Goal: Task Accomplishment & Management: Manage account settings

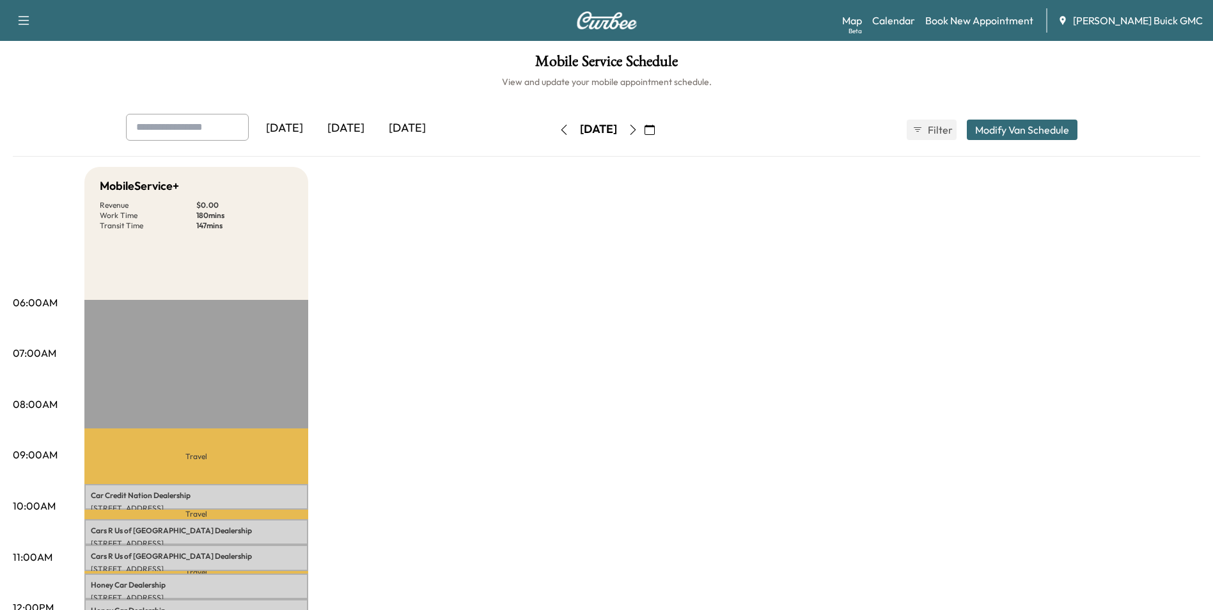
click at [559, 127] on icon "button" at bounding box center [564, 130] width 10 height 10
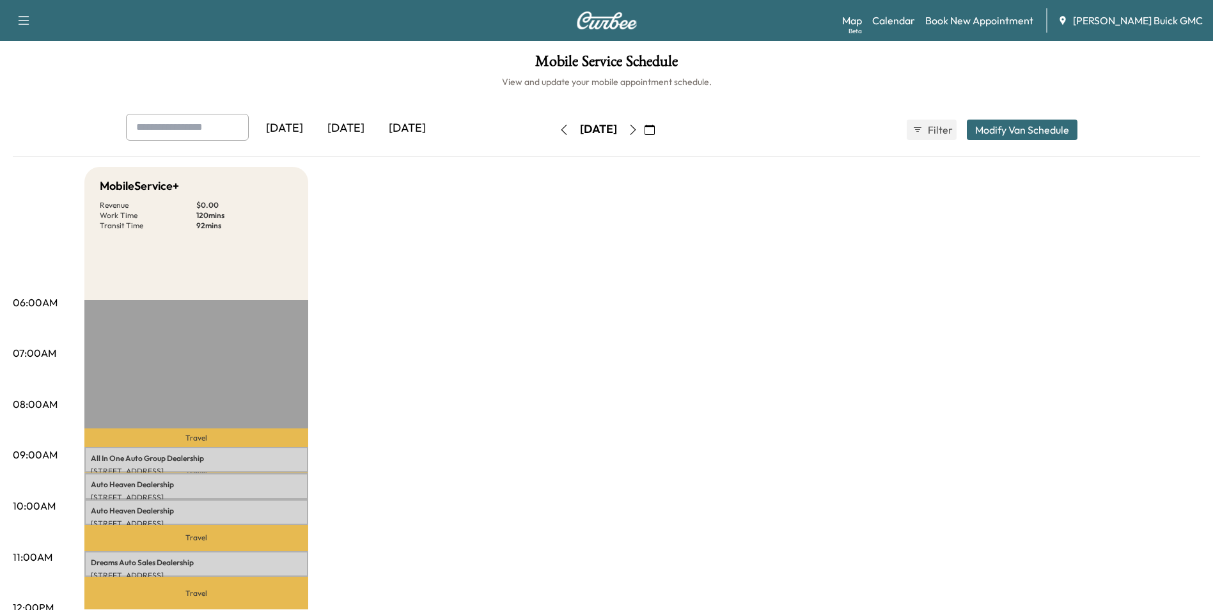
click at [559, 129] on icon "button" at bounding box center [564, 130] width 10 height 10
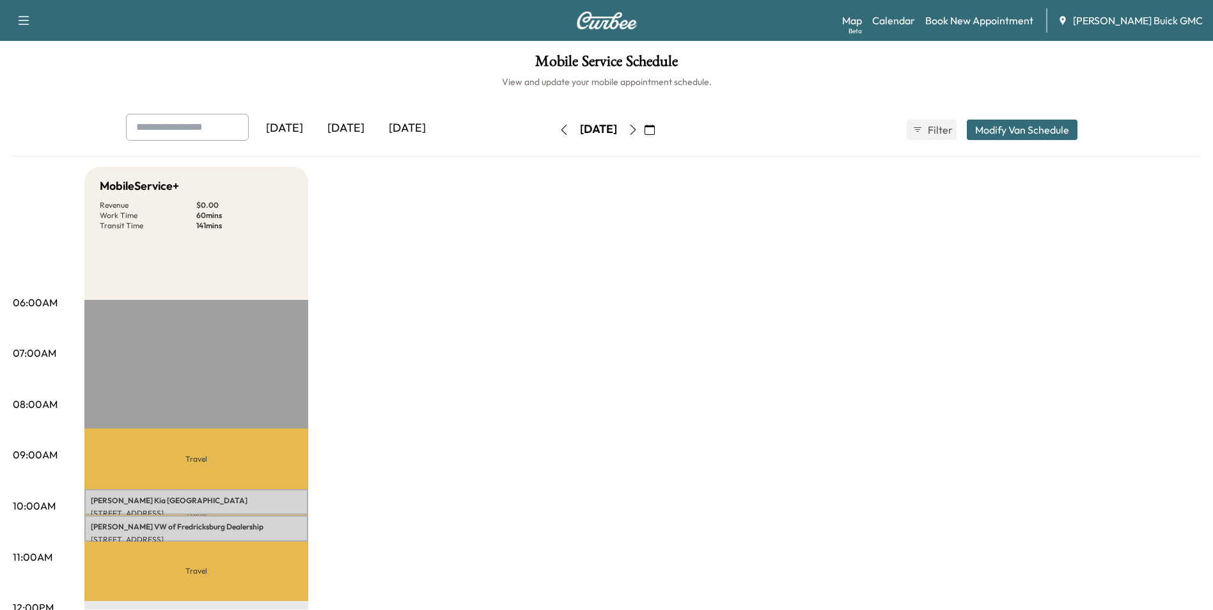
click at [561, 129] on icon "button" at bounding box center [564, 130] width 6 height 10
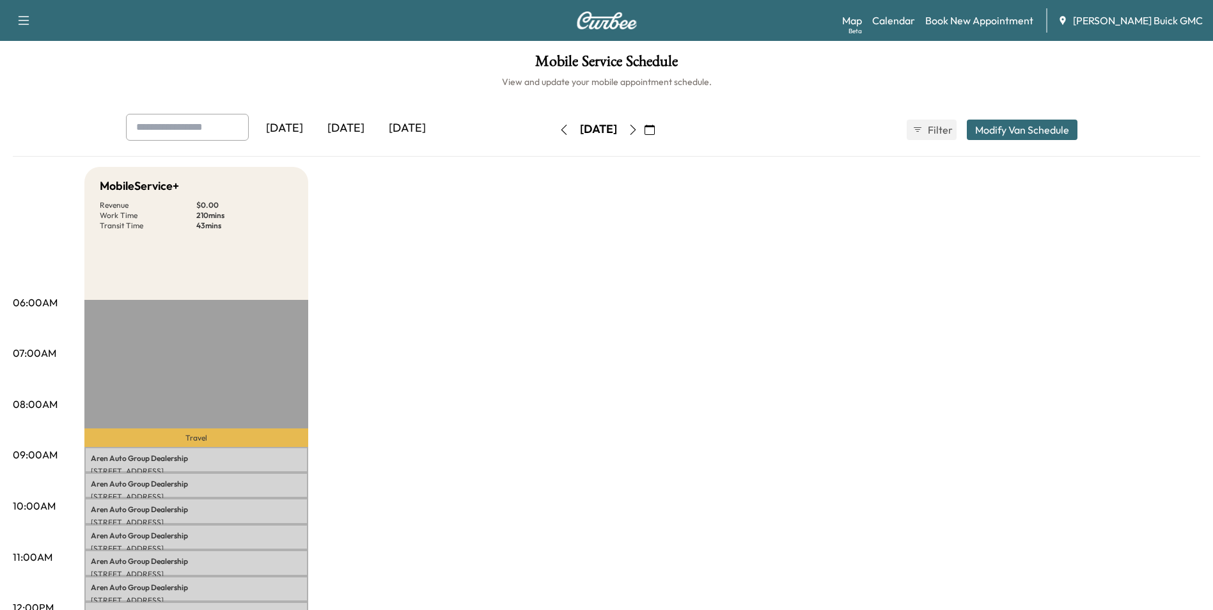
click at [413, 124] on div "[DATE]" at bounding box center [407, 128] width 61 height 29
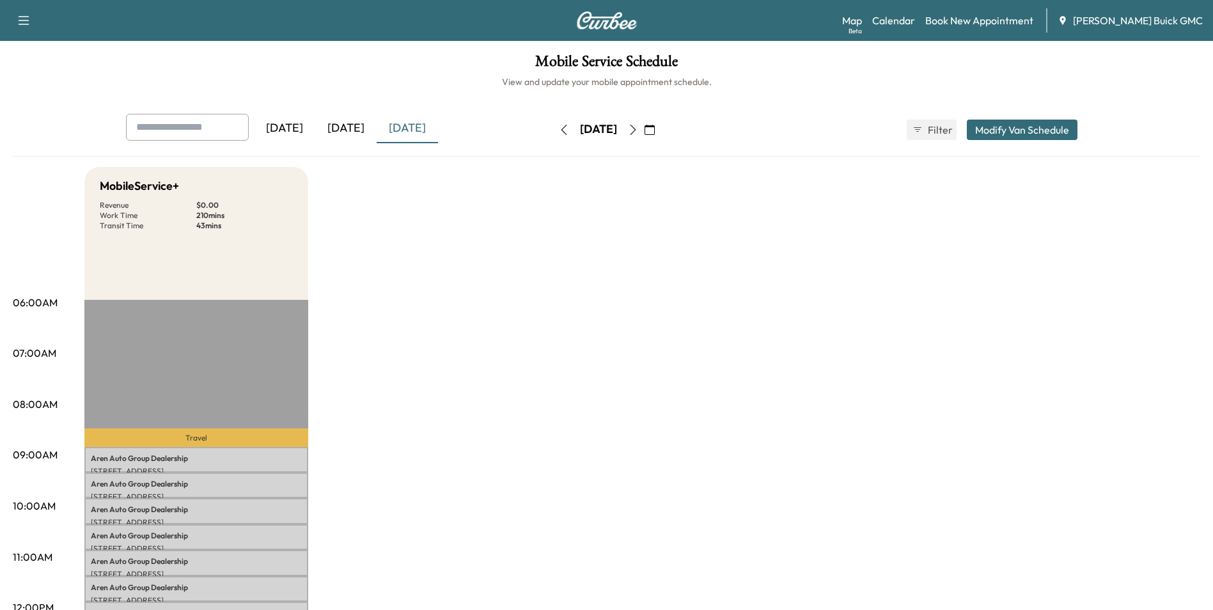
click at [411, 125] on div "[DATE]" at bounding box center [407, 128] width 61 height 29
click at [638, 126] on icon "button" at bounding box center [633, 130] width 10 height 10
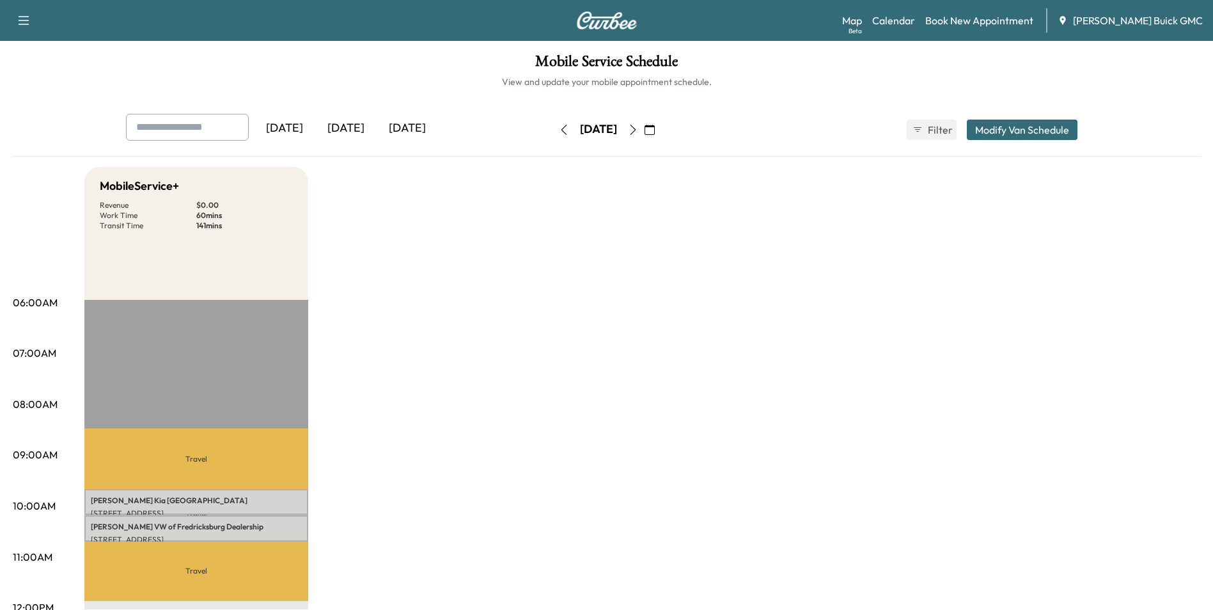
click at [979, 19] on link "Book New Appointment" at bounding box center [979, 20] width 108 height 15
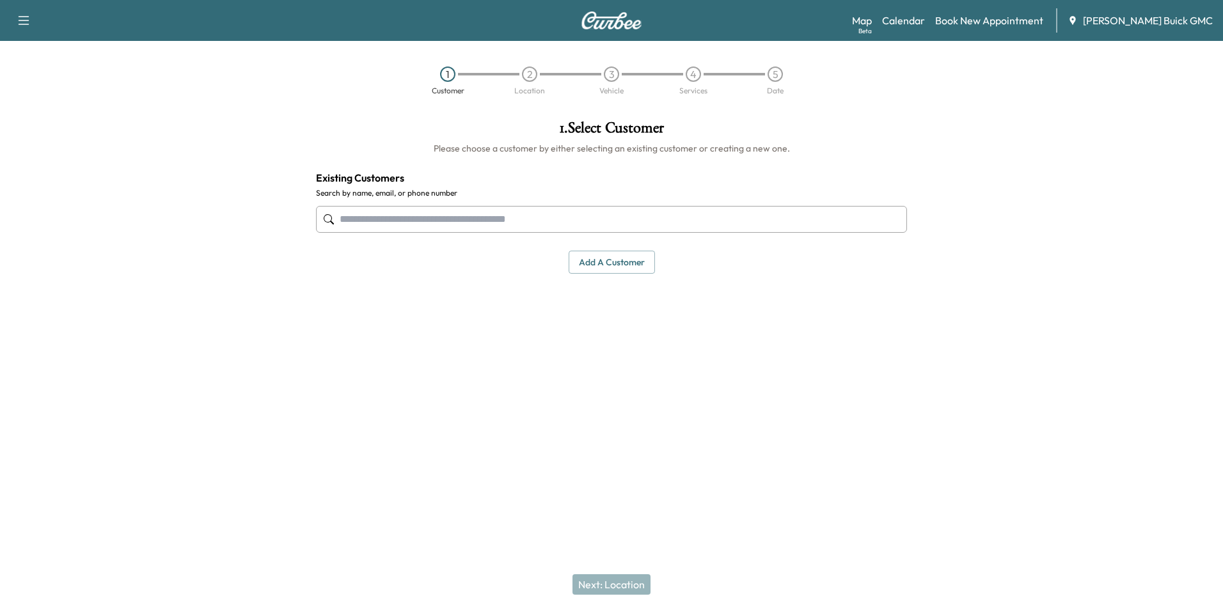
click at [466, 222] on input "text" at bounding box center [611, 219] width 591 height 27
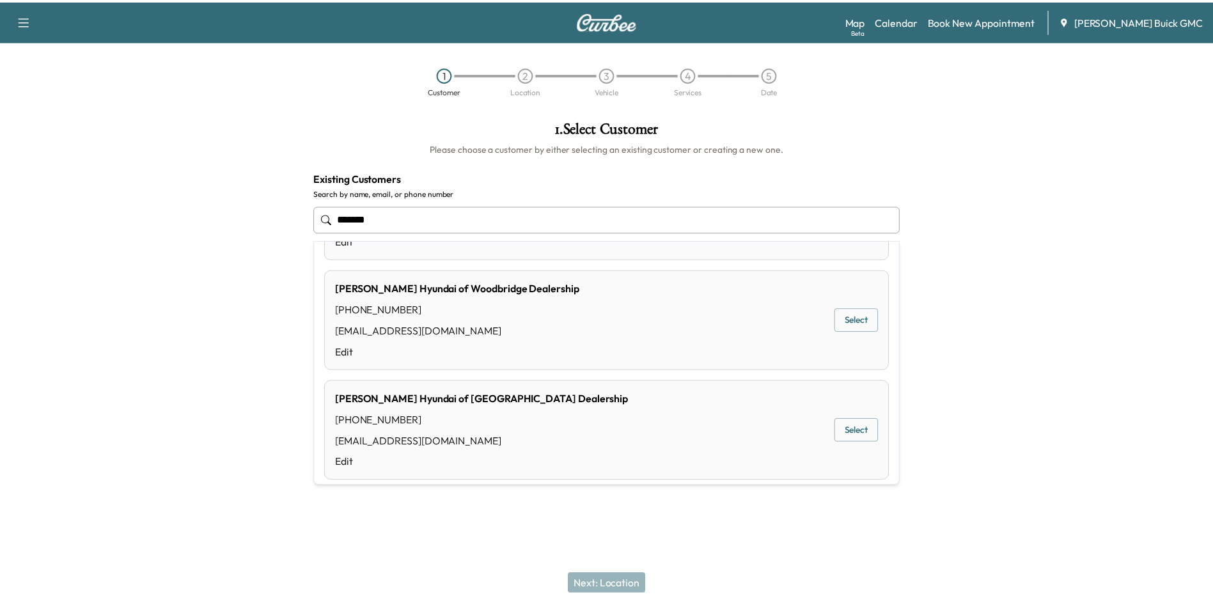
scroll to position [108, 0]
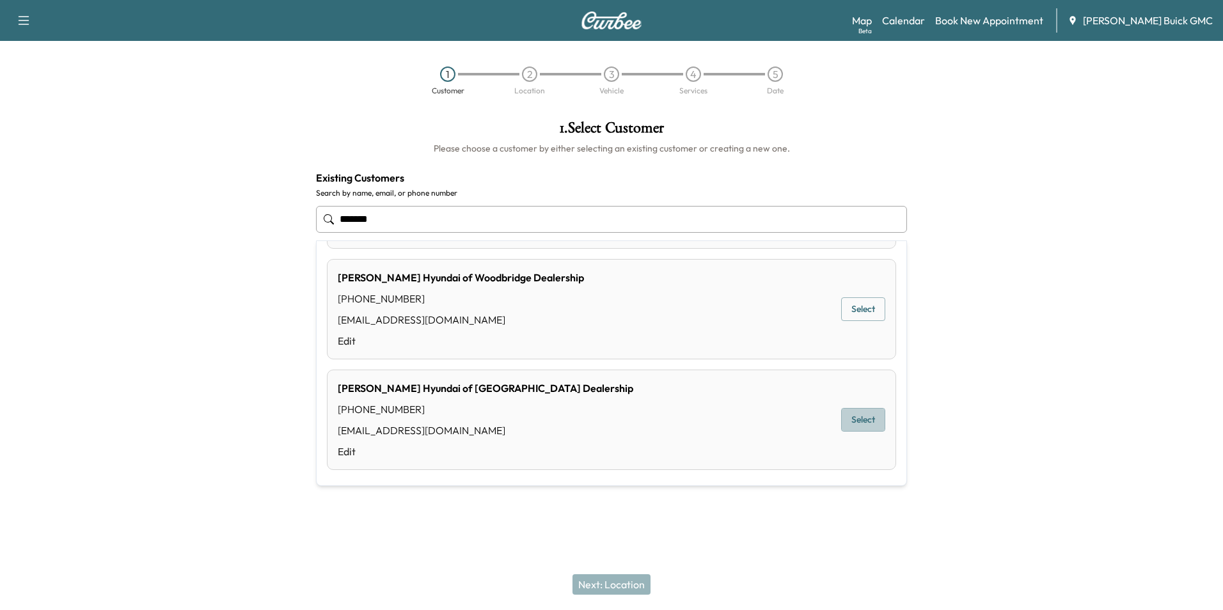
click at [853, 415] on button "Select" at bounding box center [863, 420] width 44 height 24
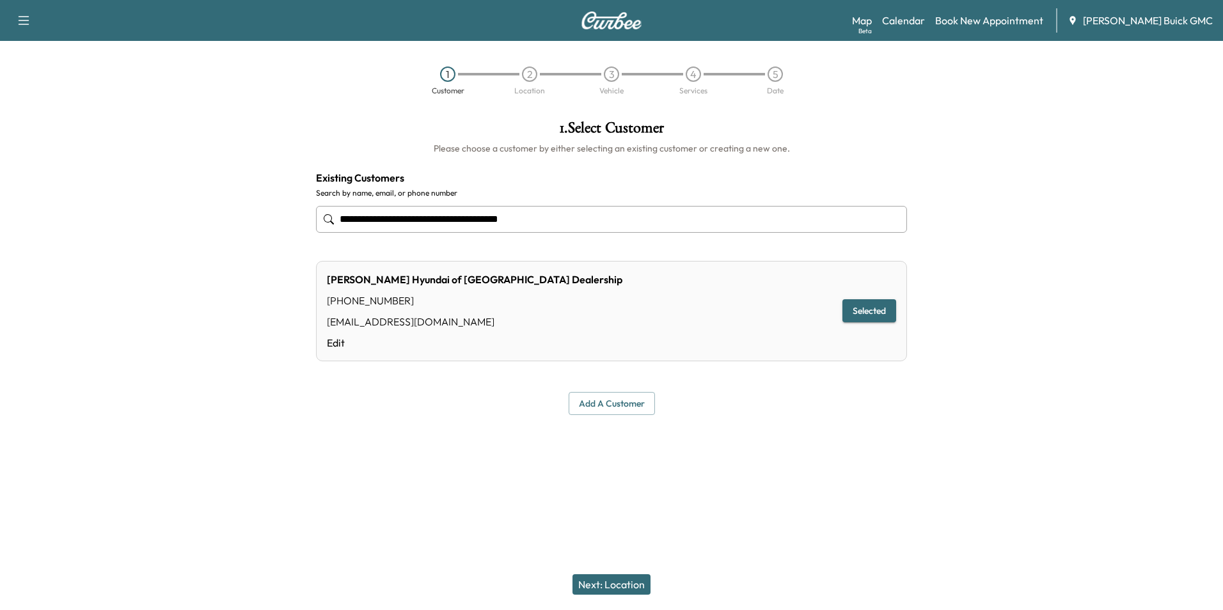
type input "**********"
click at [617, 586] on button "Next: Location" at bounding box center [611, 584] width 78 height 20
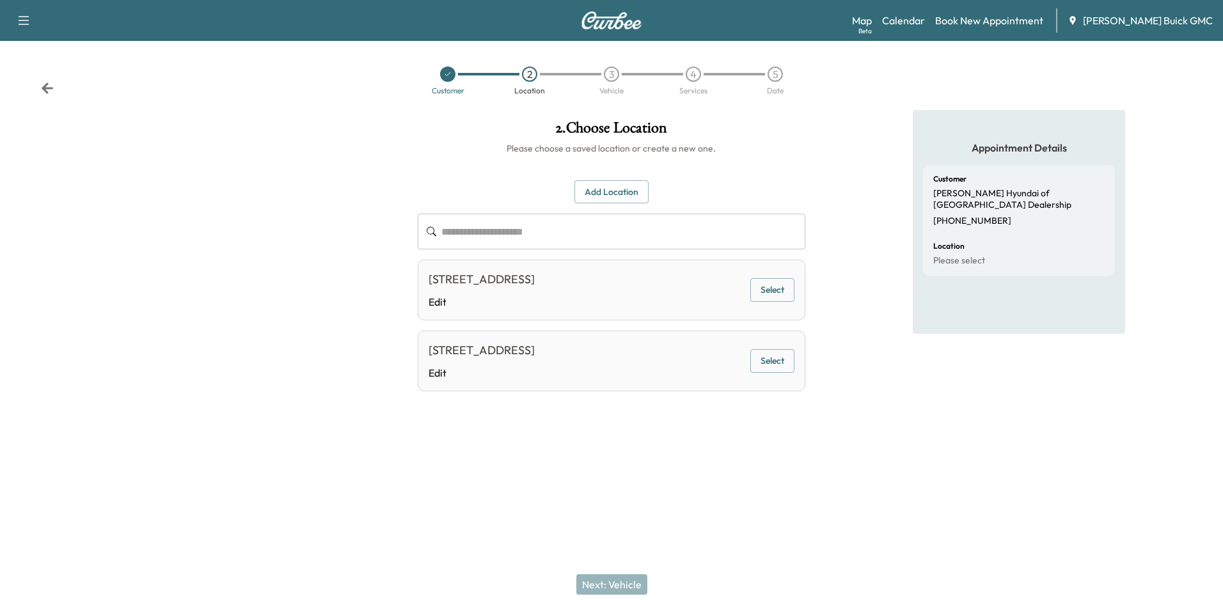
click at [767, 361] on button "Select" at bounding box center [772, 361] width 44 height 24
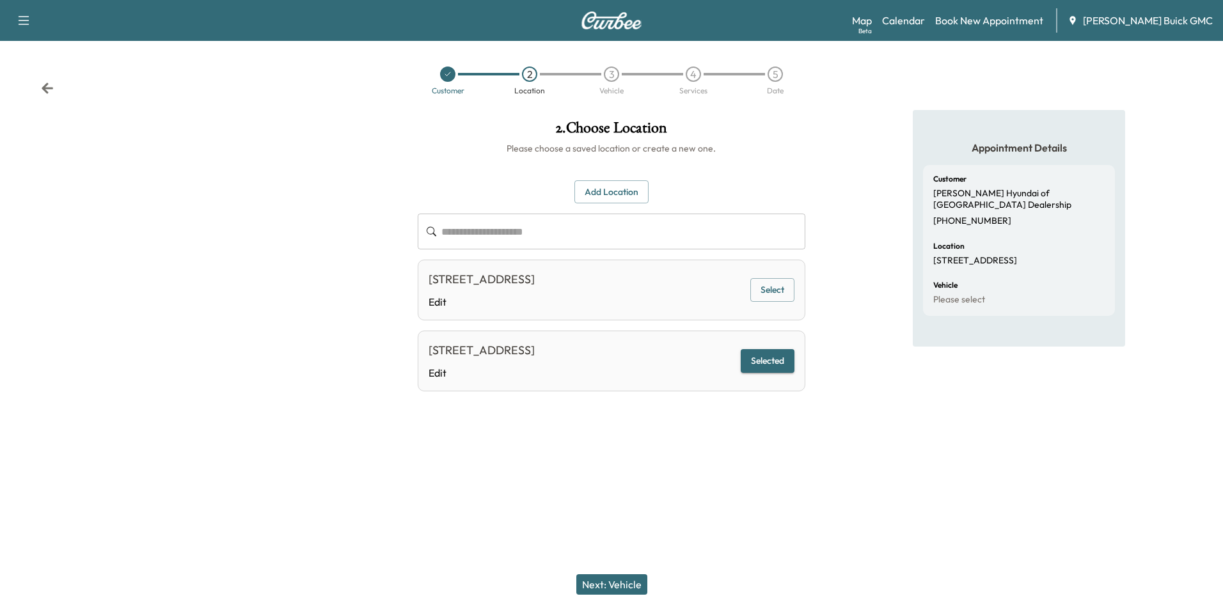
click at [619, 581] on button "Next: Vehicle" at bounding box center [611, 584] width 71 height 20
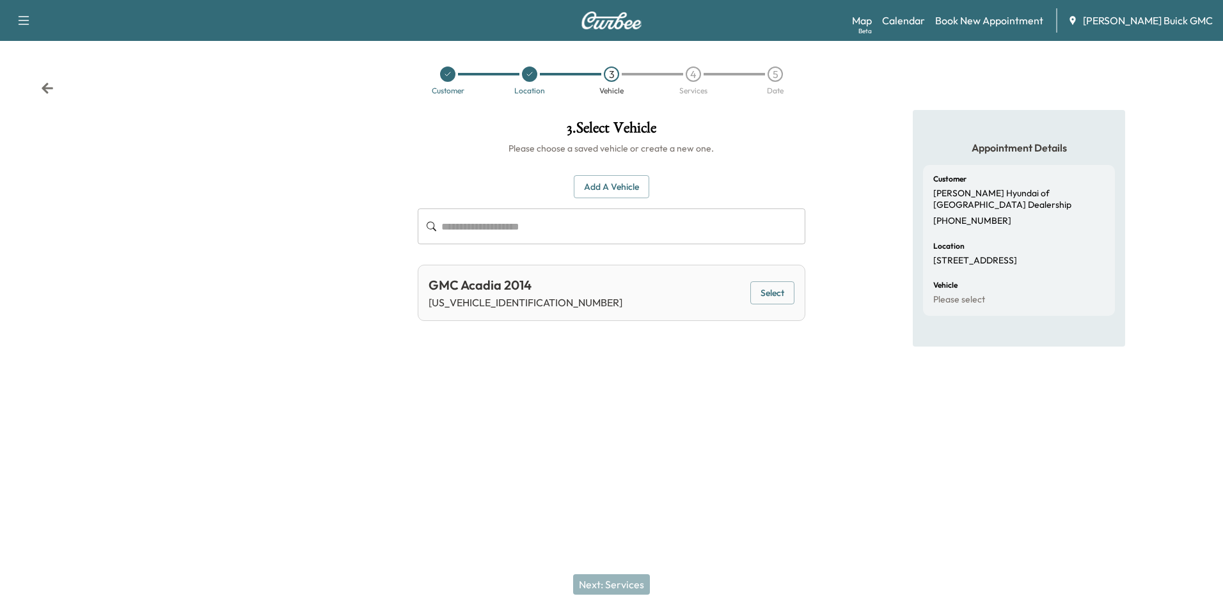
click at [626, 347] on div "3 . Select Vehicle Please choose a saved vehicle or create a new one. Add a Veh…" at bounding box center [610, 262] width 407 height 305
click at [768, 288] on button "Select" at bounding box center [772, 293] width 44 height 24
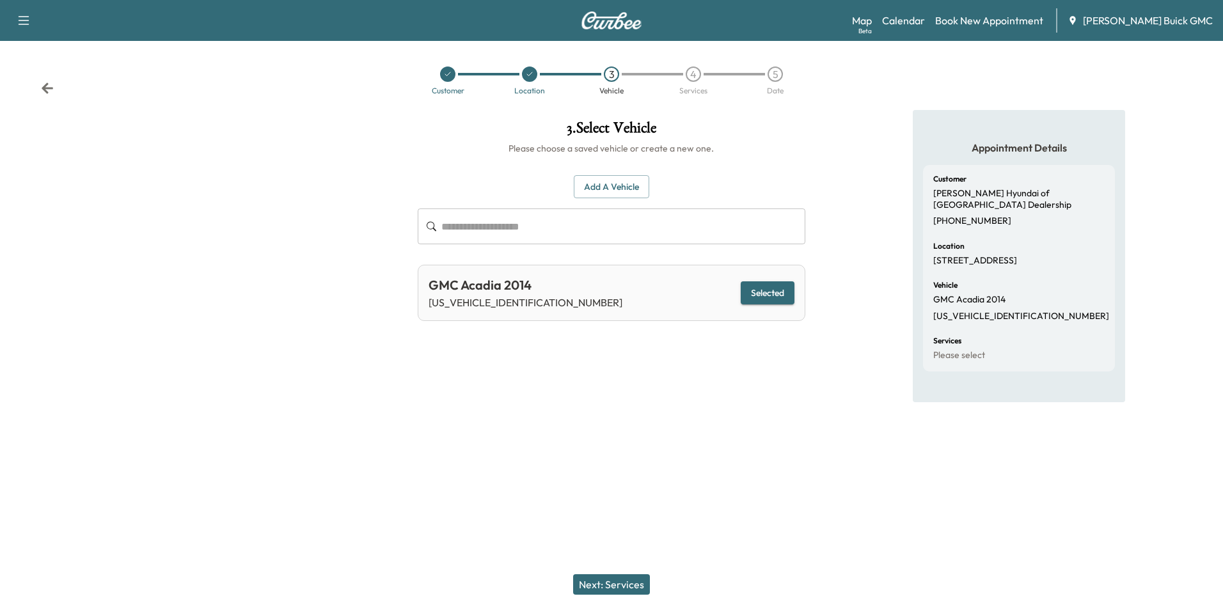
click at [629, 587] on button "Next: Services" at bounding box center [611, 584] width 77 height 20
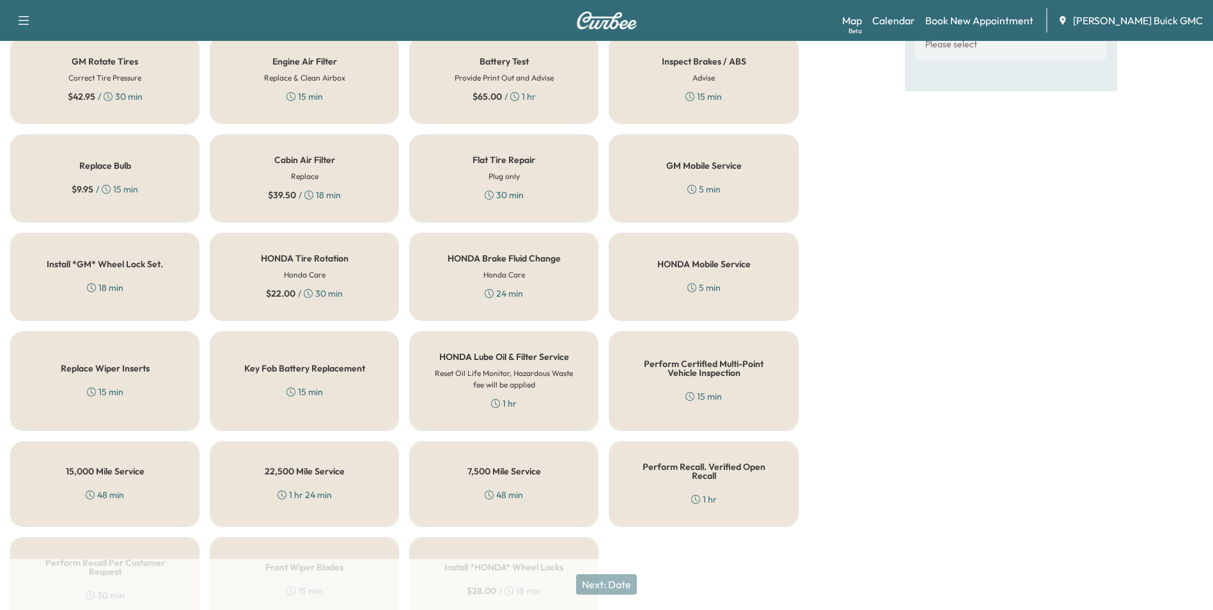
scroll to position [366, 0]
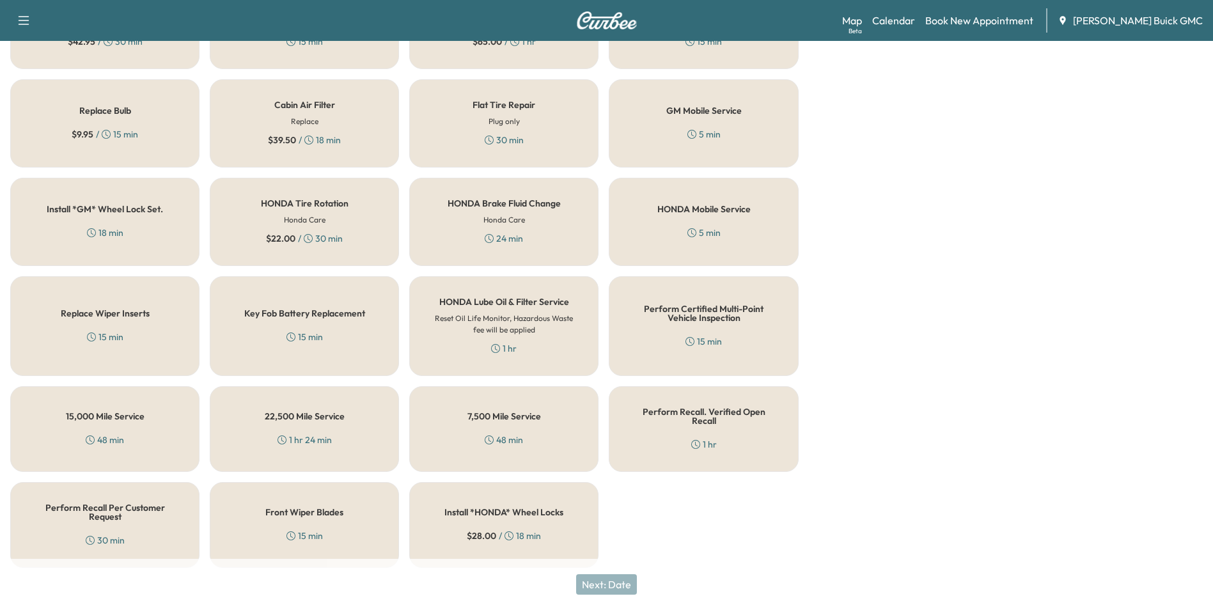
click at [117, 507] on h5 "Perform Recall Per Customer Request" at bounding box center [104, 512] width 147 height 18
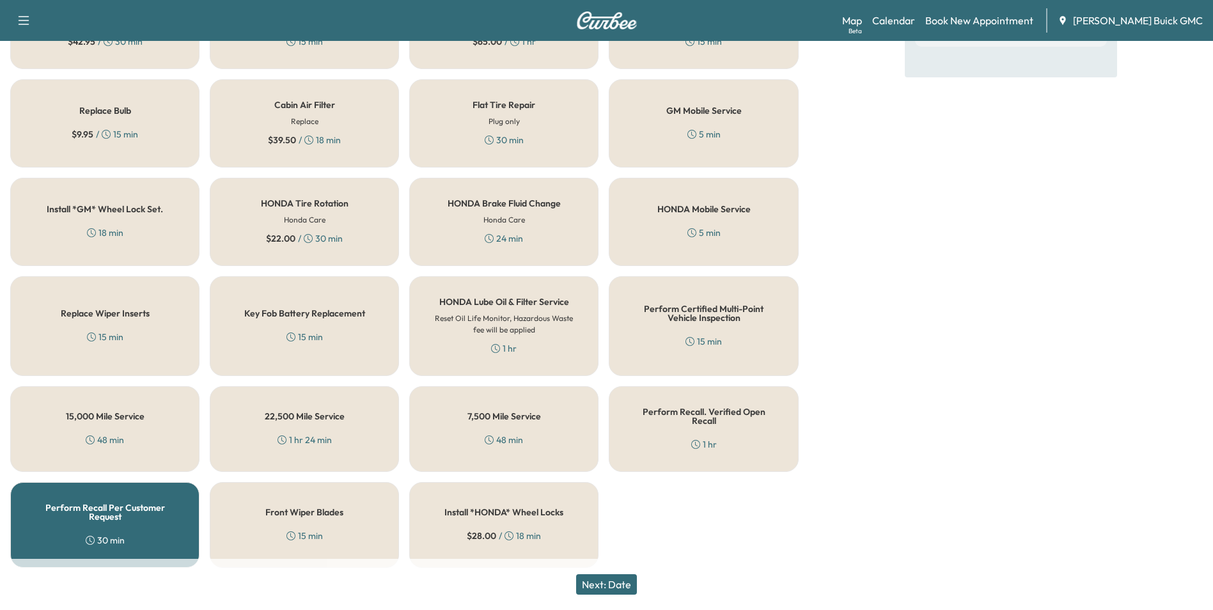
click at [626, 580] on button "Next: Date" at bounding box center [606, 584] width 61 height 20
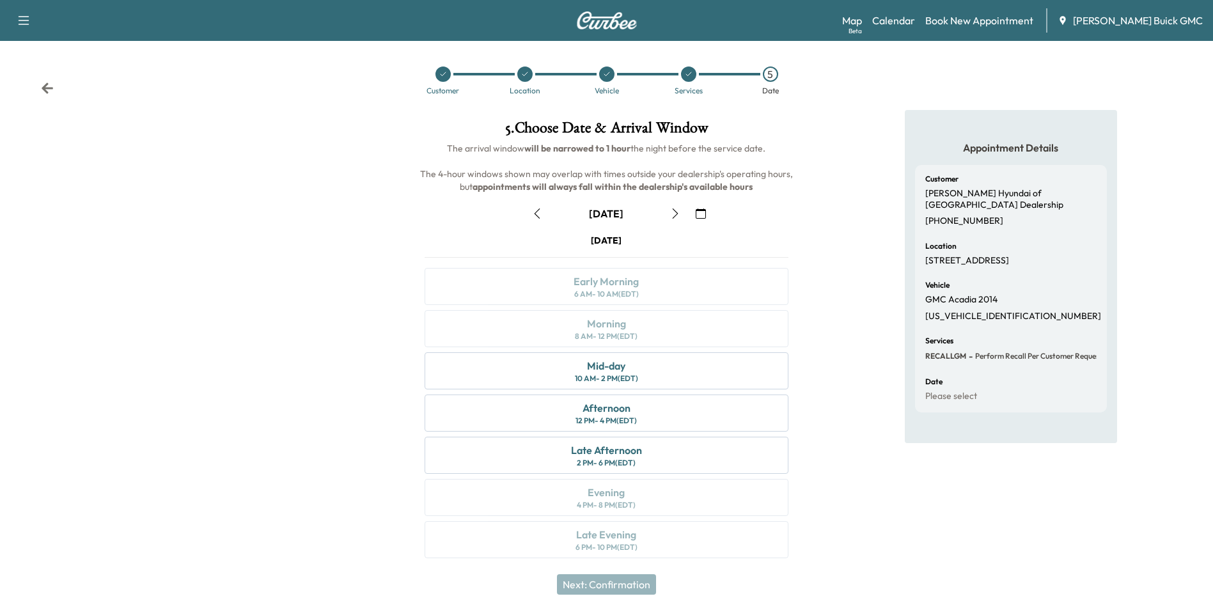
click at [703, 212] on icon "button" at bounding box center [701, 214] width 10 height 10
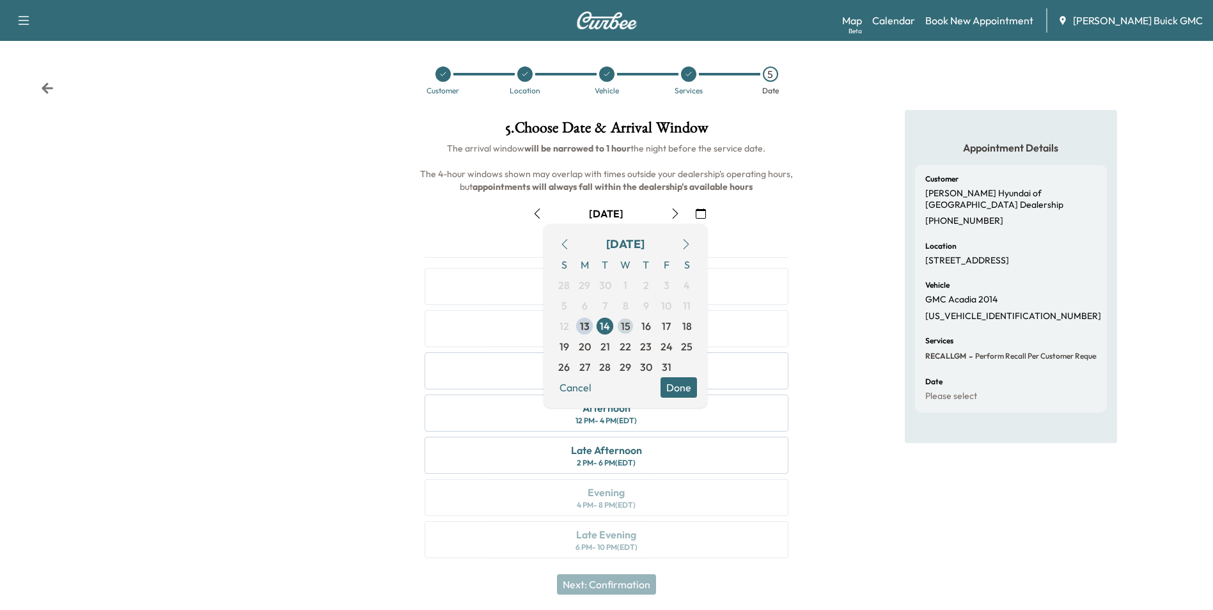
click at [624, 324] on span "15" at bounding box center [626, 326] width 10 height 15
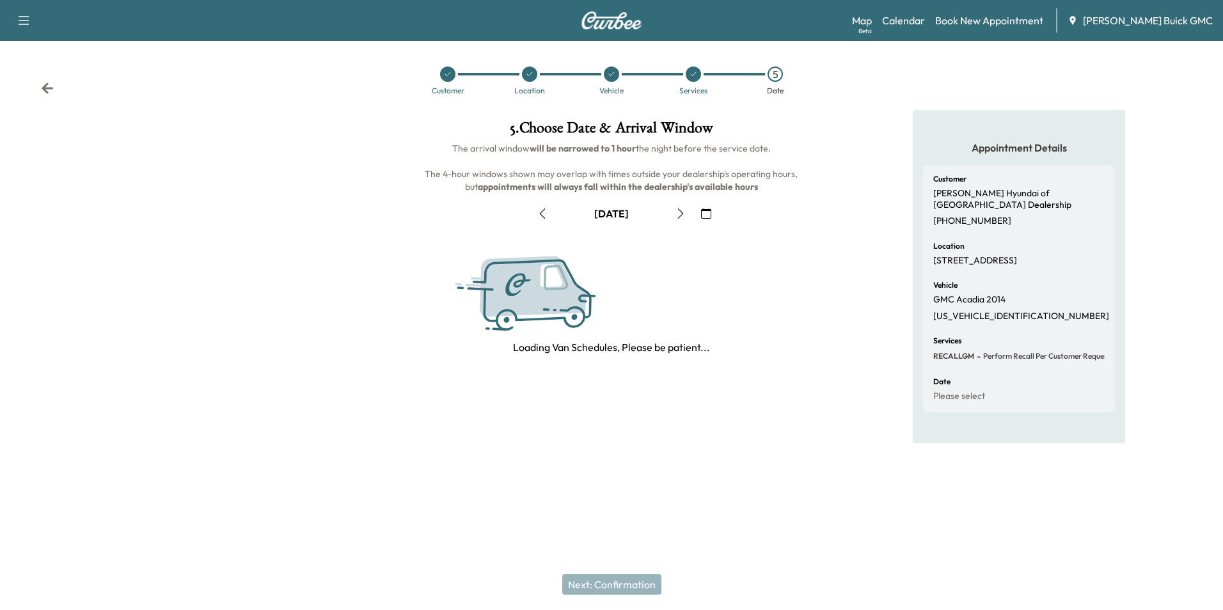
click at [805, 329] on div "5 . Choose Date & Arrival Window The arrival window will be narrowed to 1 hour …" at bounding box center [610, 237] width 407 height 255
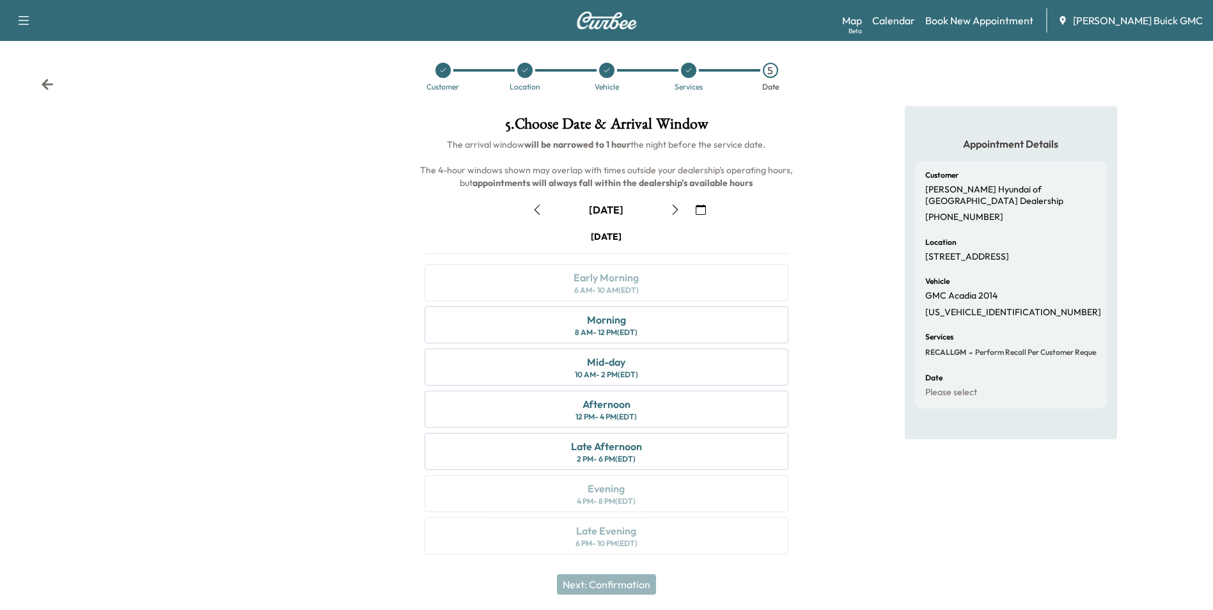
scroll to position [4, 0]
click at [636, 322] on div "Morning 8 AM - 12 PM (EDT)" at bounding box center [606, 324] width 363 height 37
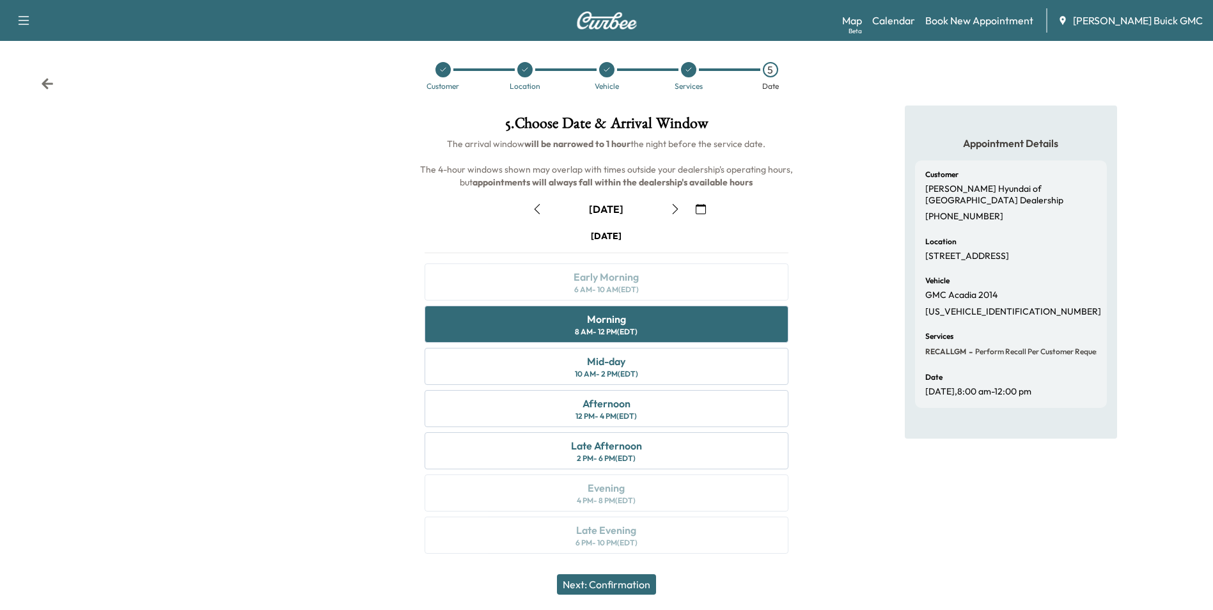
click at [620, 584] on button "Next: Confirmation" at bounding box center [606, 584] width 99 height 20
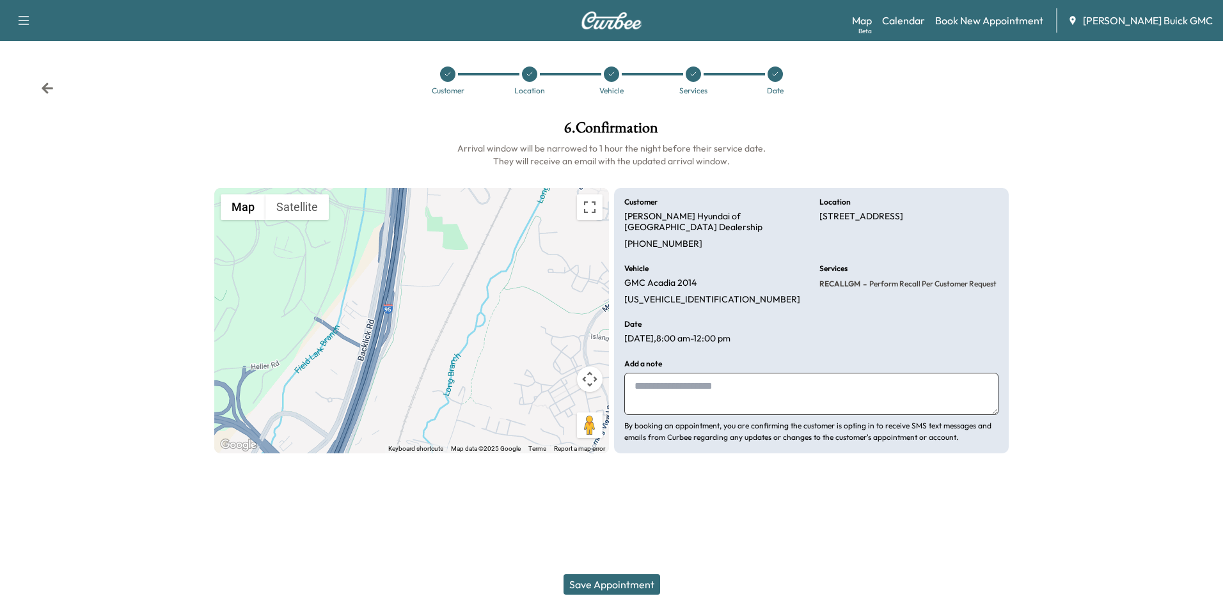
click at [701, 374] on textarea at bounding box center [811, 394] width 374 height 42
type textarea "**********"
click at [611, 583] on button "Save Appointment" at bounding box center [611, 584] width 97 height 20
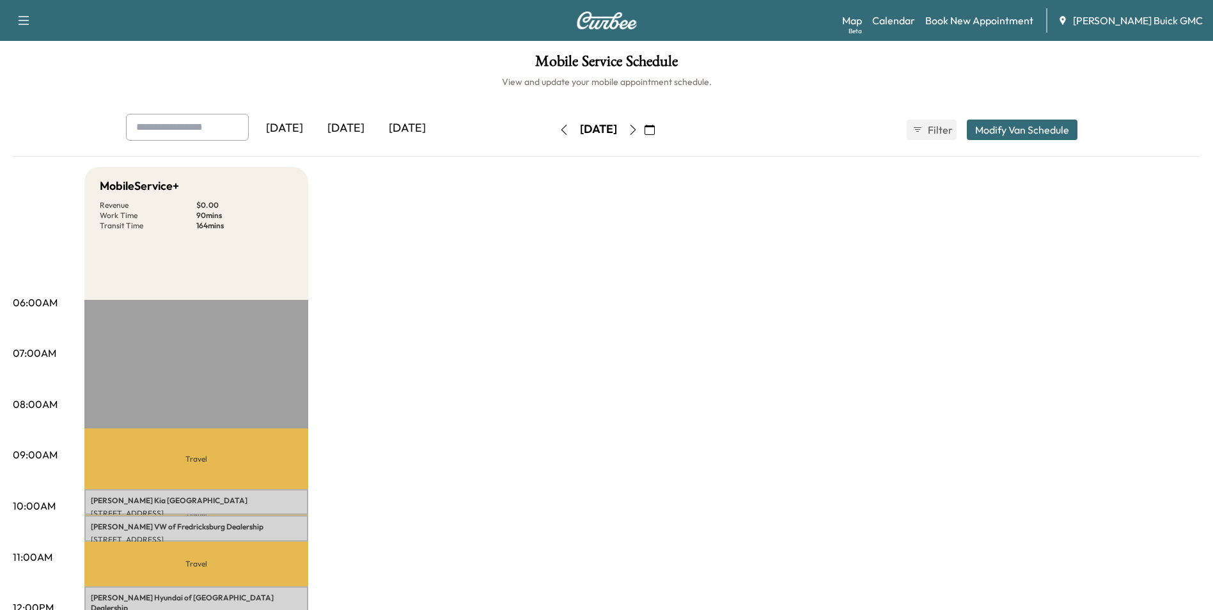
click at [638, 127] on icon "button" at bounding box center [633, 130] width 10 height 10
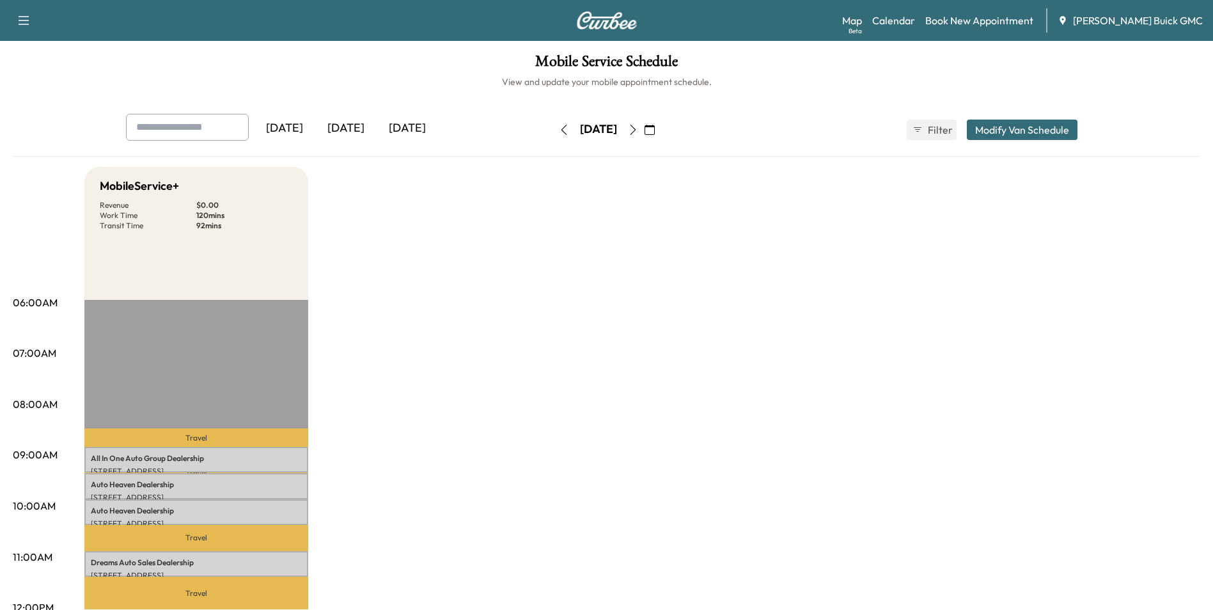
click at [638, 128] on icon "button" at bounding box center [633, 130] width 10 height 10
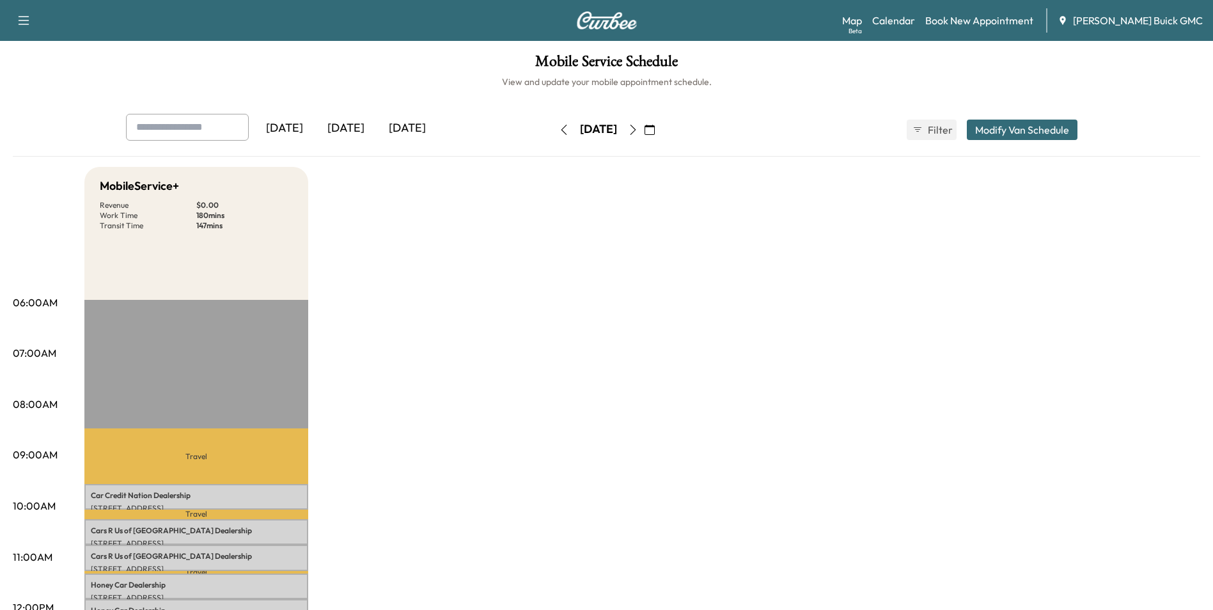
click at [559, 128] on icon "button" at bounding box center [564, 130] width 10 height 10
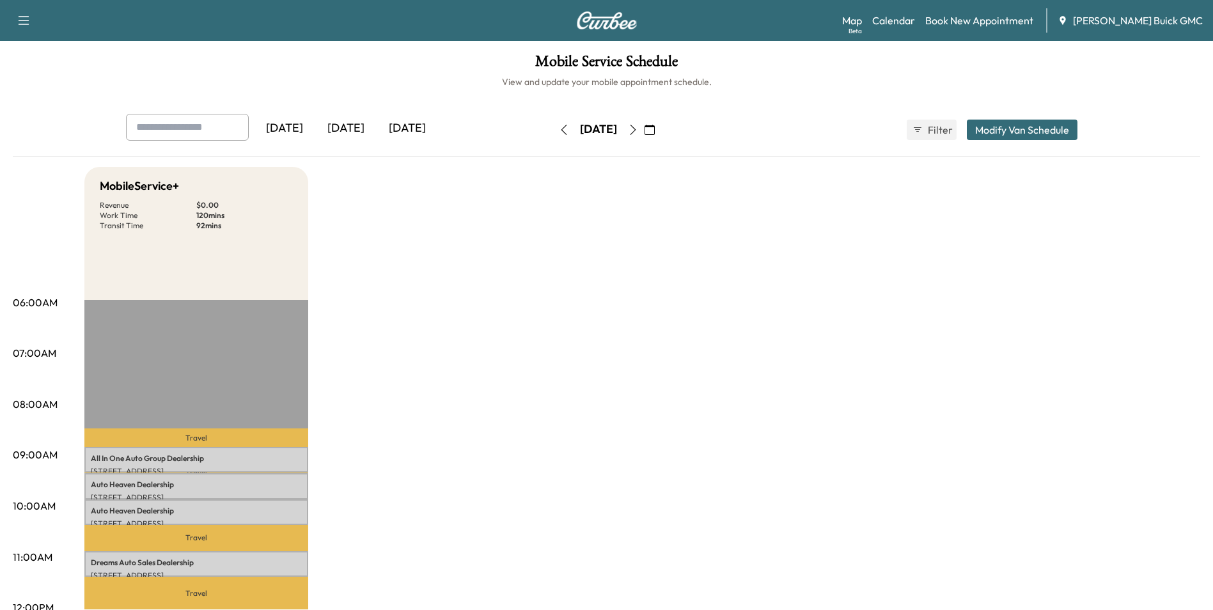
click at [559, 129] on icon "button" at bounding box center [564, 130] width 10 height 10
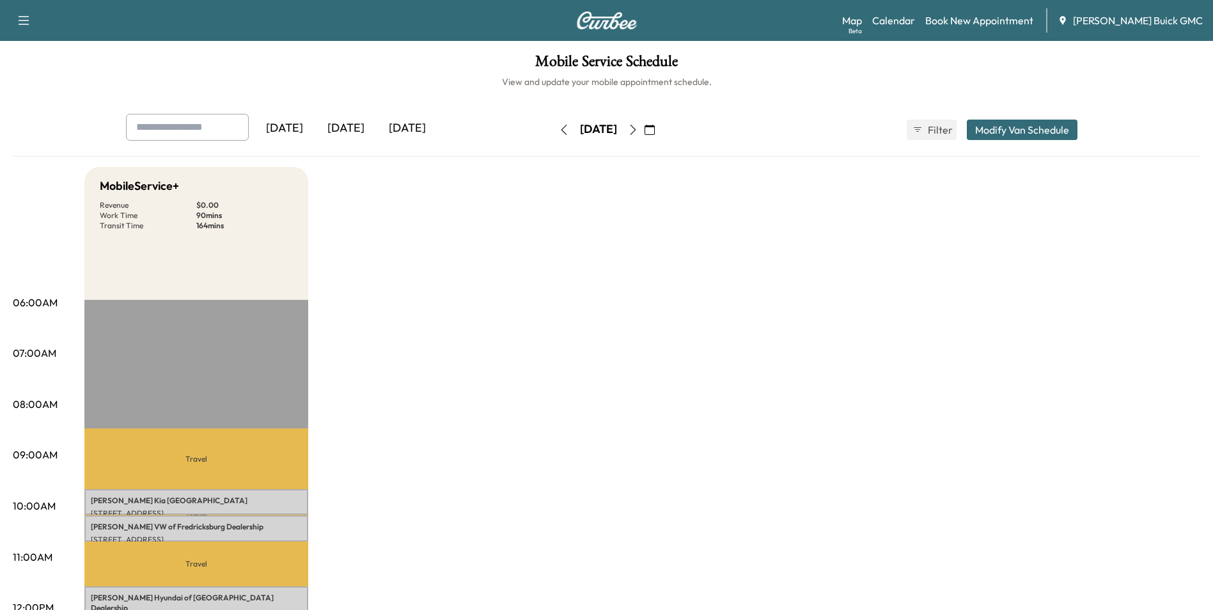
click at [559, 128] on icon "button" at bounding box center [564, 130] width 10 height 10
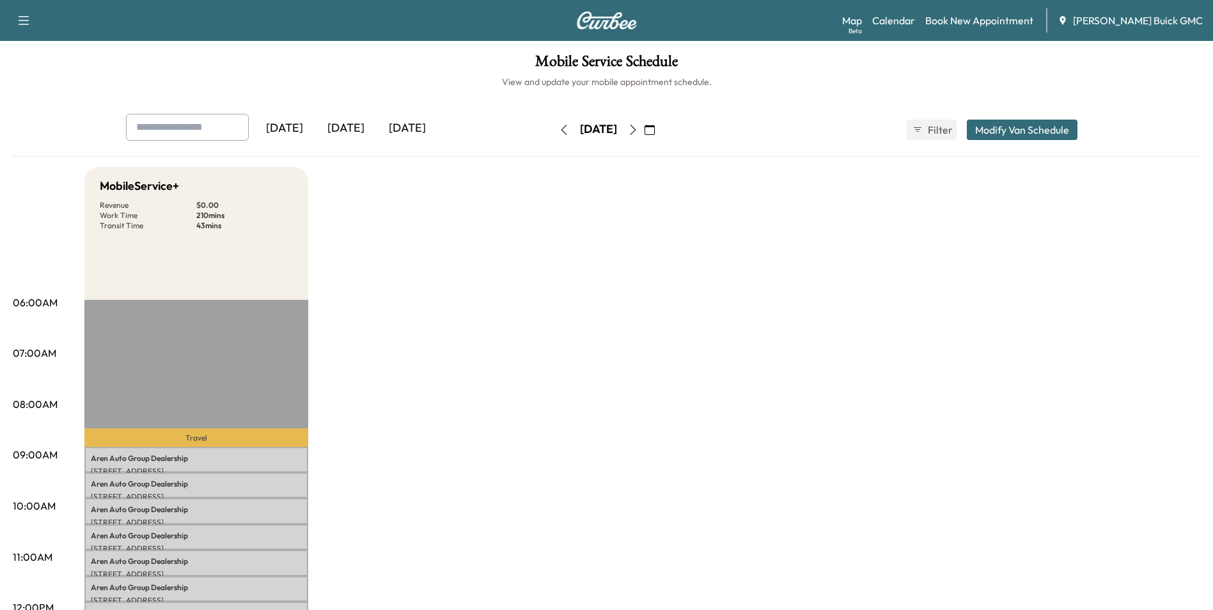
click at [559, 127] on icon "button" at bounding box center [564, 130] width 10 height 10
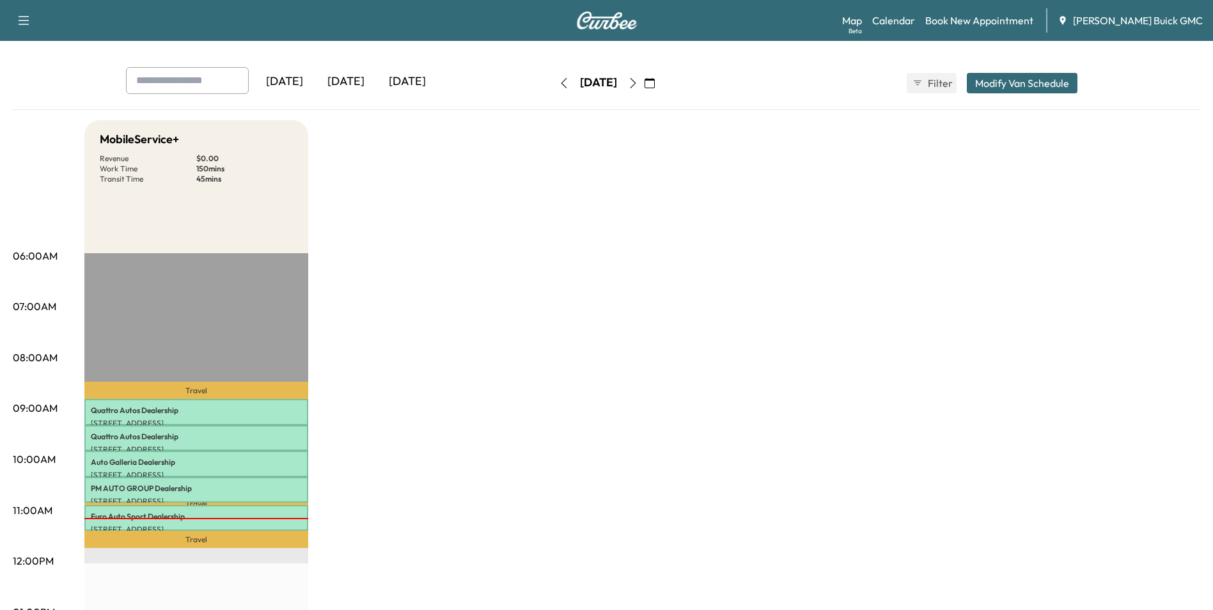
scroll to position [128, 0]
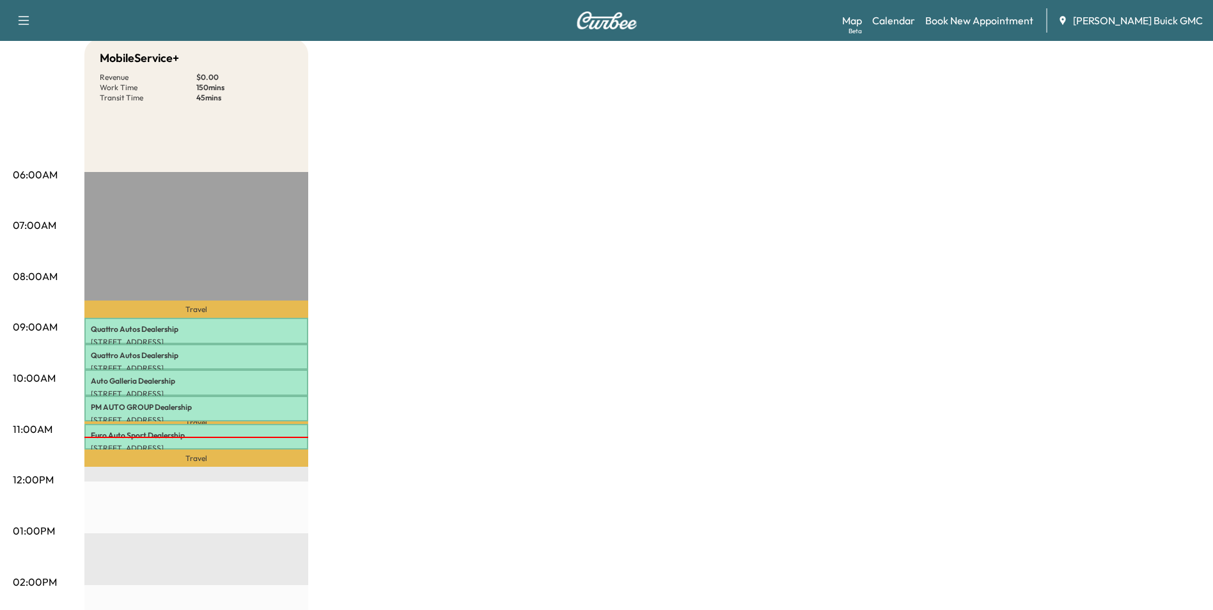
click at [527, 251] on div "MobileService+ Revenue $ 0.00 Work Time 150 mins Transit Time 45 mins Travel Qu…" at bounding box center [642, 518] width 1116 height 959
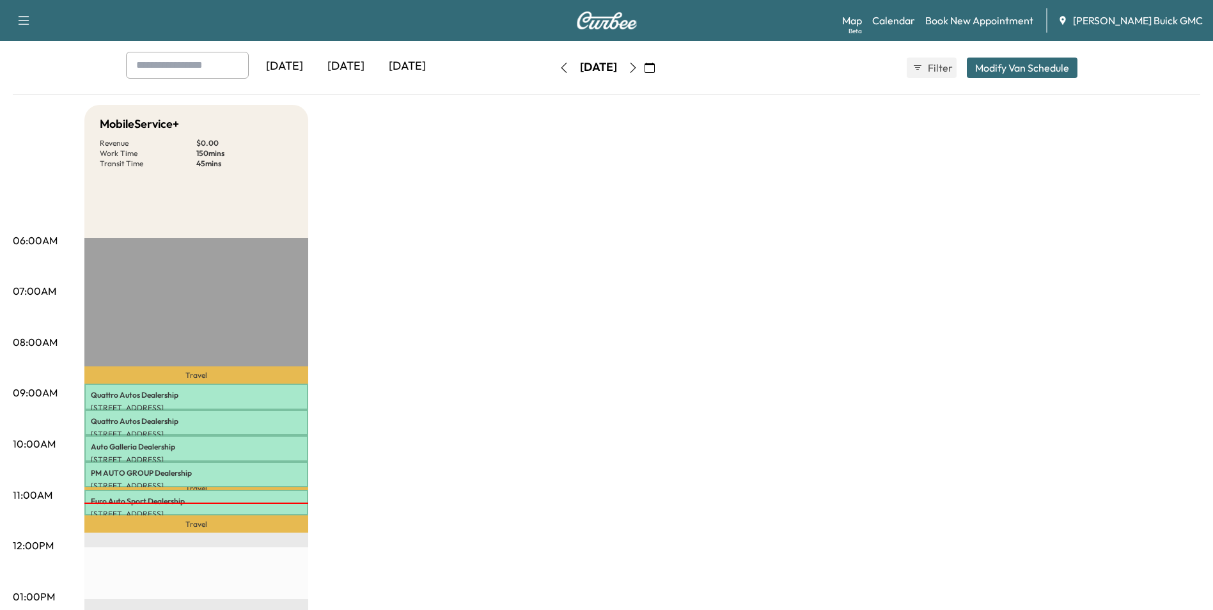
scroll to position [0, 0]
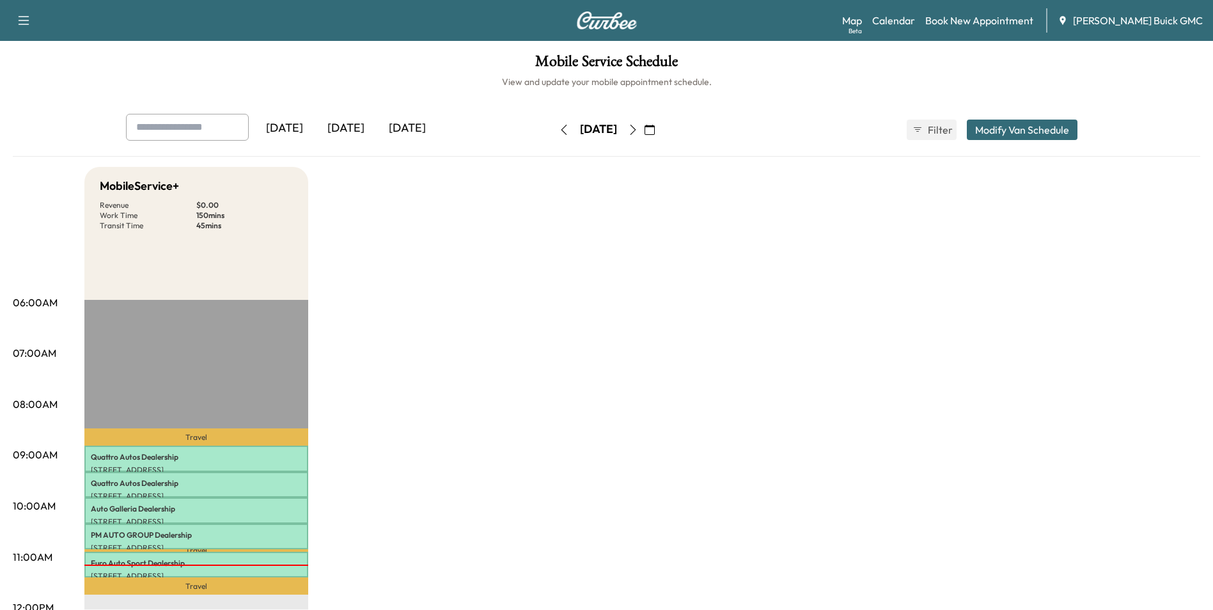
click at [655, 129] on icon "button" at bounding box center [650, 130] width 10 height 10
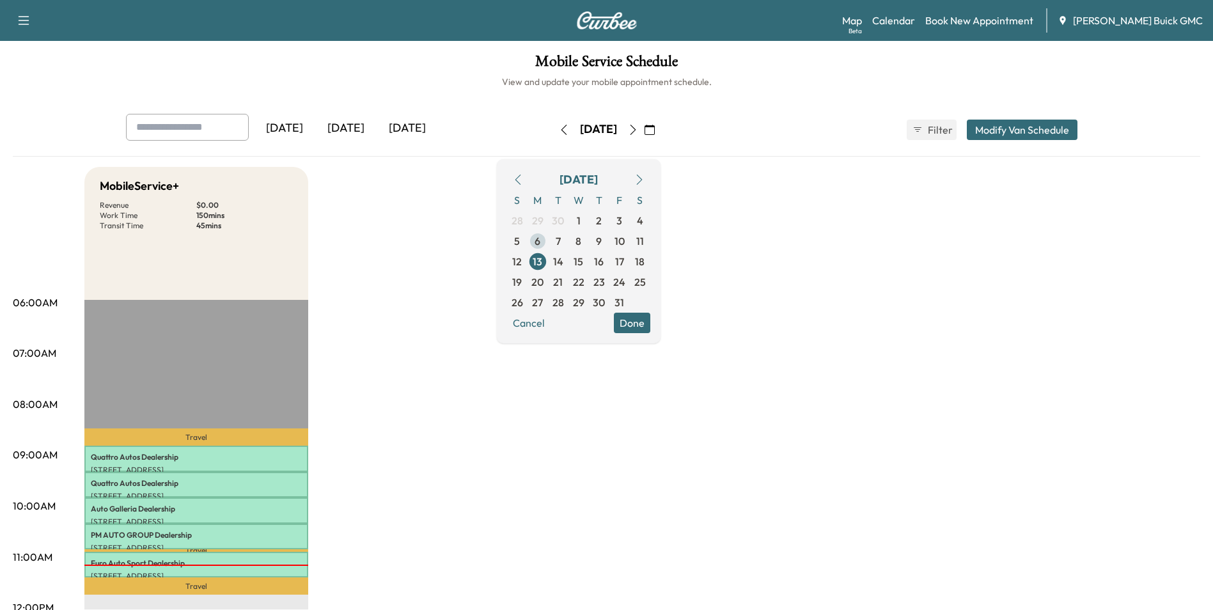
click at [540, 239] on span "6" at bounding box center [538, 240] width 6 height 15
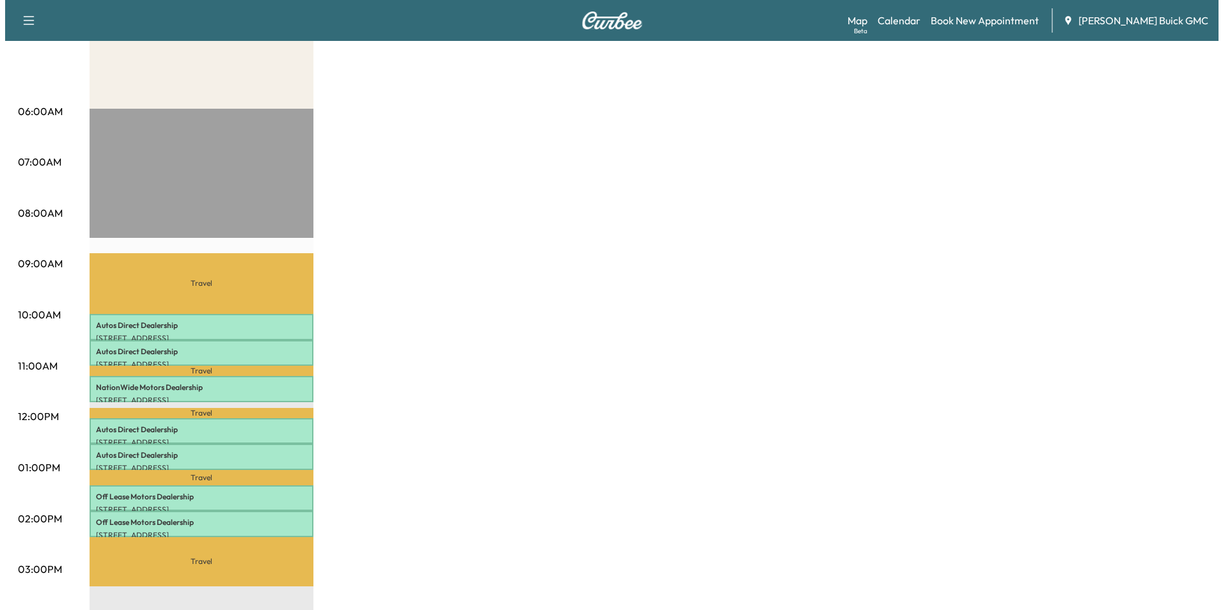
scroll to position [192, 0]
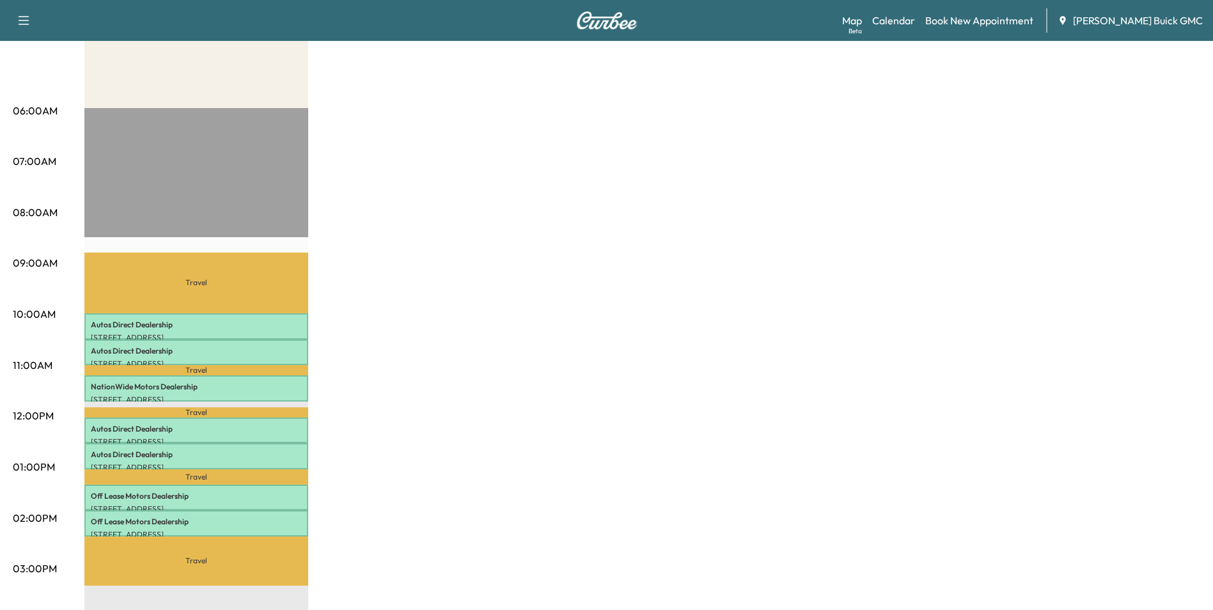
click at [817, 309] on div "MobileService+ Revenue $ 0.00 Work Time 210 mins Transit Time 174 mins Travel A…" at bounding box center [642, 454] width 1116 height 959
click at [822, 312] on div "MobileService+ Revenue $ 0.00 Work Time 210 mins Transit Time 174 mins Travel A…" at bounding box center [642, 454] width 1116 height 959
click at [795, 324] on div "MobileService+ Revenue $ 0.00 Work Time 210 mins Transit Time 174 mins Travel A…" at bounding box center [642, 454] width 1116 height 959
click at [694, 280] on div "MobileService+ Revenue $ 0.00 Work Time 210 mins Transit Time 174 mins Travel A…" at bounding box center [642, 454] width 1116 height 959
click at [612, 280] on div "MobileService+ Revenue $ 0.00 Work Time 210 mins Transit Time 174 mins Travel A…" at bounding box center [642, 454] width 1116 height 959
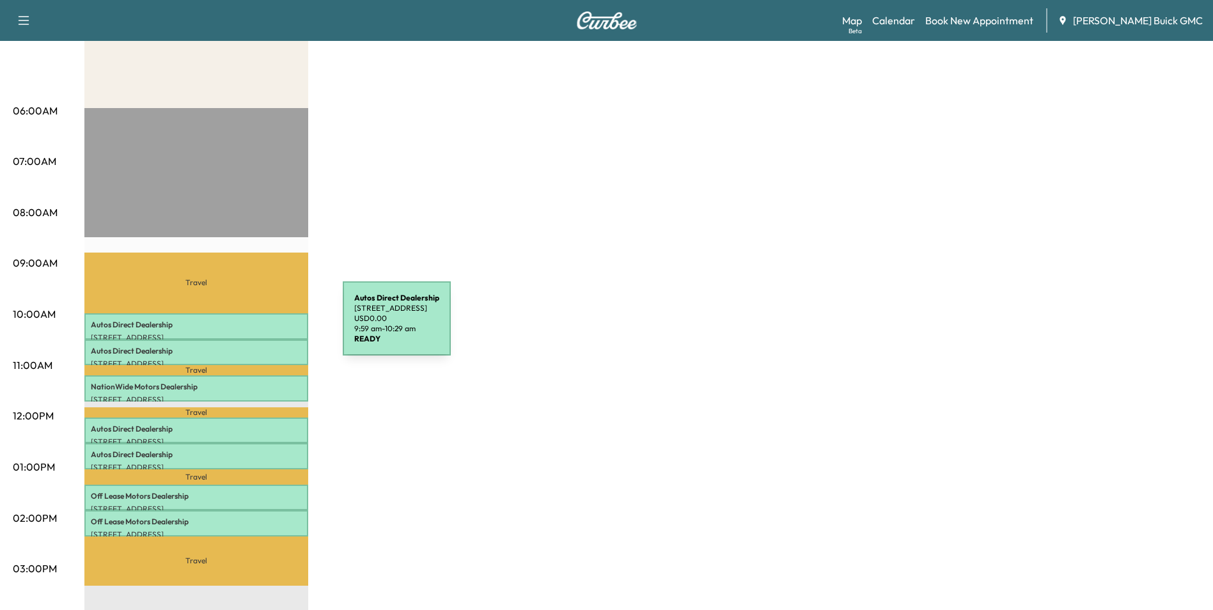
click at [244, 310] on p "Travel" at bounding box center [196, 283] width 224 height 61
click at [241, 320] on p "Autos Direct Dealership" at bounding box center [196, 325] width 211 height 10
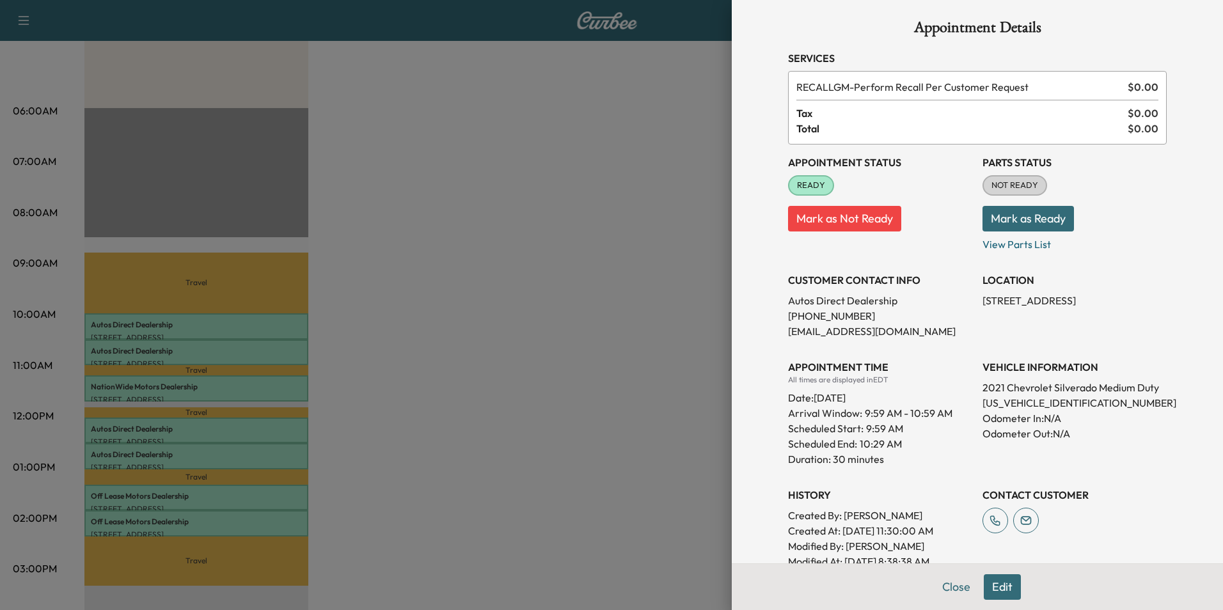
scroll to position [0, 0]
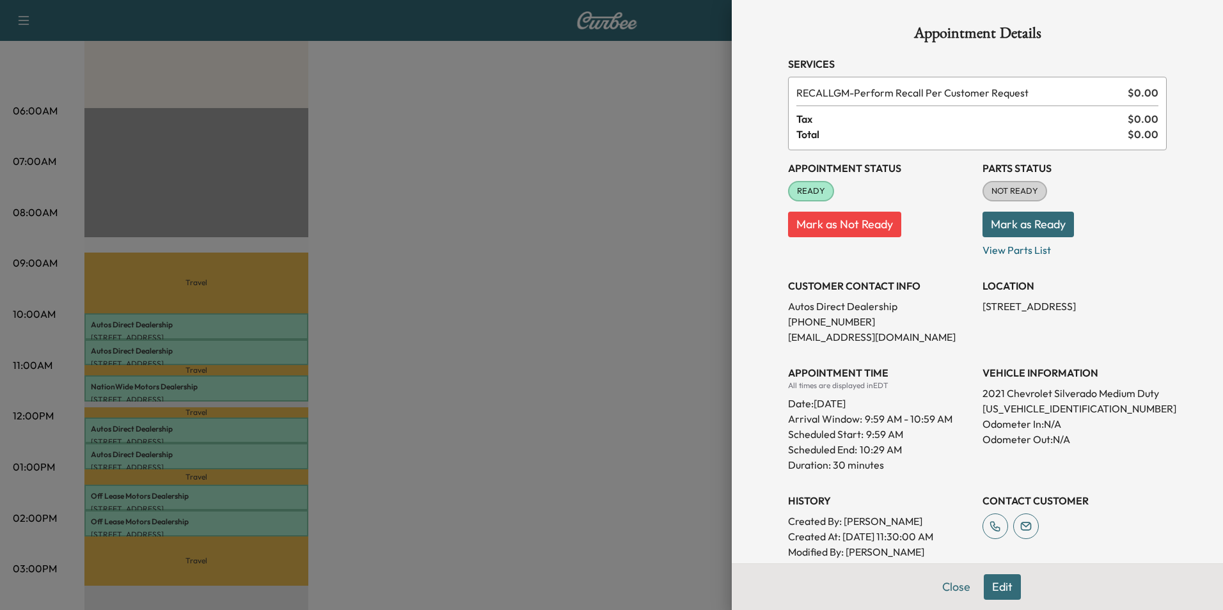
click at [663, 237] on div at bounding box center [611, 305] width 1223 height 610
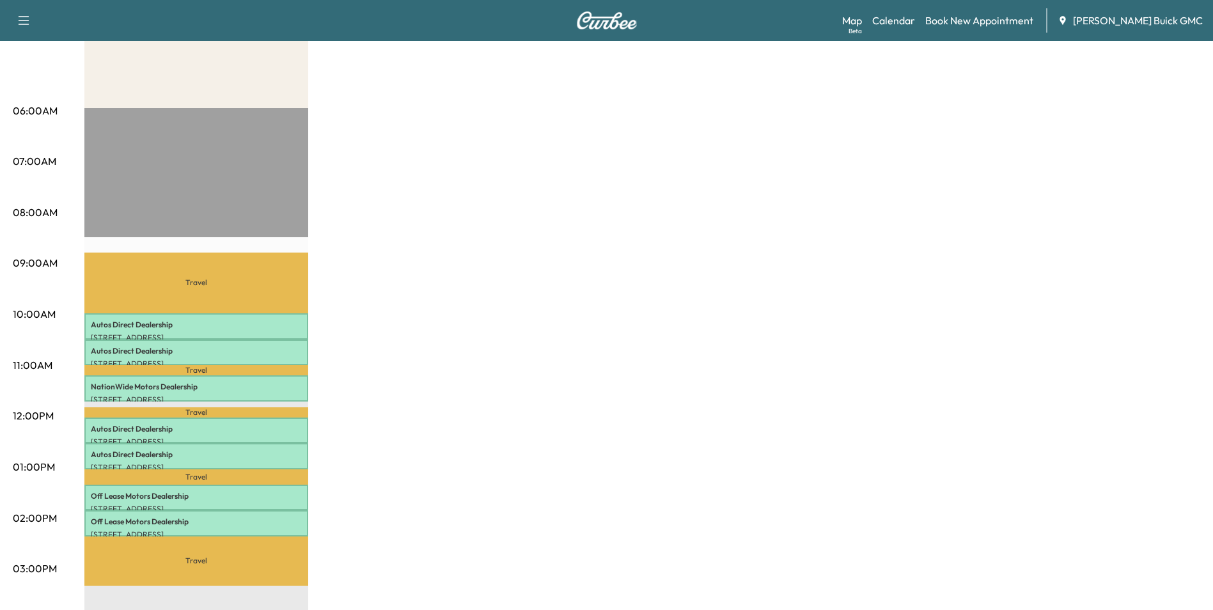
click at [590, 219] on div "MobileService+ Revenue $ 0.00 Work Time 210 mins Transit Time 174 mins Travel A…" at bounding box center [642, 454] width 1116 height 959
click at [220, 321] on p "Autos Direct Dealership" at bounding box center [196, 325] width 211 height 10
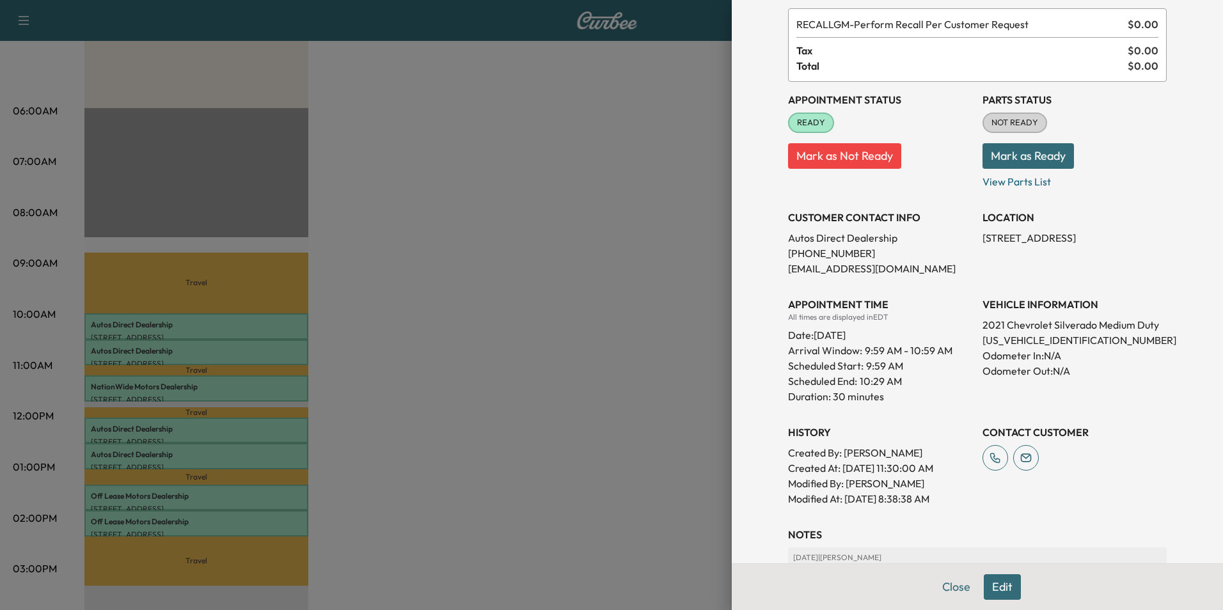
scroll to position [128, 0]
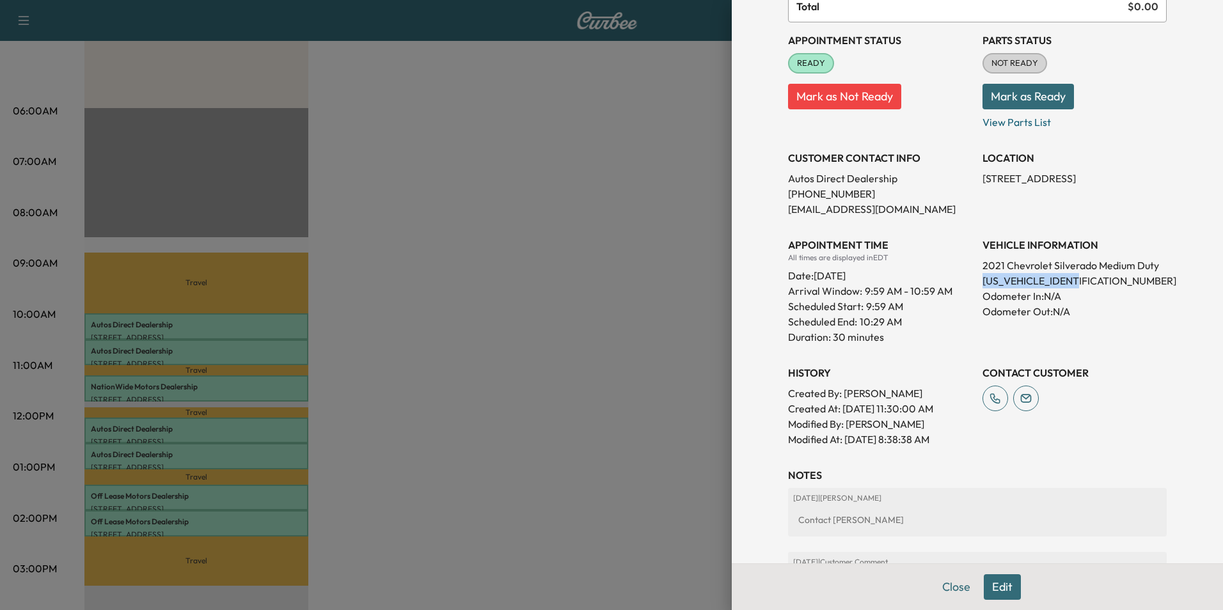
drag, startPoint x: 973, startPoint y: 277, endPoint x: 1090, endPoint y: 280, distance: 117.1
click at [1090, 280] on p "[US_VEHICLE_IDENTIFICATION_NUMBER]" at bounding box center [1074, 280] width 184 height 15
copy p "[US_VEHICLE_IDENTIFICATION_NUMBER]"
click at [460, 300] on div at bounding box center [611, 305] width 1223 height 610
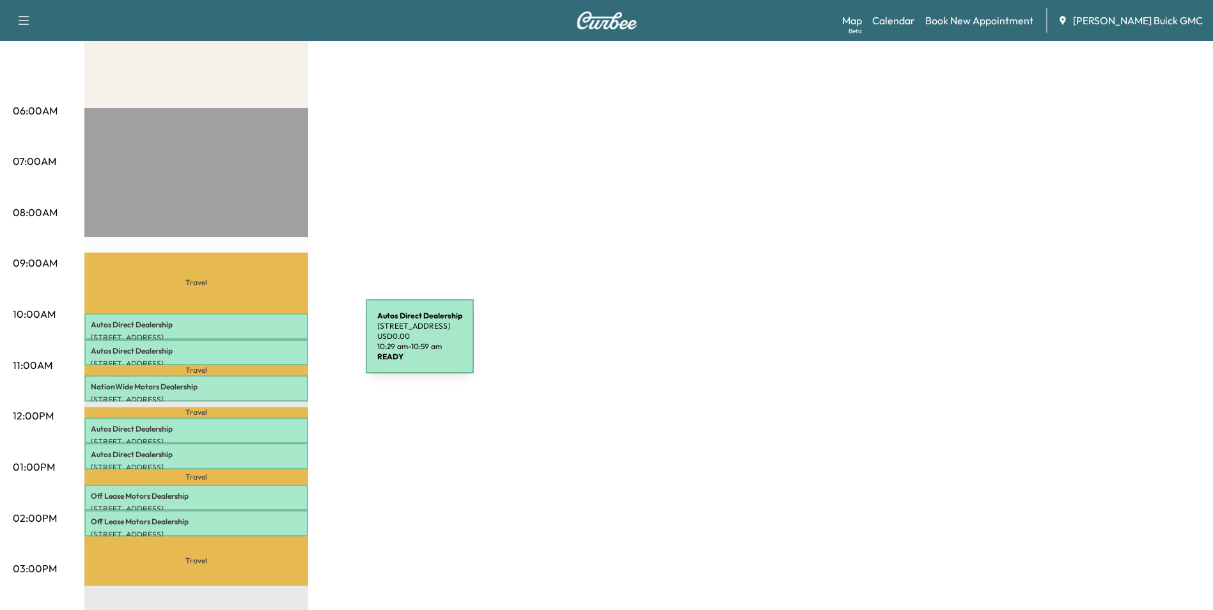
click at [270, 346] on p "Autos Direct Dealership" at bounding box center [196, 351] width 211 height 10
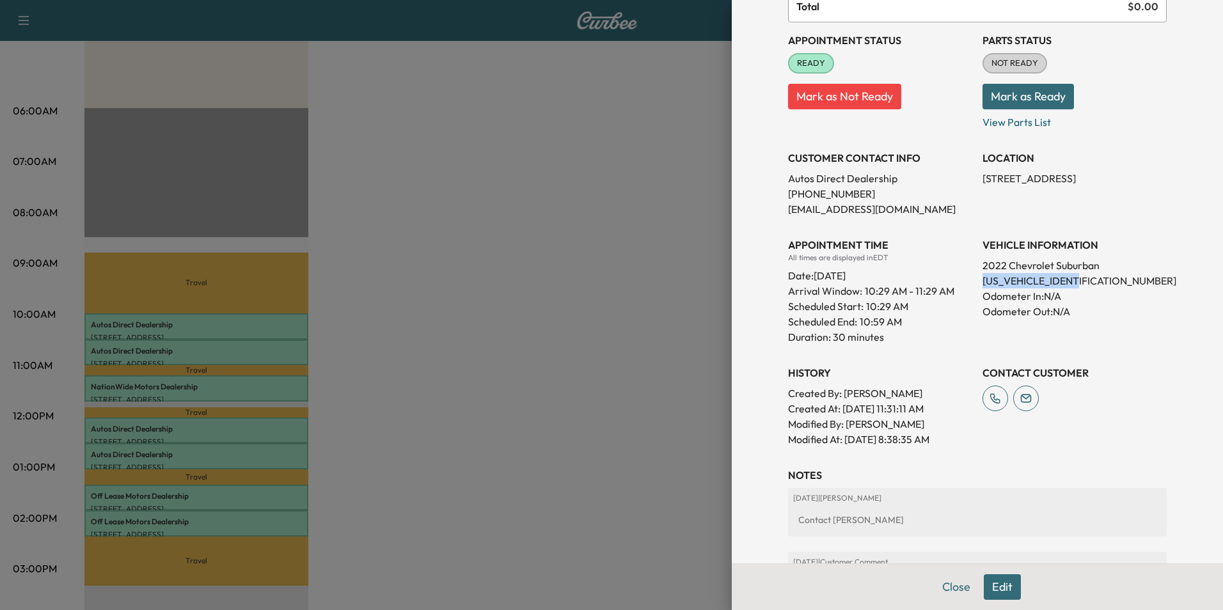
drag, startPoint x: 973, startPoint y: 278, endPoint x: 1083, endPoint y: 284, distance: 109.5
click at [1083, 284] on p "[US_VEHICLE_IDENTIFICATION_NUMBER]" at bounding box center [1074, 280] width 184 height 15
copy p "[US_VEHICLE_IDENTIFICATION_NUMBER]"
click at [558, 350] on div at bounding box center [611, 305] width 1223 height 610
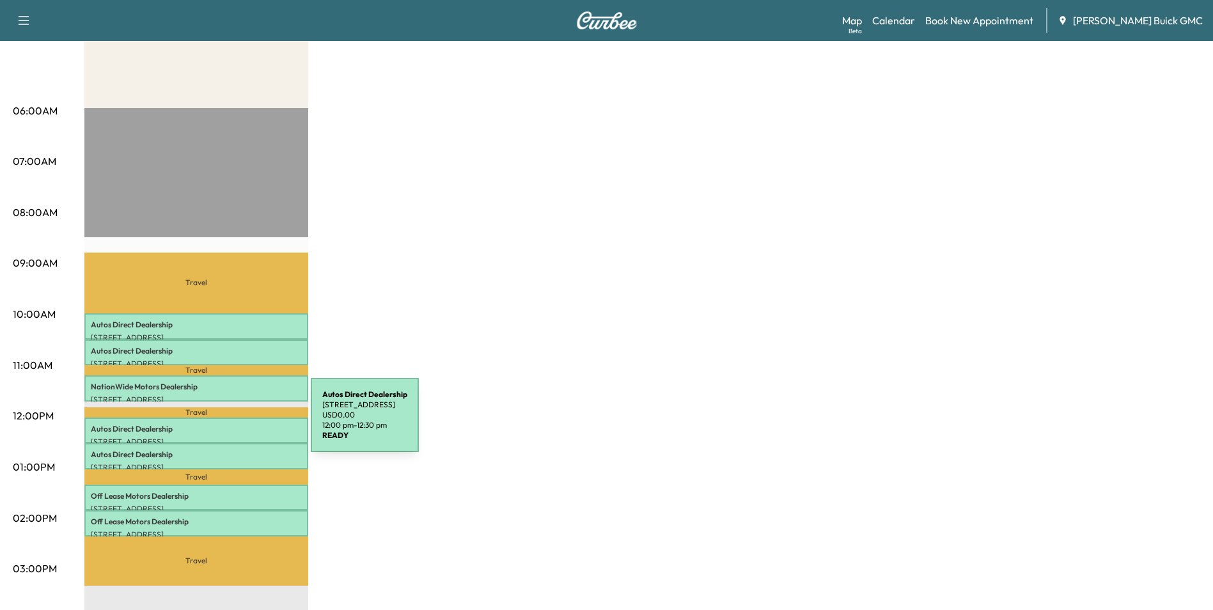
click at [215, 424] on p "Autos Direct Dealership" at bounding box center [196, 429] width 211 height 10
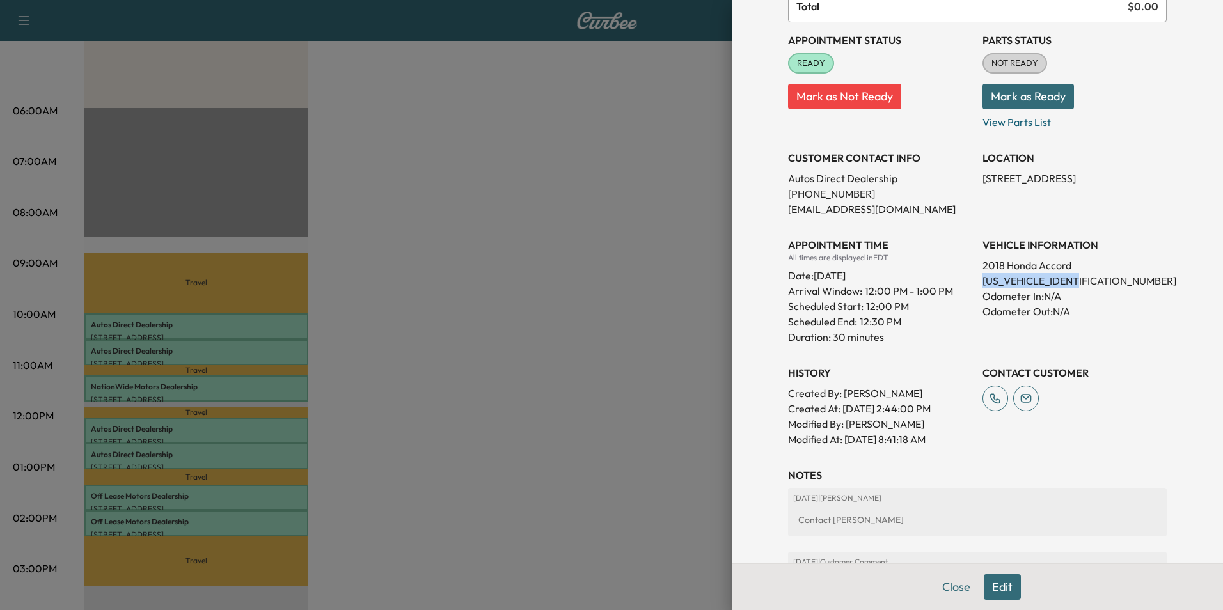
drag, startPoint x: 973, startPoint y: 279, endPoint x: 1088, endPoint y: 285, distance: 114.6
click at [1088, 285] on p "[US_VEHICLE_IDENTIFICATION_NUMBER]" at bounding box center [1074, 280] width 184 height 15
copy p "[US_VEHICLE_IDENTIFICATION_NUMBER]"
click at [519, 335] on div at bounding box center [611, 305] width 1223 height 610
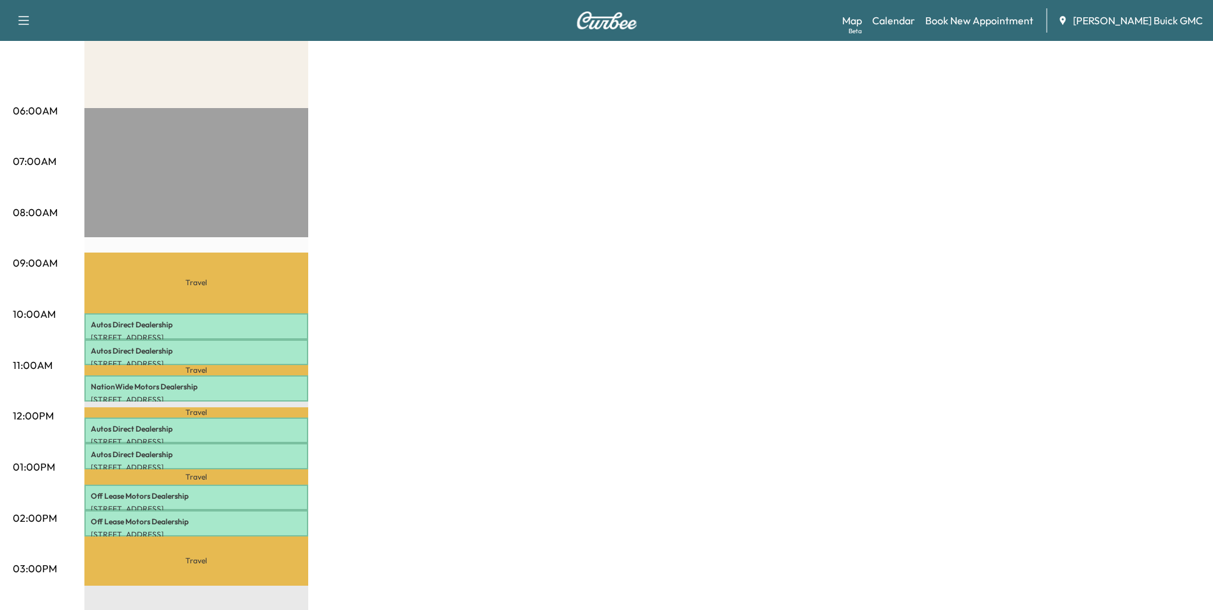
click at [608, 115] on div "MobileService+ Revenue $ 0.00 Work Time 210 mins Transit Time 174 mins Travel A…" at bounding box center [642, 454] width 1116 height 959
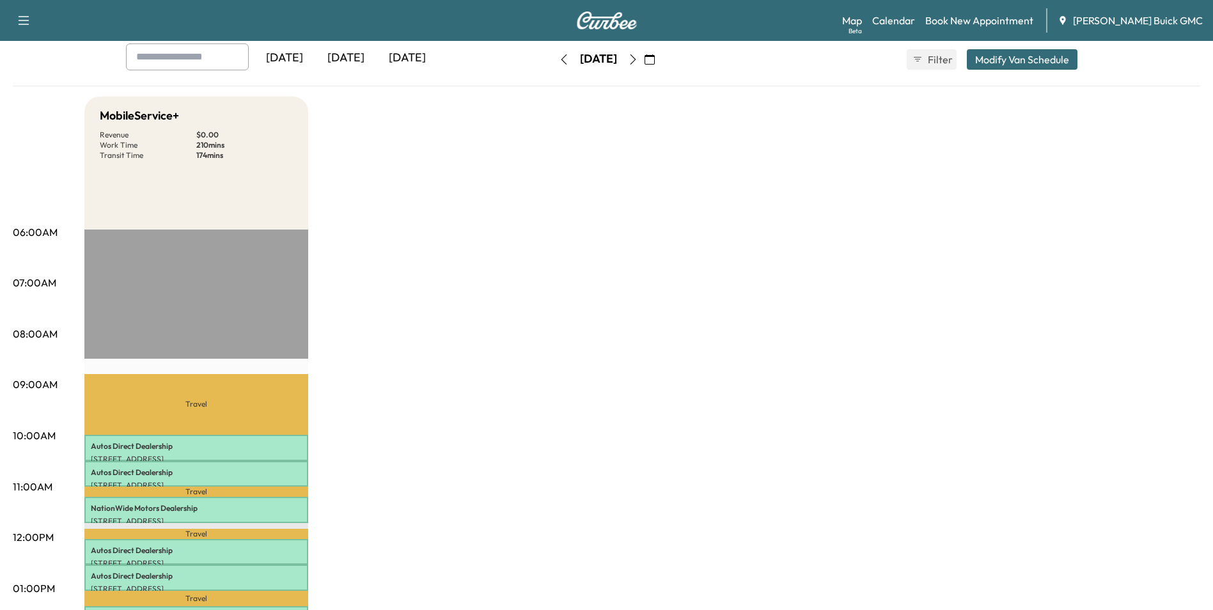
scroll to position [0, 0]
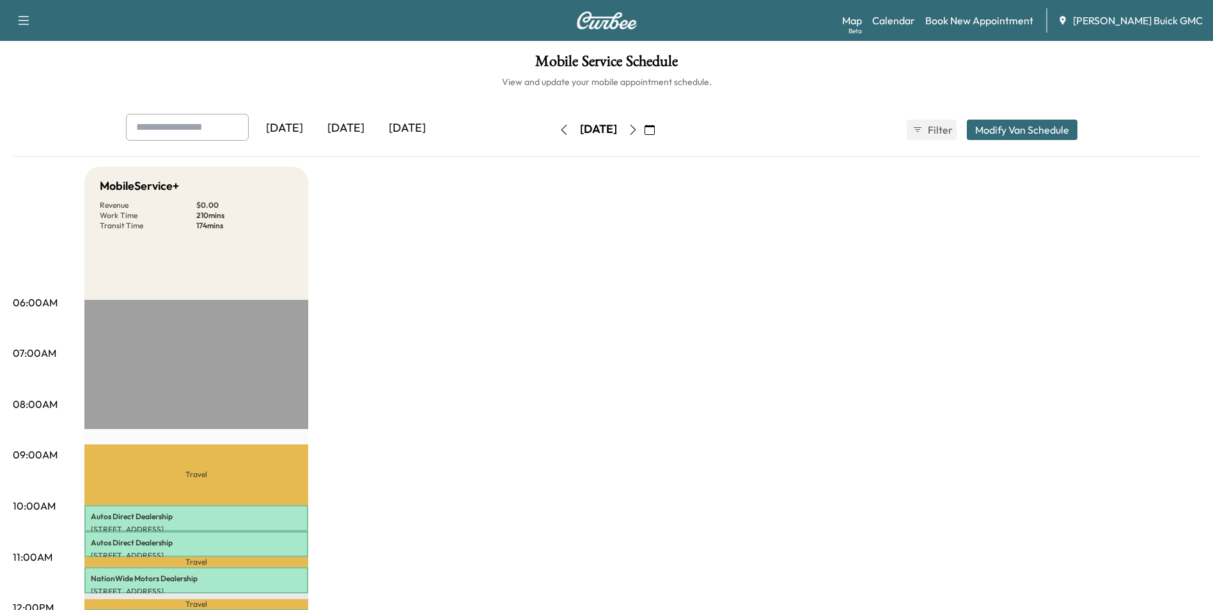
click at [638, 127] on icon "button" at bounding box center [633, 130] width 10 height 10
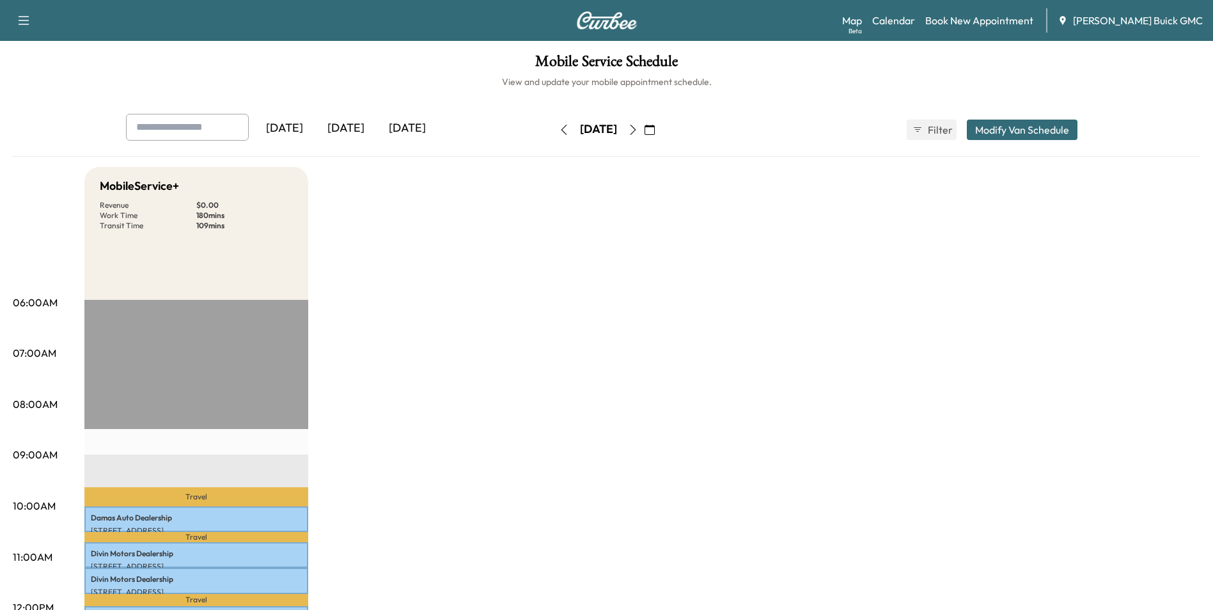
click at [638, 128] on icon "button" at bounding box center [633, 130] width 10 height 10
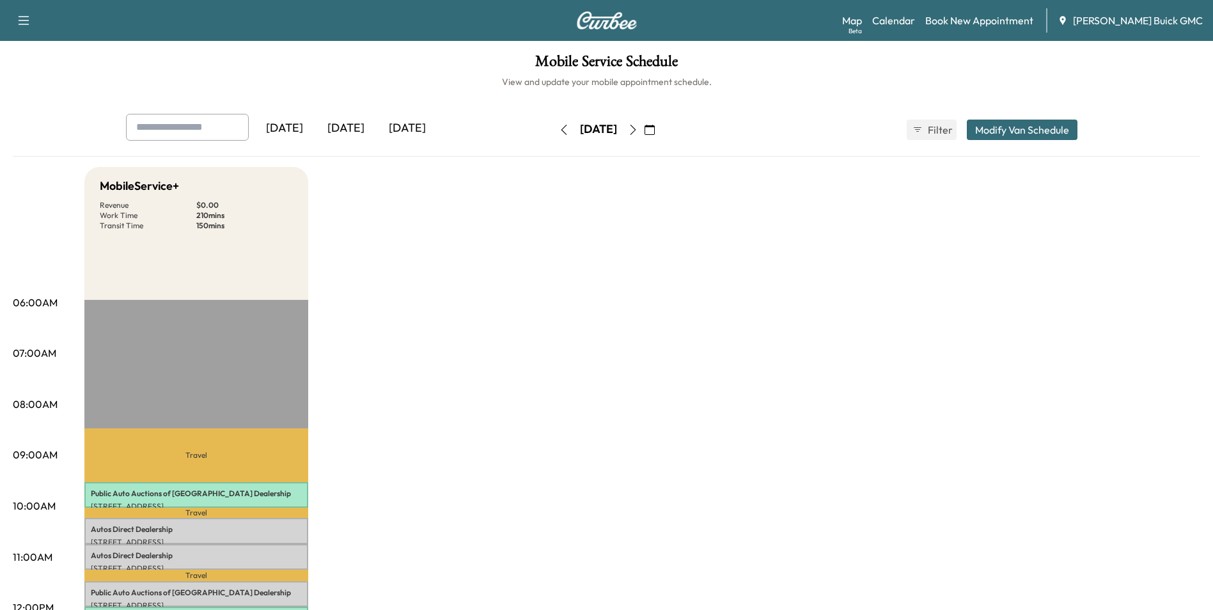
click at [655, 129] on icon "button" at bounding box center [650, 130] width 10 height 10
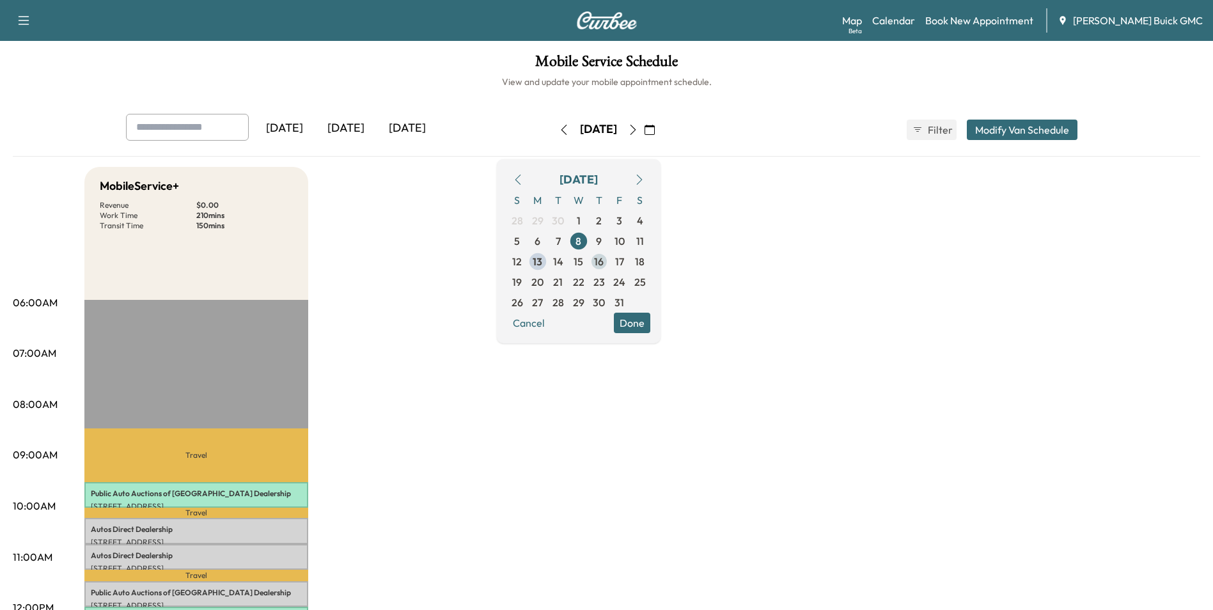
click at [604, 262] on span "16" at bounding box center [599, 261] width 10 height 15
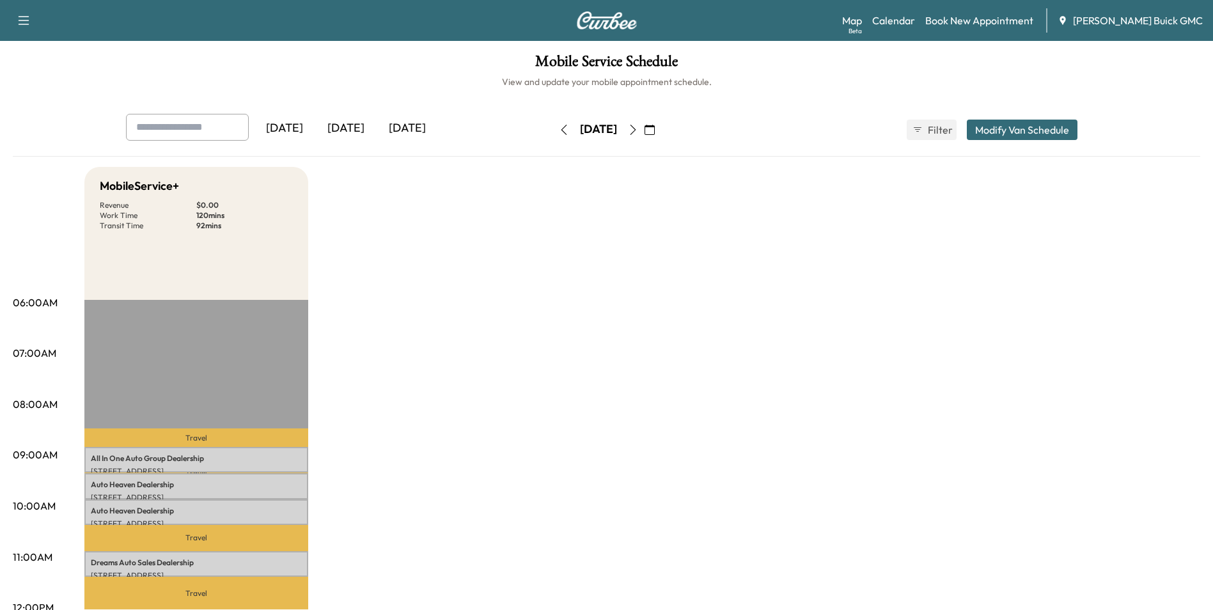
click at [655, 127] on icon "button" at bounding box center [650, 130] width 10 height 10
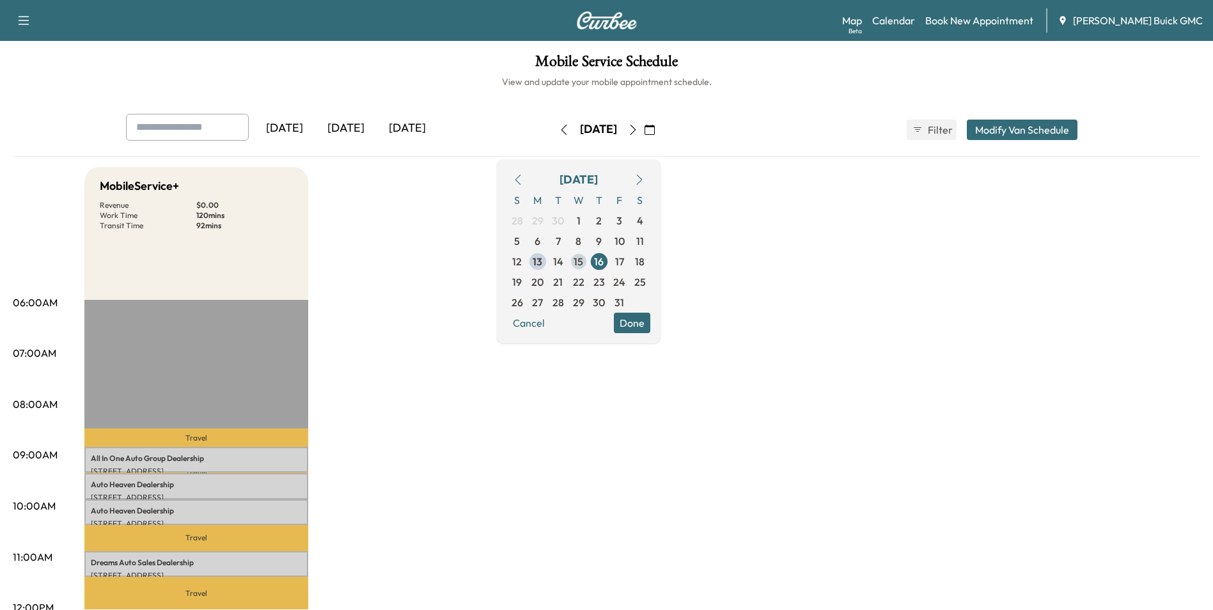
click at [583, 260] on span "15" at bounding box center [579, 261] width 10 height 15
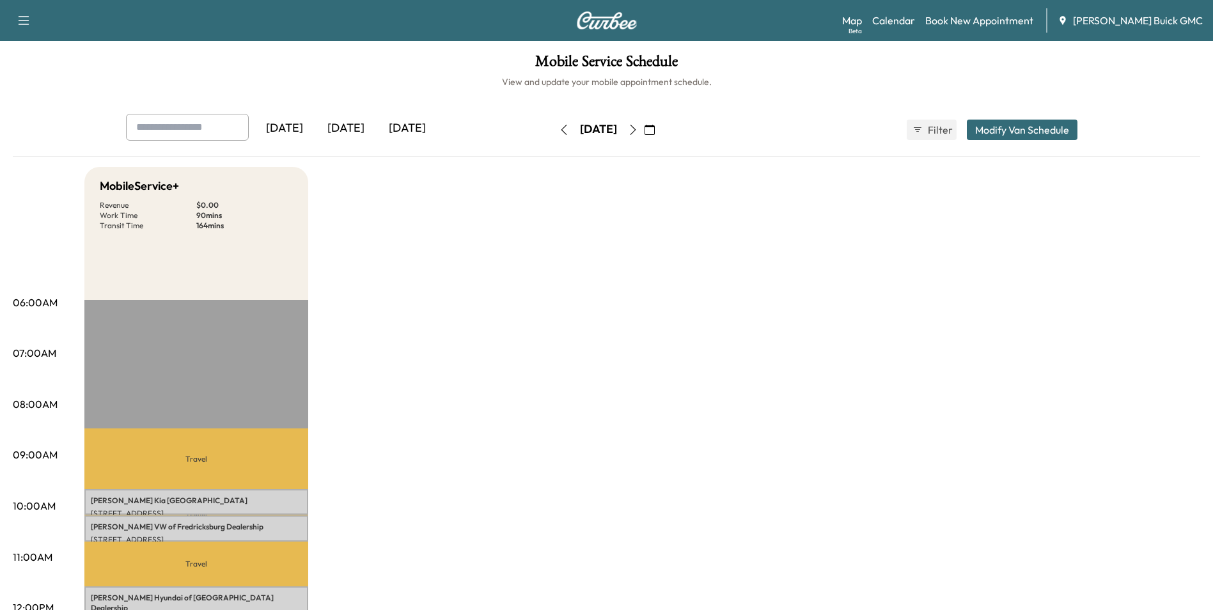
drag, startPoint x: 713, startPoint y: 281, endPoint x: 837, endPoint y: 306, distance: 125.9
click at [992, 18] on link "Book New Appointment" at bounding box center [979, 20] width 108 height 15
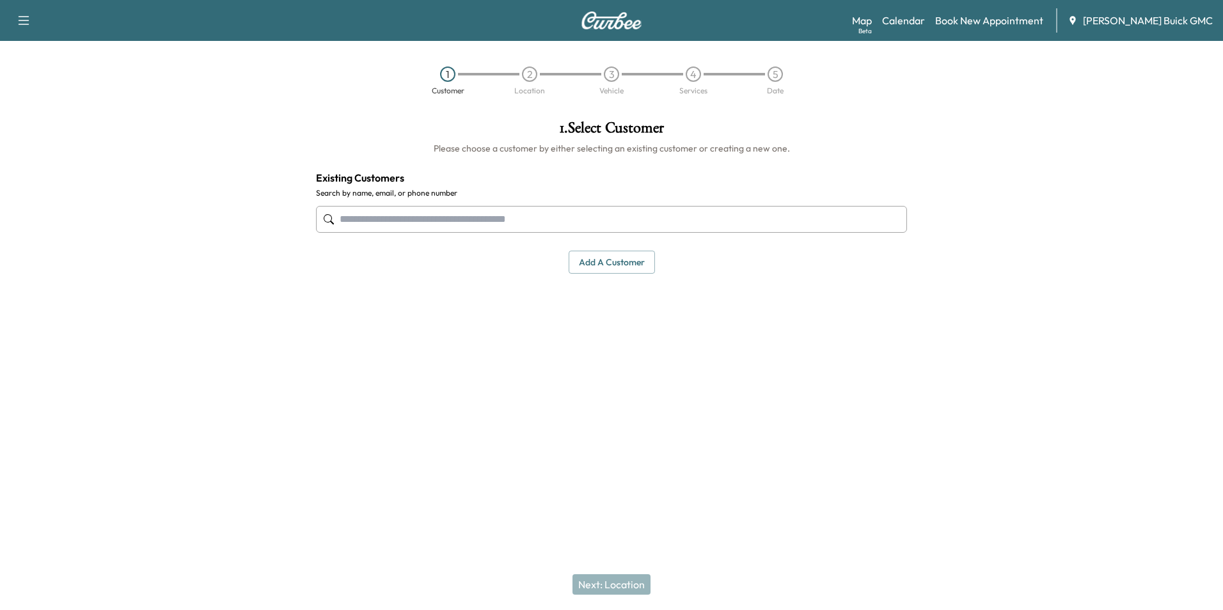
click at [521, 223] on input "text" at bounding box center [611, 219] width 591 height 27
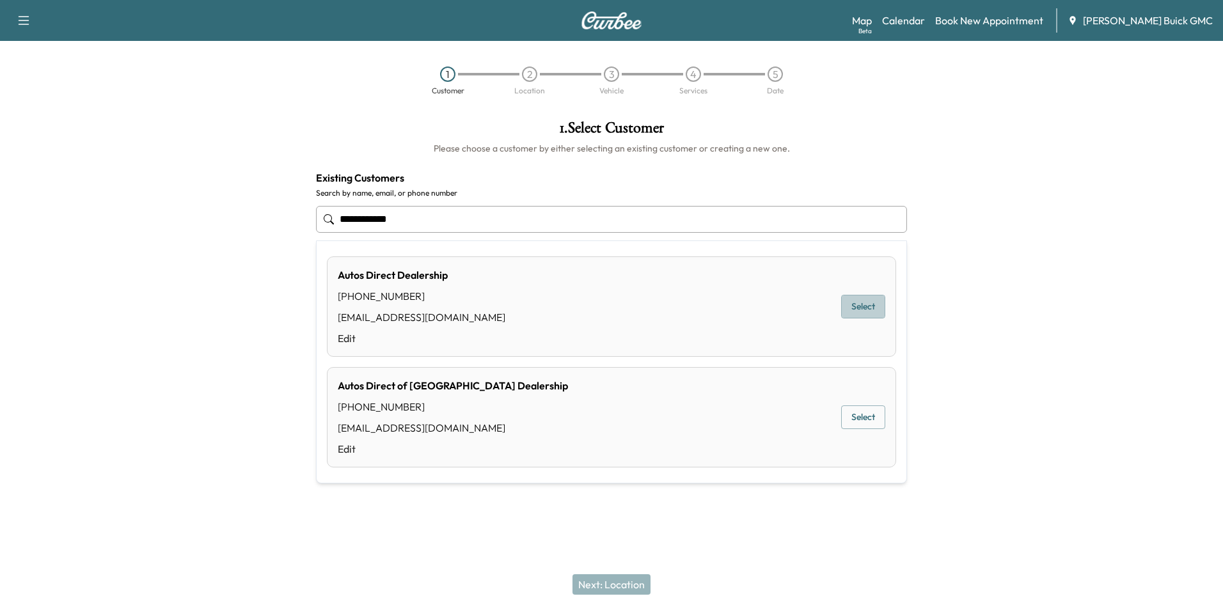
click at [860, 303] on button "Select" at bounding box center [863, 307] width 44 height 24
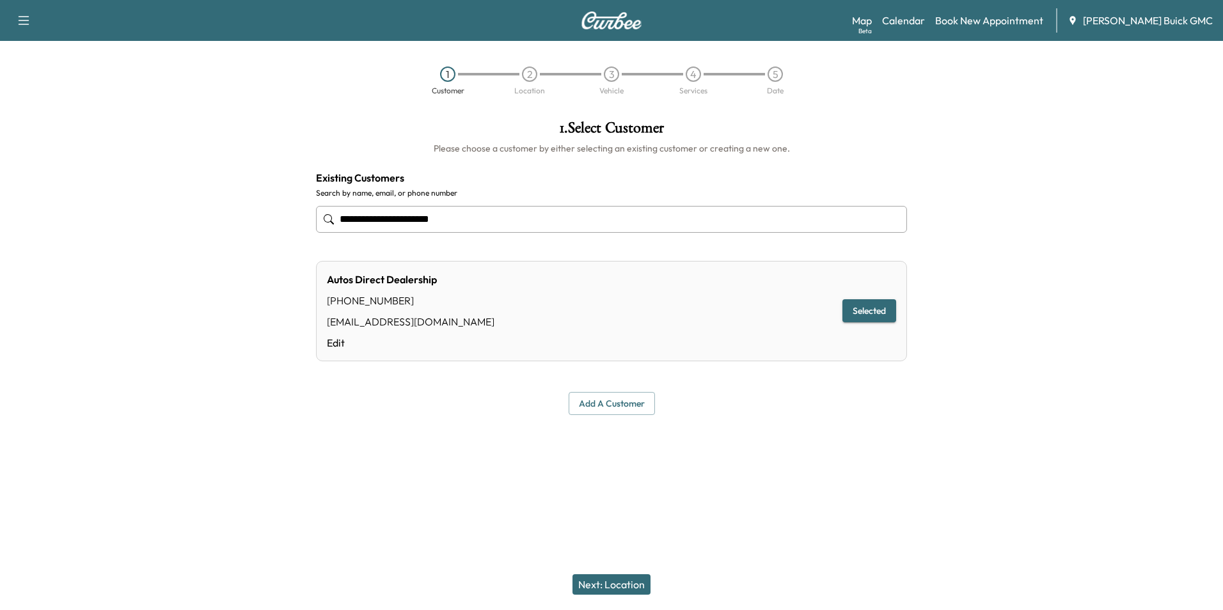
type input "**********"
click at [601, 583] on button "Next: Location" at bounding box center [611, 584] width 78 height 20
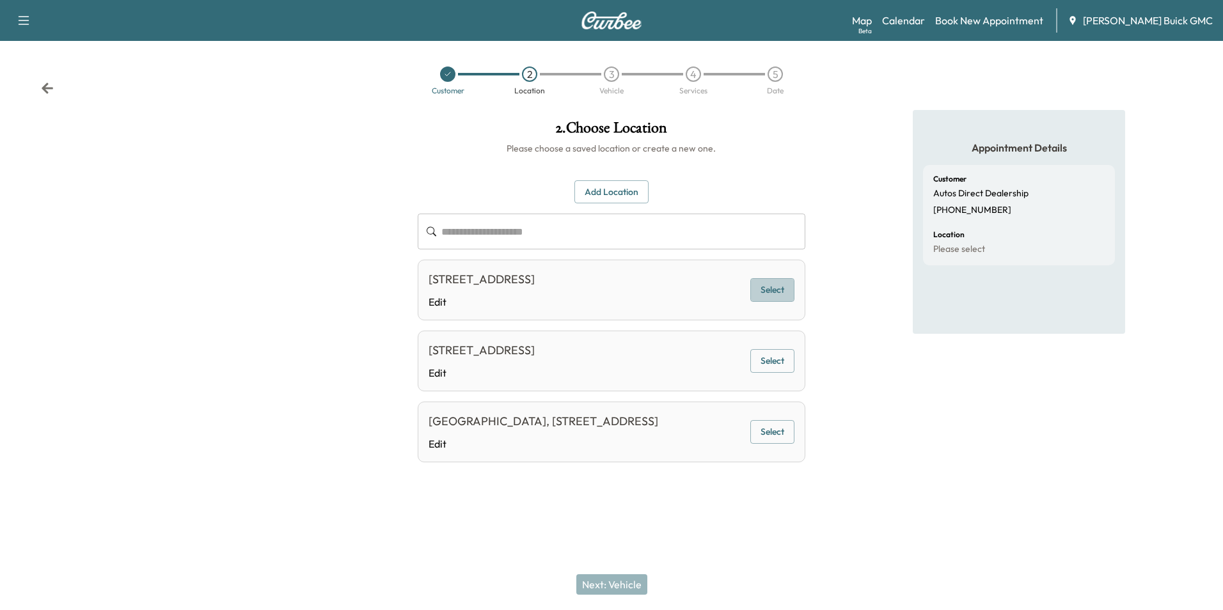
click at [773, 289] on button "Select" at bounding box center [772, 290] width 44 height 24
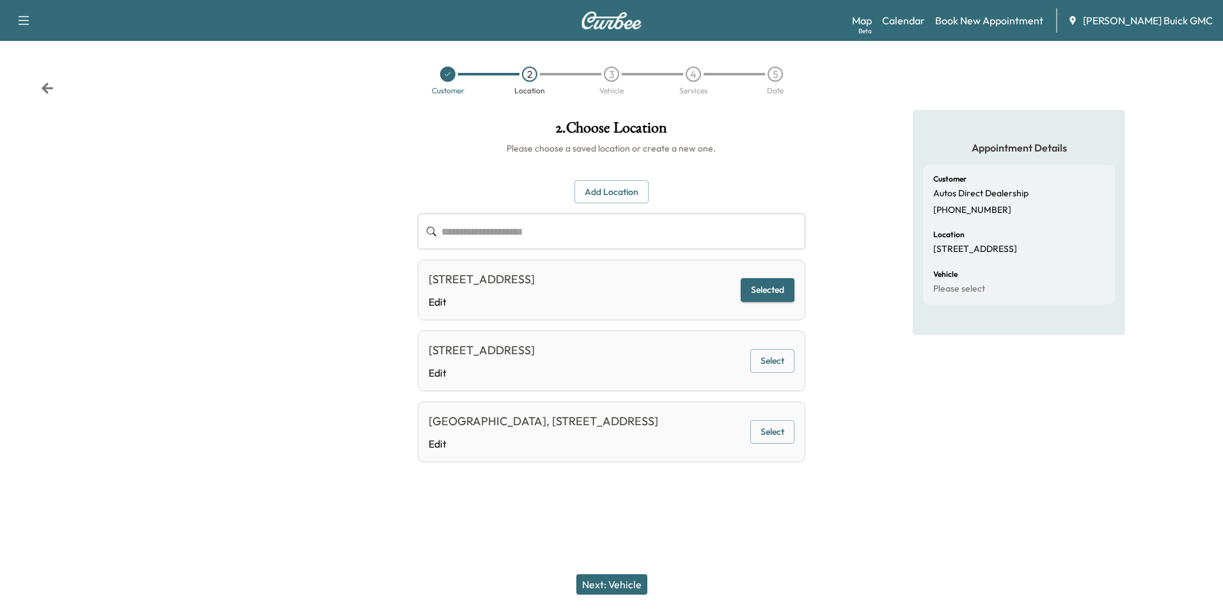
click at [622, 582] on button "Next: Vehicle" at bounding box center [611, 584] width 71 height 20
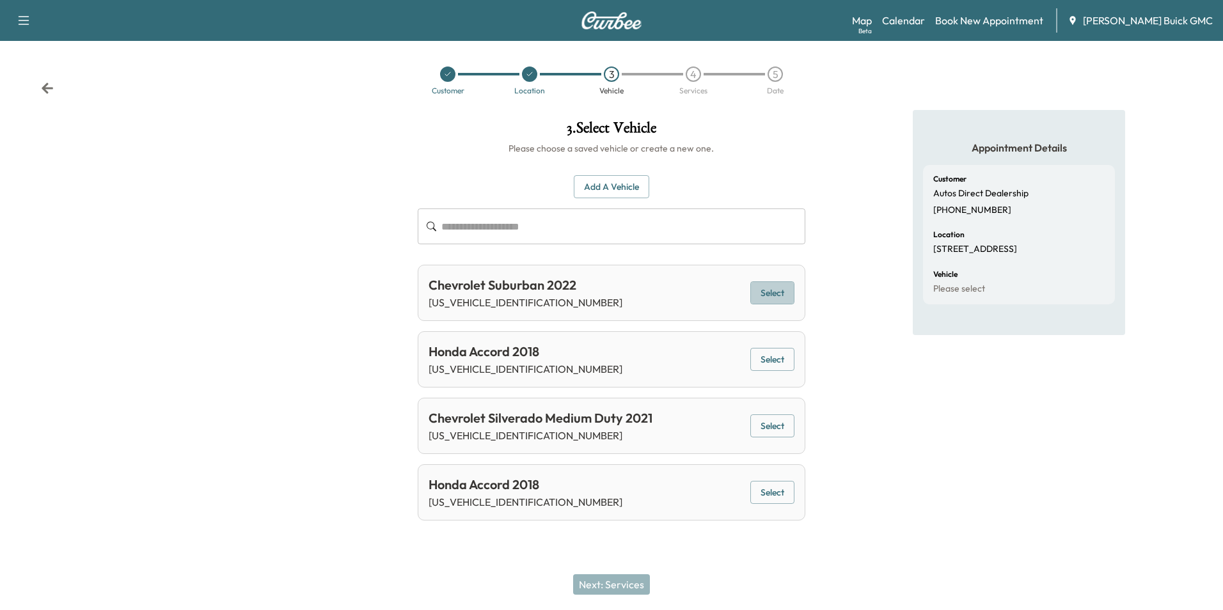
click at [779, 289] on button "Select" at bounding box center [772, 293] width 44 height 24
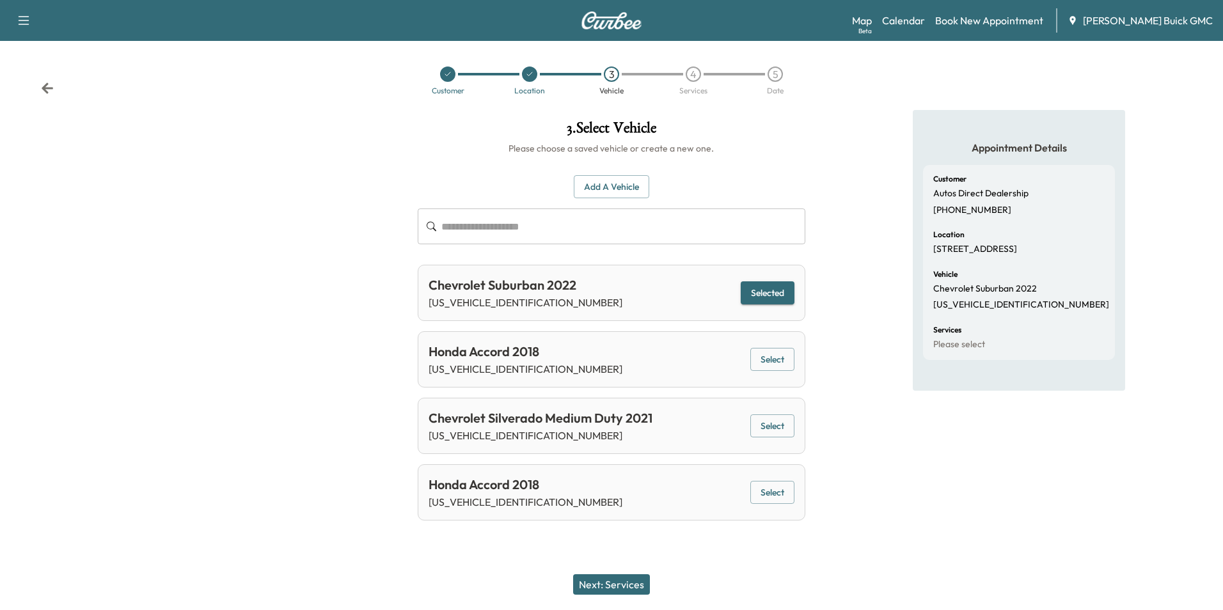
click at [620, 581] on button "Next: Services" at bounding box center [611, 584] width 77 height 20
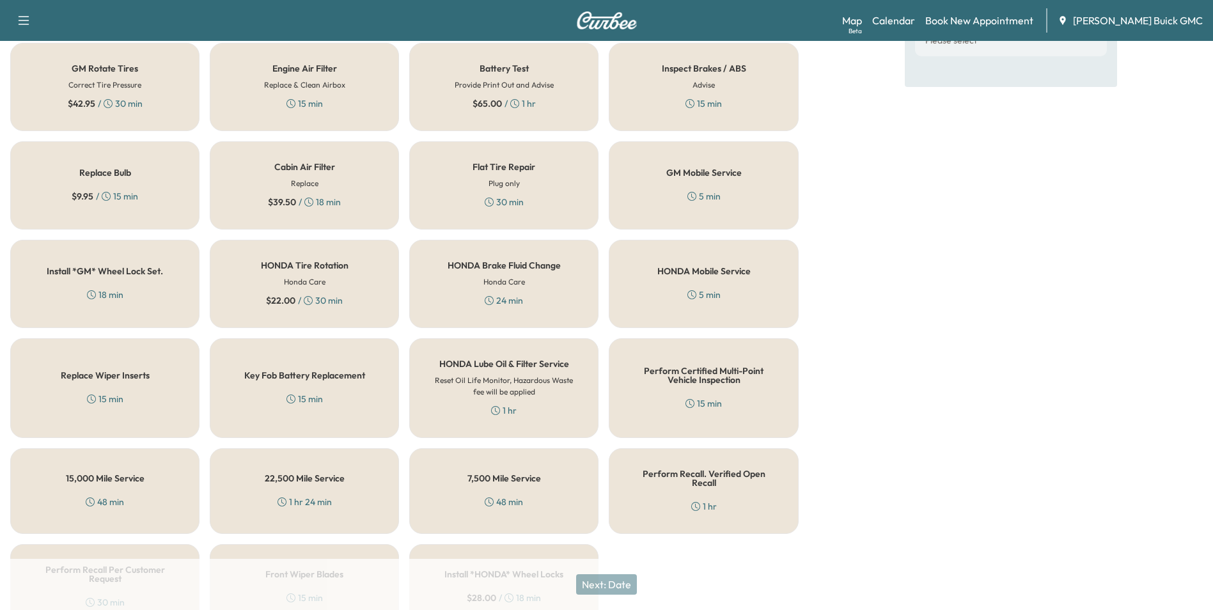
scroll to position [366, 0]
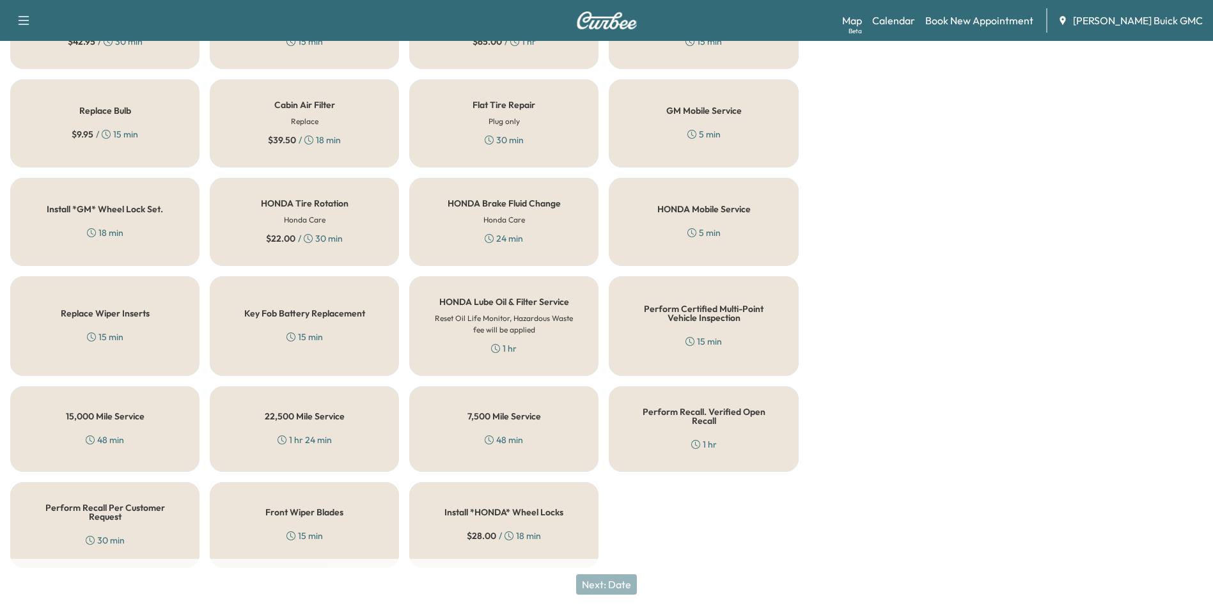
click at [117, 510] on h5 "Perform Recall Per Customer Request" at bounding box center [104, 512] width 147 height 18
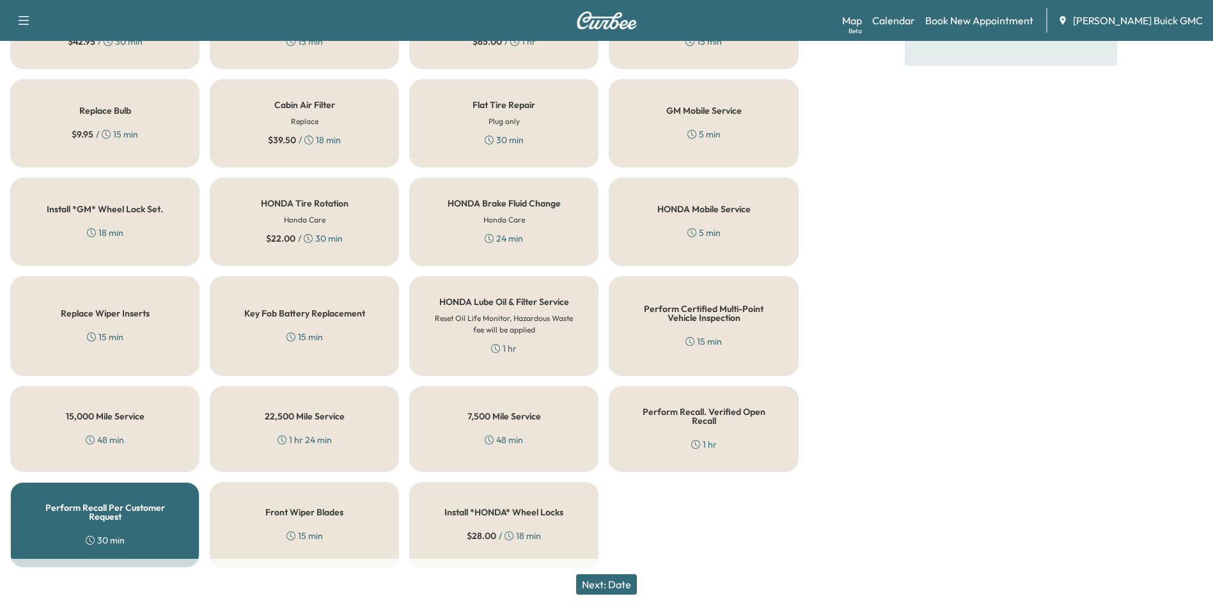
click at [618, 581] on button "Next: Date" at bounding box center [606, 584] width 61 height 20
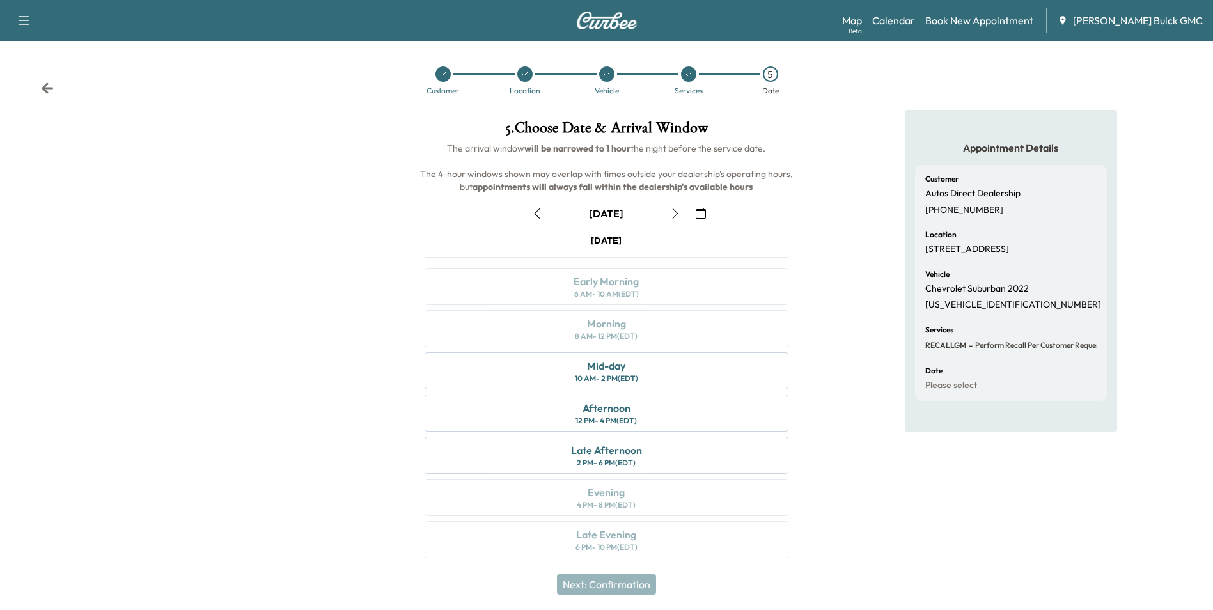
click at [699, 212] on icon "button" at bounding box center [701, 214] width 10 height 10
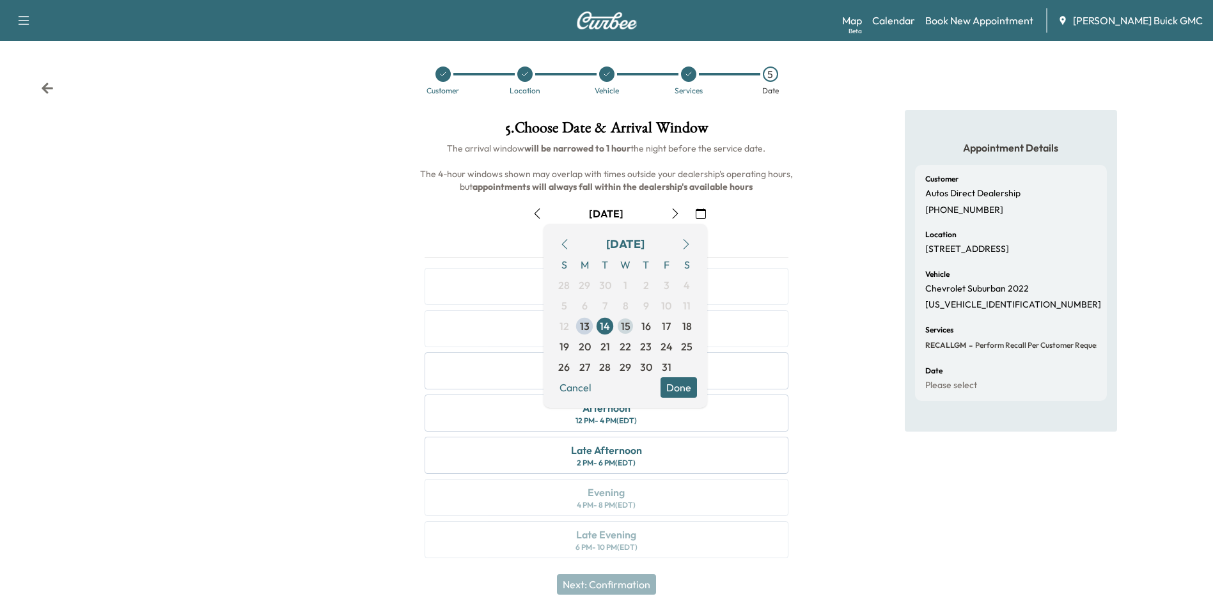
click at [626, 325] on span "15" at bounding box center [626, 326] width 10 height 15
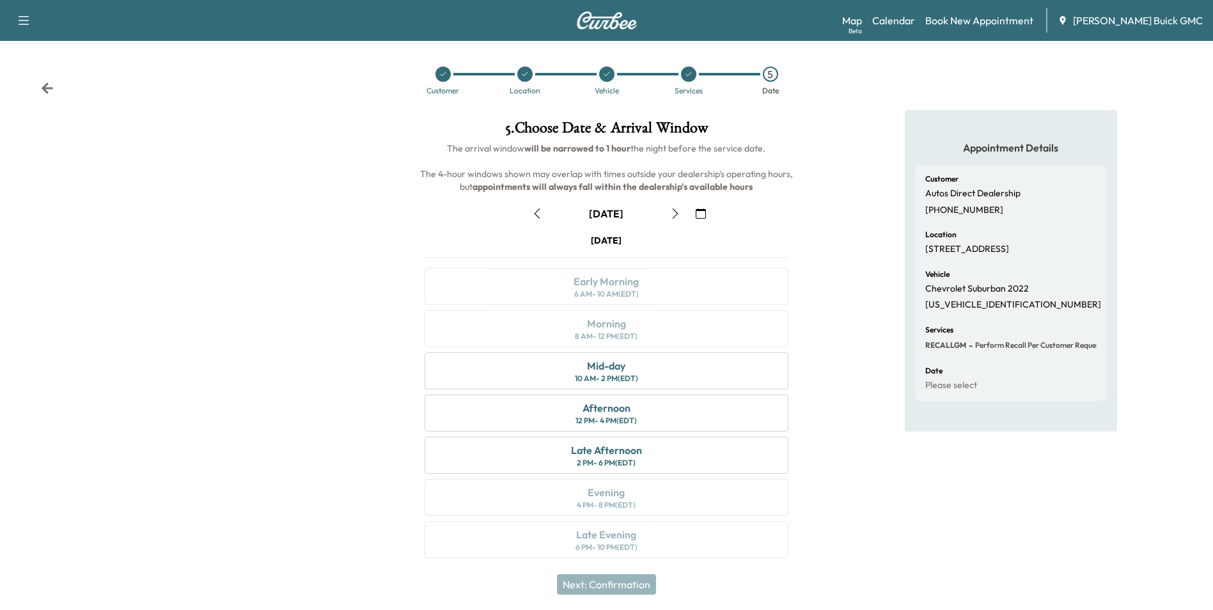
scroll to position [4, 0]
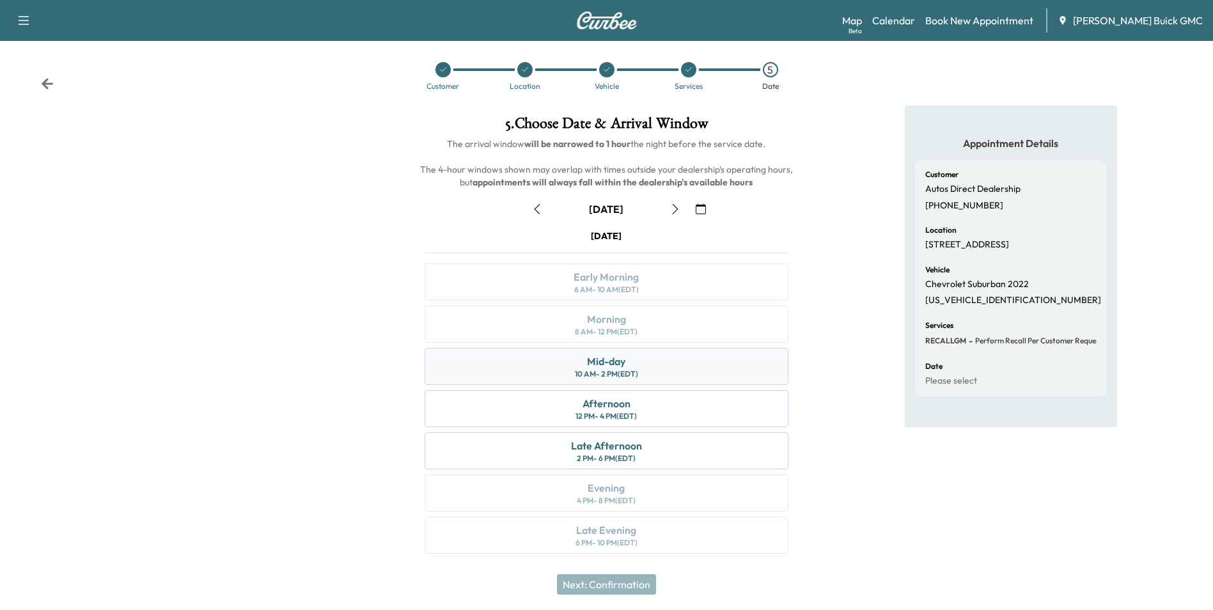
click at [651, 361] on div "Mid-day 10 AM - 2 PM (EDT)" at bounding box center [606, 366] width 363 height 37
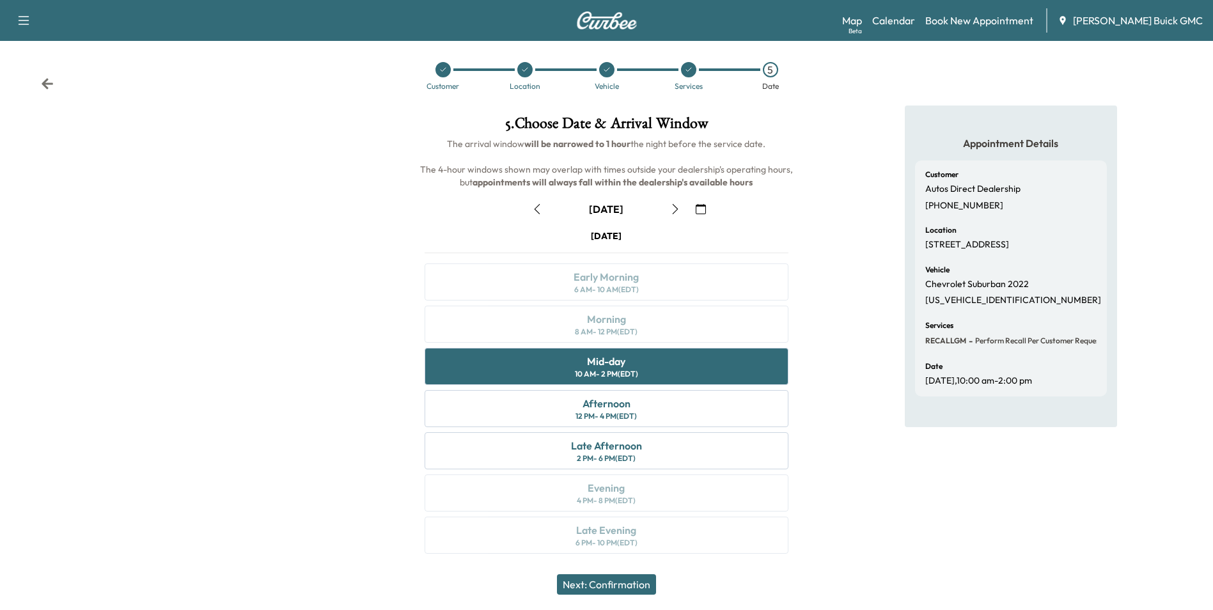
click at [631, 588] on button "Next: Confirmation" at bounding box center [606, 584] width 99 height 20
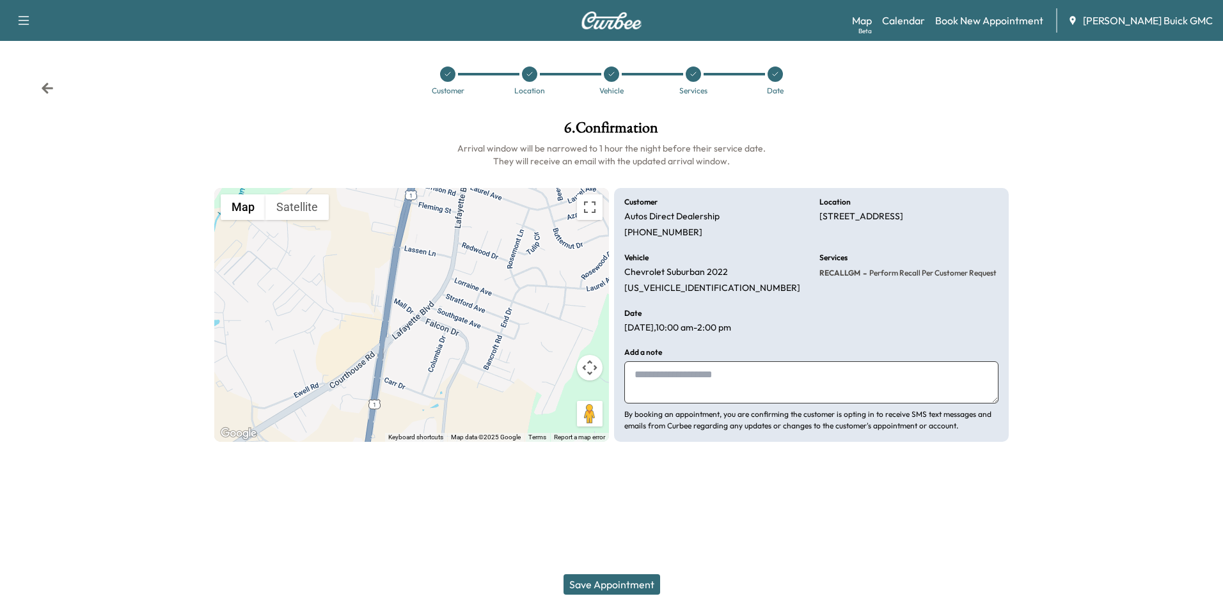
click at [771, 393] on textarea at bounding box center [811, 382] width 374 height 42
type textarea "**********"
click at [623, 582] on button "Save Appointment" at bounding box center [611, 584] width 97 height 20
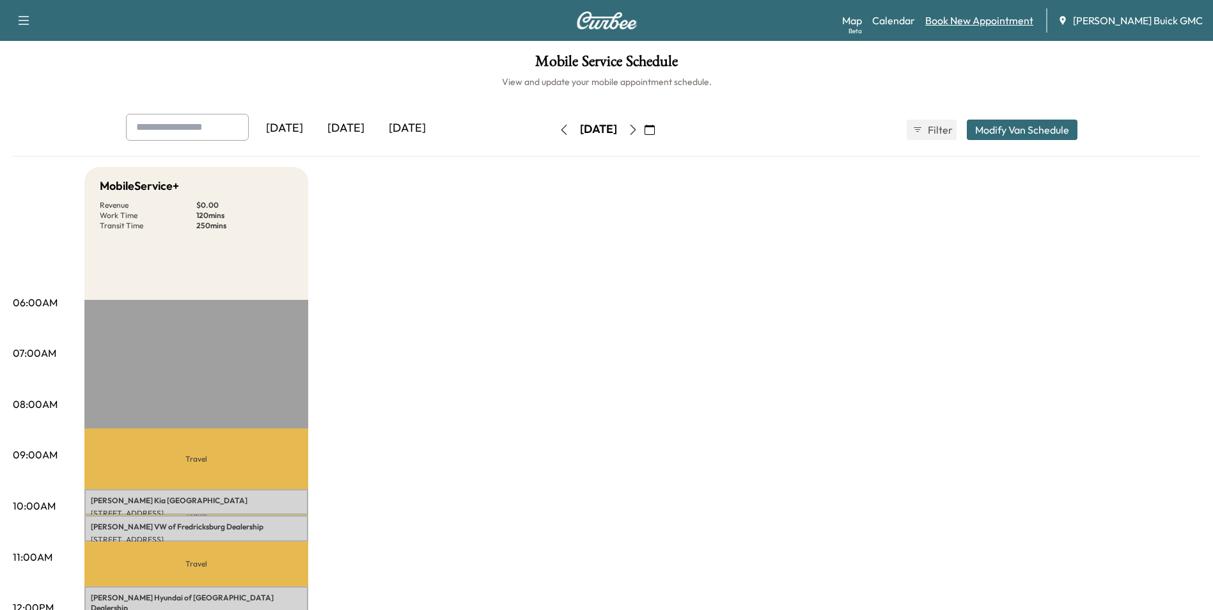
click at [984, 20] on link "Book New Appointment" at bounding box center [979, 20] width 108 height 15
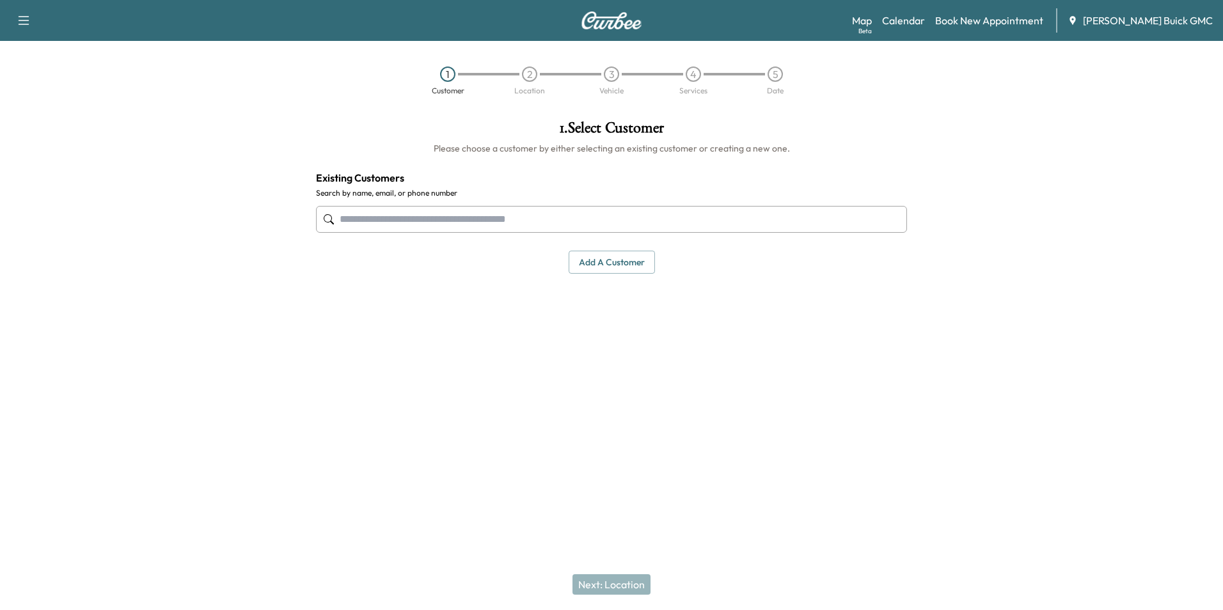
click at [490, 217] on input "text" at bounding box center [611, 219] width 591 height 27
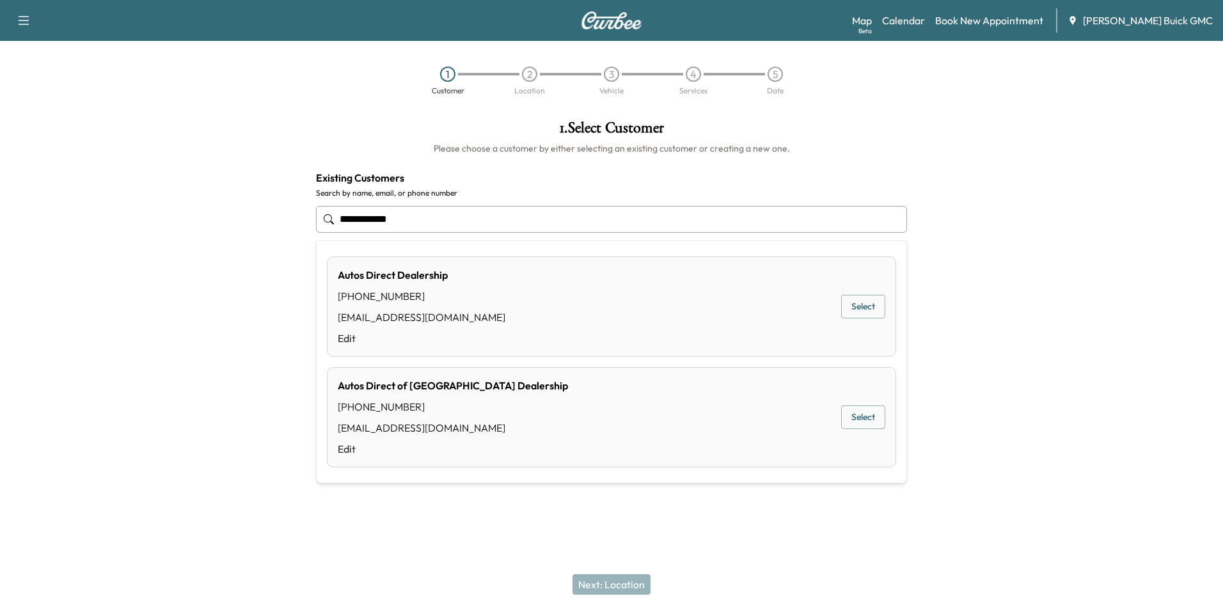
type input "**********"
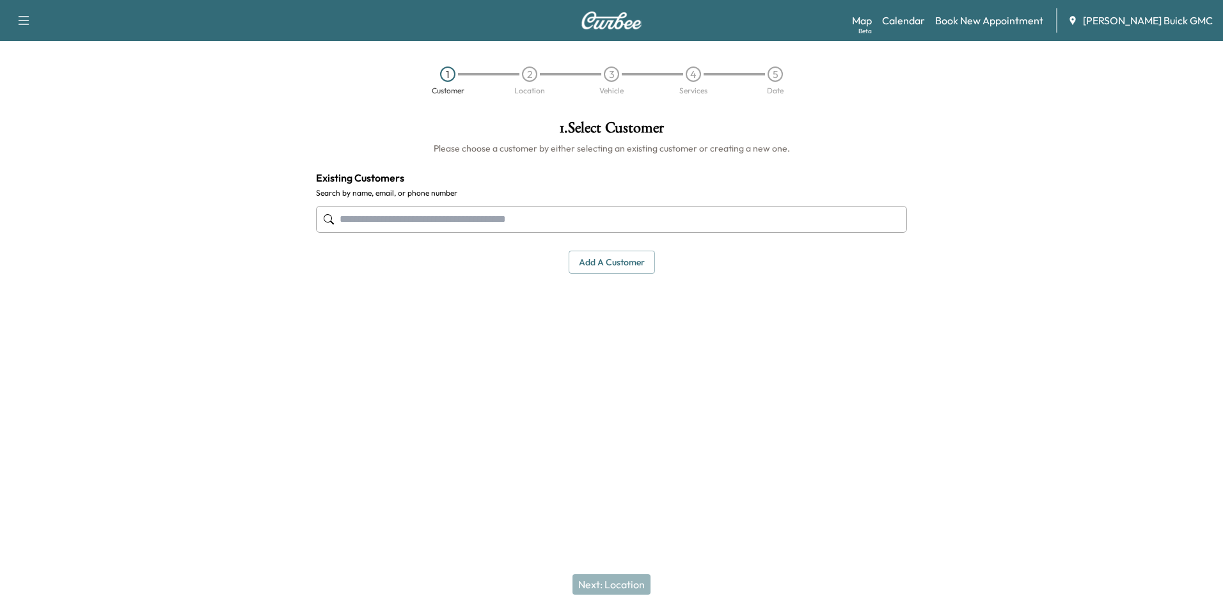
click at [466, 216] on input "text" at bounding box center [611, 219] width 591 height 27
click at [531, 360] on div "1 . Select Customer Please choose a customer by either selecting an existing cu…" at bounding box center [611, 262] width 611 height 305
click at [624, 398] on div "1 . Select Customer Please choose a customer by either selecting an existing cu…" at bounding box center [611, 262] width 611 height 305
drag, startPoint x: 738, startPoint y: 328, endPoint x: 674, endPoint y: 291, distance: 73.9
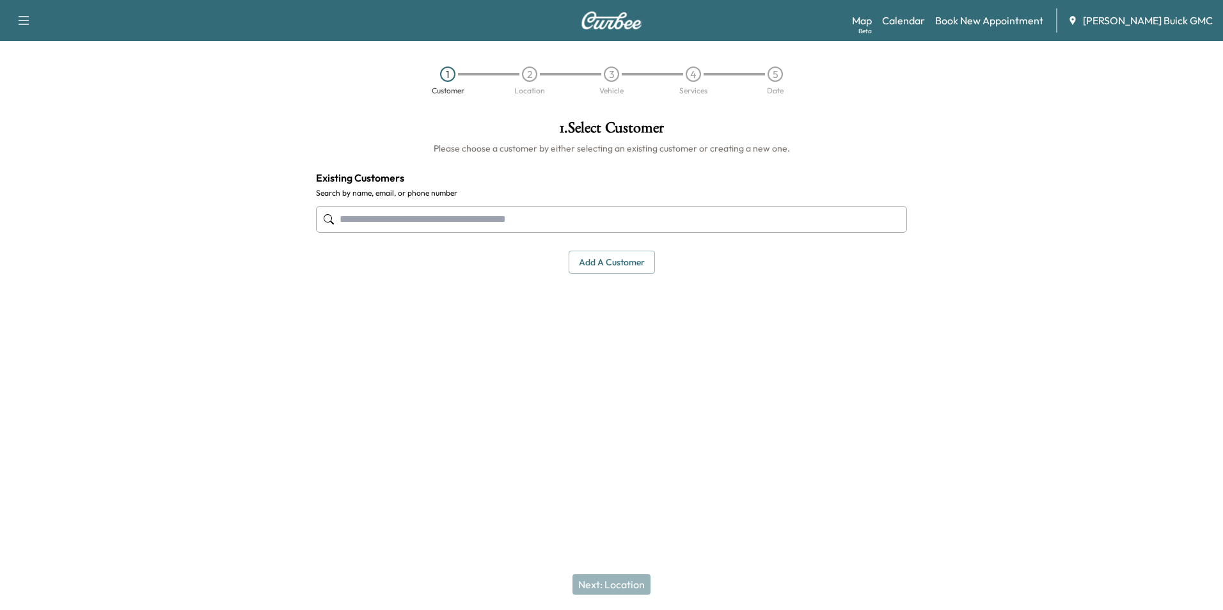
click at [738, 329] on div "1 . Select Customer Please choose a customer by either selecting an existing cu…" at bounding box center [611, 262] width 611 height 305
click at [636, 221] on input "text" at bounding box center [611, 219] width 591 height 27
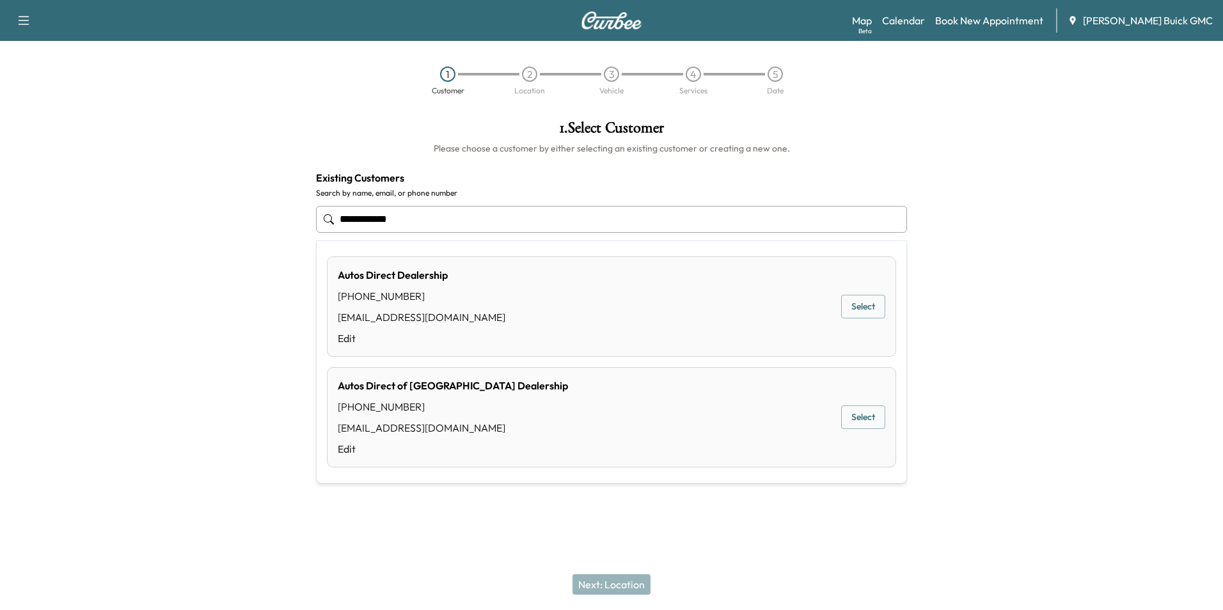
click at [855, 301] on button "Select" at bounding box center [863, 307] width 44 height 24
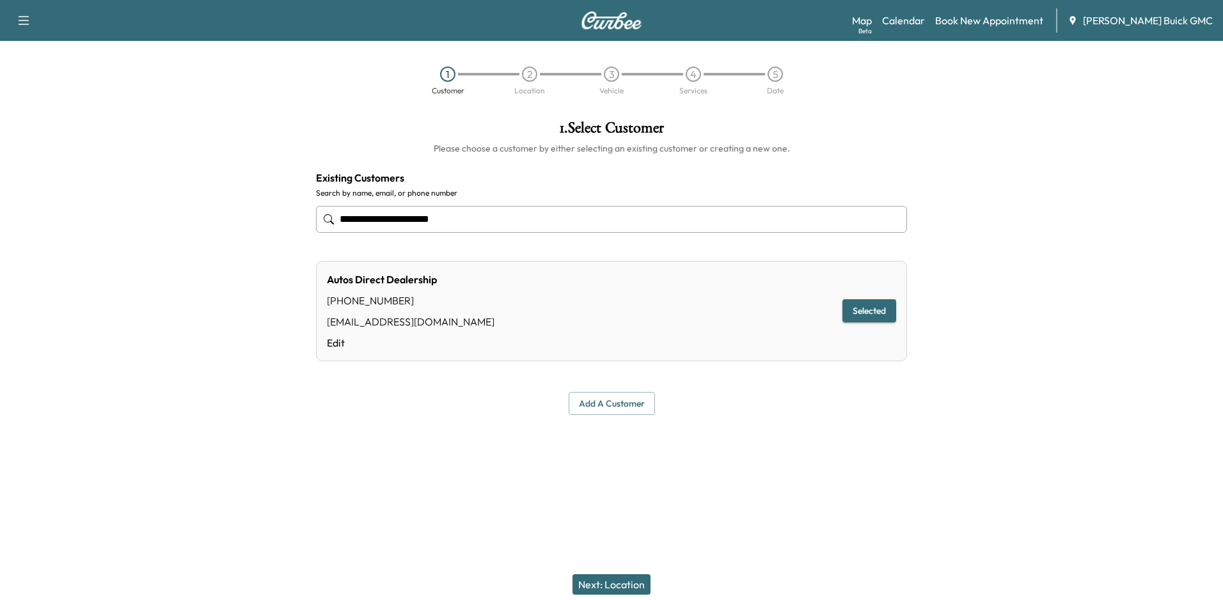
type input "**********"
click at [627, 585] on button "Next: Location" at bounding box center [611, 584] width 78 height 20
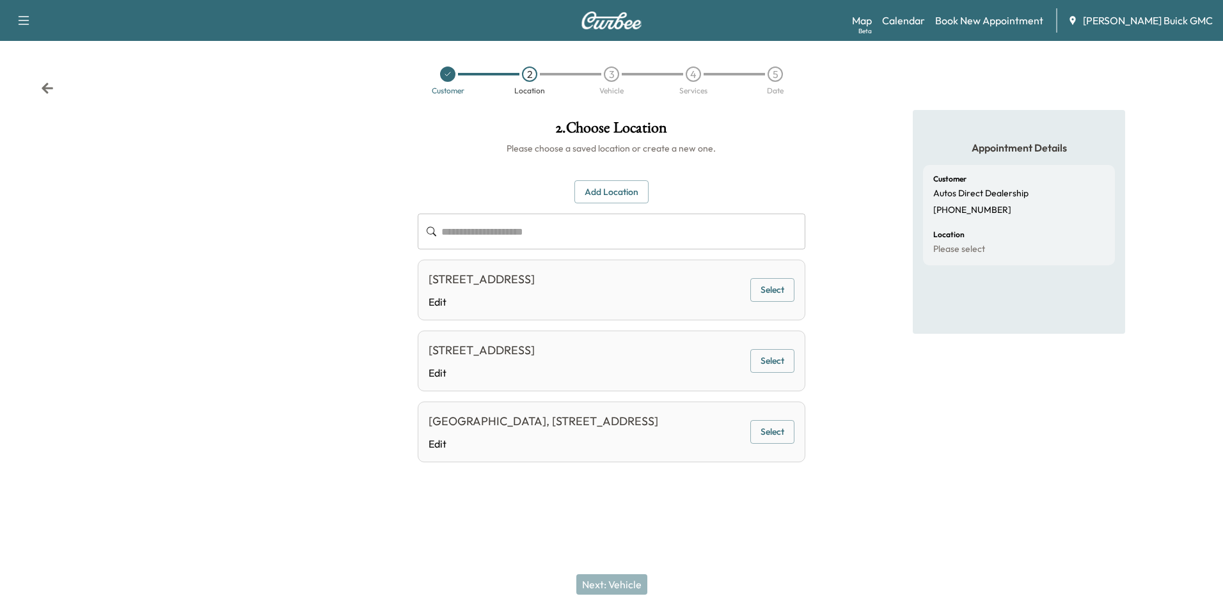
click at [775, 291] on button "Select" at bounding box center [772, 290] width 44 height 24
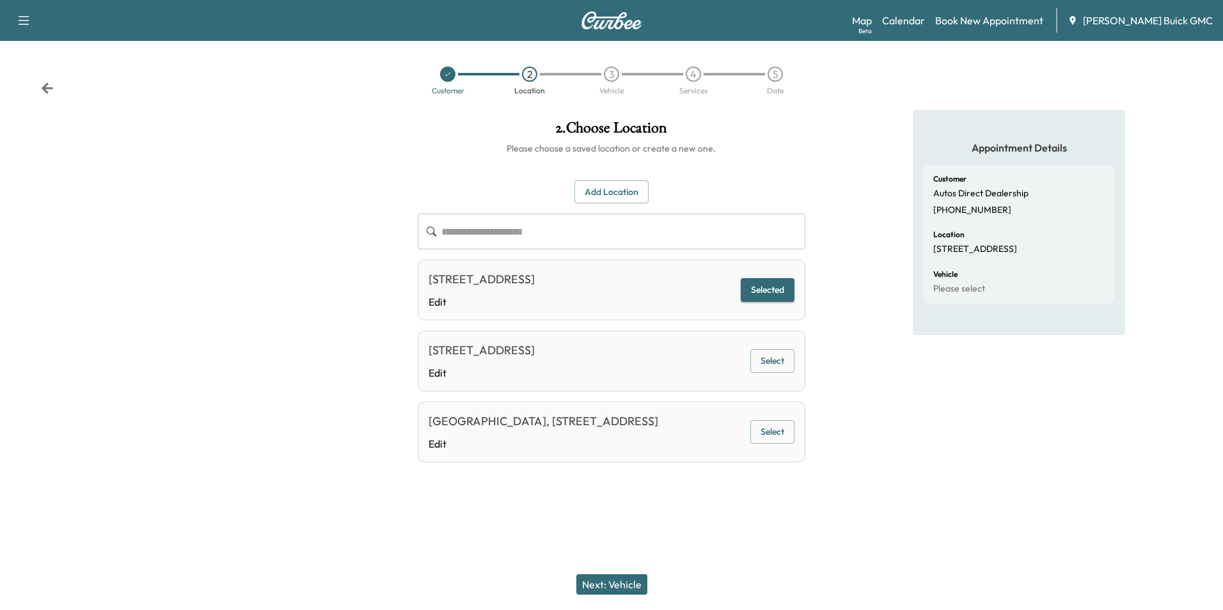
click at [620, 582] on button "Next: Vehicle" at bounding box center [611, 584] width 71 height 20
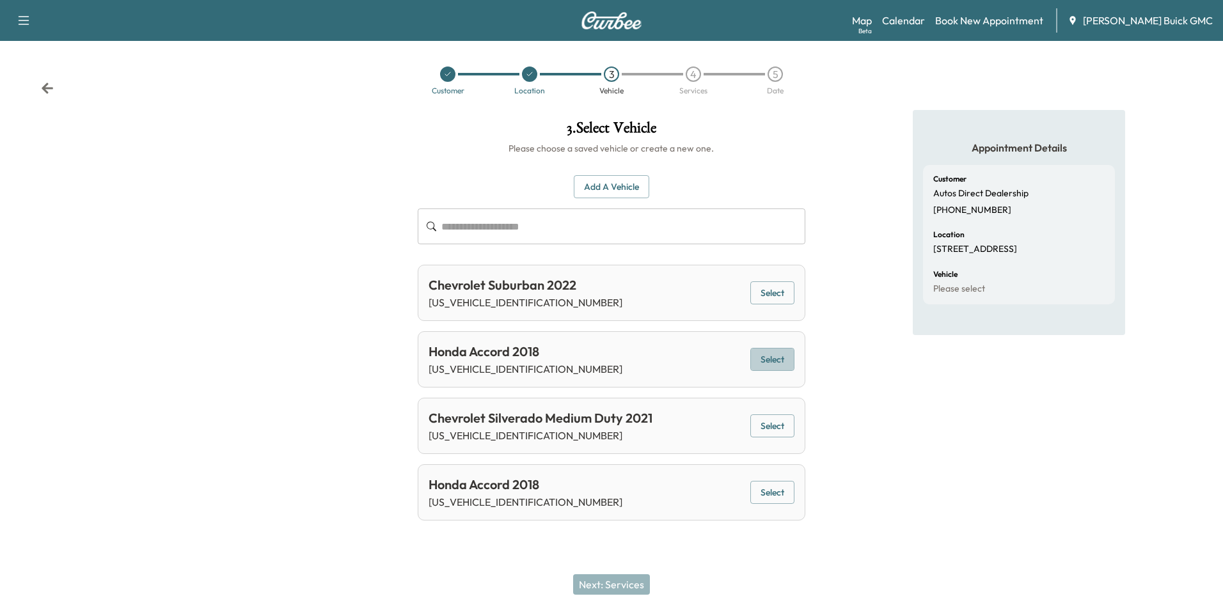
click at [776, 358] on button "Select" at bounding box center [772, 360] width 44 height 24
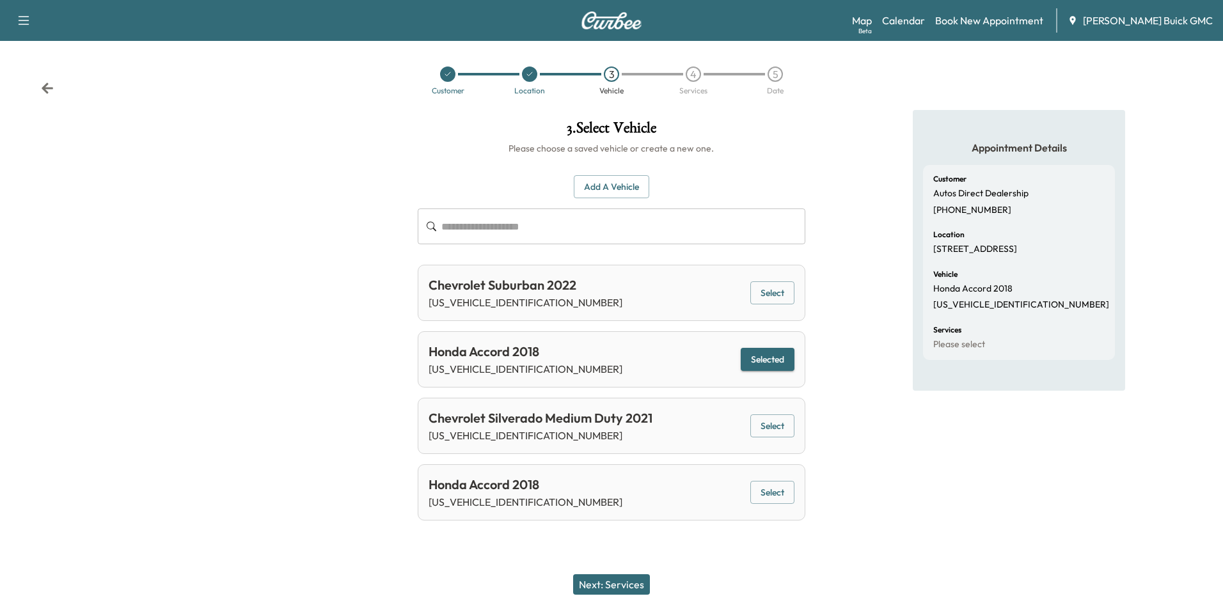
click at [625, 583] on button "Next: Services" at bounding box center [611, 584] width 77 height 20
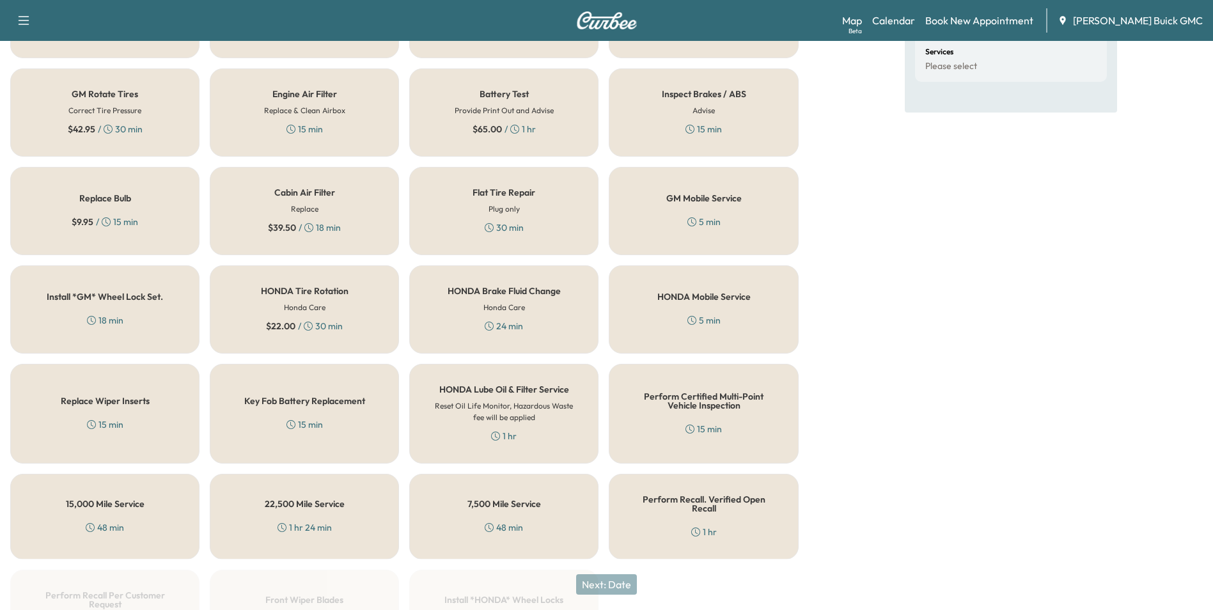
scroll to position [366, 0]
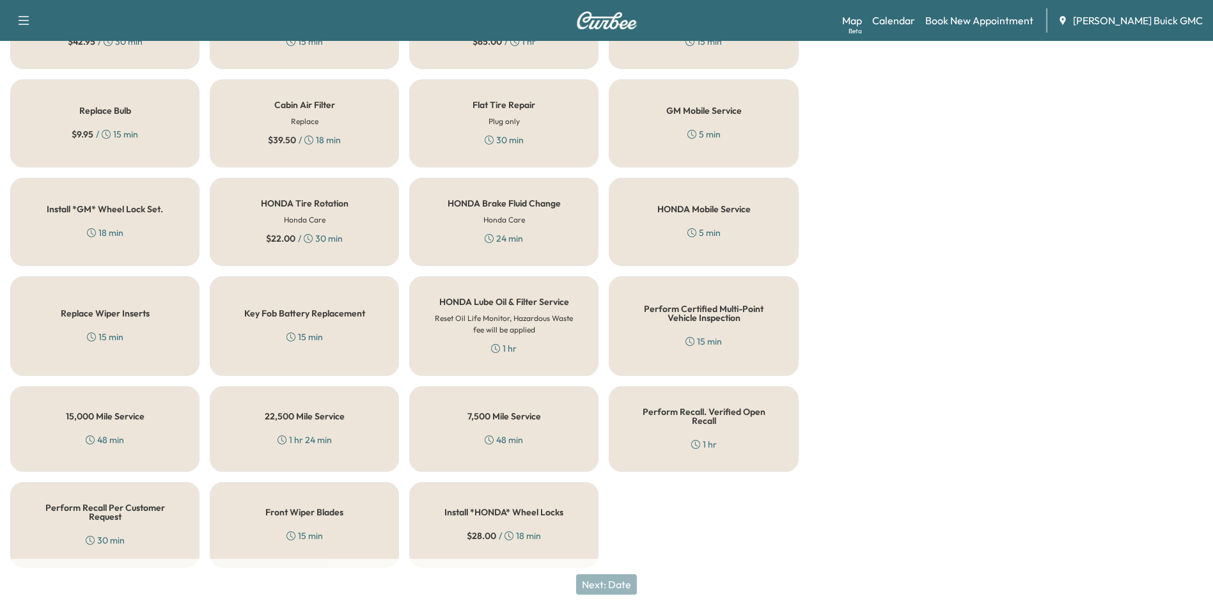
click at [152, 514] on div "Perform Recall Per Customer Request 30 min" at bounding box center [104, 525] width 189 height 86
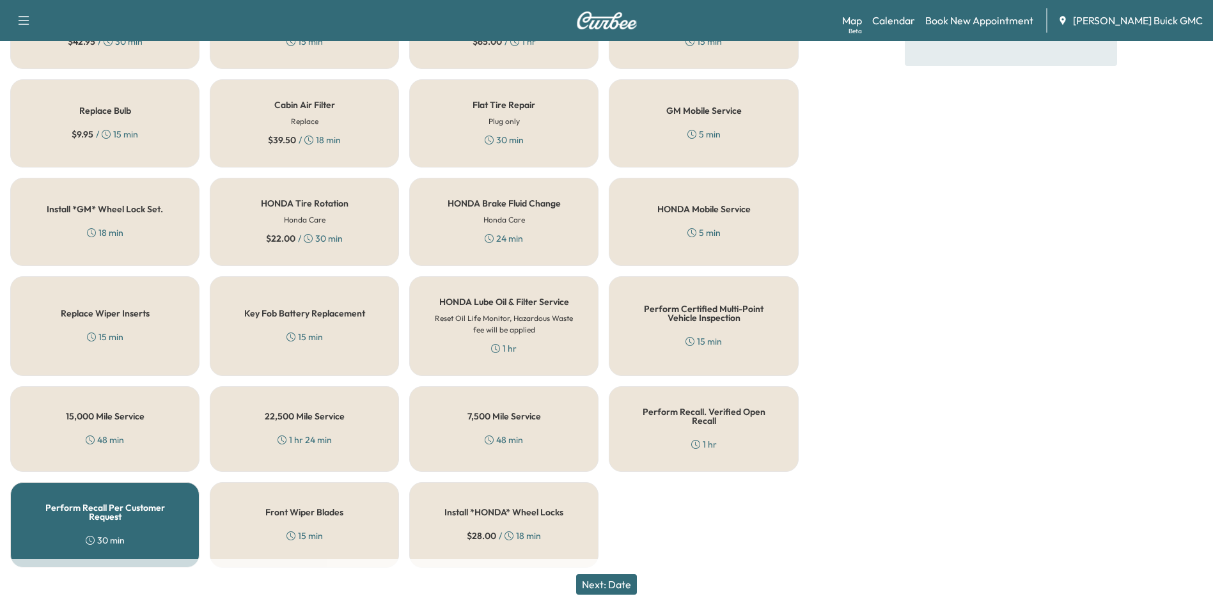
click at [622, 578] on button "Next: Date" at bounding box center [606, 584] width 61 height 20
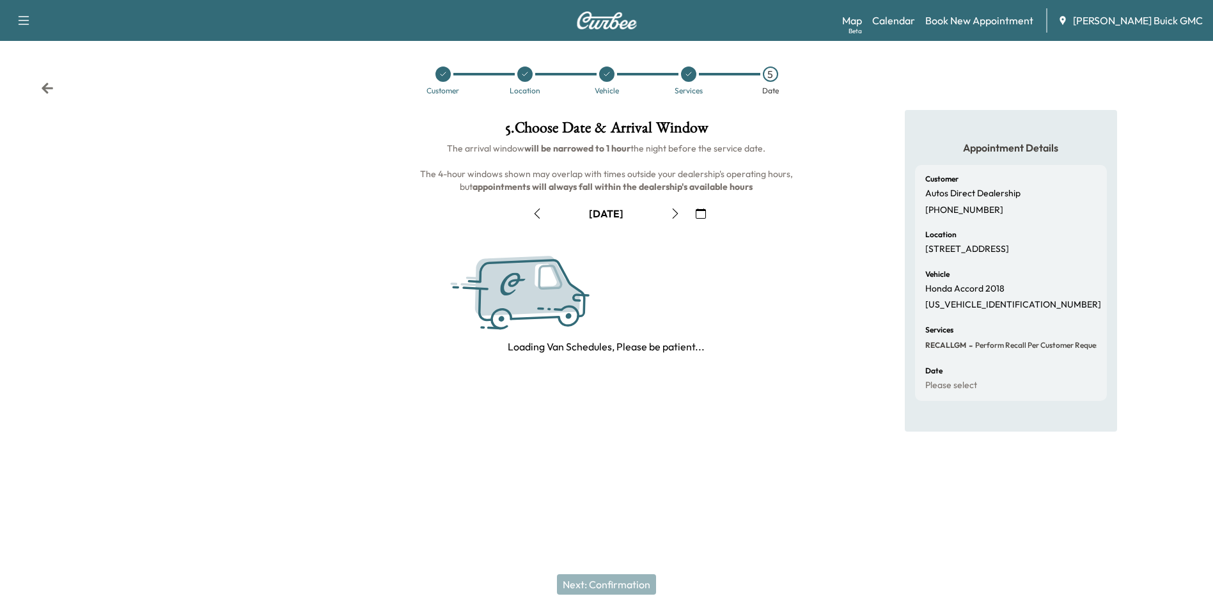
scroll to position [0, 0]
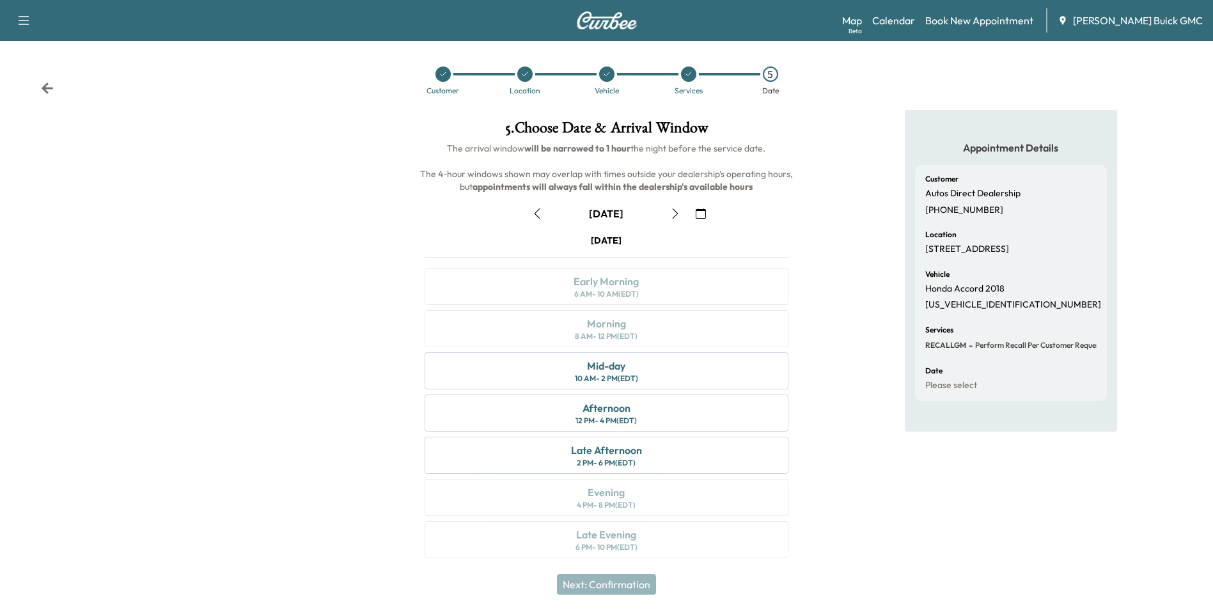
click at [702, 212] on icon "button" at bounding box center [701, 214] width 10 height 10
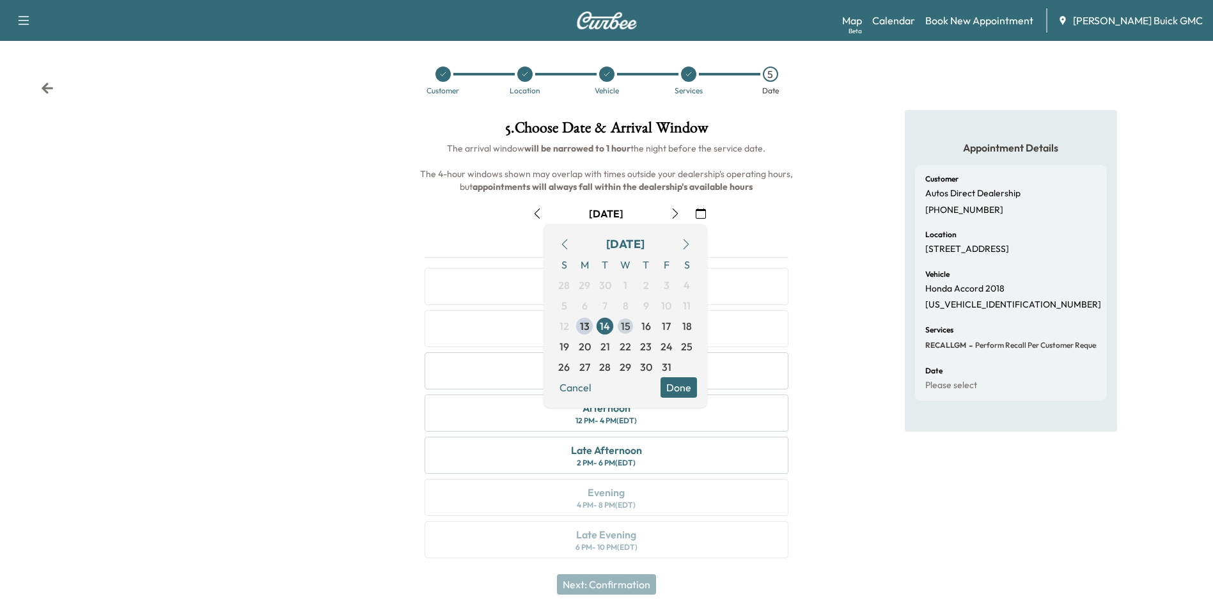
click at [624, 325] on span "15" at bounding box center [626, 326] width 10 height 15
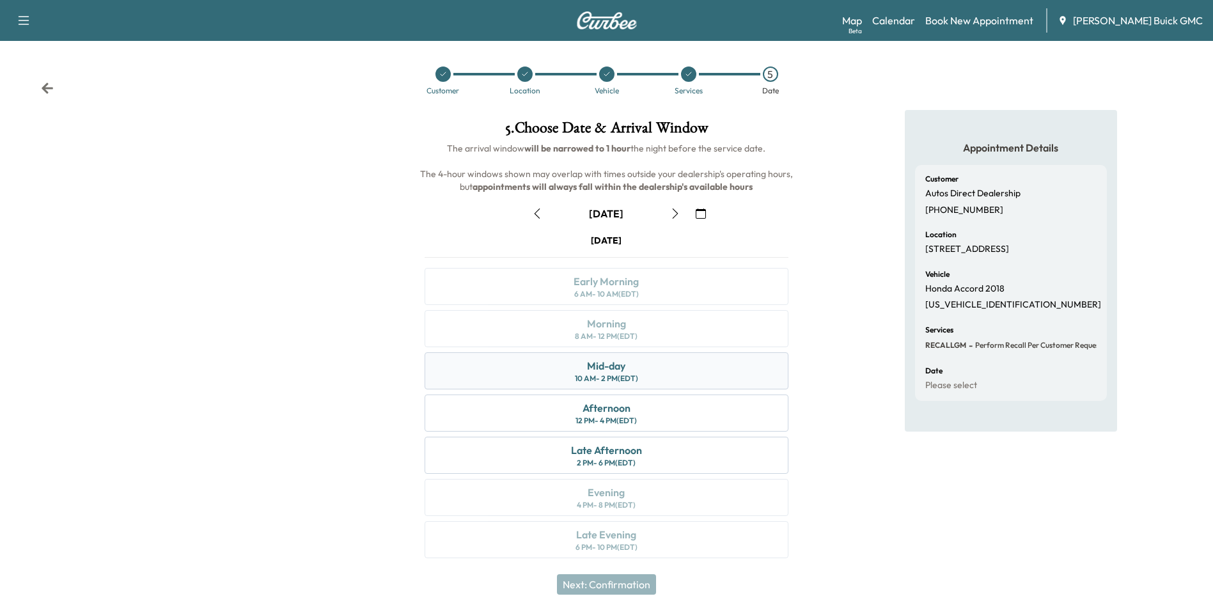
click at [634, 372] on div "Mid-day 10 AM - 2 PM (EDT)" at bounding box center [606, 370] width 363 height 37
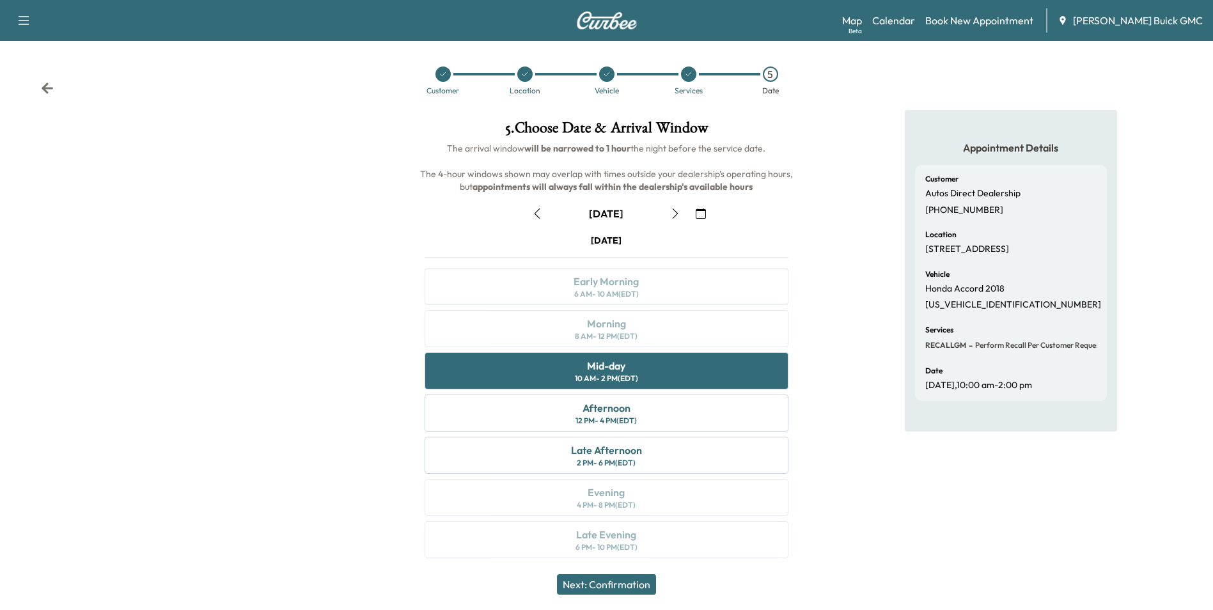
click at [616, 580] on button "Next: Confirmation" at bounding box center [606, 584] width 99 height 20
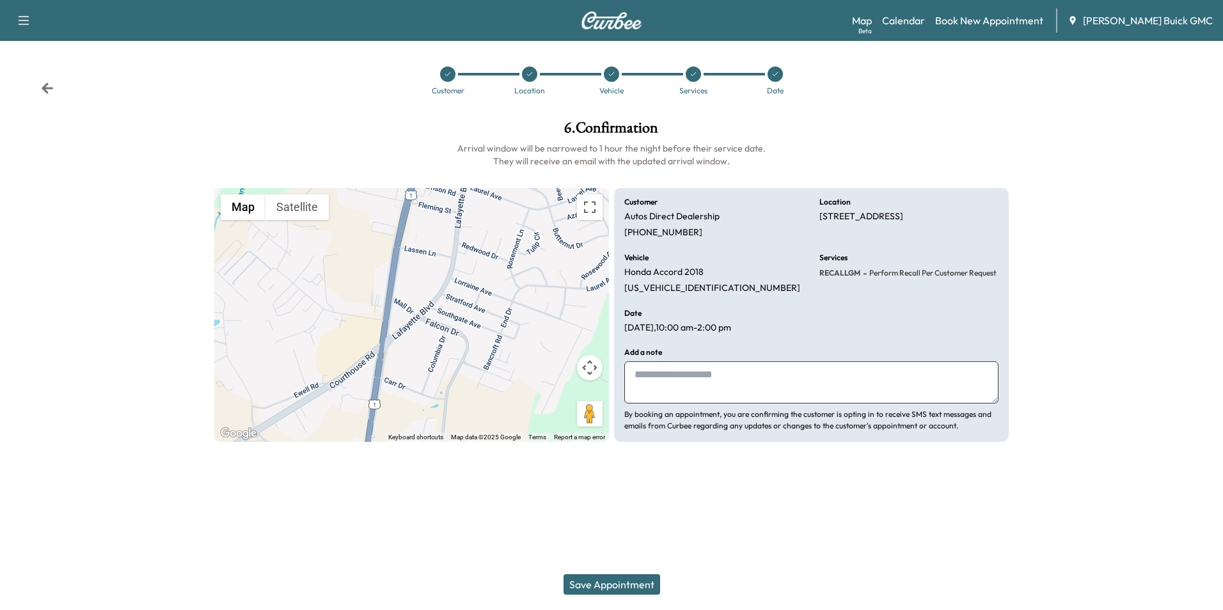
drag, startPoint x: 709, startPoint y: 376, endPoint x: 664, endPoint y: 374, distance: 45.5
click at [711, 376] on textarea at bounding box center [811, 382] width 374 height 42
type textarea "**********"
click at [640, 583] on button "Save Appointment" at bounding box center [611, 584] width 97 height 20
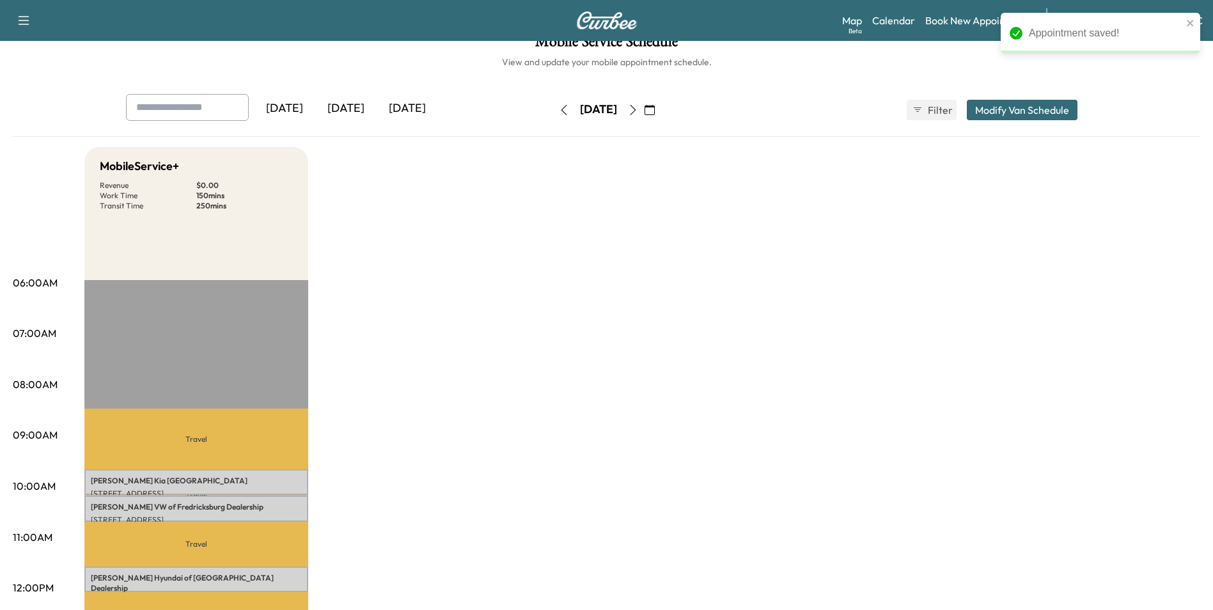
scroll to position [192, 0]
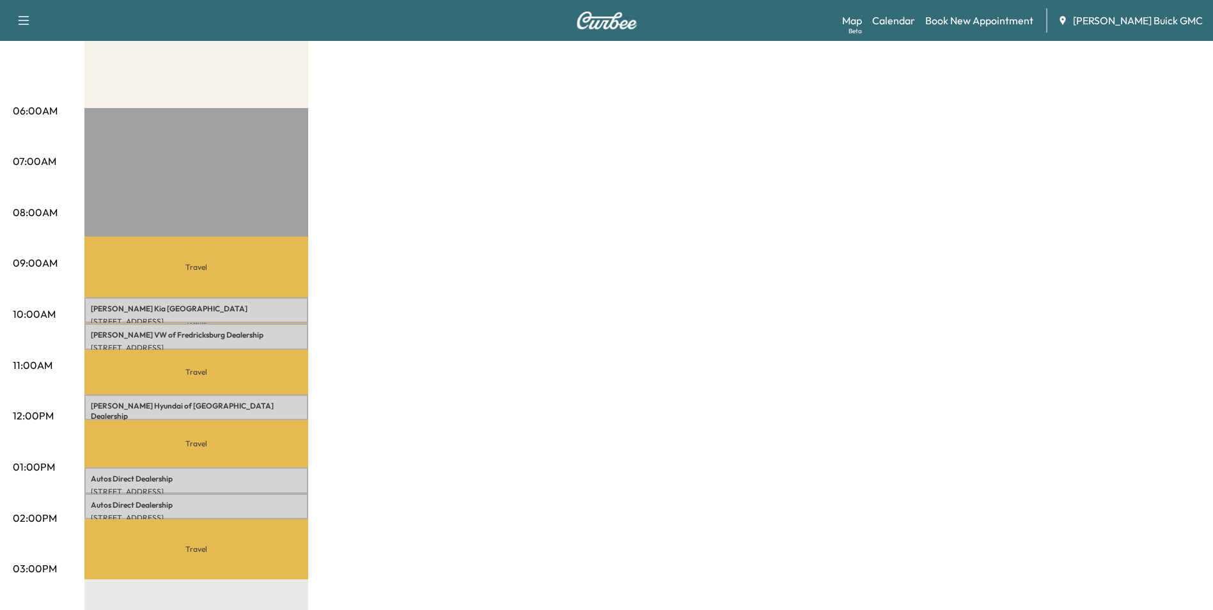
click at [661, 220] on div "MobileService+ Revenue $ 0.00 Work Time 150 mins Transit Time 250 mins Travel […" at bounding box center [642, 454] width 1116 height 959
click at [659, 230] on div "MobileService+ Revenue $ 0.00 Work Time 150 mins Transit Time 250 mins Travel […" at bounding box center [642, 454] width 1116 height 959
click at [695, 347] on div "MobileService+ Revenue $ 0.00 Work Time 150 mins Transit Time 250 mins Travel […" at bounding box center [642, 454] width 1116 height 959
click at [617, 322] on div "MobileService+ Revenue $ 0.00 Work Time 150 mins Transit Time 250 mins Travel […" at bounding box center [642, 454] width 1116 height 959
click at [645, 363] on div "MobileService+ Revenue $ 0.00 Work Time 150 mins Transit Time 250 mins Travel […" at bounding box center [642, 454] width 1116 height 959
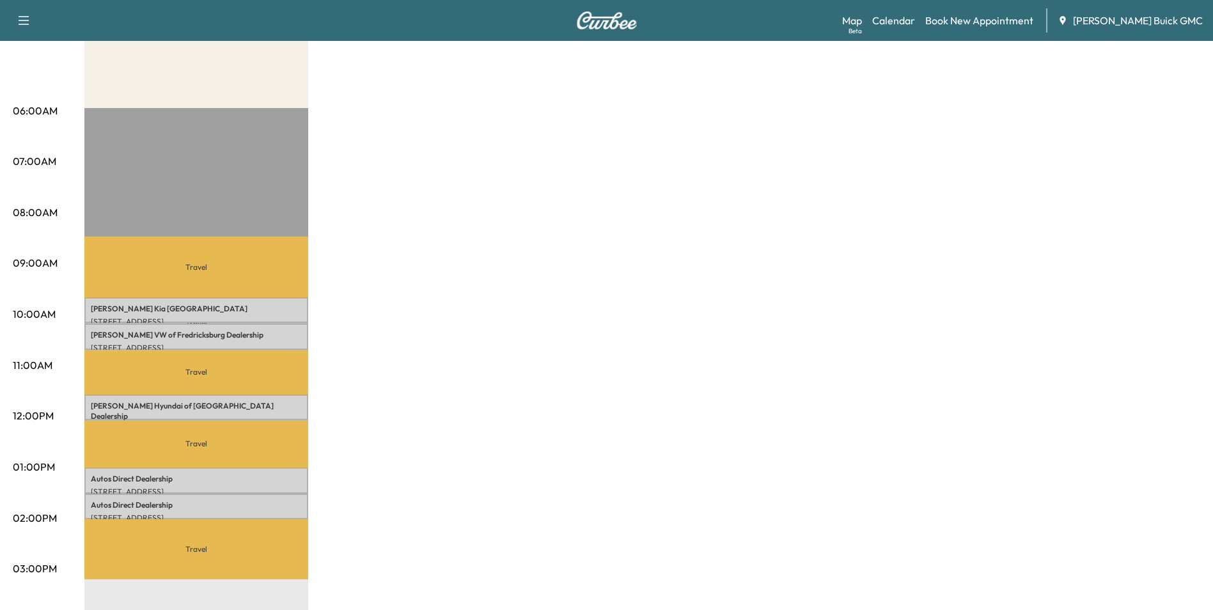
click at [810, 368] on div "MobileService+ Revenue $ 0.00 Work Time 150 mins Transit Time 250 mins Travel […" at bounding box center [642, 454] width 1116 height 959
drag, startPoint x: 585, startPoint y: 325, endPoint x: 581, endPoint y: 316, distance: 9.7
click at [585, 324] on div "MobileService+ Revenue $ 0.00 Work Time 150 mins Transit Time 250 mins Travel […" at bounding box center [642, 454] width 1116 height 959
click at [574, 402] on div "MobileService+ Revenue $ 0.00 Work Time 150 mins Transit Time 250 mins Travel […" at bounding box center [642, 454] width 1116 height 959
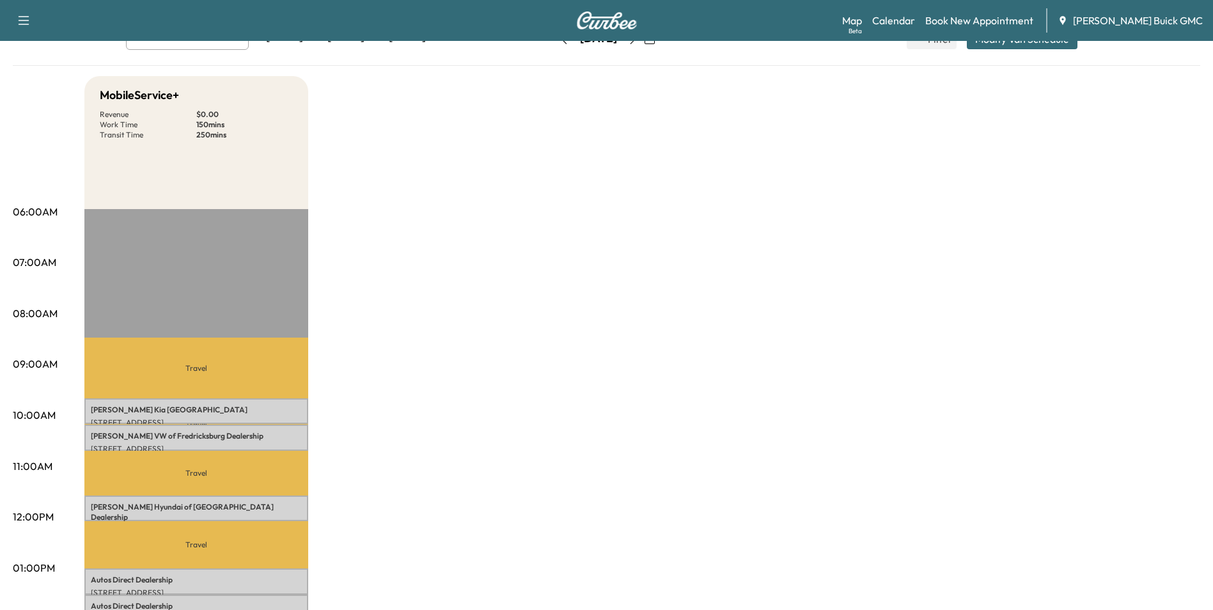
scroll to position [0, 0]
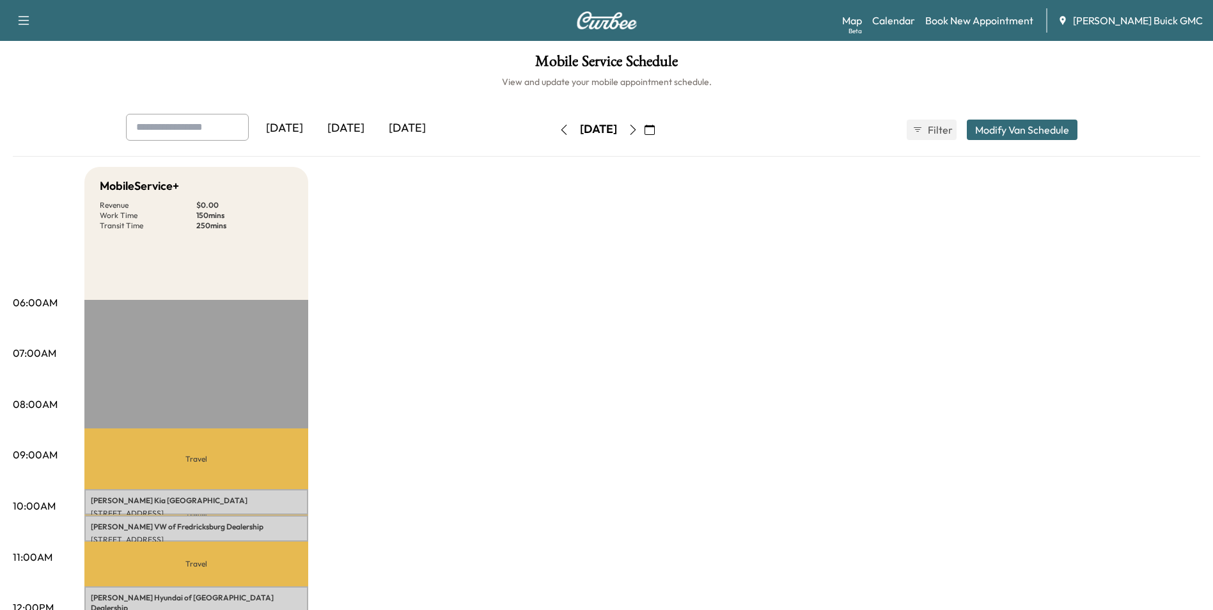
click at [638, 129] on icon "button" at bounding box center [633, 130] width 10 height 10
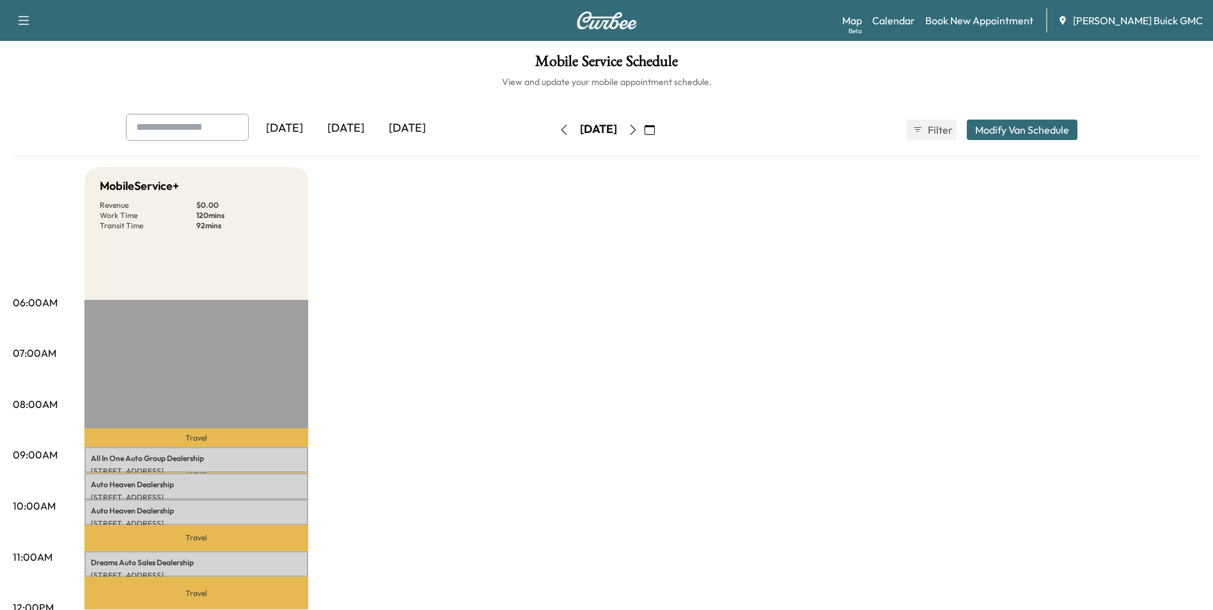
click at [638, 129] on icon "button" at bounding box center [633, 130] width 10 height 10
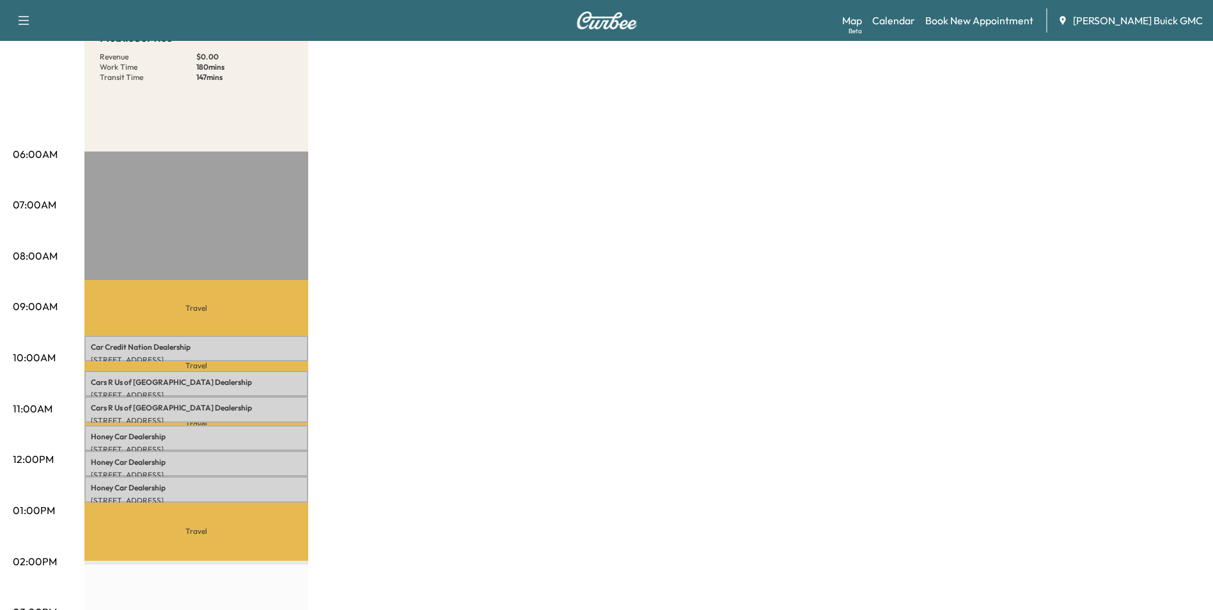
scroll to position [128, 0]
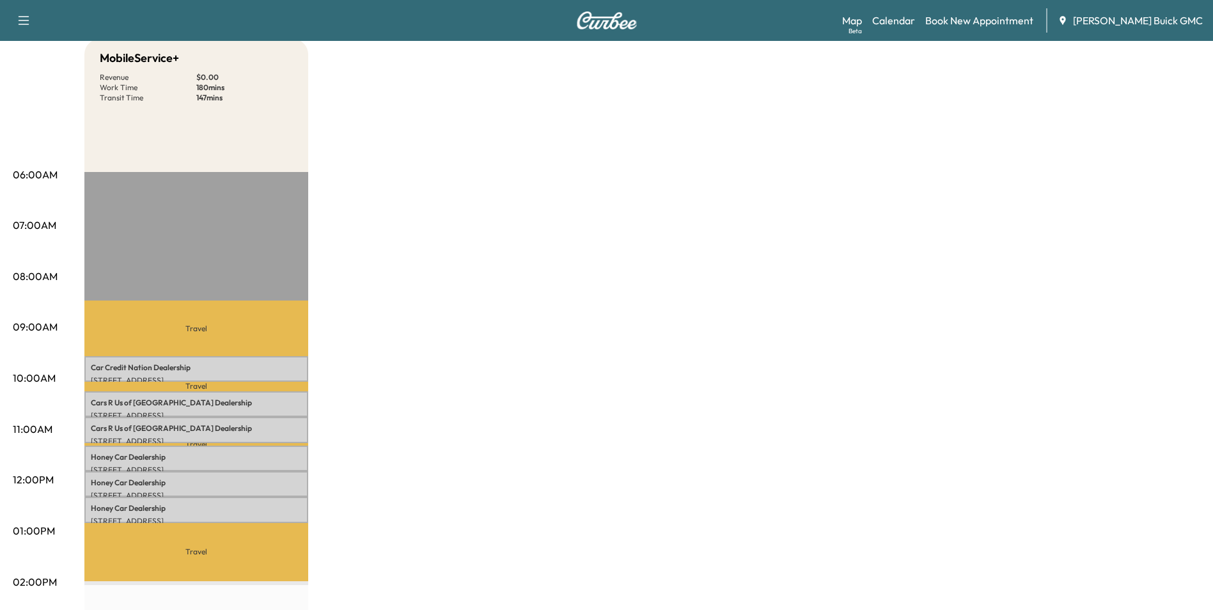
click at [599, 345] on div "MobileService+ Revenue $ 0.00 Work Time 180 mins Transit Time 147 mins Travel C…" at bounding box center [642, 518] width 1116 height 959
drag, startPoint x: 617, startPoint y: 352, endPoint x: 633, endPoint y: 349, distance: 16.2
click at [618, 352] on div "MobileService+ Revenue $ 0.00 Work Time 180 mins Transit Time 147 mins Travel C…" at bounding box center [642, 518] width 1116 height 959
click at [638, 338] on div "MobileService+ Revenue $ 0.00 Work Time 180 mins Transit Time 147 mins Travel C…" at bounding box center [642, 518] width 1116 height 959
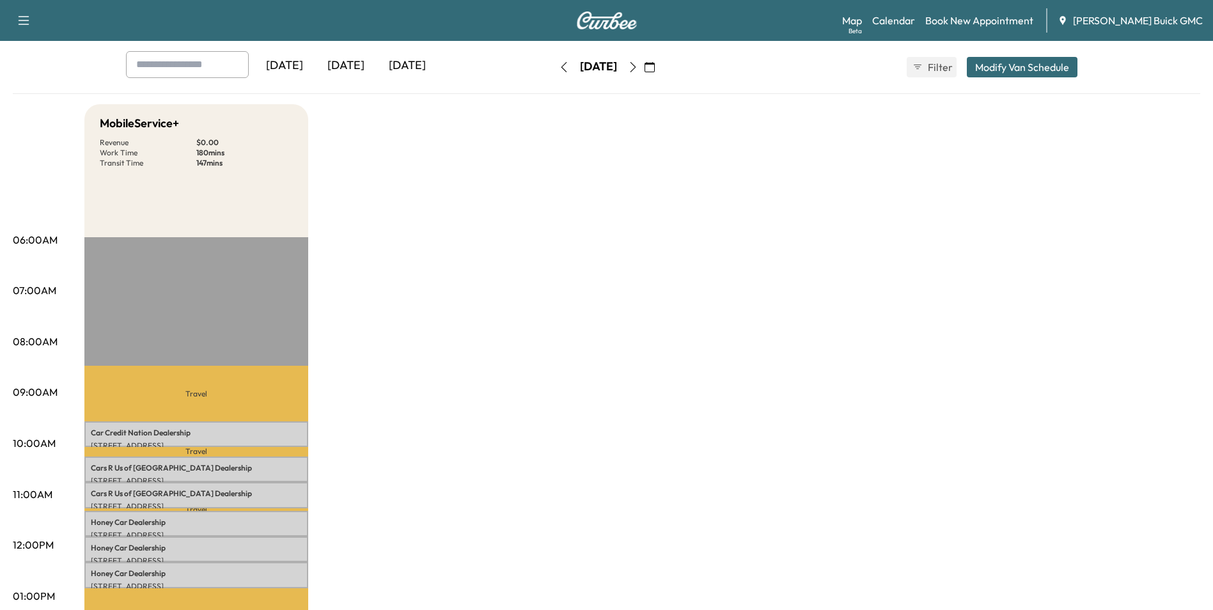
scroll to position [0, 0]
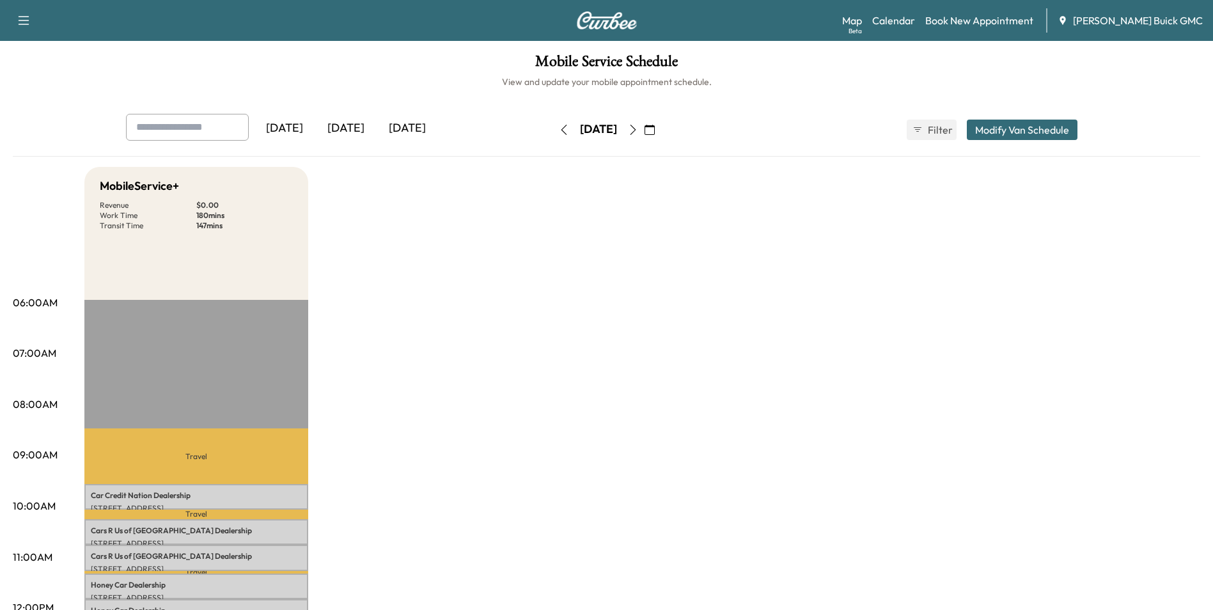
drag, startPoint x: 666, startPoint y: 319, endPoint x: 674, endPoint y: 314, distance: 9.2
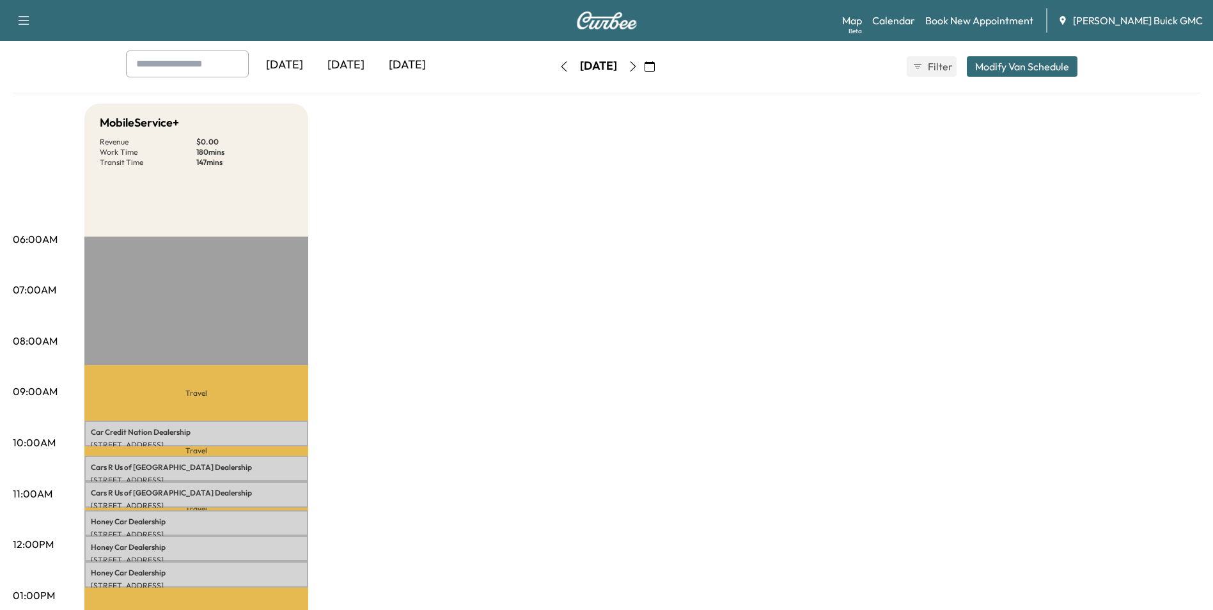
scroll to position [192, 0]
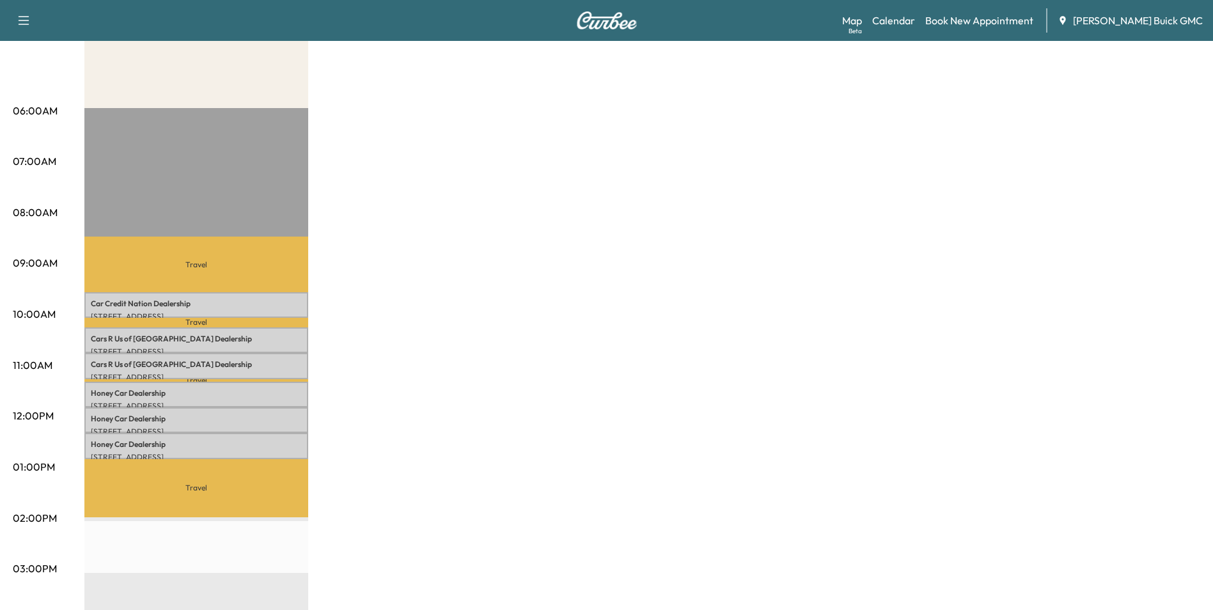
click at [665, 269] on div "MobileService+ Revenue $ 0.00 Work Time 180 mins Transit Time 147 mins Travel C…" at bounding box center [642, 454] width 1116 height 959
click at [697, 261] on div "MobileService+ Revenue $ 0.00 Work Time 180 mins Transit Time 147 mins Travel C…" at bounding box center [642, 454] width 1116 height 959
click at [727, 274] on div "MobileService+ Revenue $ 0.00 Work Time 180 mins Transit Time 147 mins Travel C…" at bounding box center [642, 454] width 1116 height 959
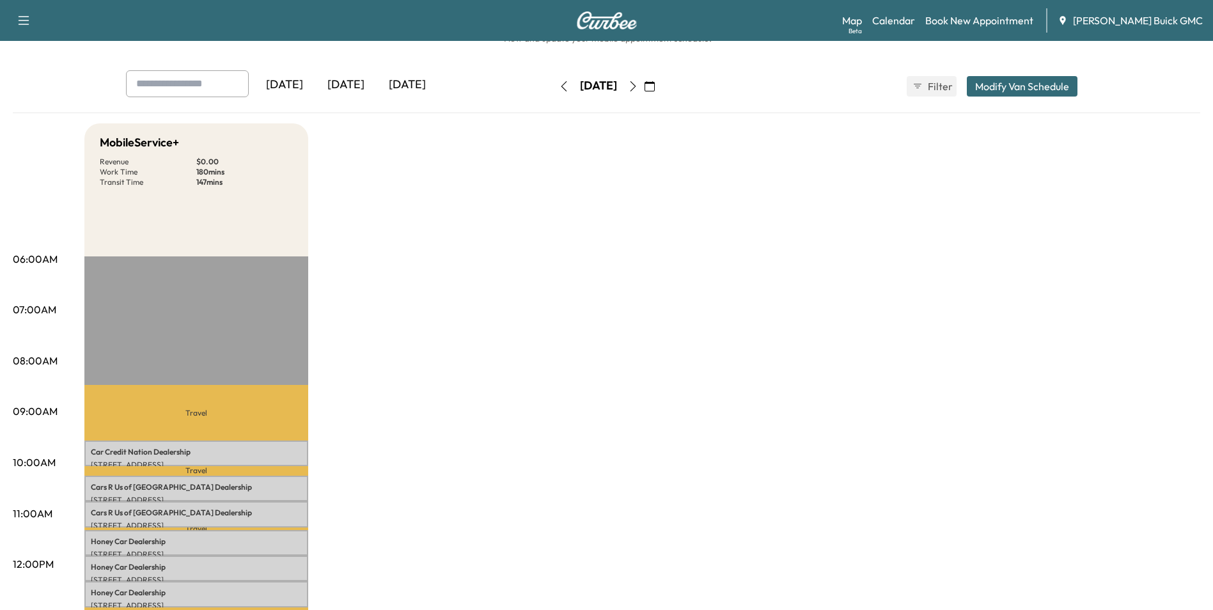
scroll to position [64, 0]
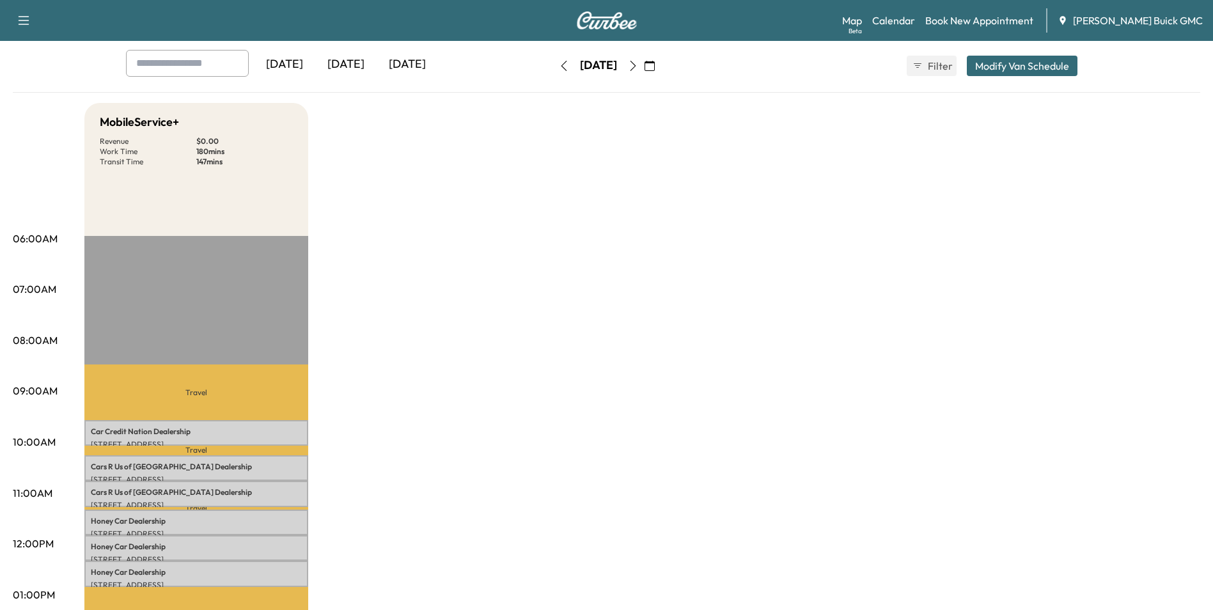
click at [814, 322] on div "MobileService+ Revenue $ 0.00 Work Time 180 mins Transit Time 147 mins Travel C…" at bounding box center [642, 582] width 1116 height 959
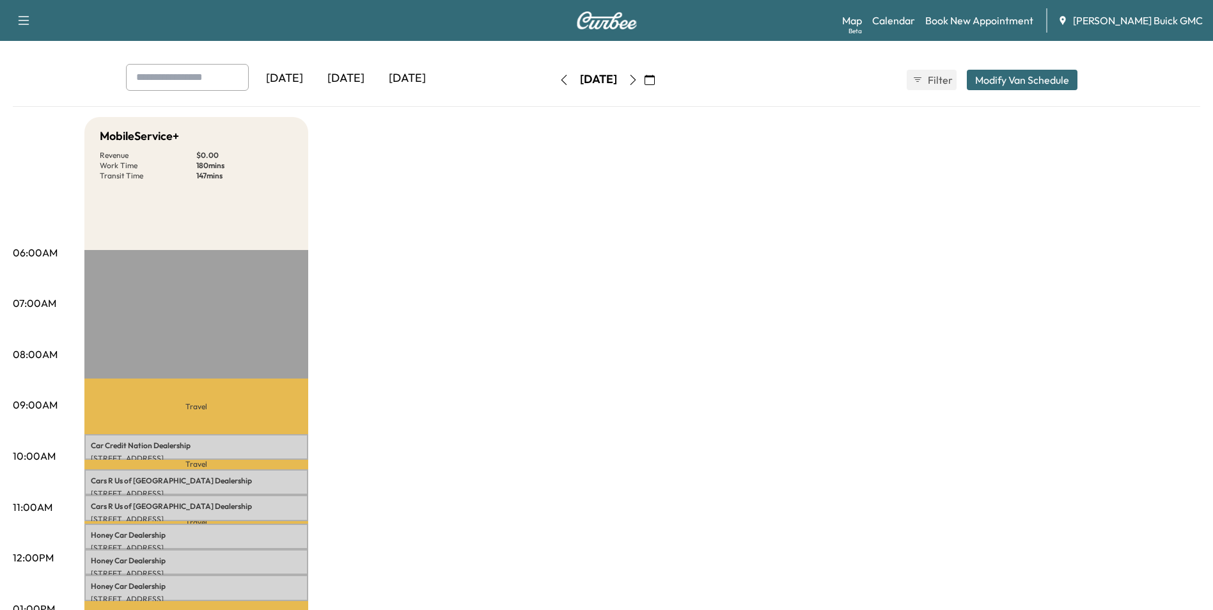
scroll to position [0, 0]
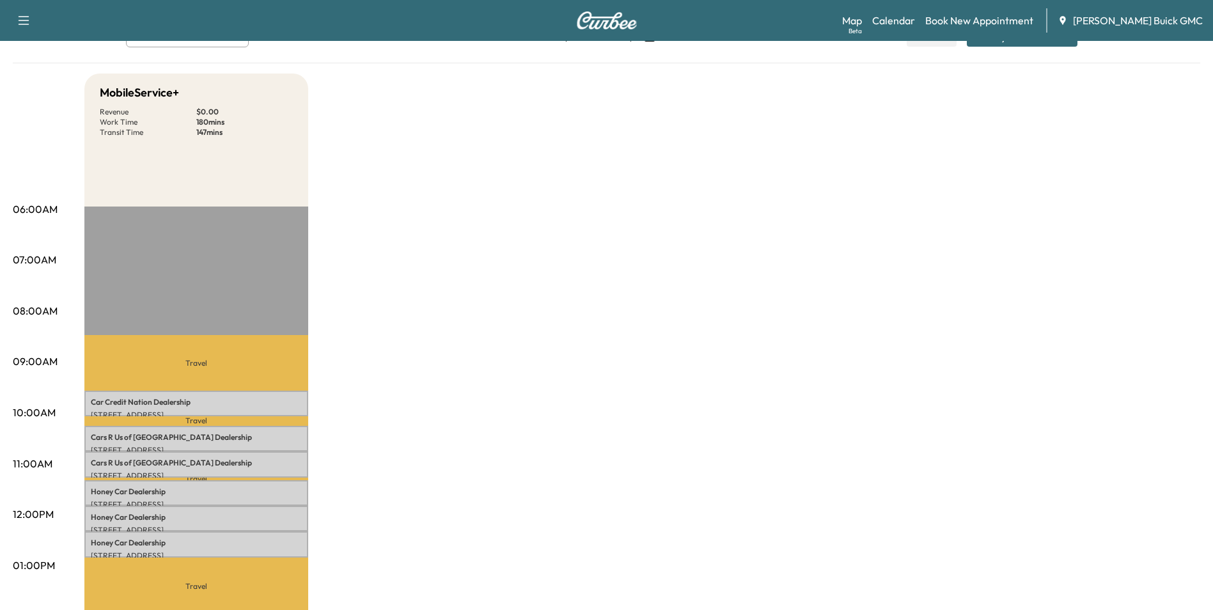
scroll to position [128, 0]
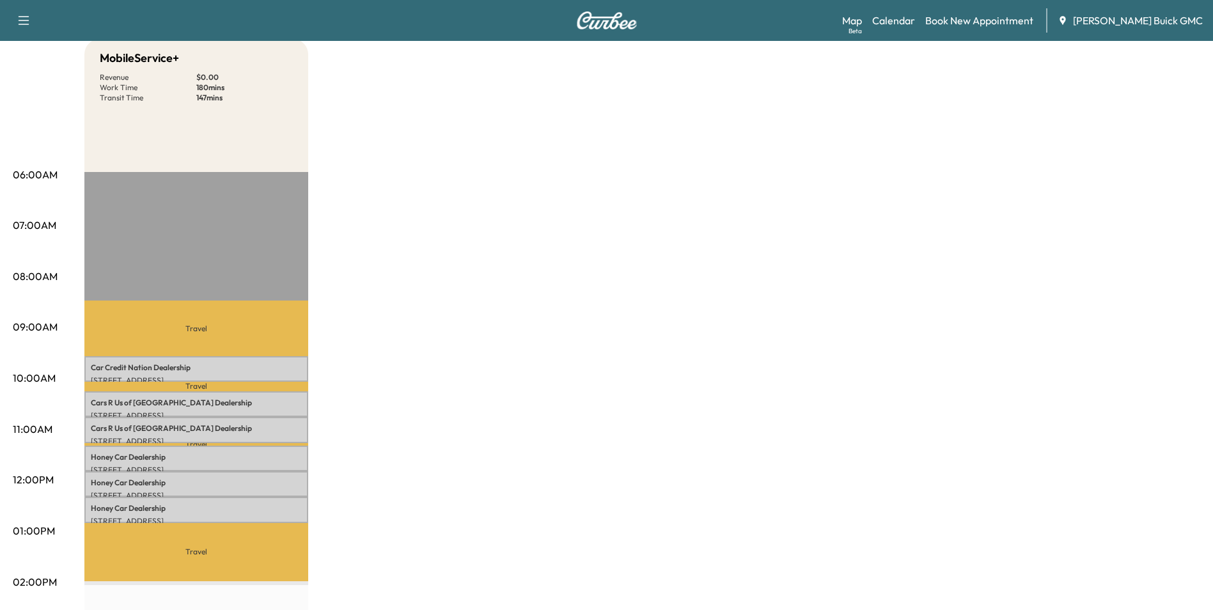
click at [553, 289] on div "MobileService+ Revenue $ 0.00 Work Time 180 mins Transit Time 147 mins Travel C…" at bounding box center [642, 518] width 1116 height 959
click at [635, 313] on div "MobileService+ Revenue $ 0.00 Work Time 180 mins Transit Time 147 mins Travel C…" at bounding box center [642, 518] width 1116 height 959
click at [643, 325] on div "MobileService+ Revenue $ 0.00 Work Time 180 mins Transit Time 147 mins Travel C…" at bounding box center [642, 518] width 1116 height 959
click at [726, 351] on div "MobileService+ Revenue $ 0.00 Work Time 180 mins Transit Time 147 mins Travel C…" at bounding box center [642, 518] width 1116 height 959
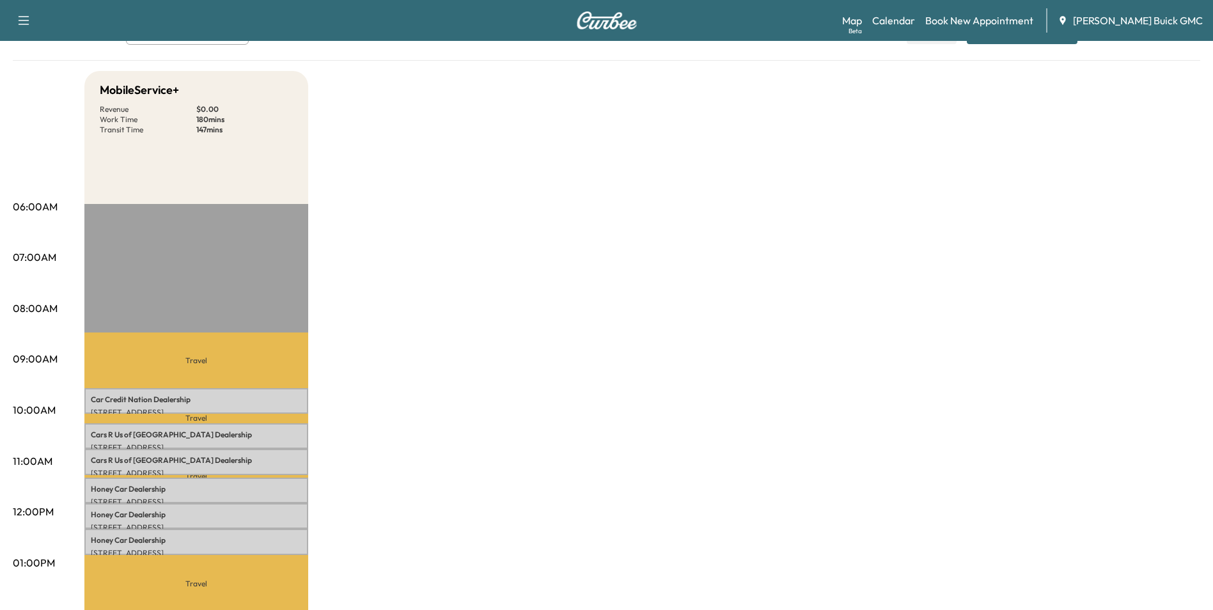
scroll to position [0, 0]
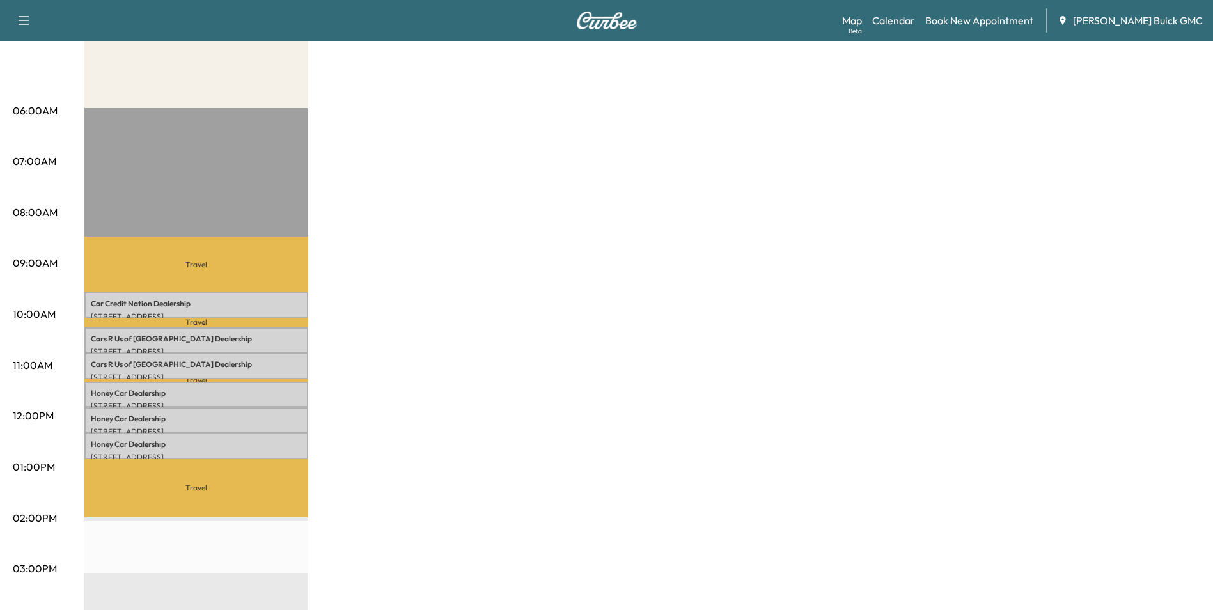
click at [654, 291] on div "MobileService+ Revenue $ 0.00 Work Time 180 mins Transit Time 147 mins Travel C…" at bounding box center [642, 454] width 1116 height 959
click at [742, 352] on div "MobileService+ Revenue $ 0.00 Work Time 180 mins Transit Time 147 mins Travel C…" at bounding box center [642, 454] width 1116 height 959
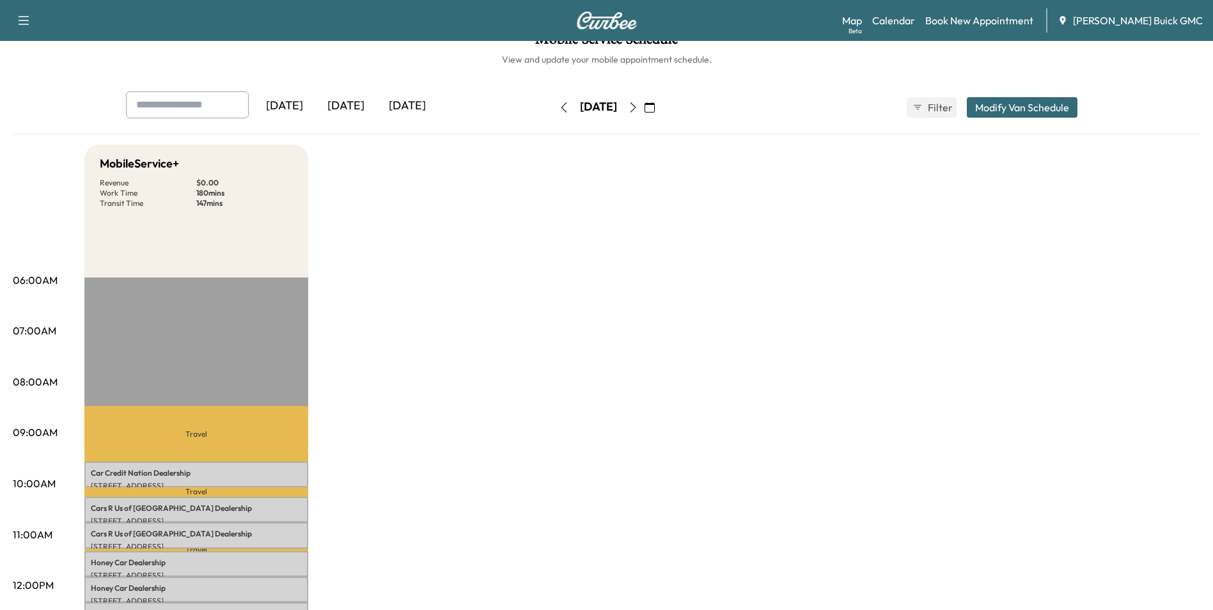
scroll to position [0, 0]
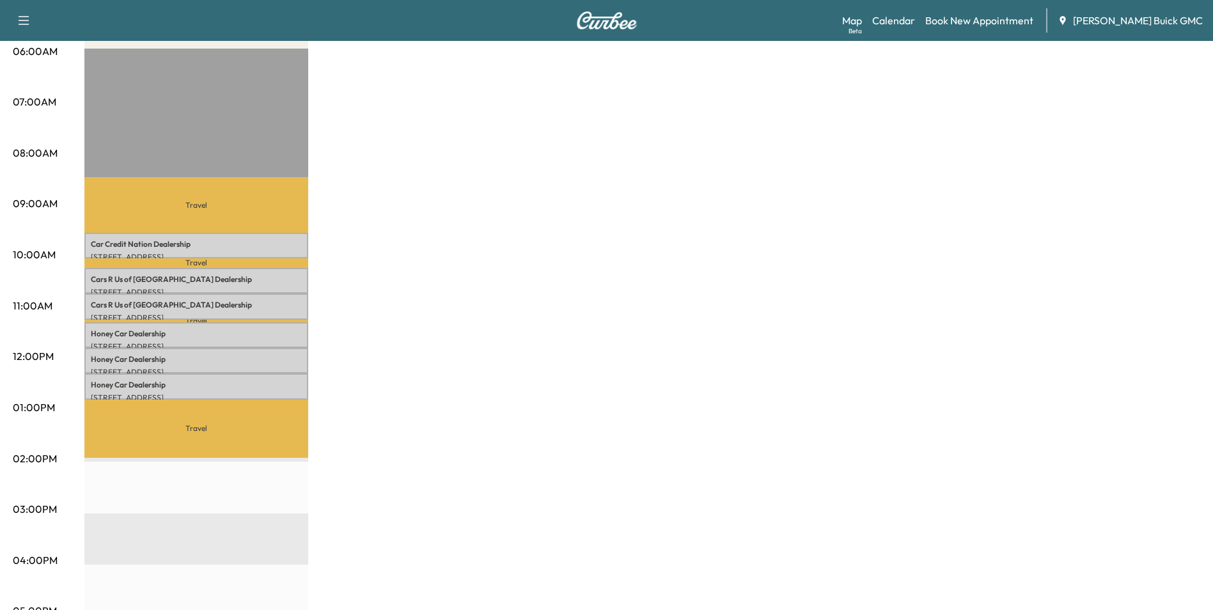
scroll to position [256, 0]
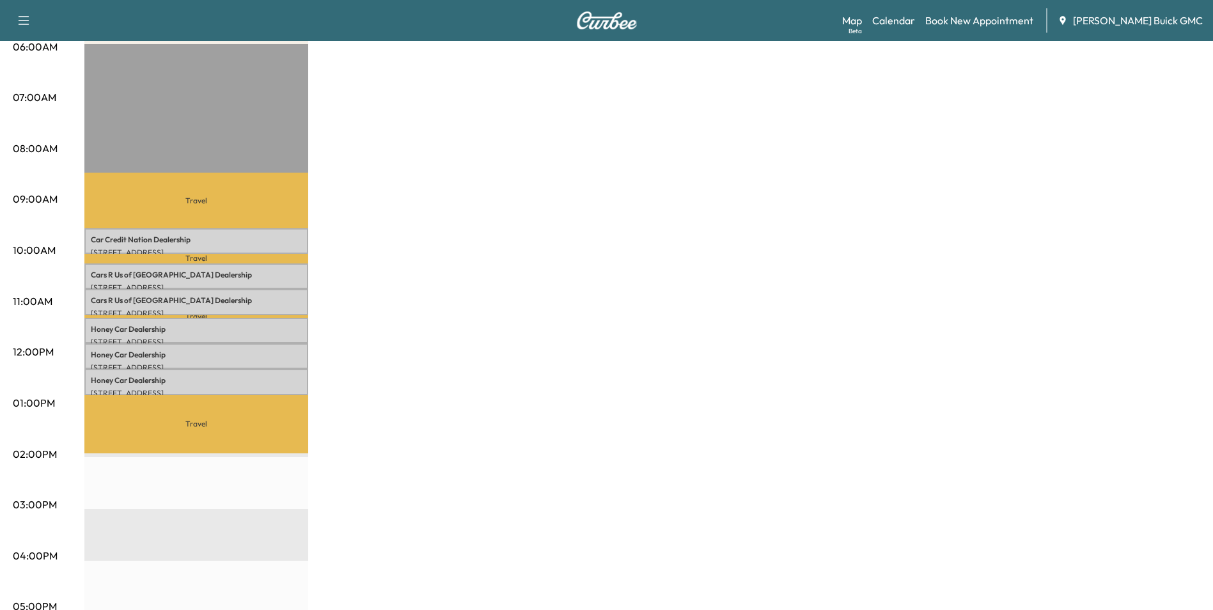
drag, startPoint x: 562, startPoint y: 276, endPoint x: 572, endPoint y: 276, distance: 10.3
click at [563, 275] on div "MobileService+ Revenue $ 0.00 Work Time 180 mins Transit Time 147 mins Travel C…" at bounding box center [642, 390] width 1116 height 959
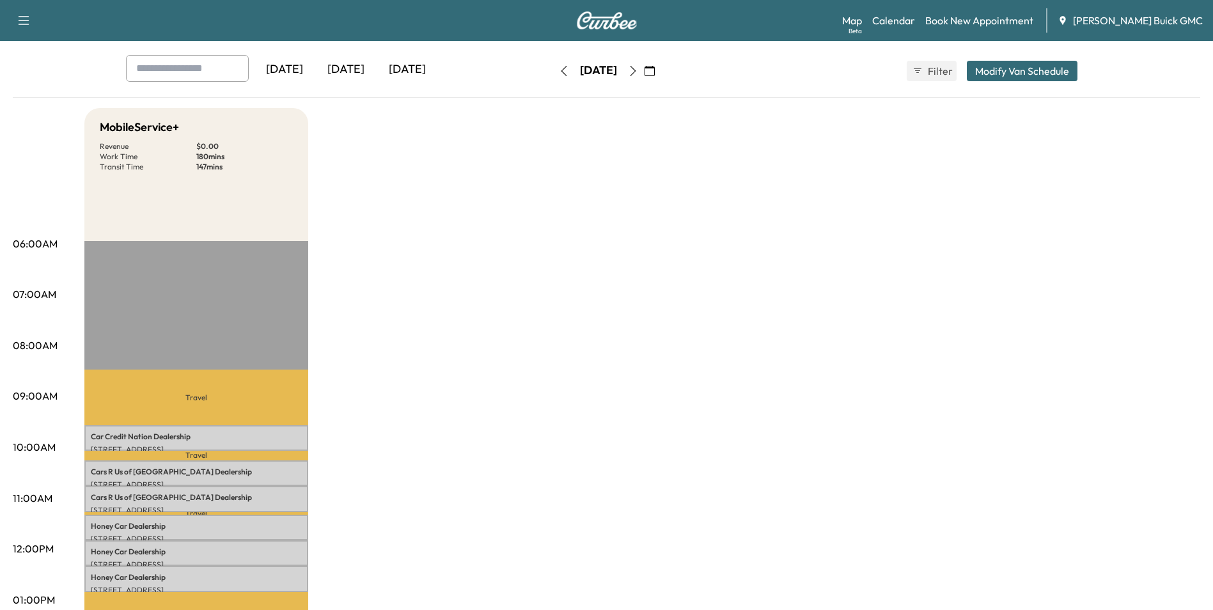
scroll to position [0, 0]
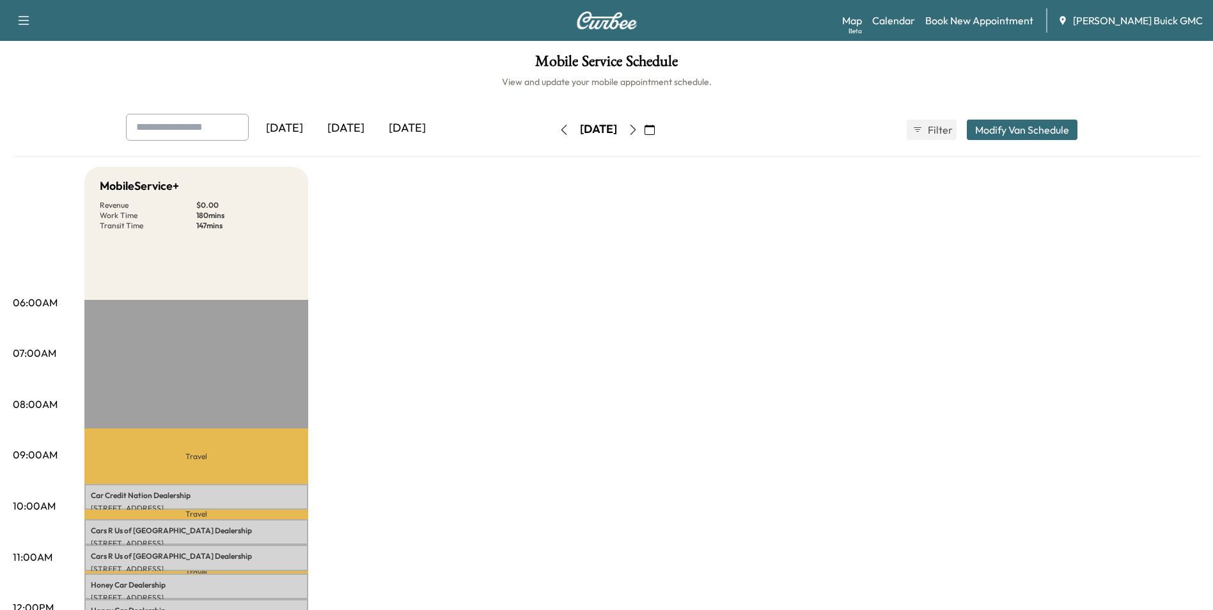
click at [990, 17] on link "Book New Appointment" at bounding box center [979, 20] width 108 height 15
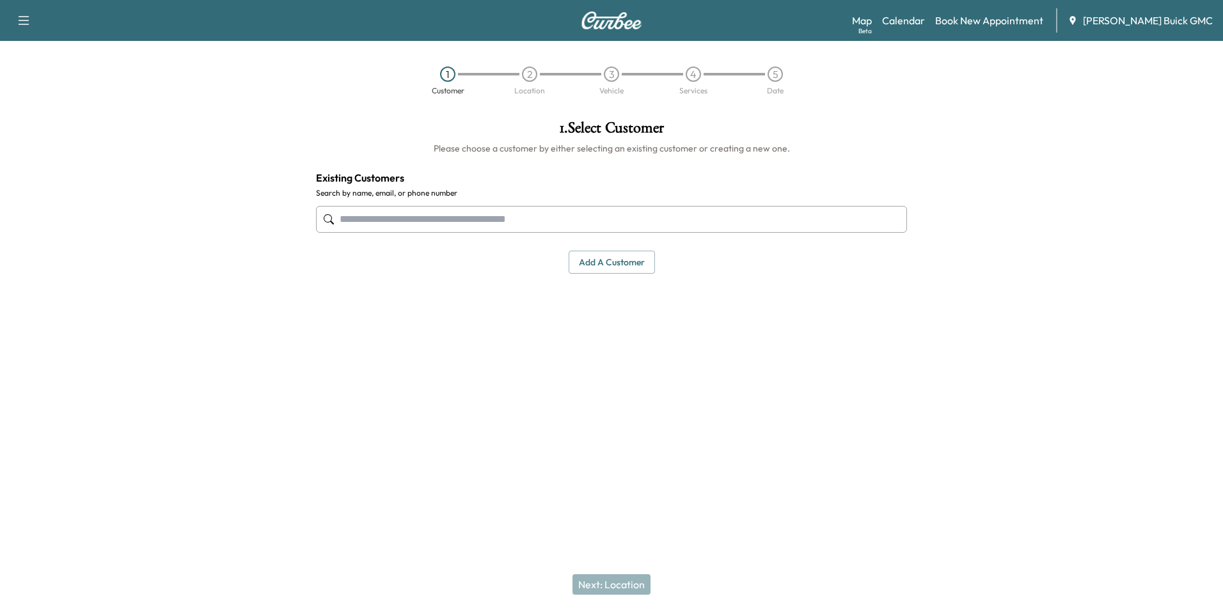
click at [491, 219] on input "text" at bounding box center [611, 219] width 591 height 27
click at [620, 264] on button "Add a customer" at bounding box center [612, 263] width 86 height 24
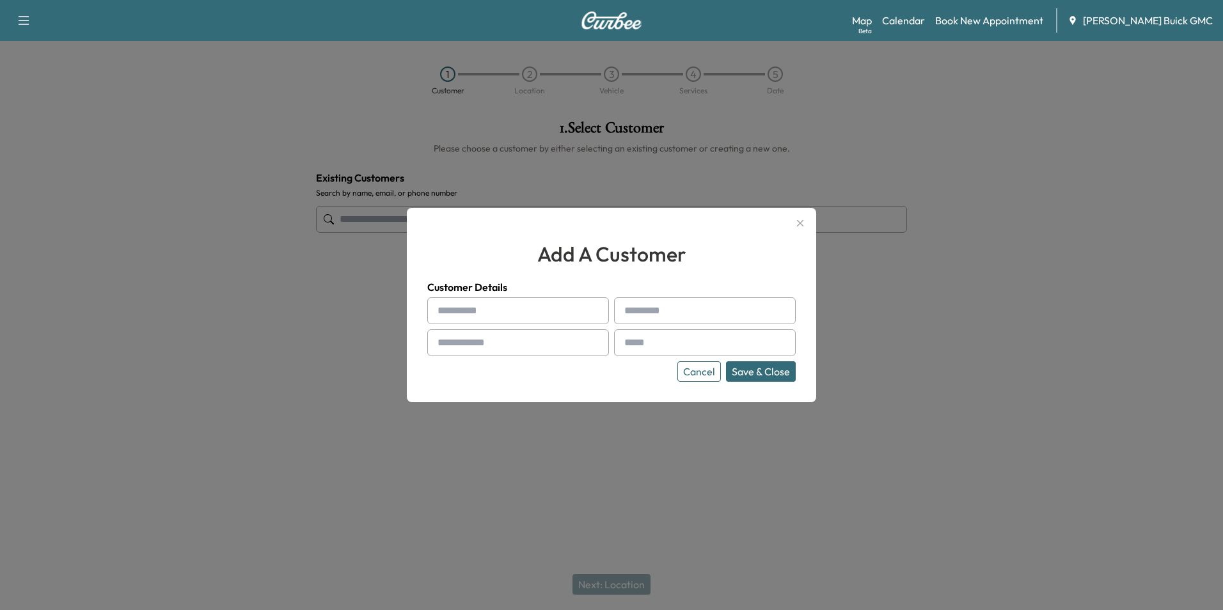
click at [524, 311] on input "text" at bounding box center [518, 310] width 182 height 27
type input "**********"
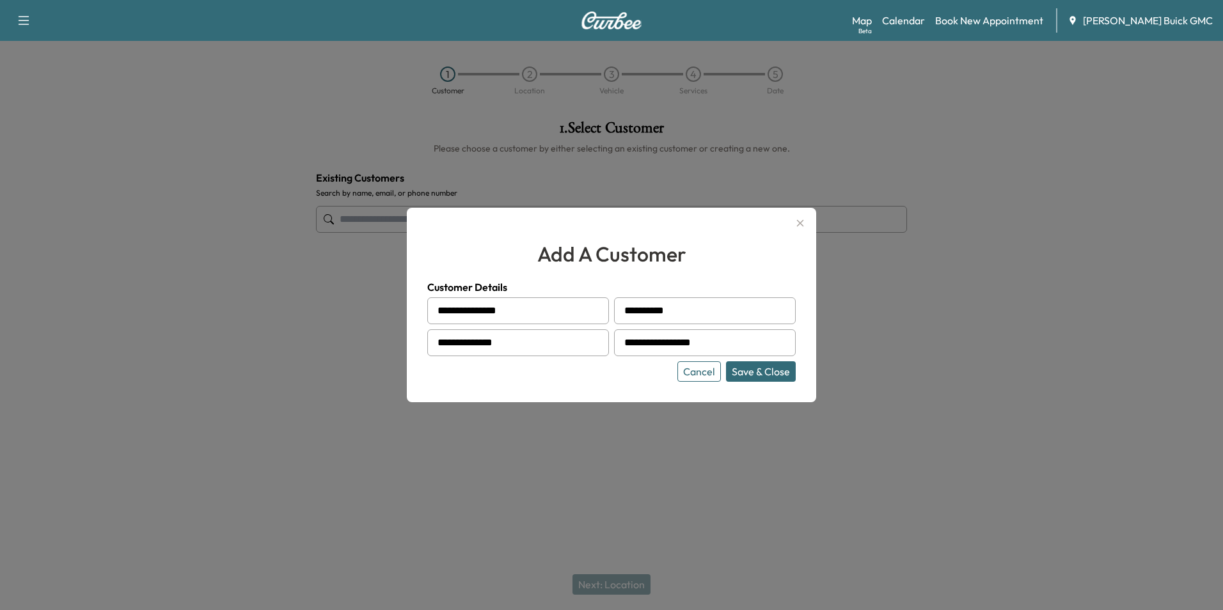
click at [752, 370] on button "Save & Close" at bounding box center [761, 371] width 70 height 20
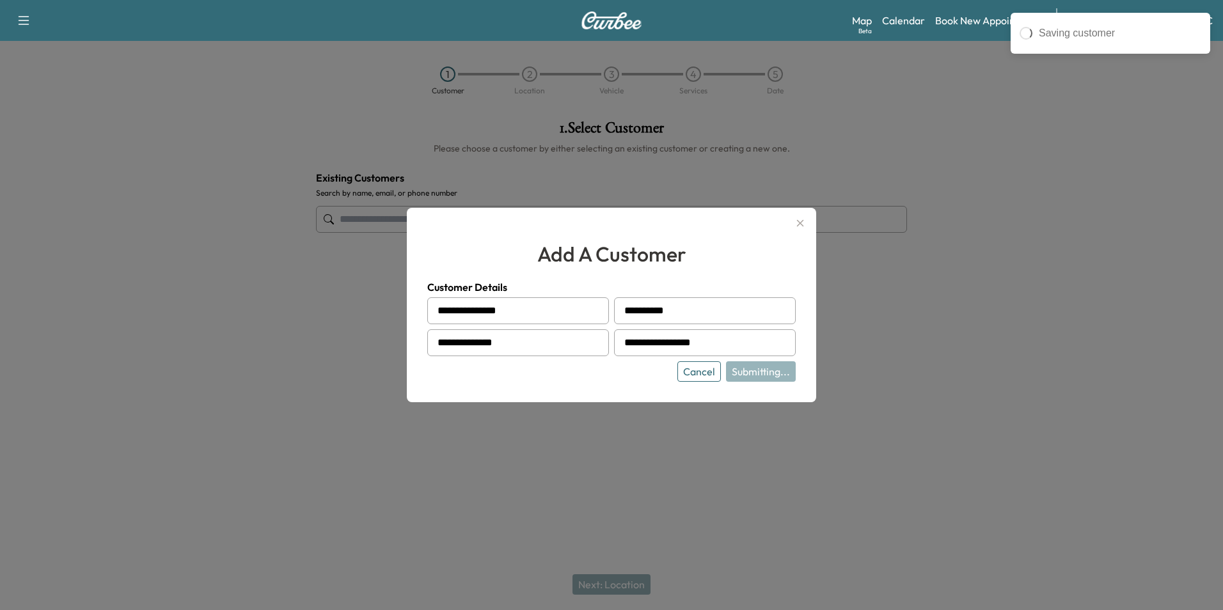
type input "**********"
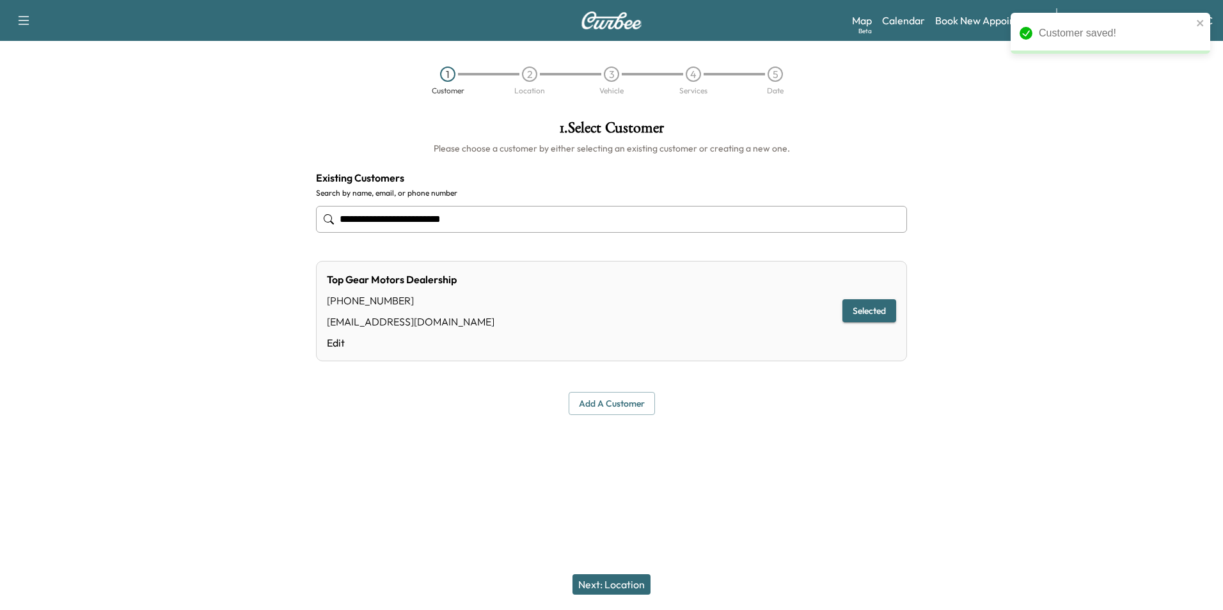
click at [633, 581] on button "Next: Location" at bounding box center [611, 584] width 78 height 20
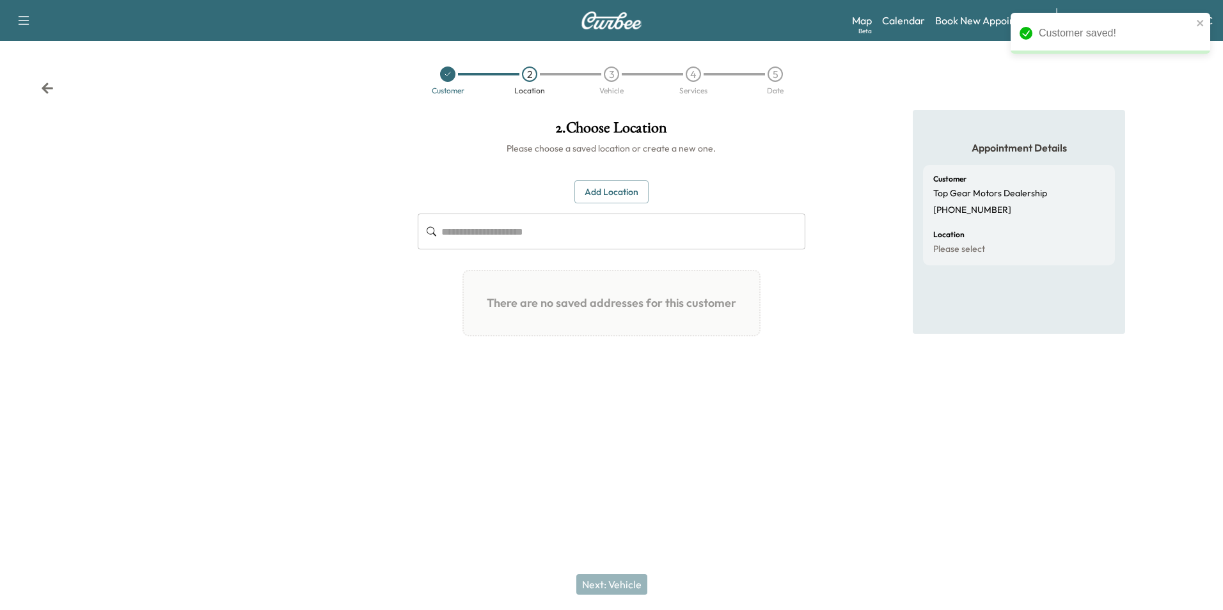
click at [607, 193] on button "Add Location" at bounding box center [611, 192] width 74 height 24
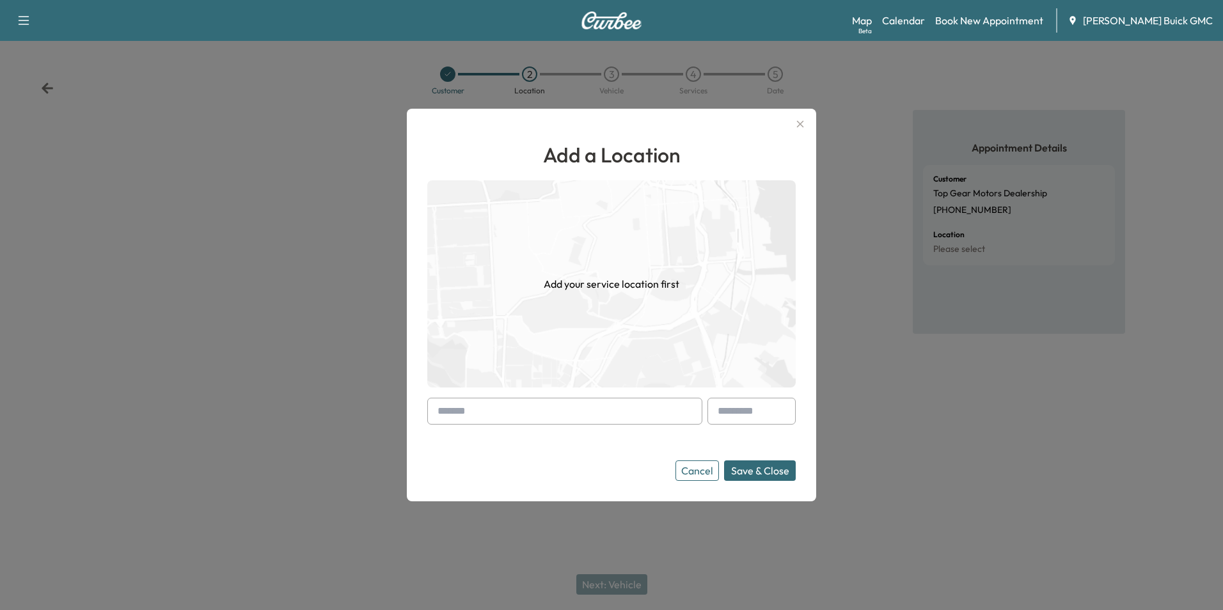
click at [585, 411] on input "text" at bounding box center [564, 411] width 275 height 27
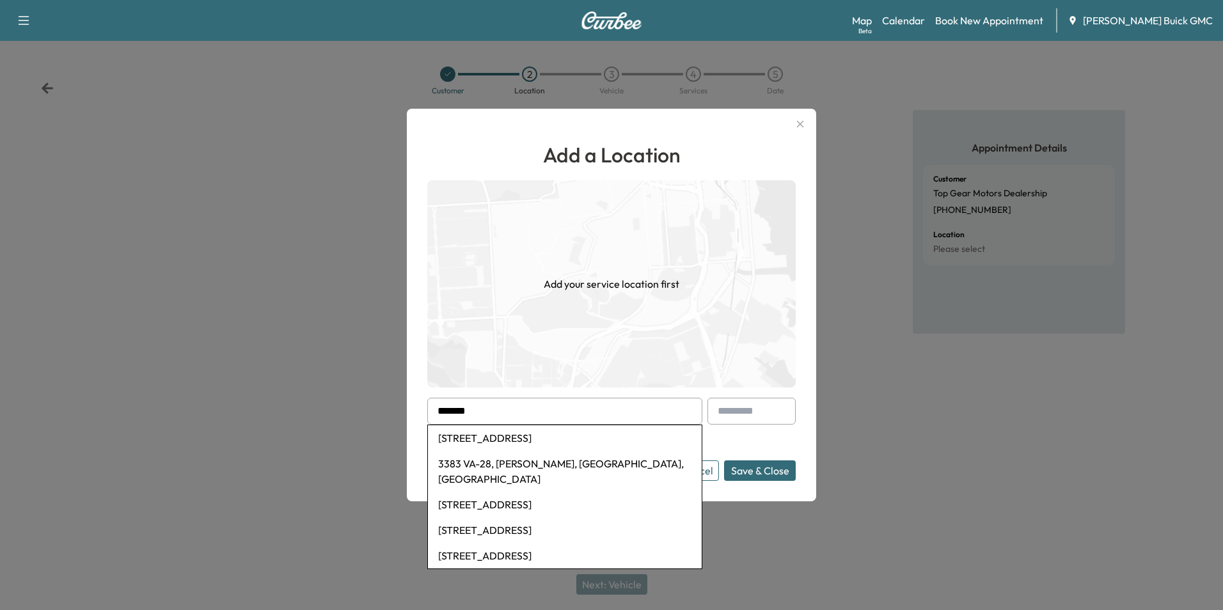
click at [578, 433] on li "[STREET_ADDRESS]" at bounding box center [565, 438] width 274 height 26
type input "**********"
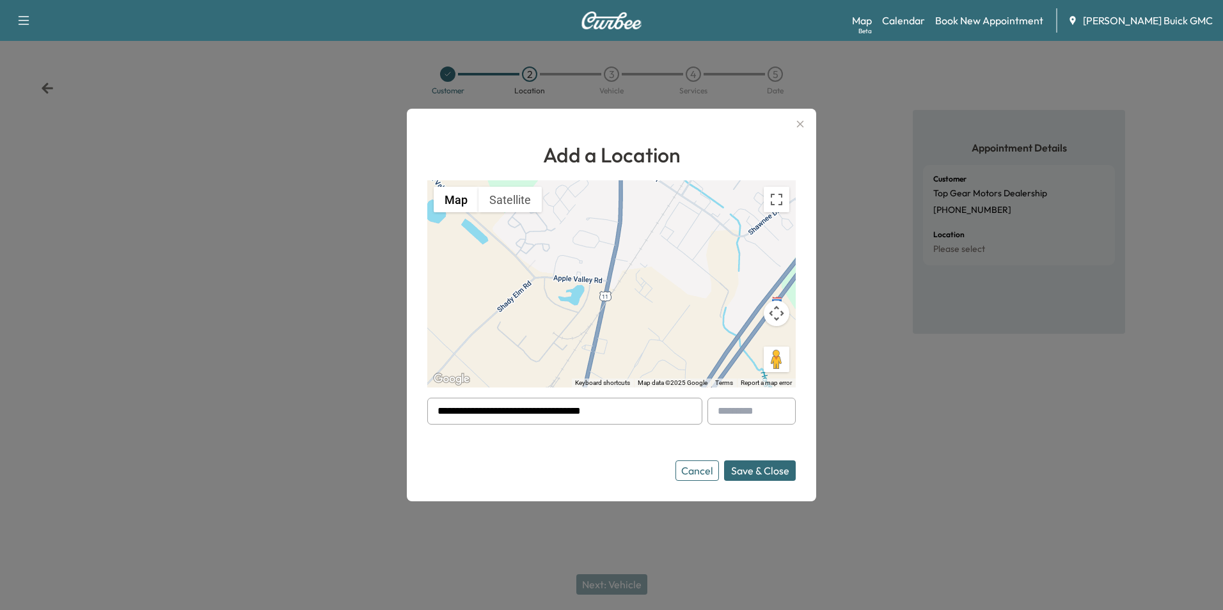
click at [760, 468] on button "Save & Close" at bounding box center [760, 471] width 72 height 20
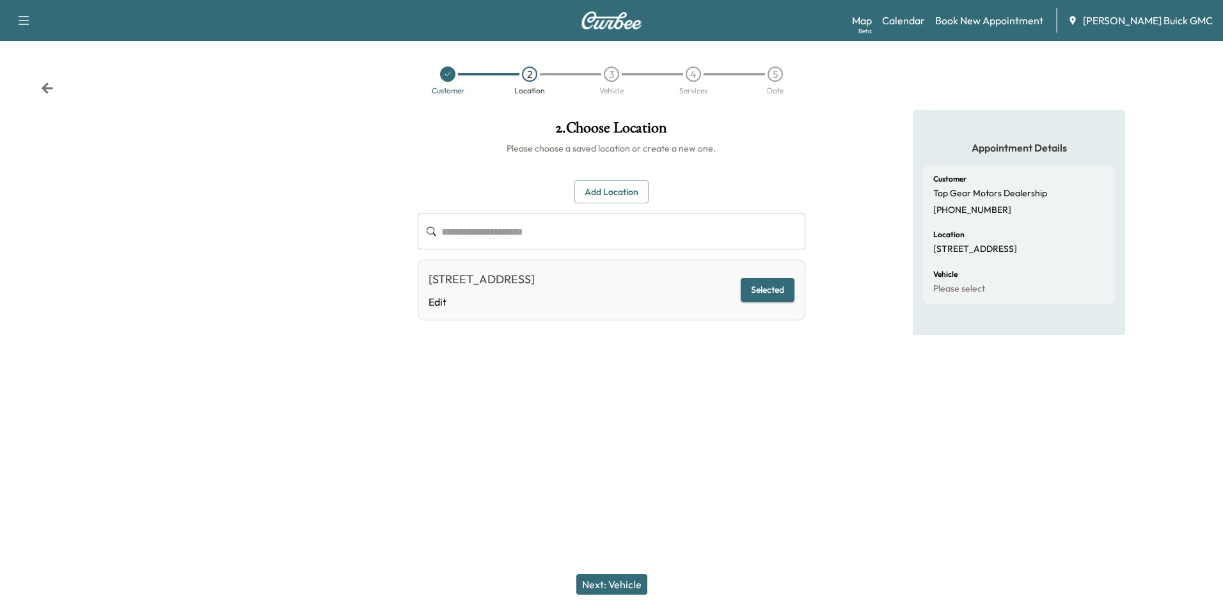
click at [627, 583] on button "Next: Vehicle" at bounding box center [611, 584] width 71 height 20
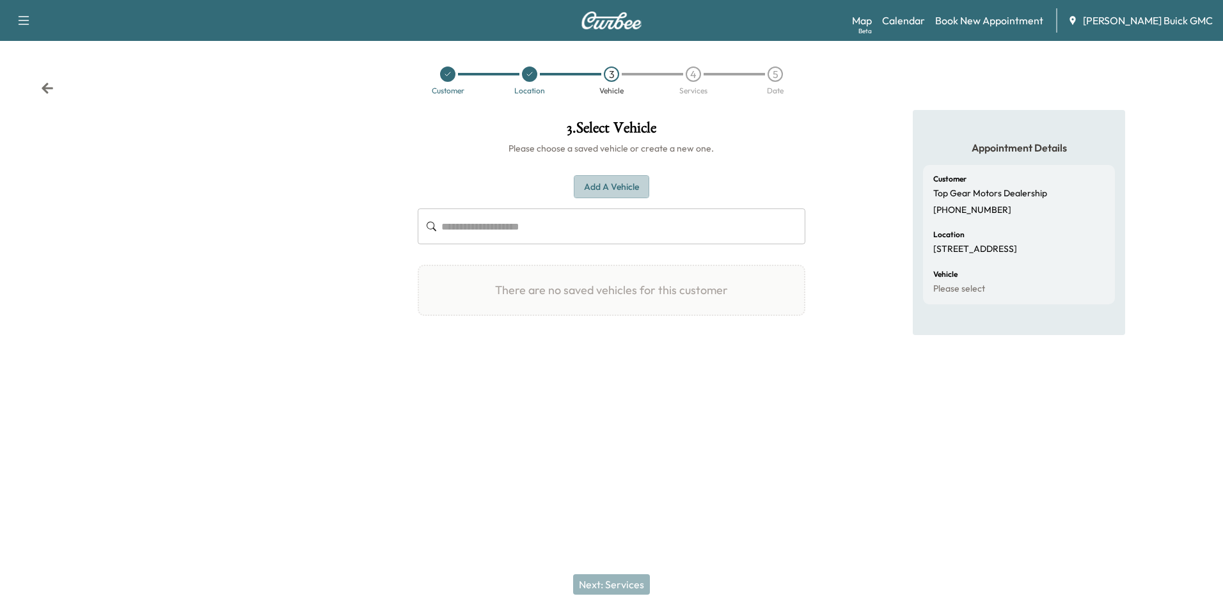
click at [607, 185] on button "Add a Vehicle" at bounding box center [611, 187] width 75 height 24
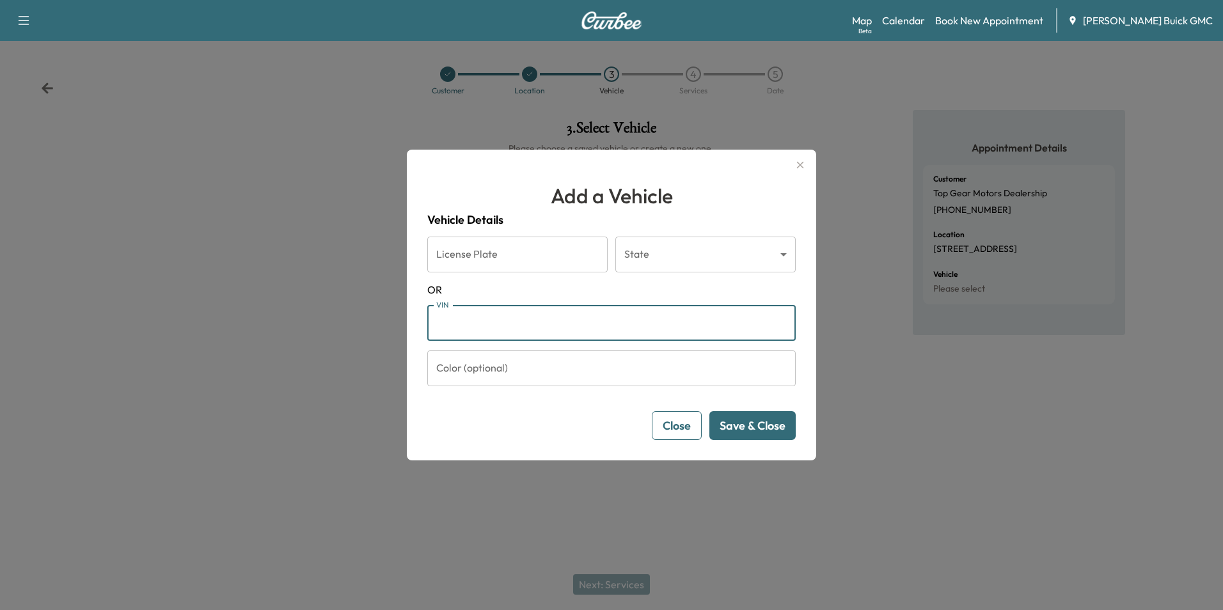
drag, startPoint x: 546, startPoint y: 327, endPoint x: 553, endPoint y: 326, distance: 6.7
click at [548, 327] on input "VIN" at bounding box center [611, 323] width 368 height 36
type input "**********"
click at [764, 427] on button "Save & Close" at bounding box center [752, 425] width 86 height 29
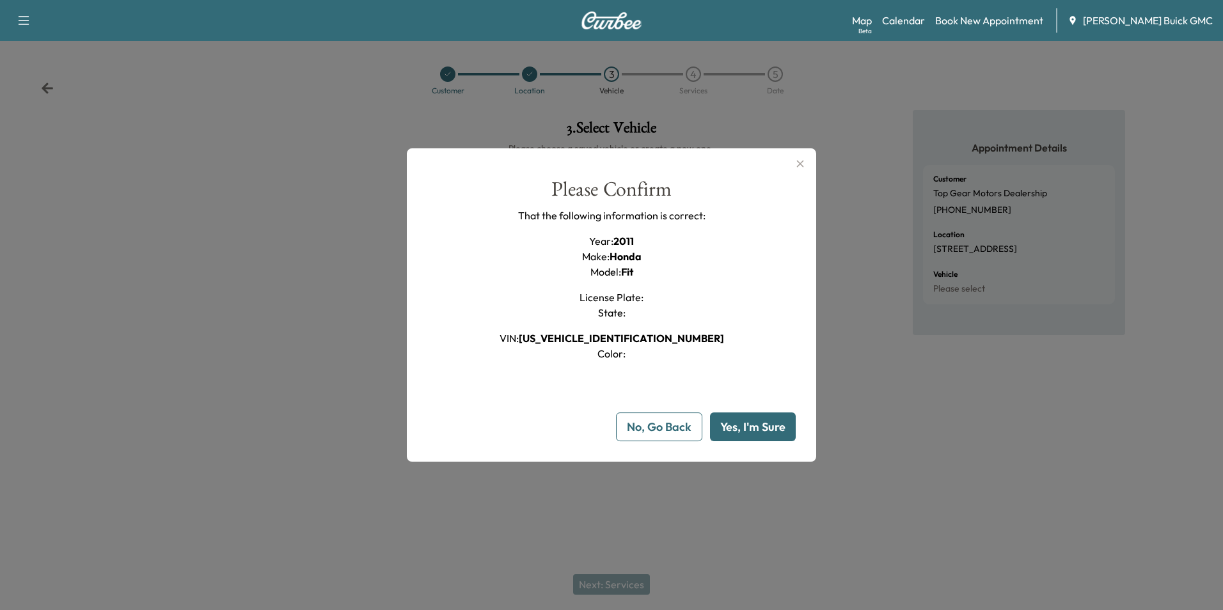
click at [768, 426] on button "Yes, I'm Sure" at bounding box center [753, 427] width 86 height 29
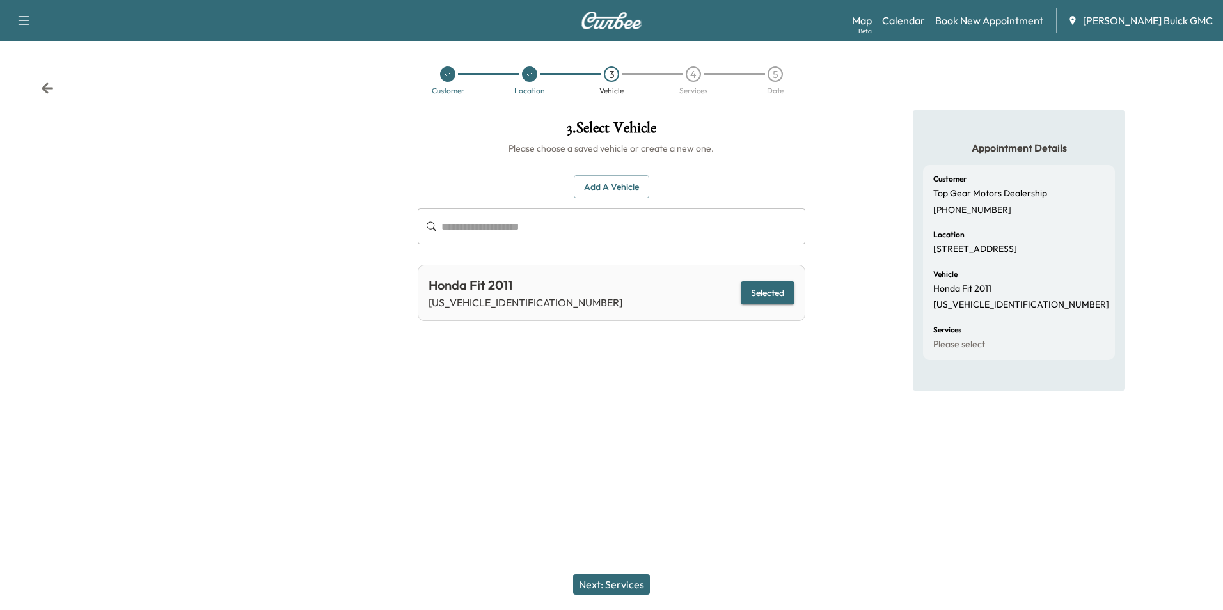
click at [622, 583] on button "Next: Services" at bounding box center [611, 584] width 77 height 20
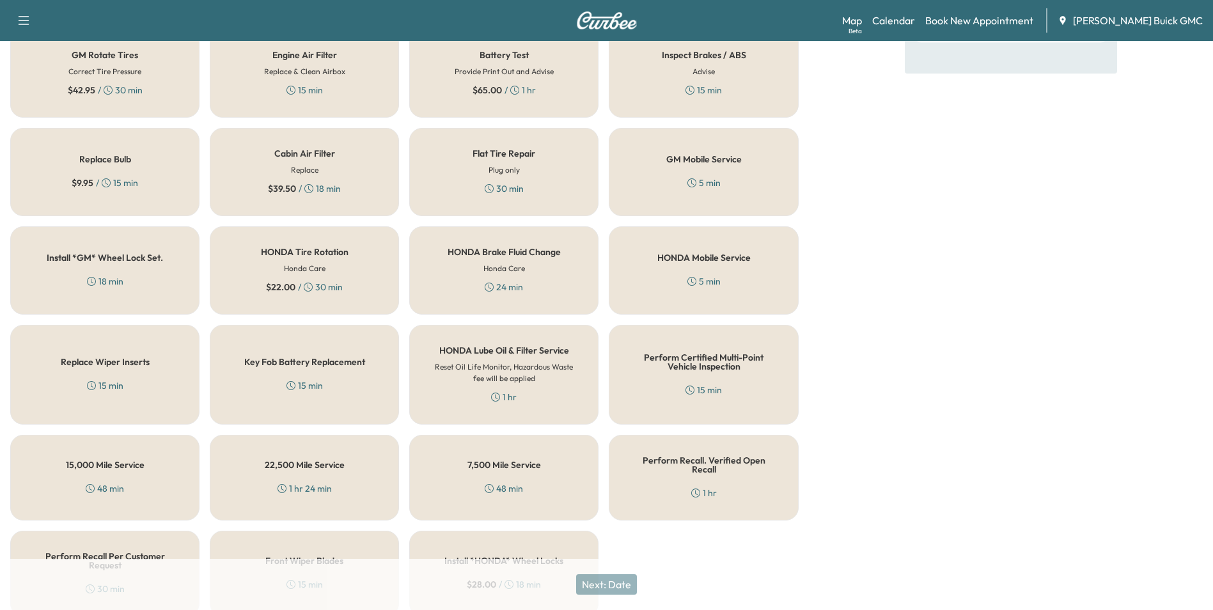
scroll to position [366, 0]
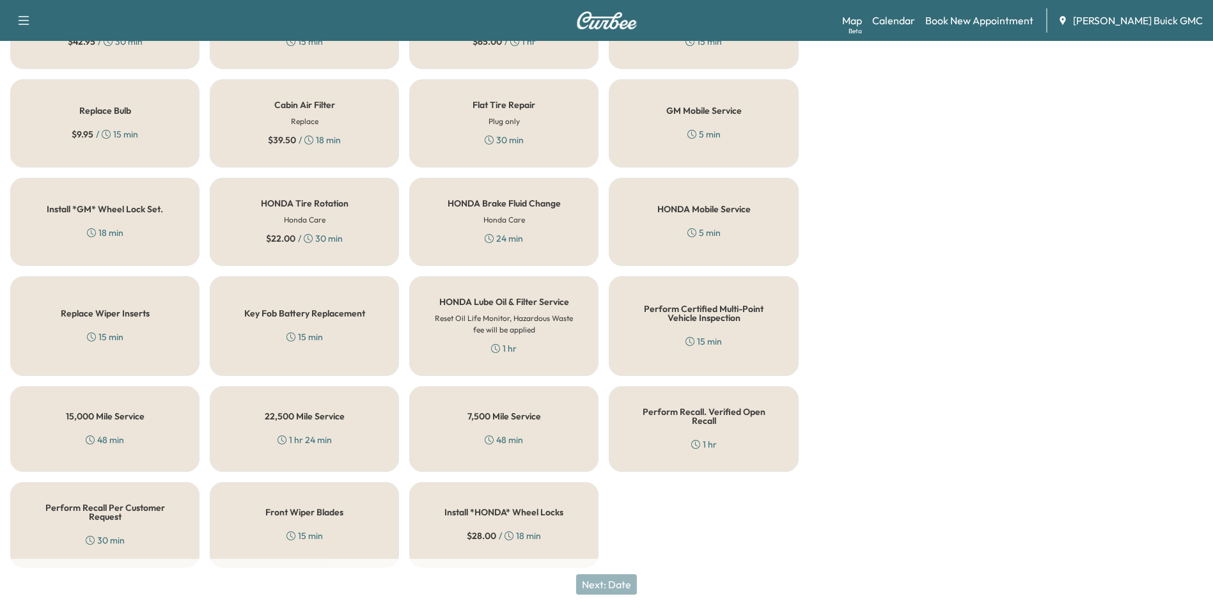
click at [110, 505] on h5 "Perform Recall Per Customer Request" at bounding box center [104, 512] width 147 height 18
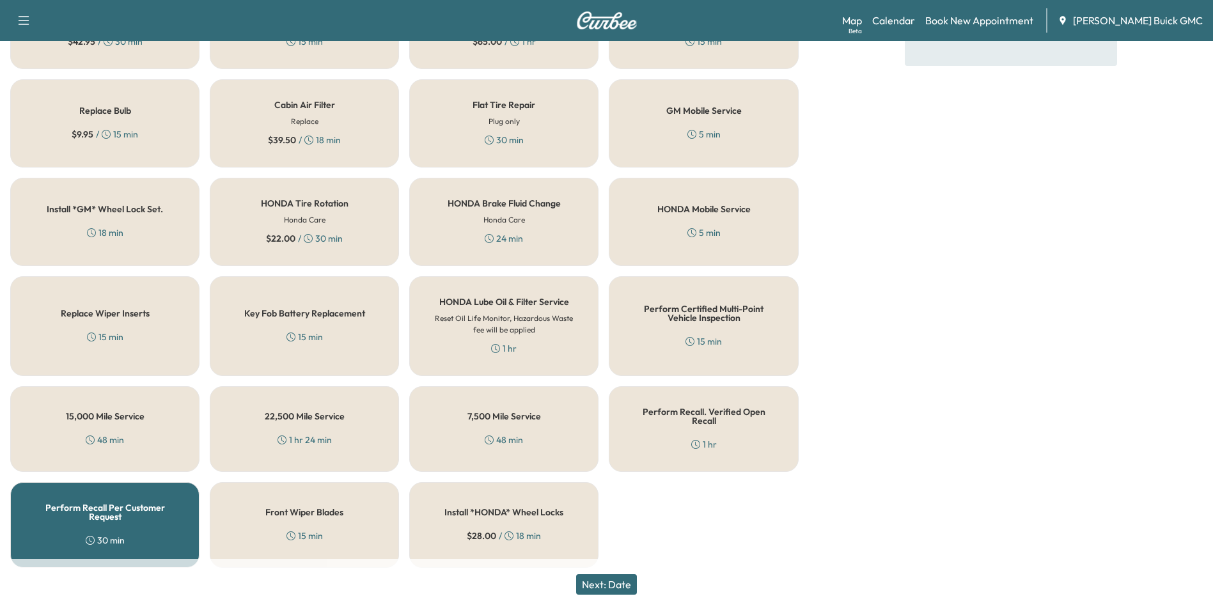
click at [623, 583] on button "Next: Date" at bounding box center [606, 584] width 61 height 20
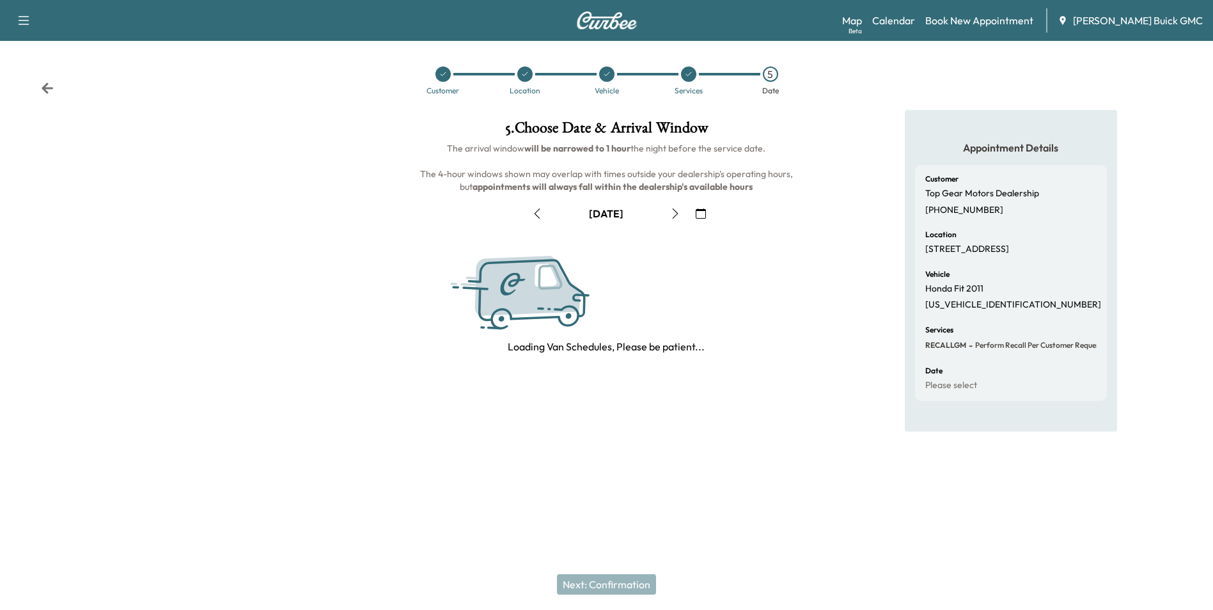
scroll to position [0, 0]
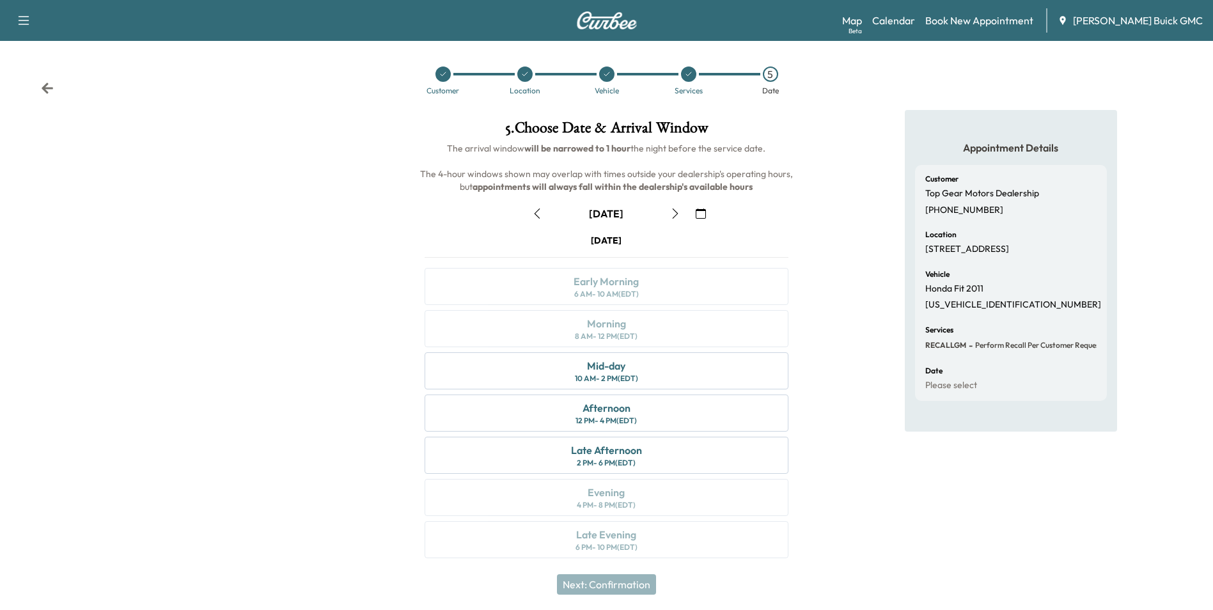
click at [702, 210] on icon "button" at bounding box center [701, 214] width 10 height 10
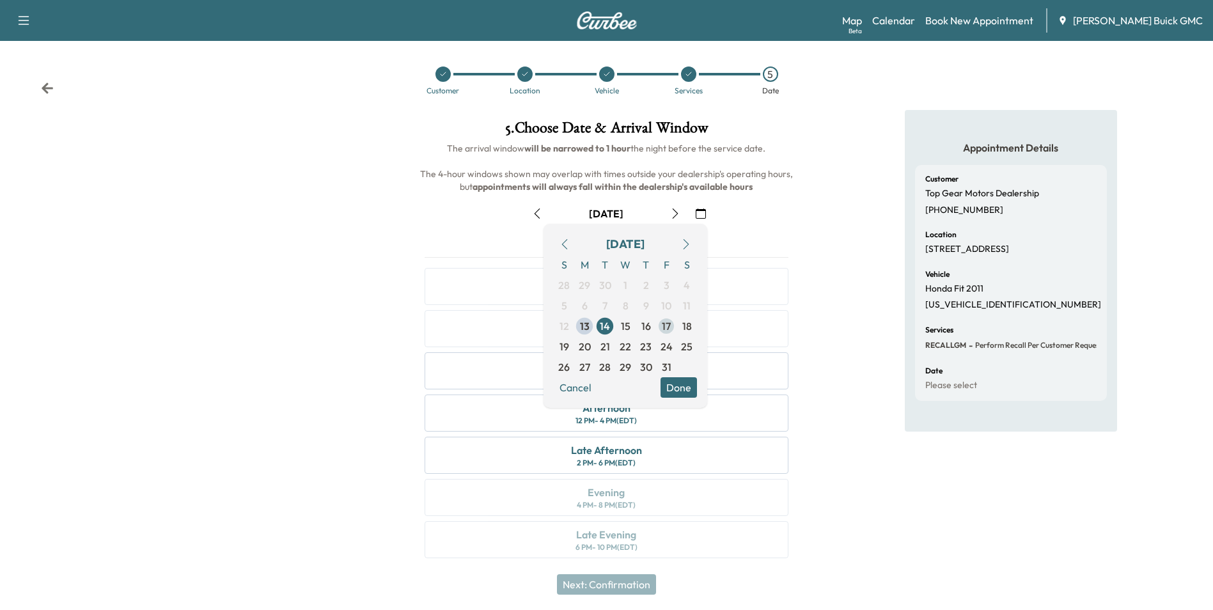
click at [665, 323] on span "17" at bounding box center [666, 326] width 9 height 15
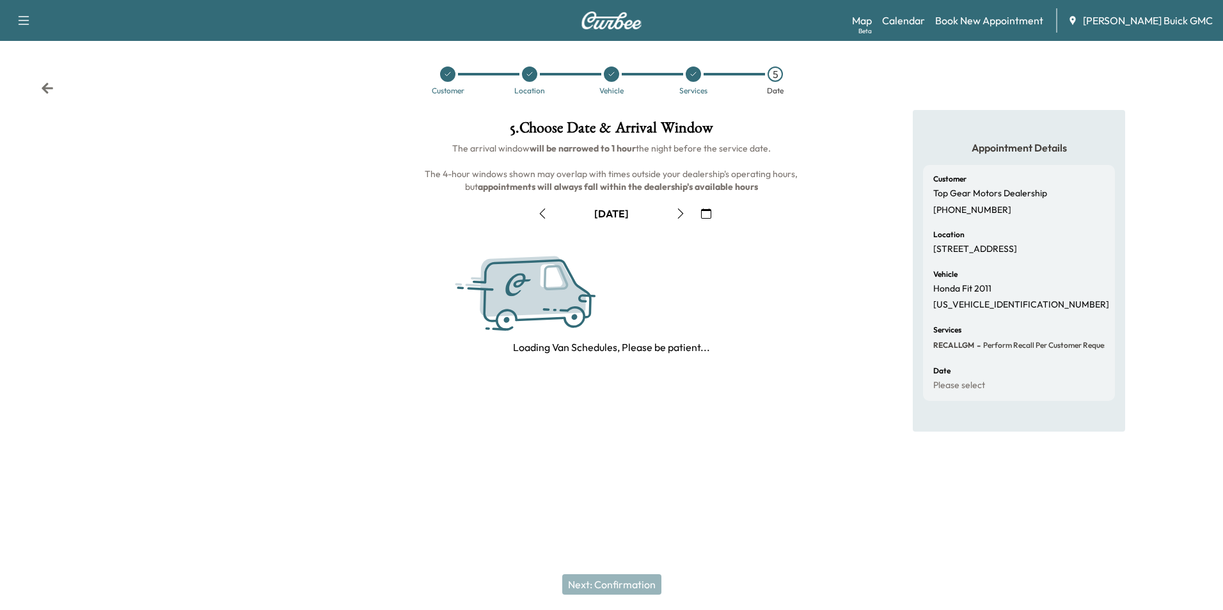
click at [806, 304] on div "5 . Choose Date & Arrival Window The arrival window will be narrowed to 1 hour …" at bounding box center [610, 237] width 407 height 255
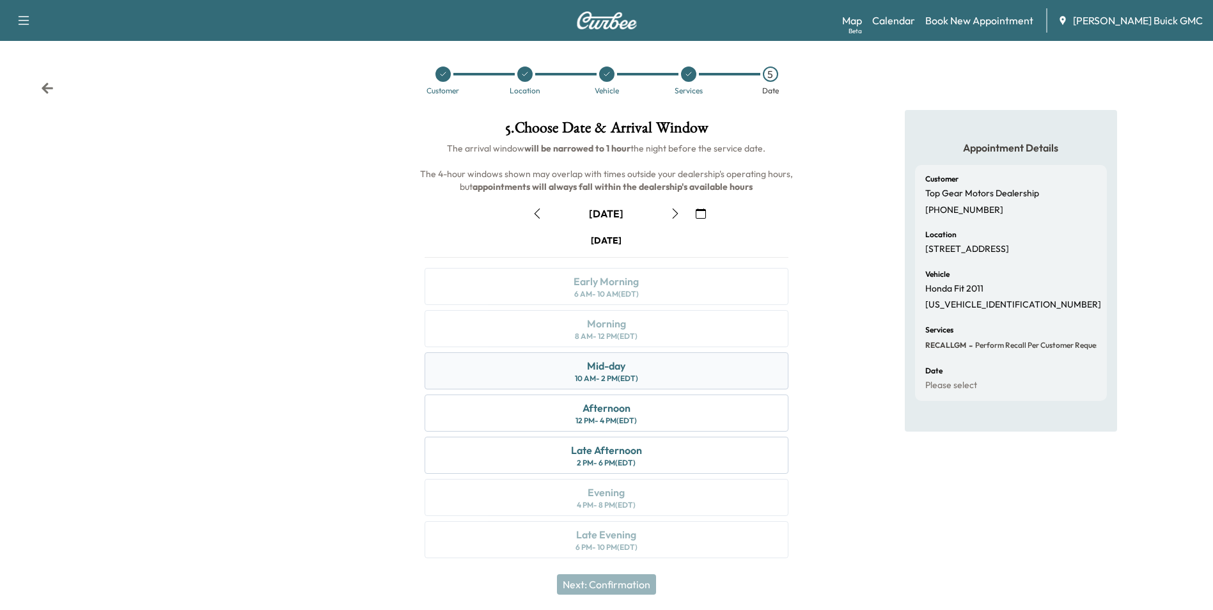
click at [654, 363] on div "Mid-day 10 AM - 2 PM (EDT)" at bounding box center [606, 370] width 363 height 37
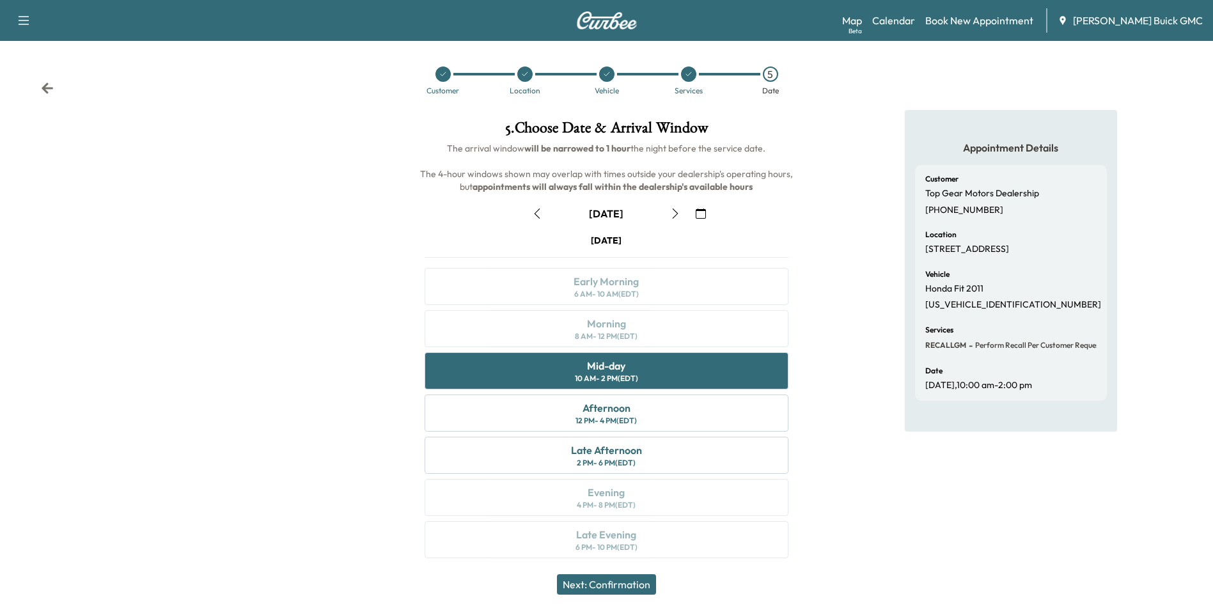
click at [631, 582] on button "Next: Confirmation" at bounding box center [606, 584] width 99 height 20
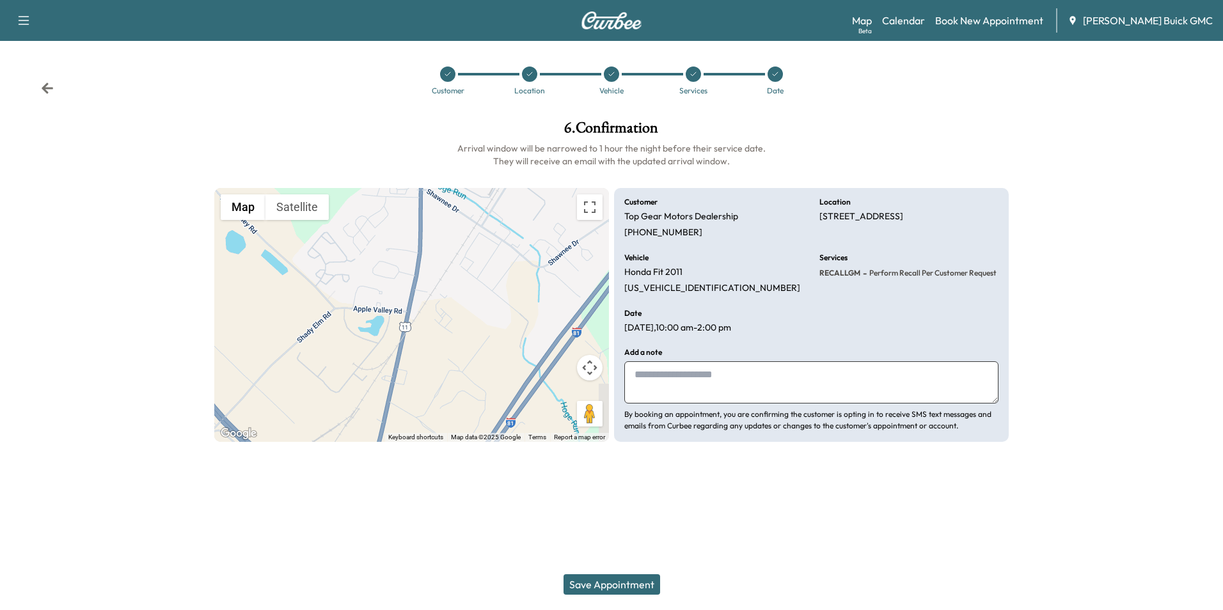
click at [737, 370] on textarea at bounding box center [811, 382] width 374 height 42
type textarea "**********"
click at [639, 581] on button "Save Appointment" at bounding box center [611, 584] width 97 height 20
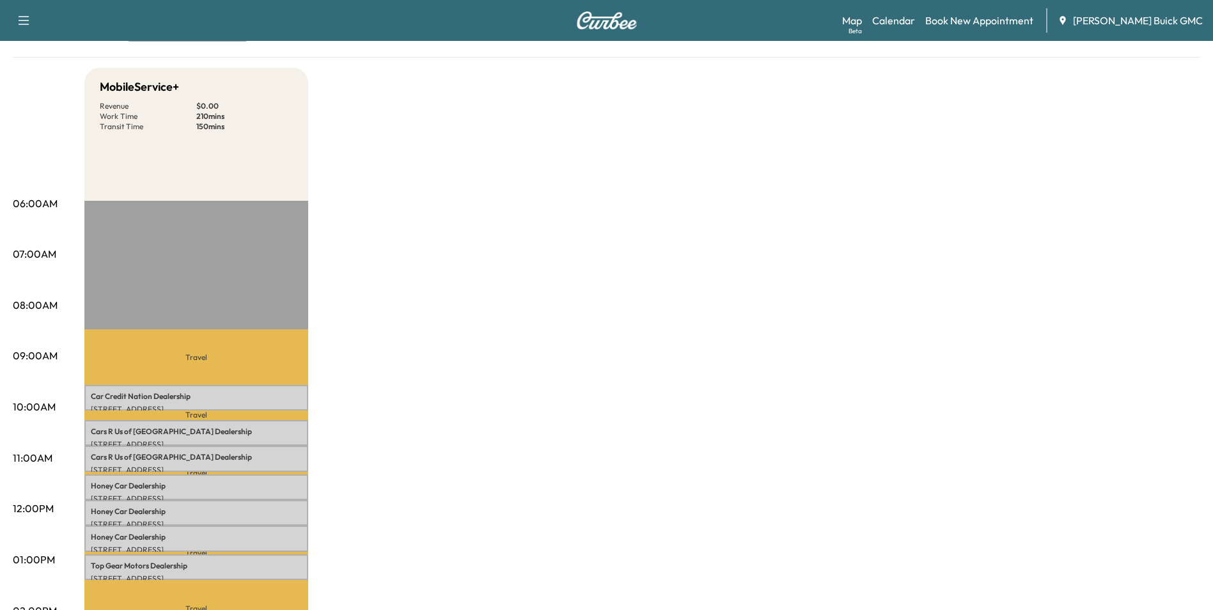
scroll to position [256, 0]
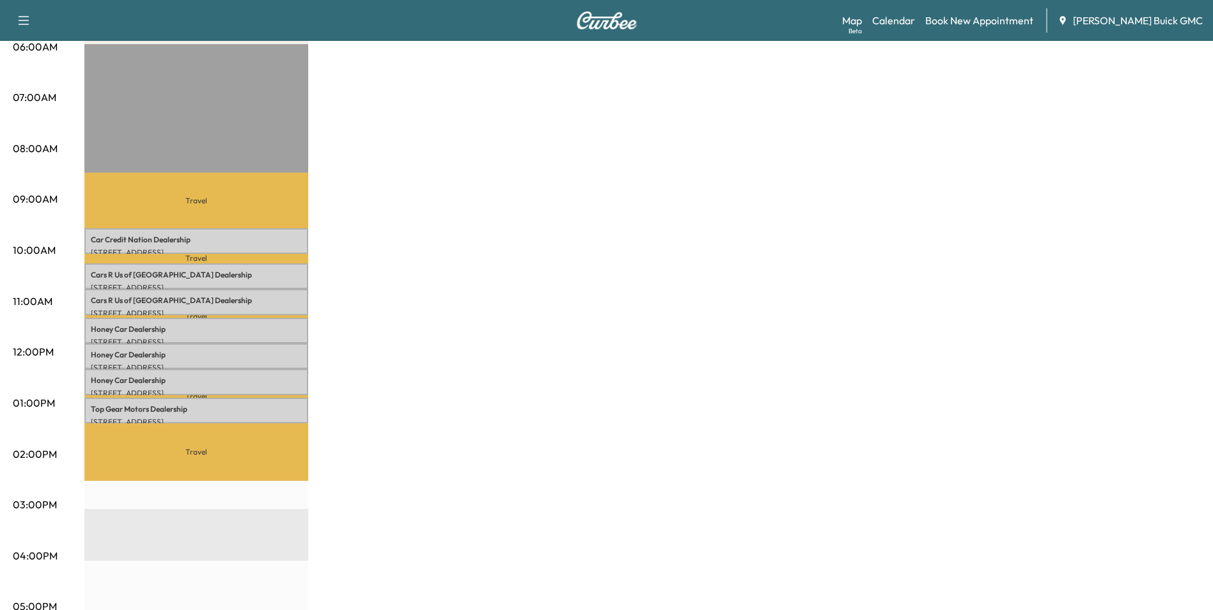
drag, startPoint x: 581, startPoint y: 298, endPoint x: 588, endPoint y: 296, distance: 7.3
click at [587, 297] on div "MobileService+ Revenue $ 0.00 Work Time 210 mins Transit Time 150 mins Travel C…" at bounding box center [642, 390] width 1116 height 959
click at [608, 288] on div "MobileService+ Revenue $ 0.00 Work Time 210 mins Transit Time 150 mins Travel C…" at bounding box center [642, 390] width 1116 height 959
click at [530, 335] on div "MobileService+ Revenue $ 0.00 Work Time 210 mins Transit Time 150 mins Travel C…" at bounding box center [642, 390] width 1116 height 959
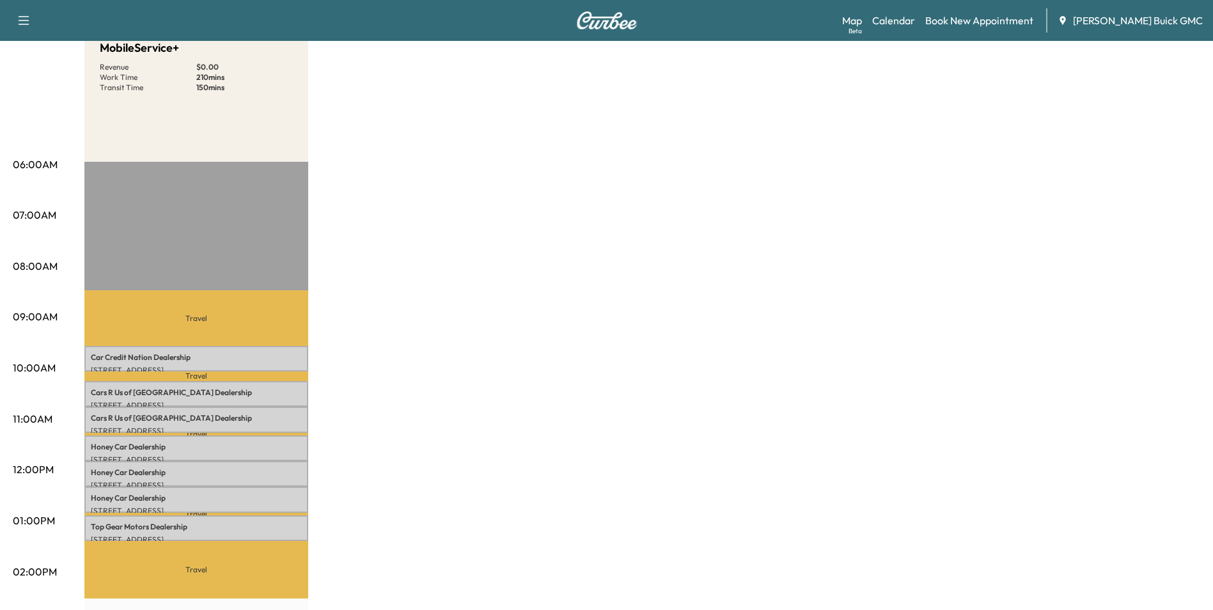
scroll to position [0, 0]
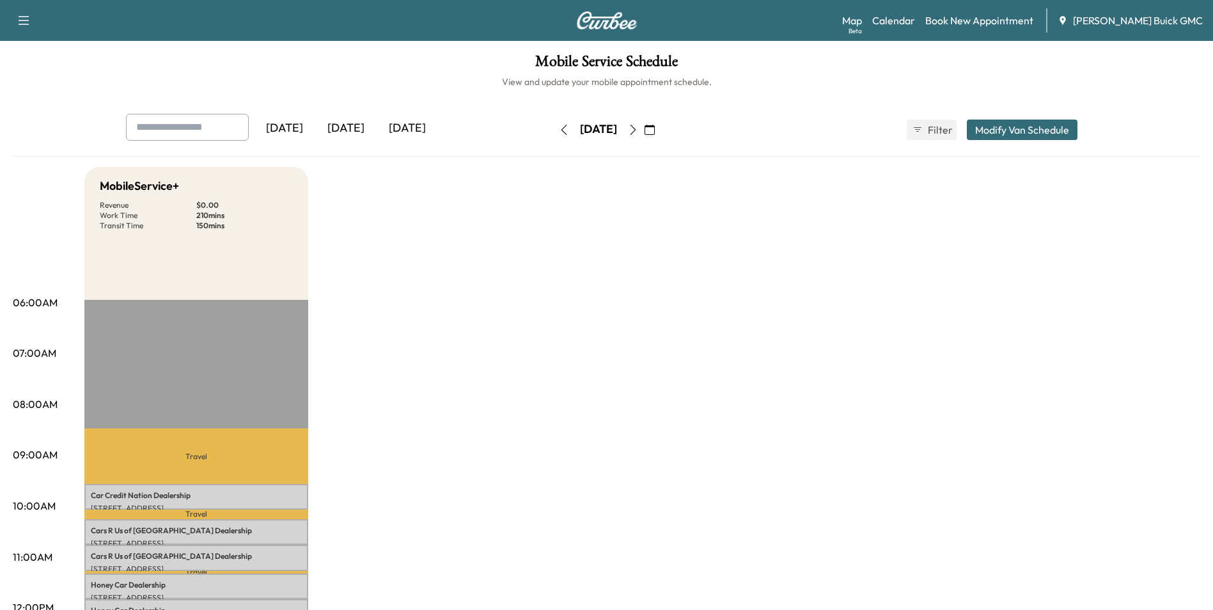
drag, startPoint x: 698, startPoint y: 275, endPoint x: 776, endPoint y: 391, distance: 140.0
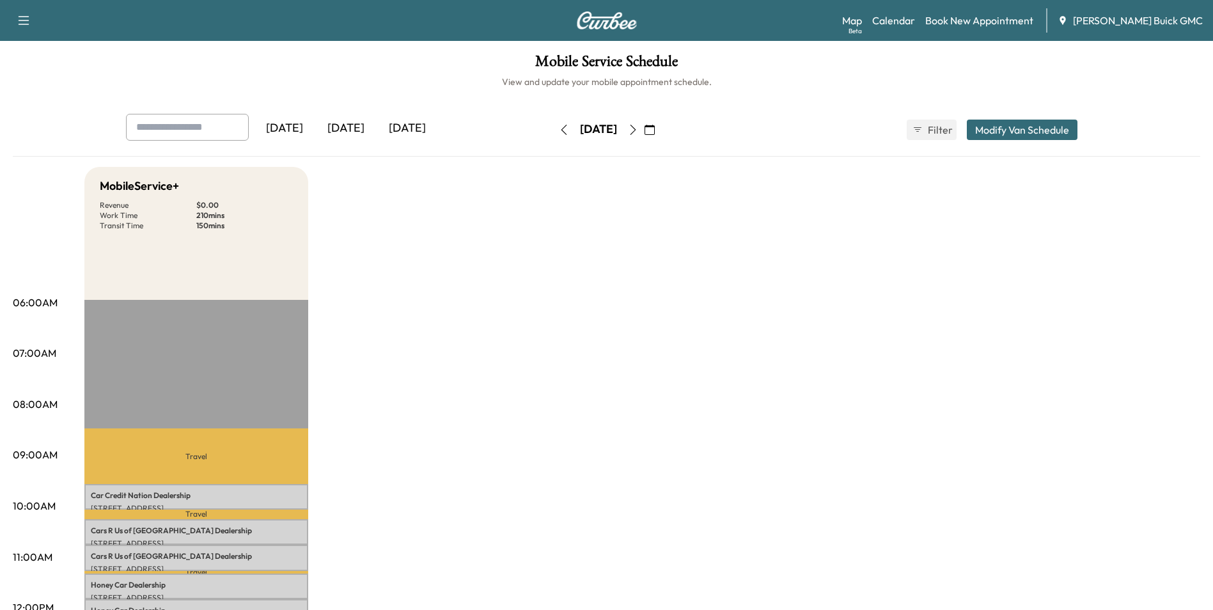
click at [991, 20] on link "Book New Appointment" at bounding box center [979, 20] width 108 height 15
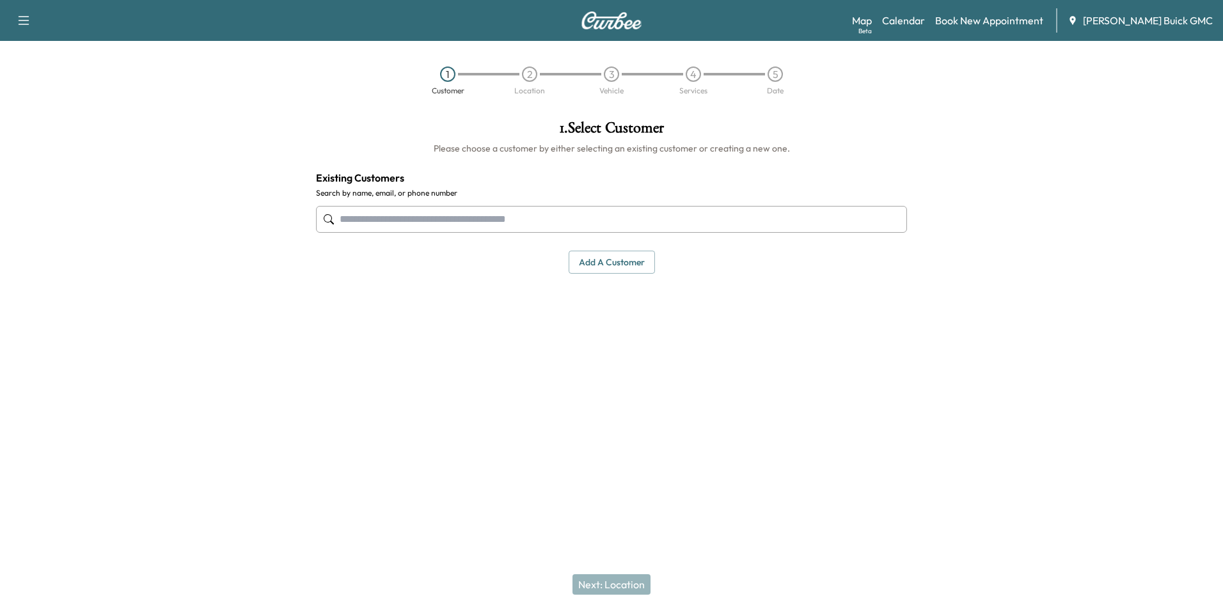
click at [591, 257] on button "Add a customer" at bounding box center [612, 263] width 86 height 24
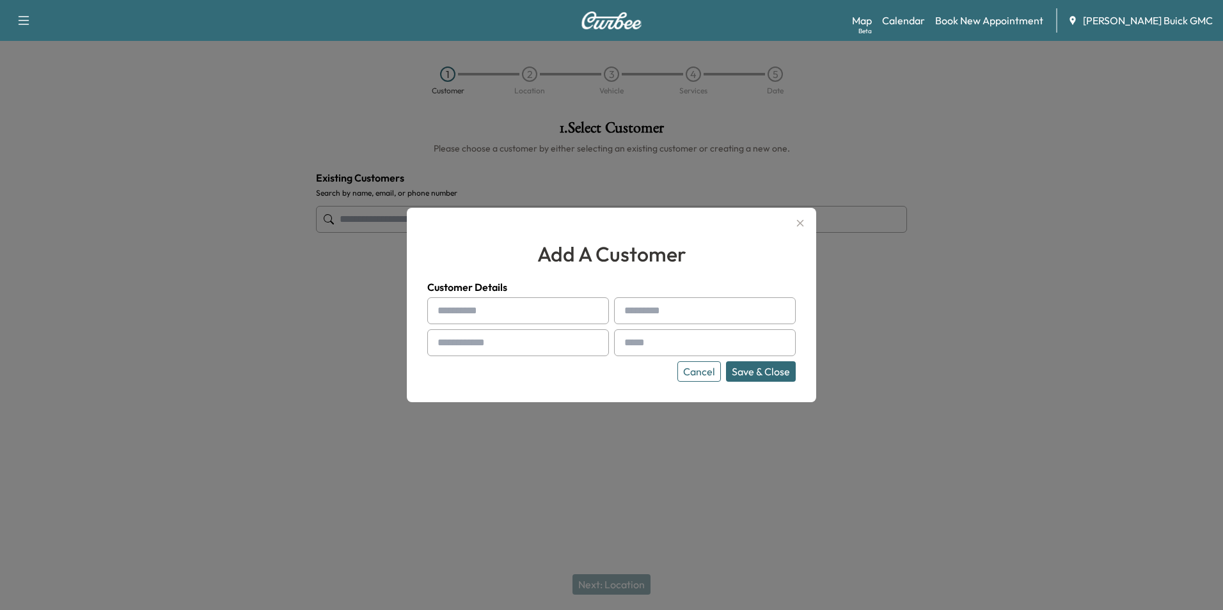
click at [530, 315] on input "text" at bounding box center [518, 310] width 182 height 27
type input "**********"
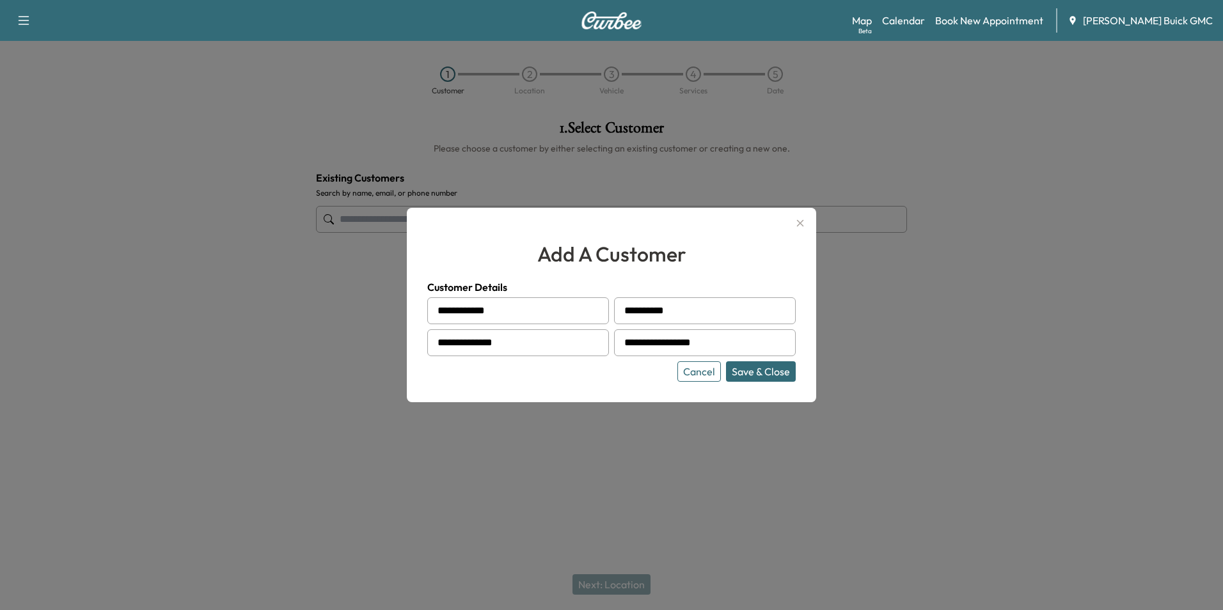
click at [636, 370] on div "Cancel Save & Close" at bounding box center [611, 371] width 368 height 20
click at [745, 367] on button "Save & Close" at bounding box center [761, 371] width 70 height 20
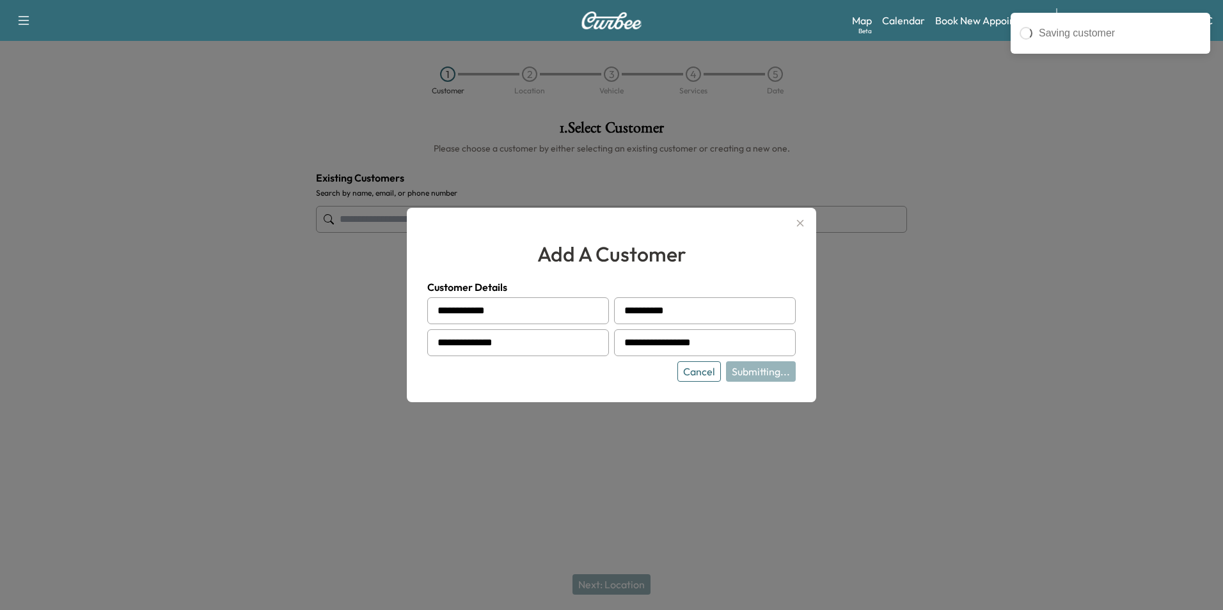
type input "**********"
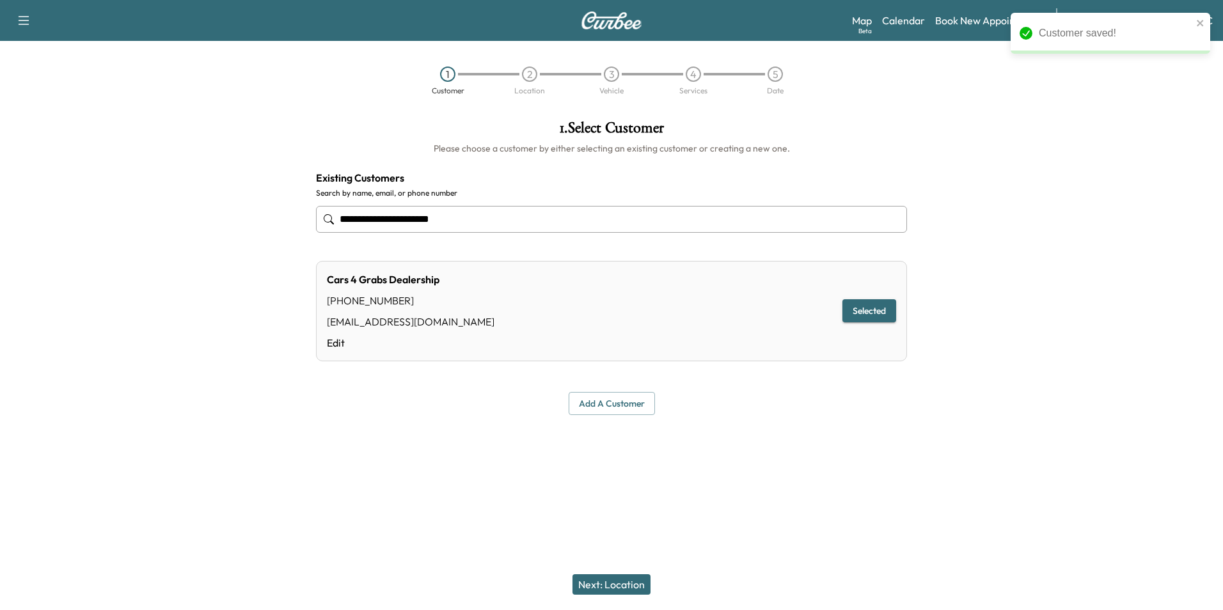
click at [720, 444] on div at bounding box center [611, 445] width 1223 height 41
click at [621, 577] on button "Next: Location" at bounding box center [611, 584] width 78 height 20
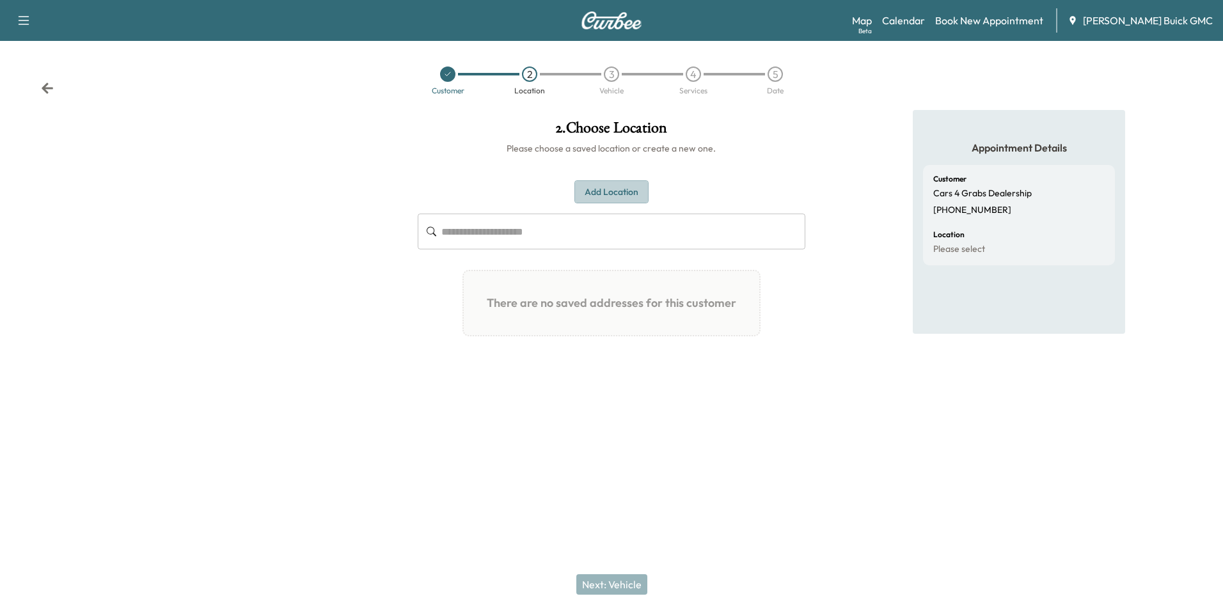
click at [608, 188] on button "Add Location" at bounding box center [611, 192] width 74 height 24
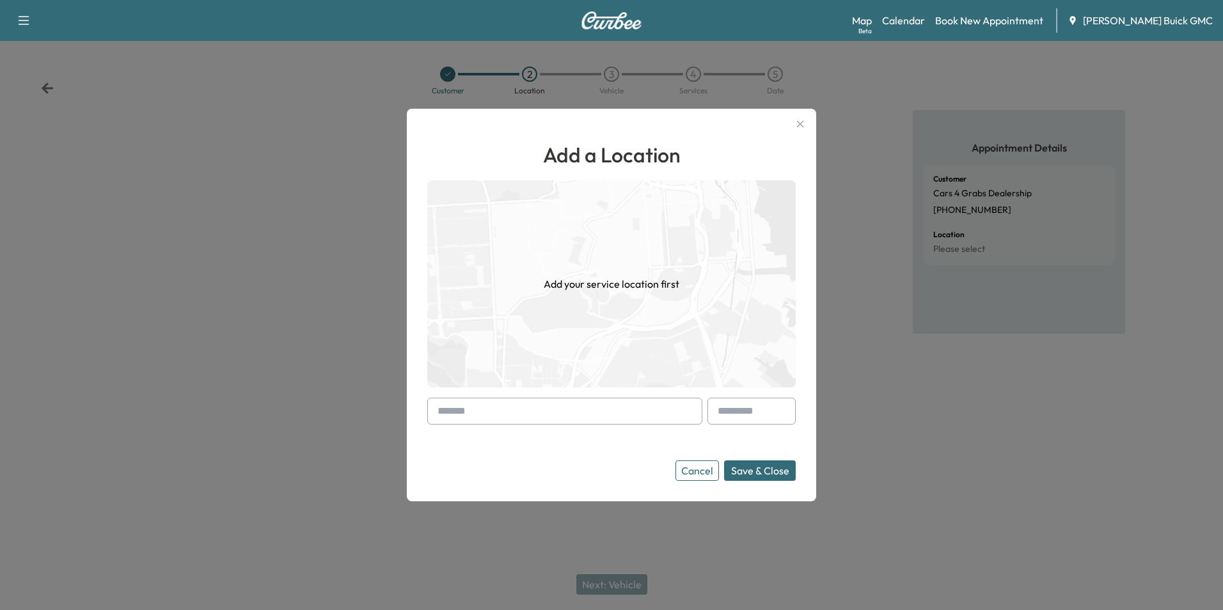
click at [549, 408] on input "text" at bounding box center [564, 411] width 275 height 27
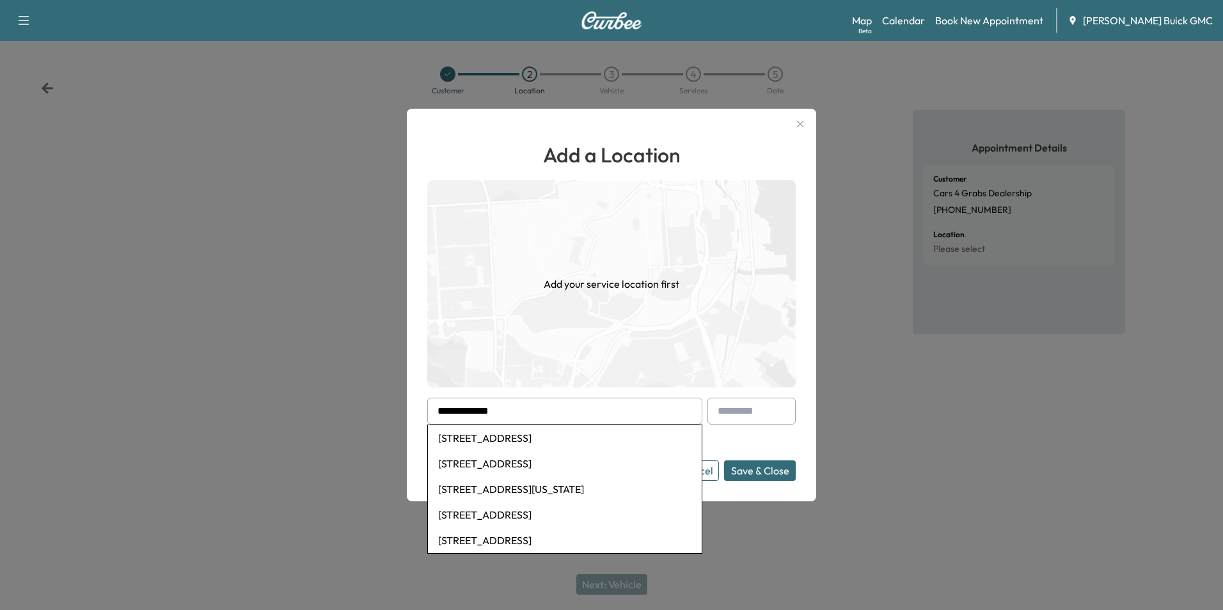
click at [587, 434] on li "[STREET_ADDRESS]" at bounding box center [565, 438] width 274 height 26
type input "**********"
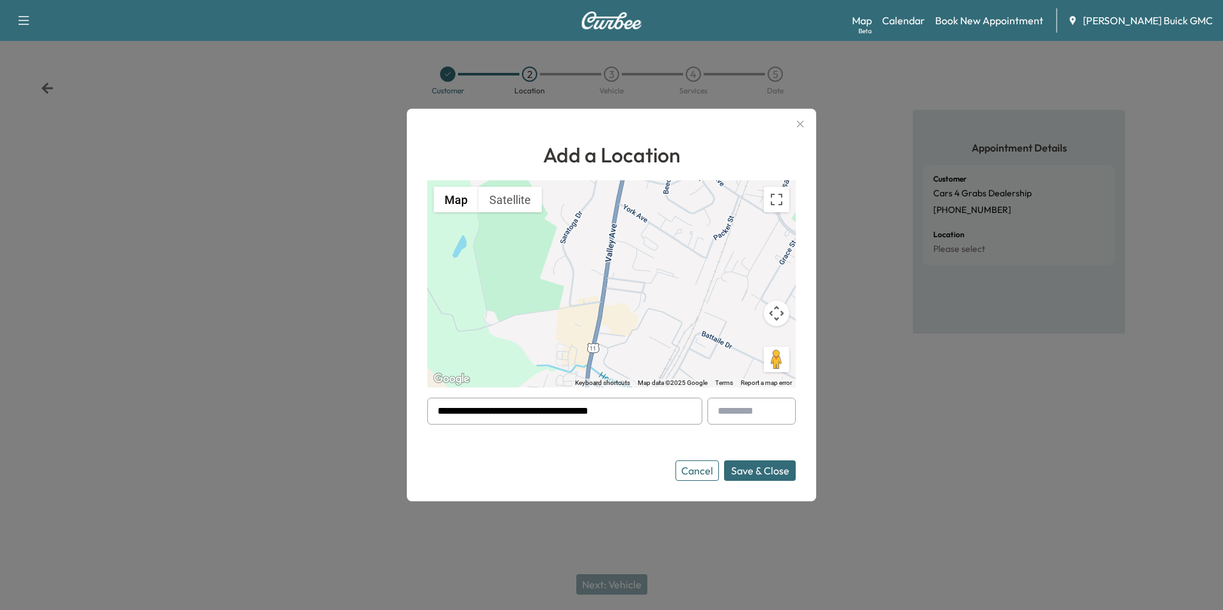
click at [750, 469] on button "Save & Close" at bounding box center [760, 471] width 72 height 20
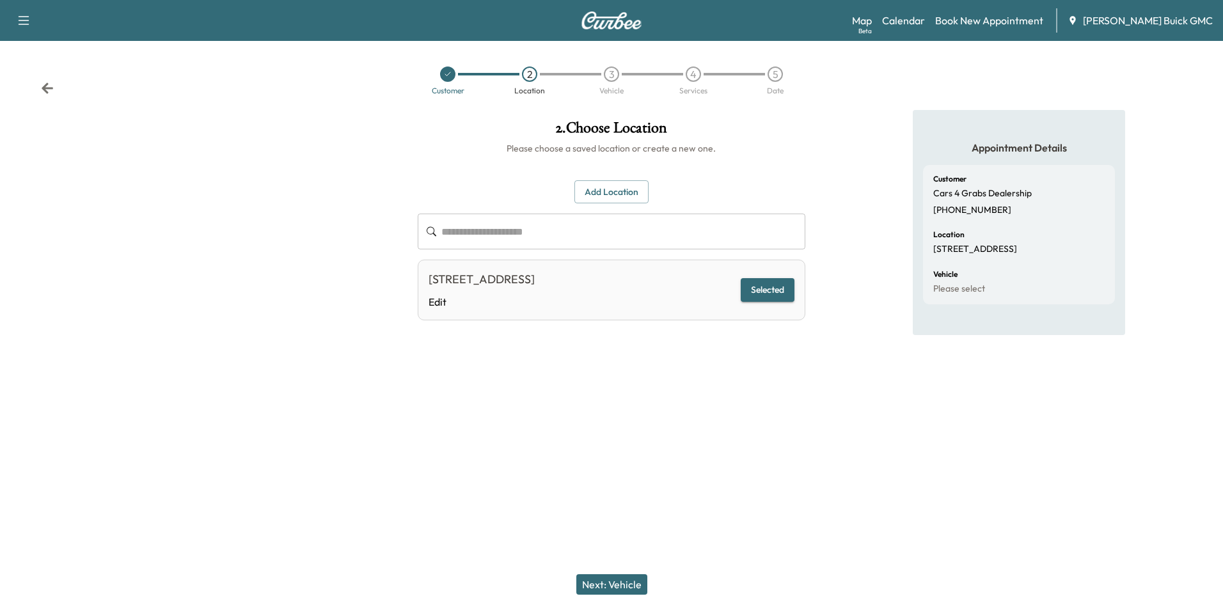
click at [633, 583] on button "Next: Vehicle" at bounding box center [611, 584] width 71 height 20
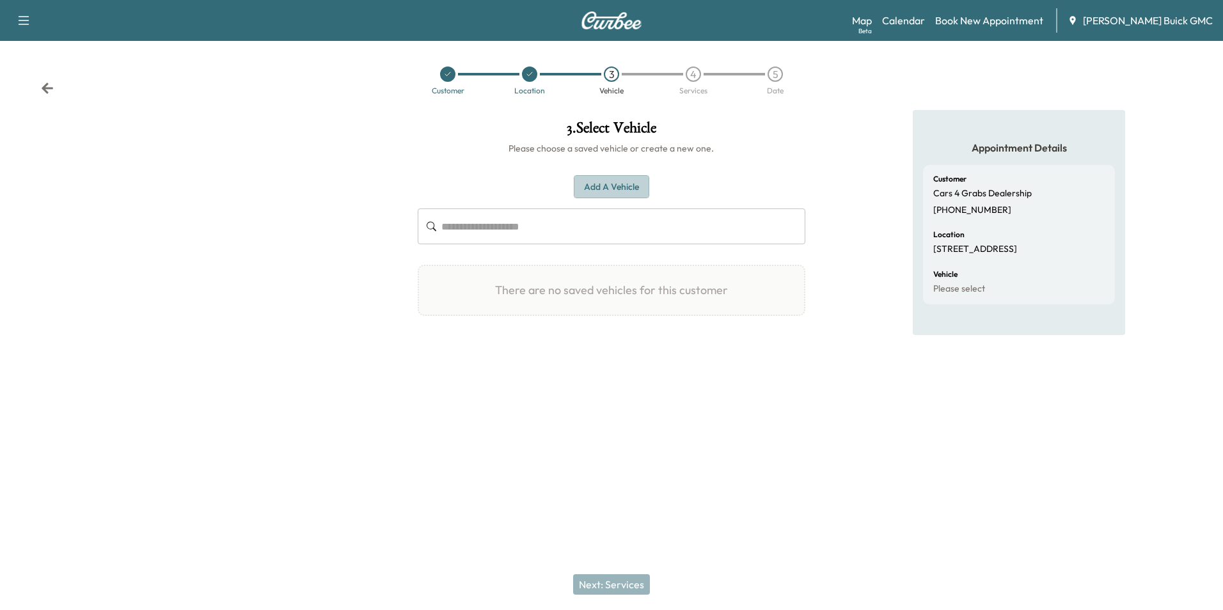
click at [621, 187] on button "Add a Vehicle" at bounding box center [611, 187] width 75 height 24
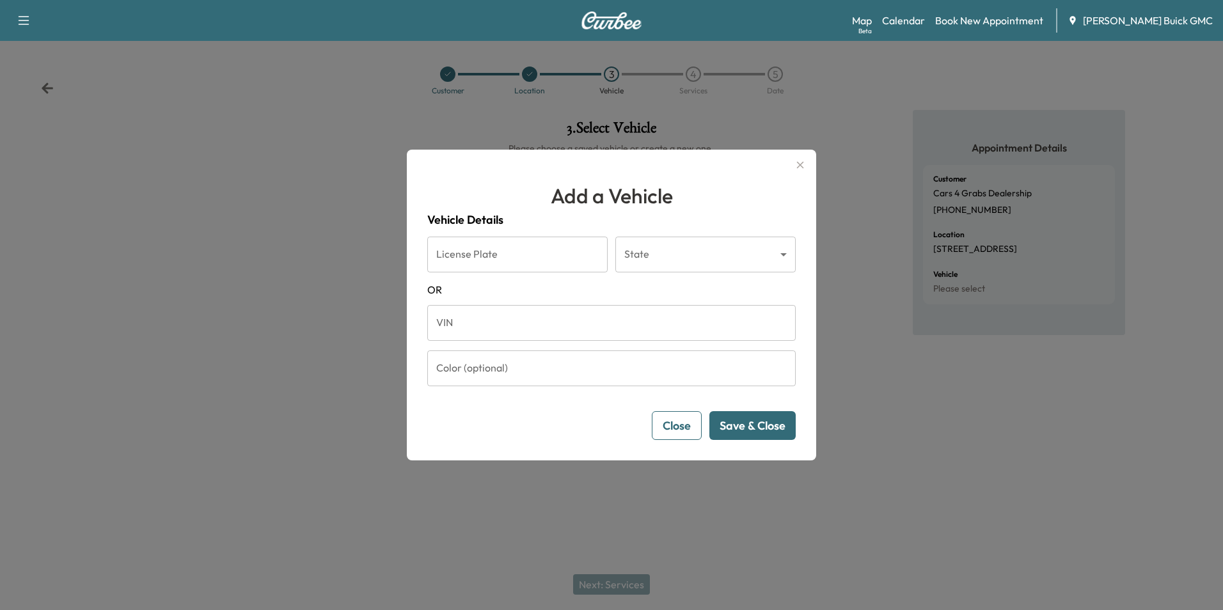
click at [475, 322] on input "VIN" at bounding box center [611, 323] width 368 height 36
type input "**********"
click at [750, 420] on button "Save & Close" at bounding box center [752, 425] width 86 height 29
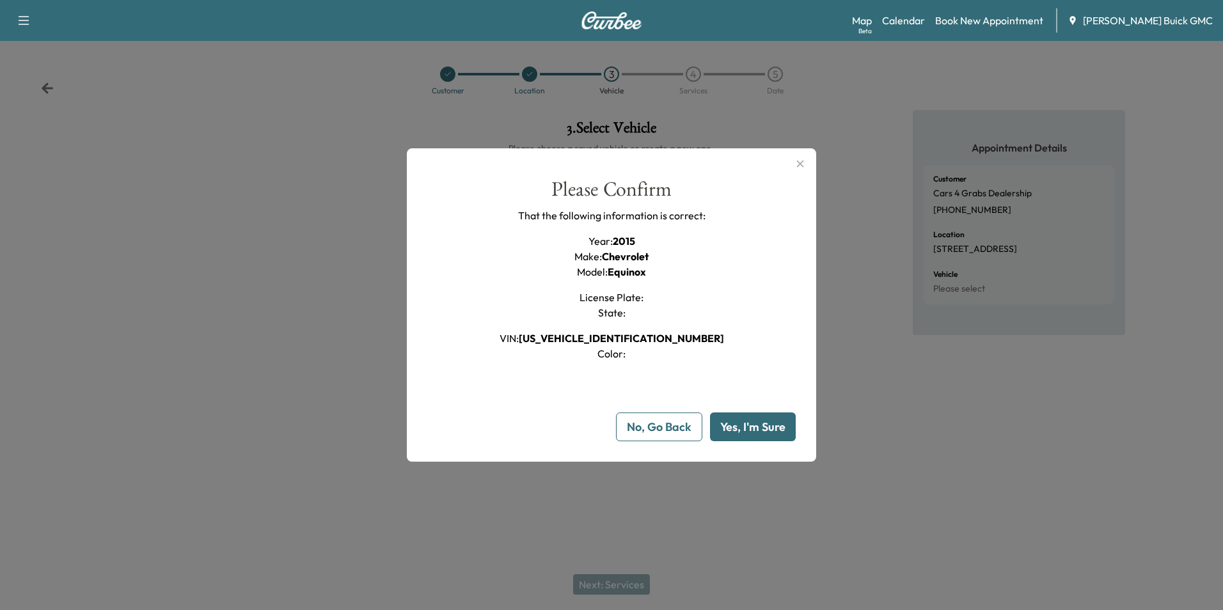
click at [746, 422] on button "Yes, I'm Sure" at bounding box center [753, 427] width 86 height 29
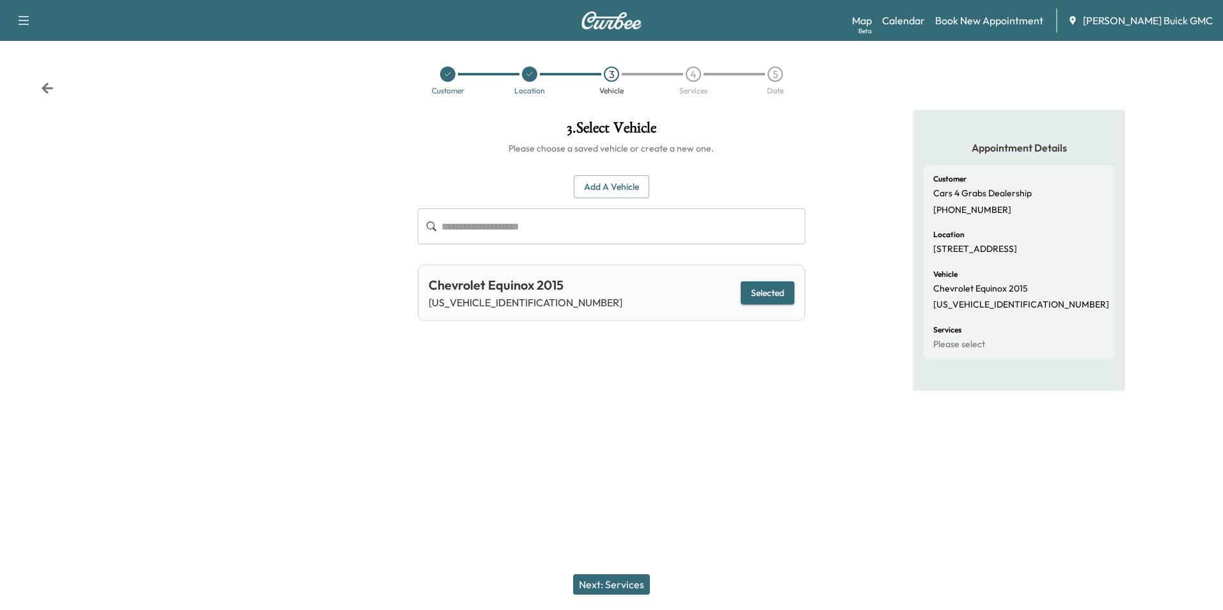
click at [707, 436] on div at bounding box center [611, 435] width 1223 height 41
click at [618, 580] on button "Next: Services" at bounding box center [611, 584] width 77 height 20
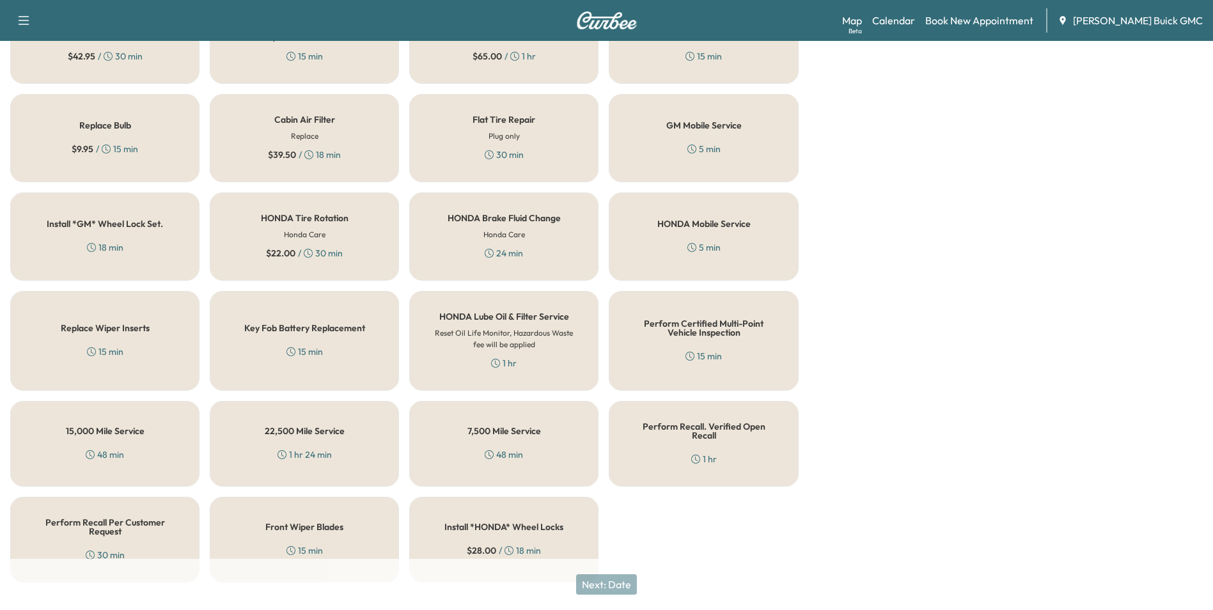
scroll to position [366, 0]
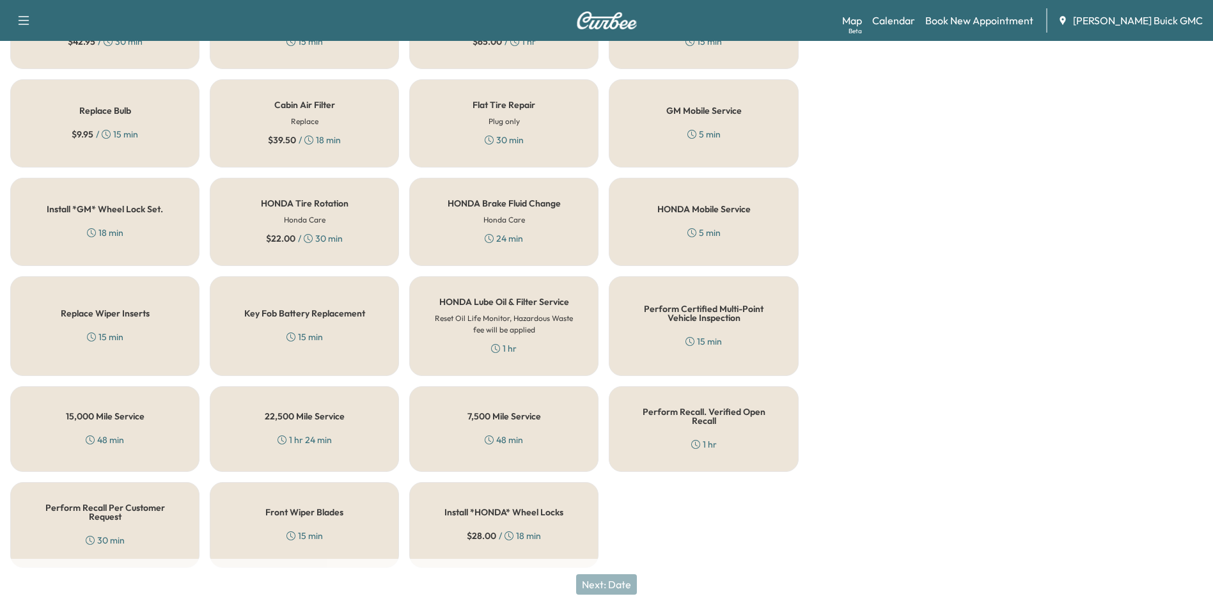
click at [155, 506] on h5 "Perform Recall Per Customer Request" at bounding box center [104, 512] width 147 height 18
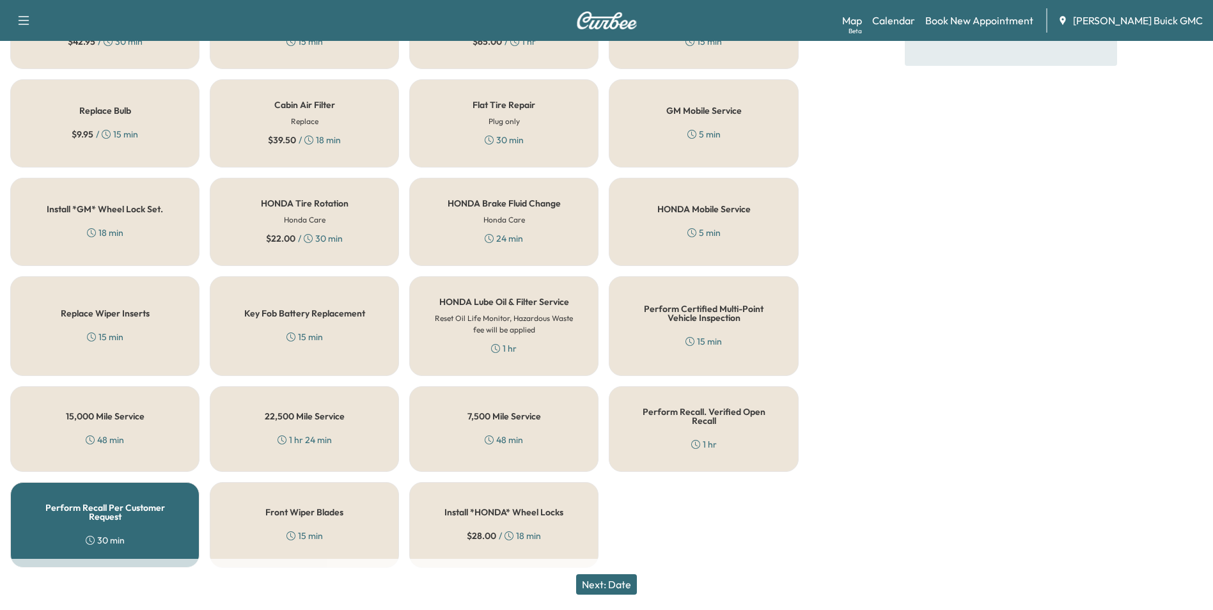
click at [628, 582] on button "Next: Date" at bounding box center [606, 584] width 61 height 20
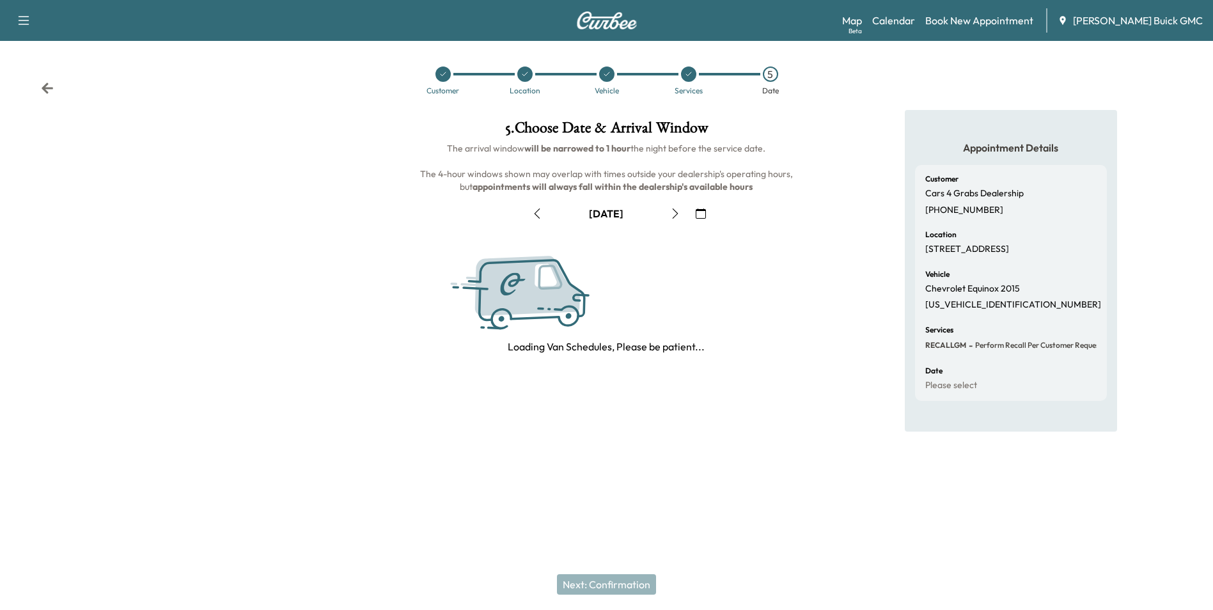
scroll to position [0, 0]
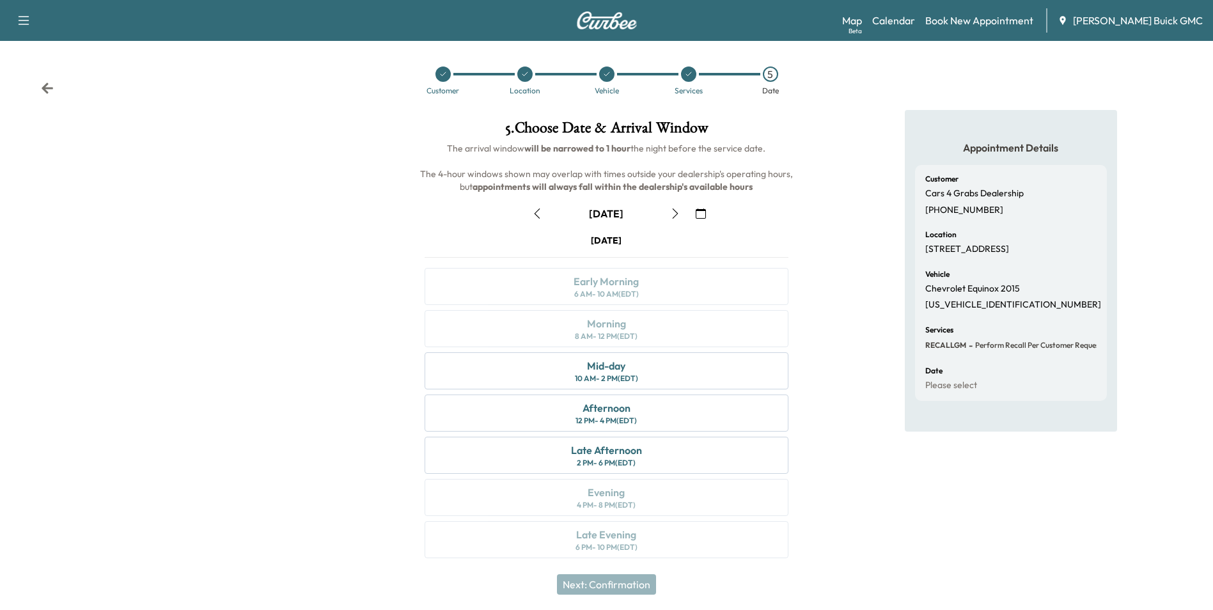
click at [701, 212] on icon "button" at bounding box center [701, 214] width 10 height 10
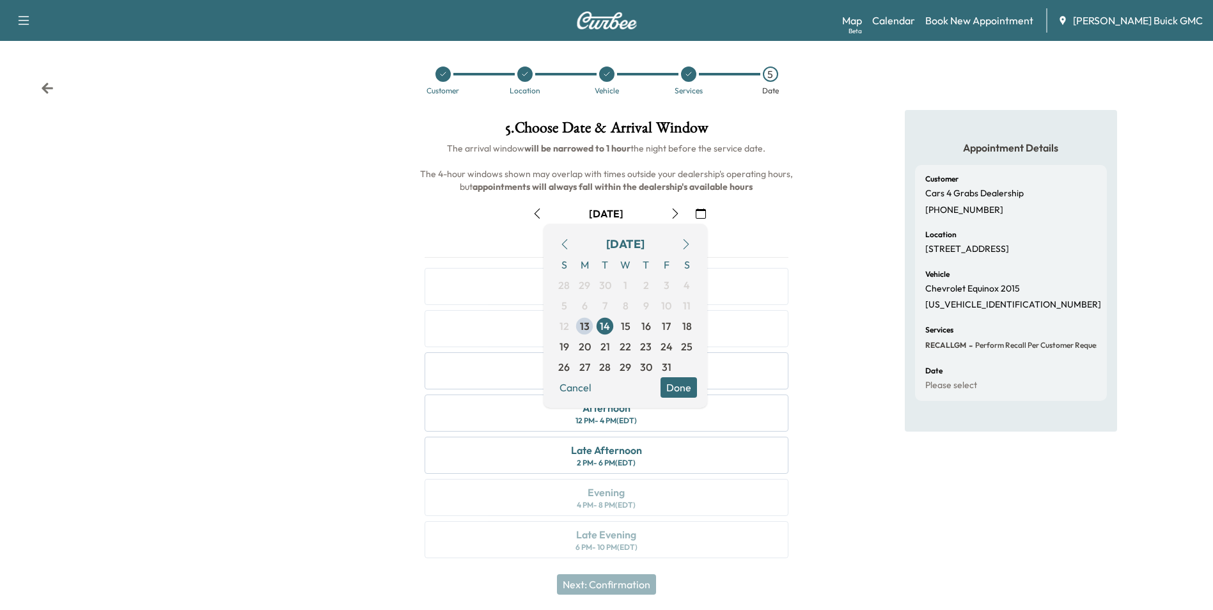
click at [807, 256] on div "5 . Choose Date & Arrival Window The arrival window will be narrowed to 1 hour …" at bounding box center [606, 342] width 404 height 464
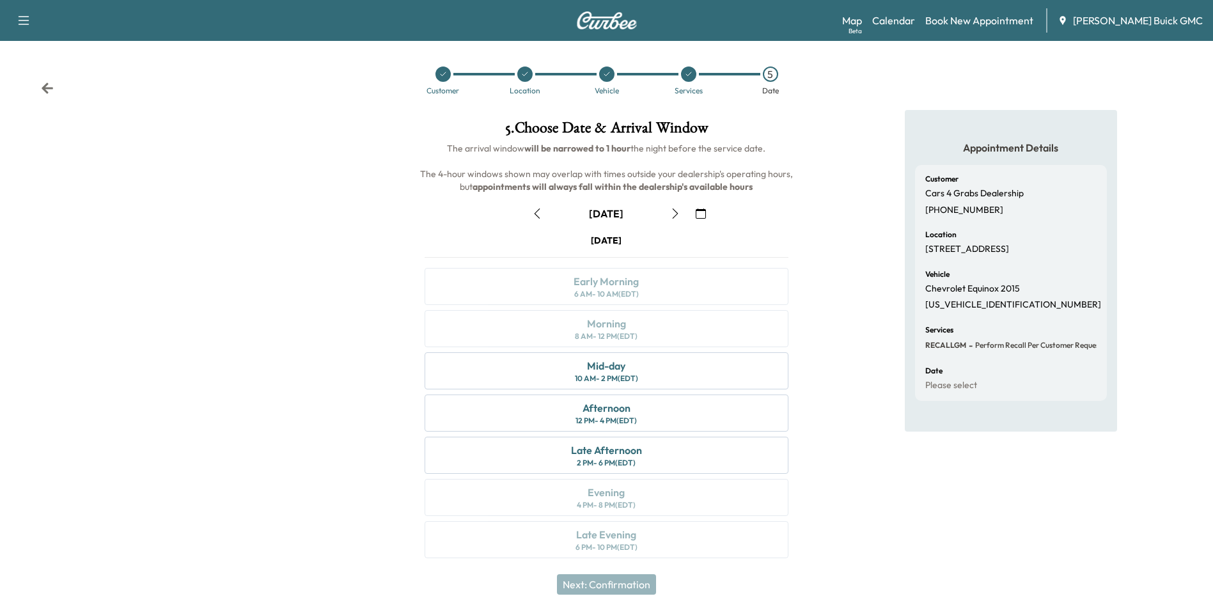
click at [701, 214] on icon "button" at bounding box center [701, 214] width 10 height 10
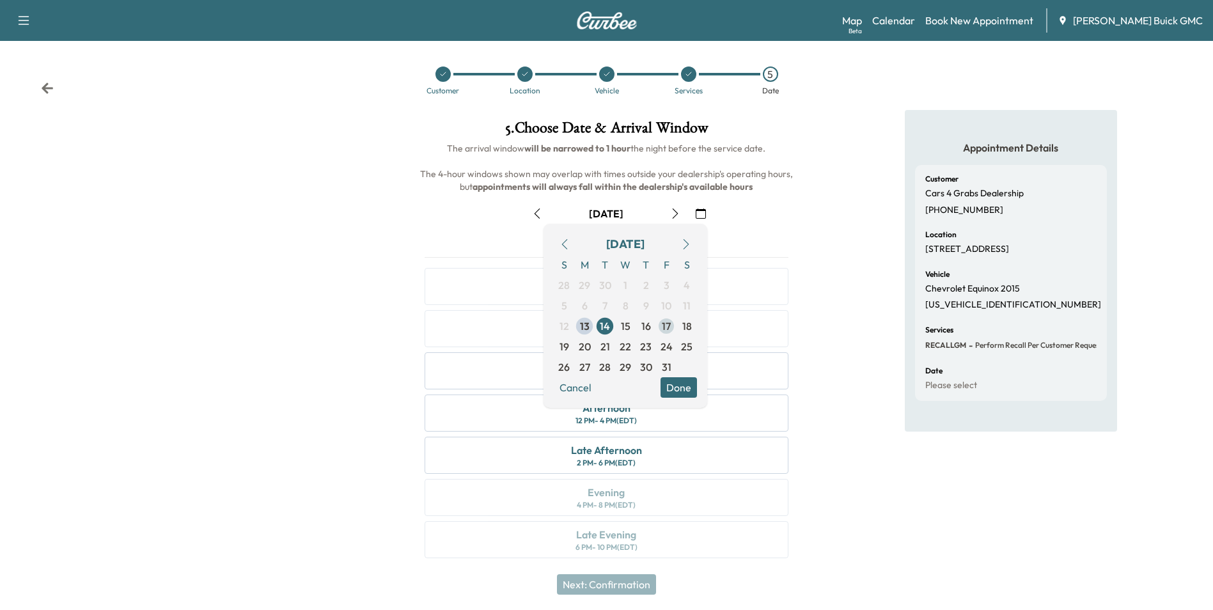
click at [667, 326] on span "17" at bounding box center [666, 326] width 9 height 15
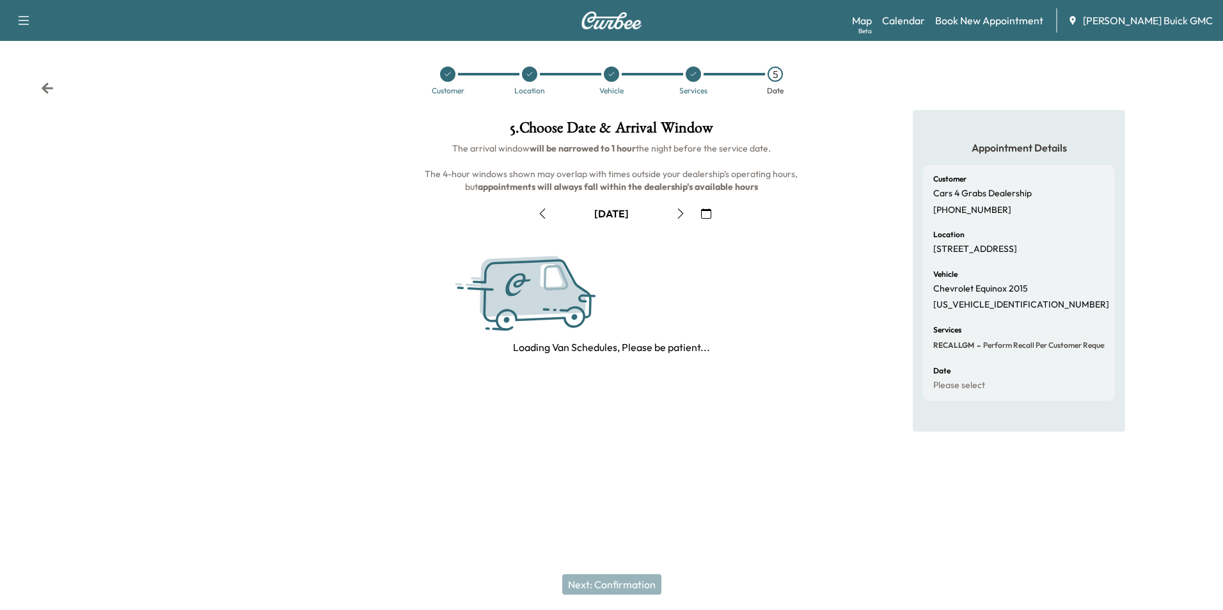
click at [809, 309] on div "5 . Choose Date & Arrival Window The arrival window will be narrowed to 1 hour …" at bounding box center [610, 237] width 407 height 255
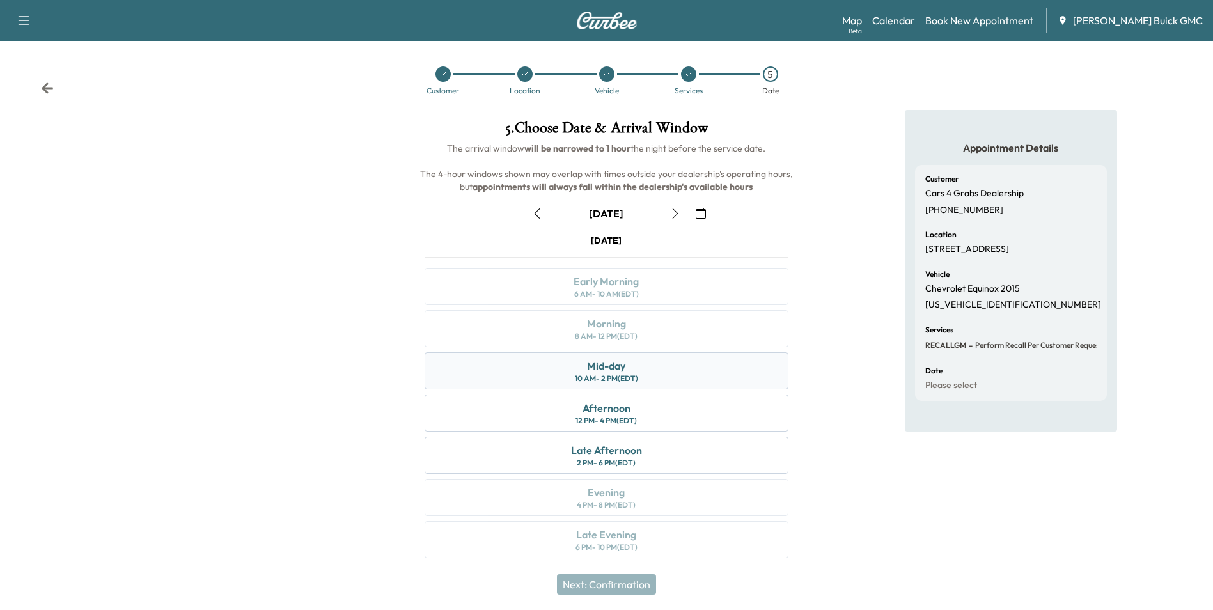
click at [633, 372] on div "Mid-day 10 AM - 2 PM (EDT)" at bounding box center [606, 370] width 363 height 37
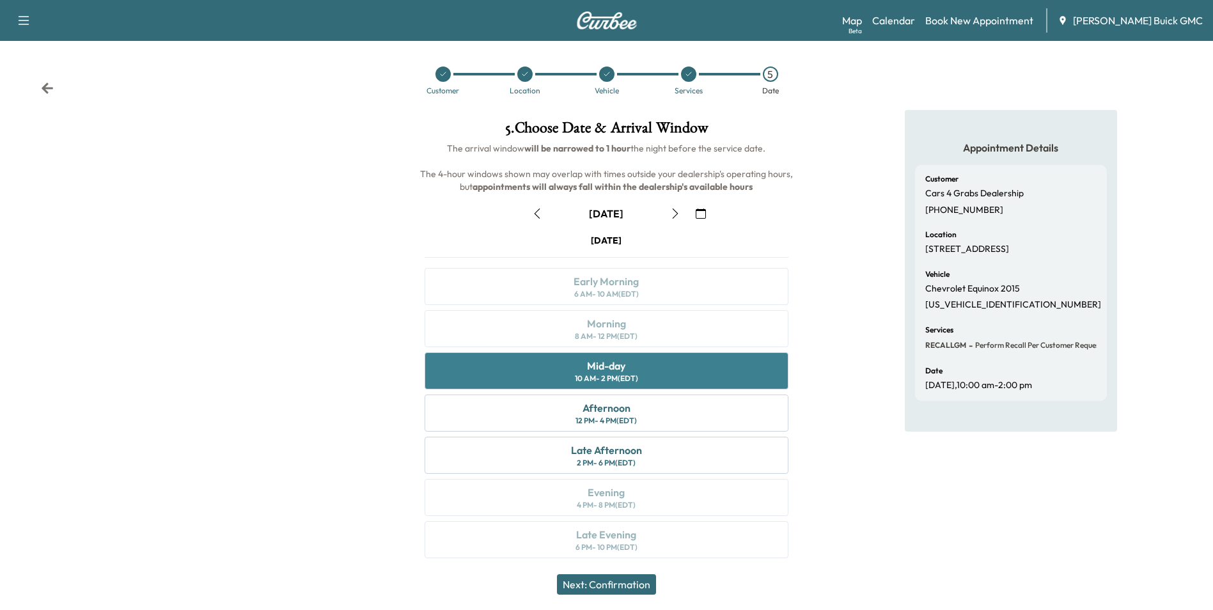
click at [633, 370] on div "Mid-day 10 AM - 2 PM (EDT)" at bounding box center [606, 370] width 363 height 37
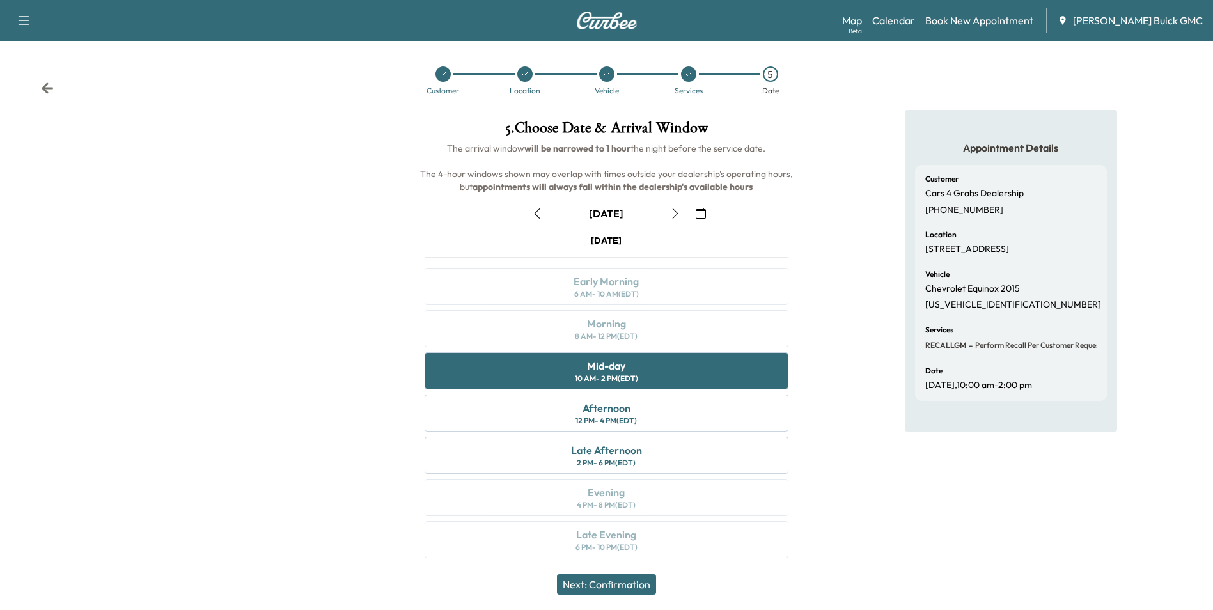
click at [618, 584] on button "Next: Confirmation" at bounding box center [606, 584] width 99 height 20
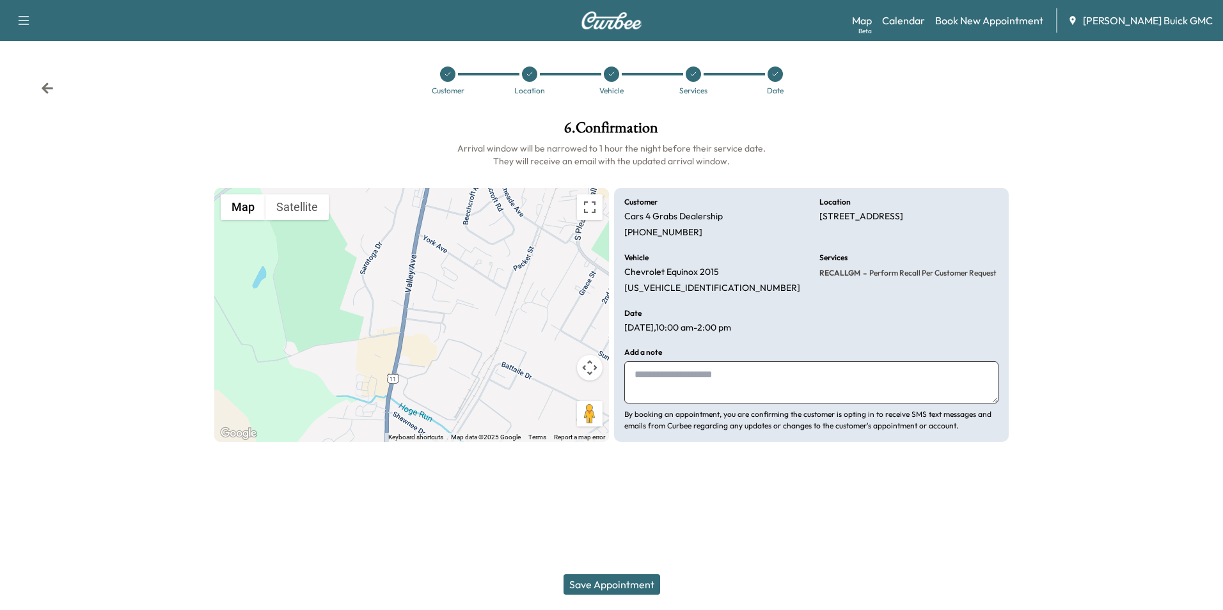
click at [738, 384] on textarea at bounding box center [811, 382] width 374 height 42
type textarea "**********"
click at [613, 579] on button "Save Appointment" at bounding box center [611, 584] width 97 height 20
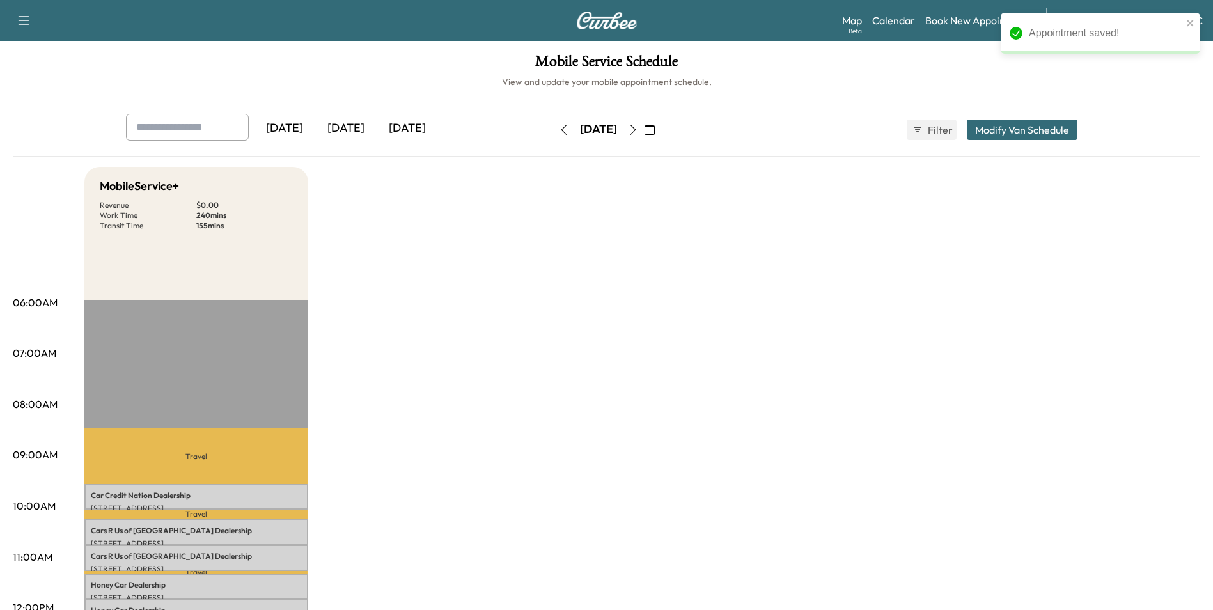
click at [796, 163] on div "[DATE] [DATE] [DATE] [DATE] October 2025 S M T W T F S 28 29 30 1 2 3 4 5 6 7 8…" at bounding box center [607, 620] width 1188 height 1012
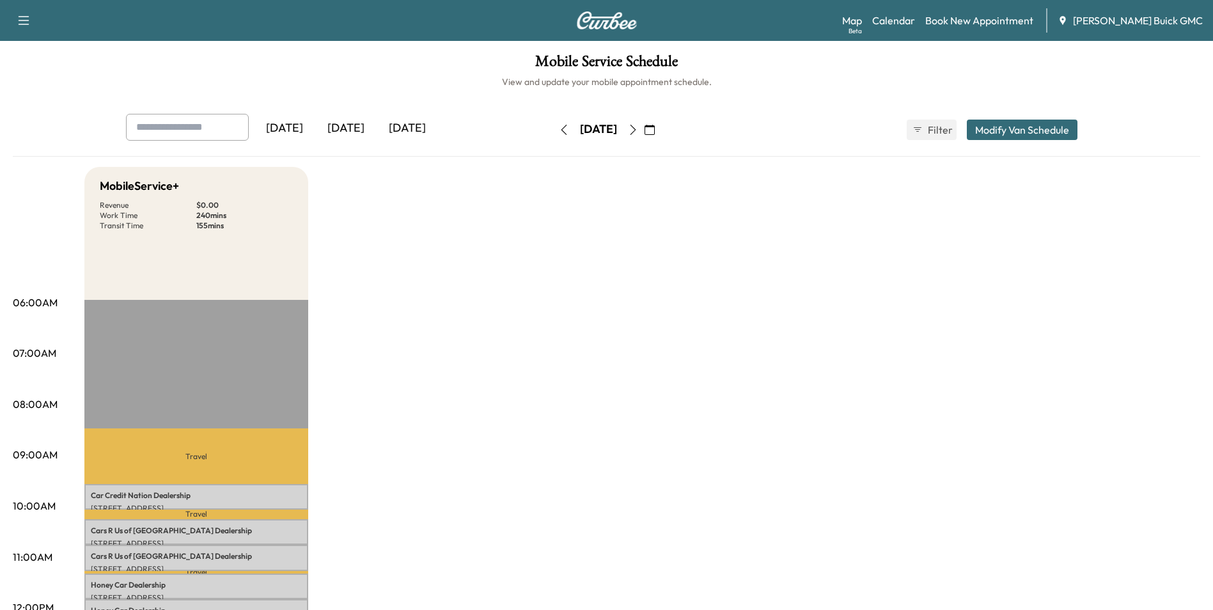
drag, startPoint x: 585, startPoint y: 367, endPoint x: 591, endPoint y: 351, distance: 17.0
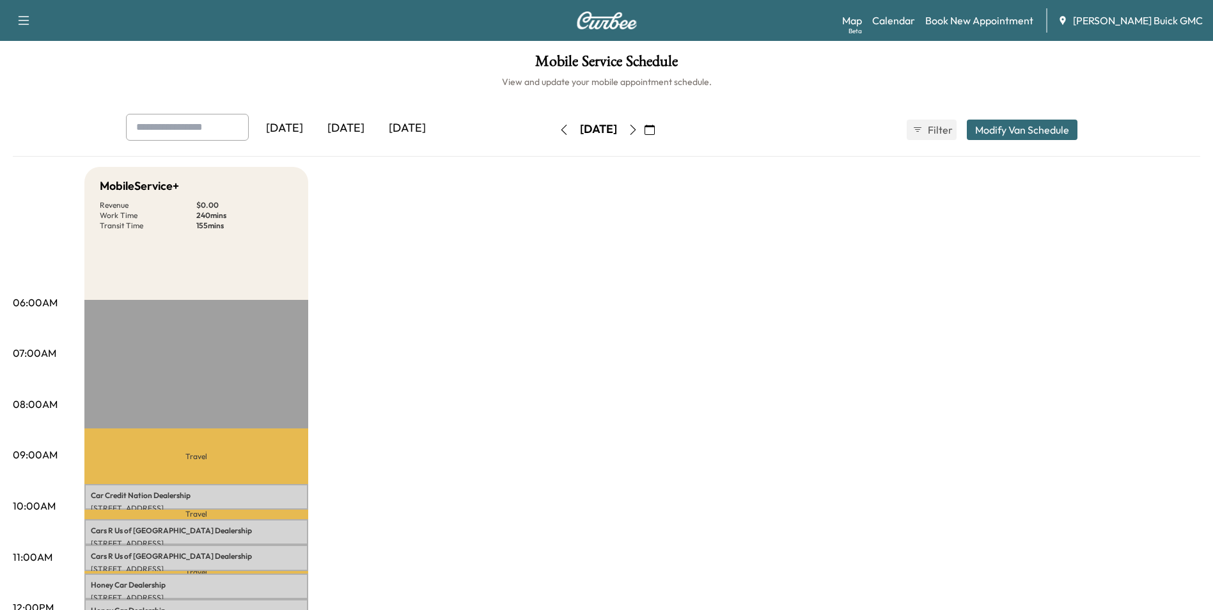
click at [561, 128] on icon "button" at bounding box center [564, 130] width 6 height 10
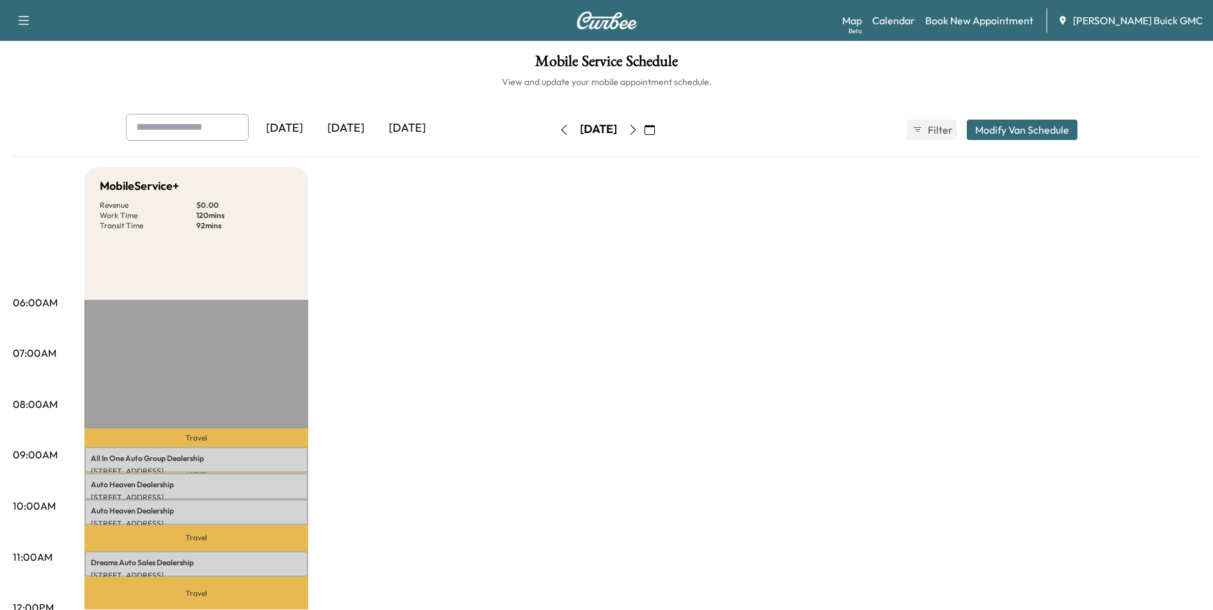
click at [561, 128] on icon "button" at bounding box center [564, 130] width 6 height 10
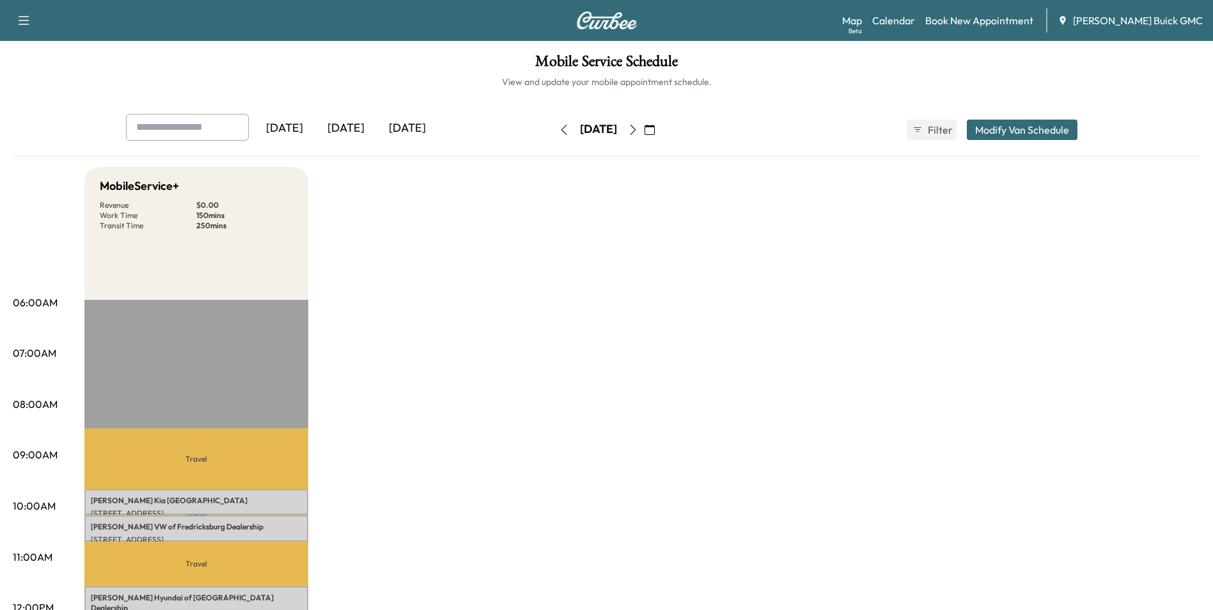
click at [561, 127] on icon "button" at bounding box center [564, 130] width 6 height 10
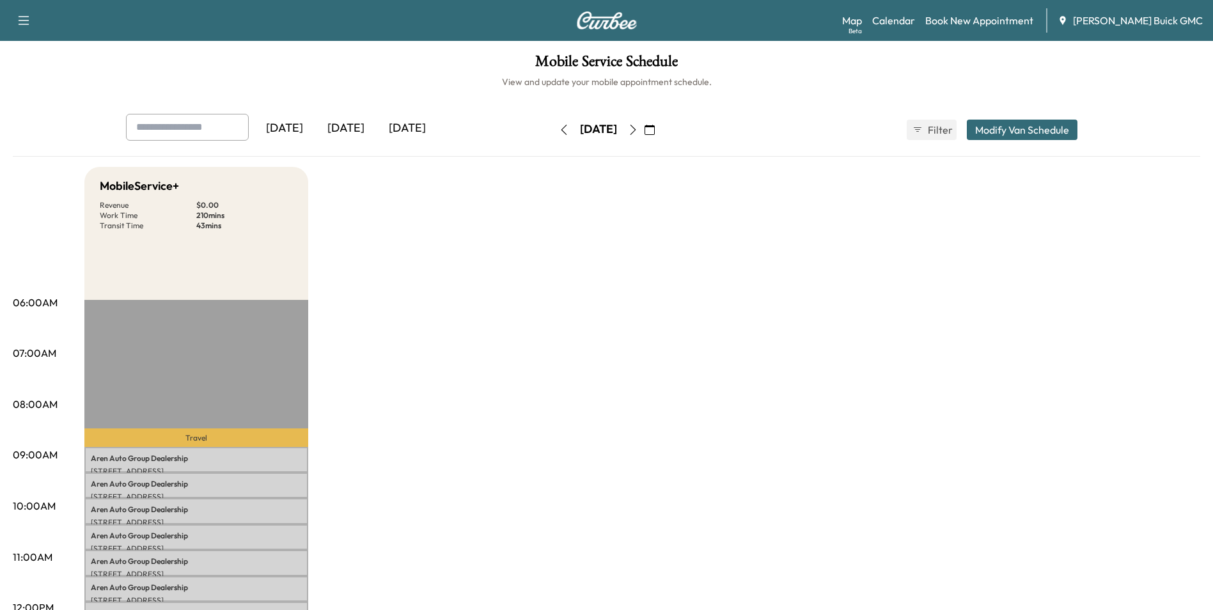
click at [636, 126] on icon "button" at bounding box center [633, 130] width 6 height 10
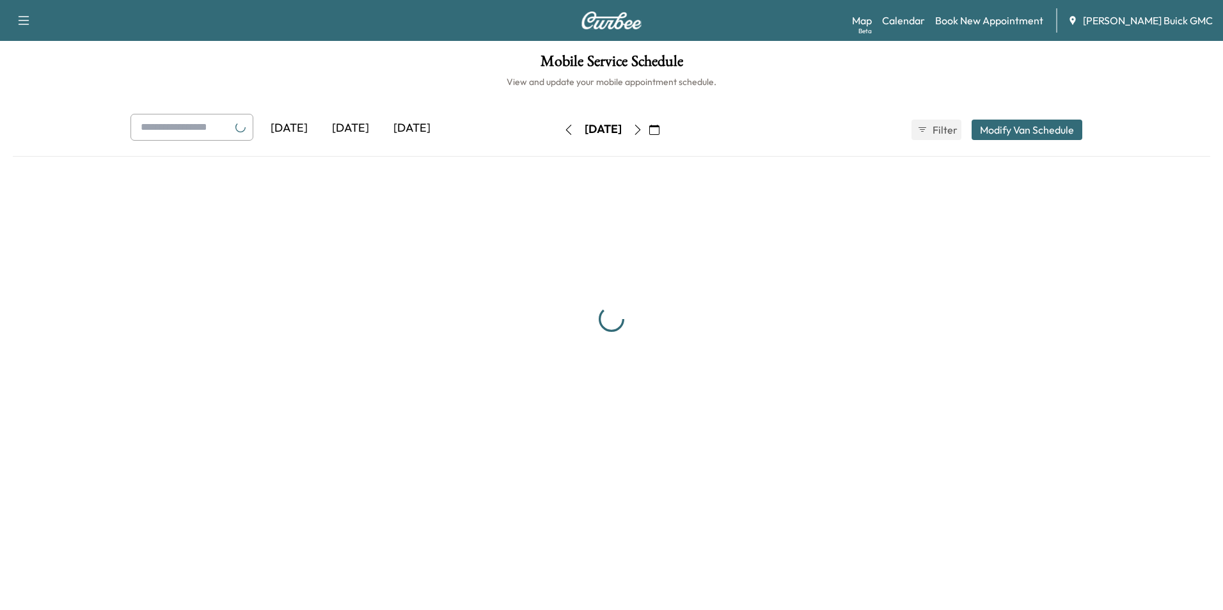
click at [649, 126] on div "[DATE]" at bounding box center [603, 130] width 91 height 20
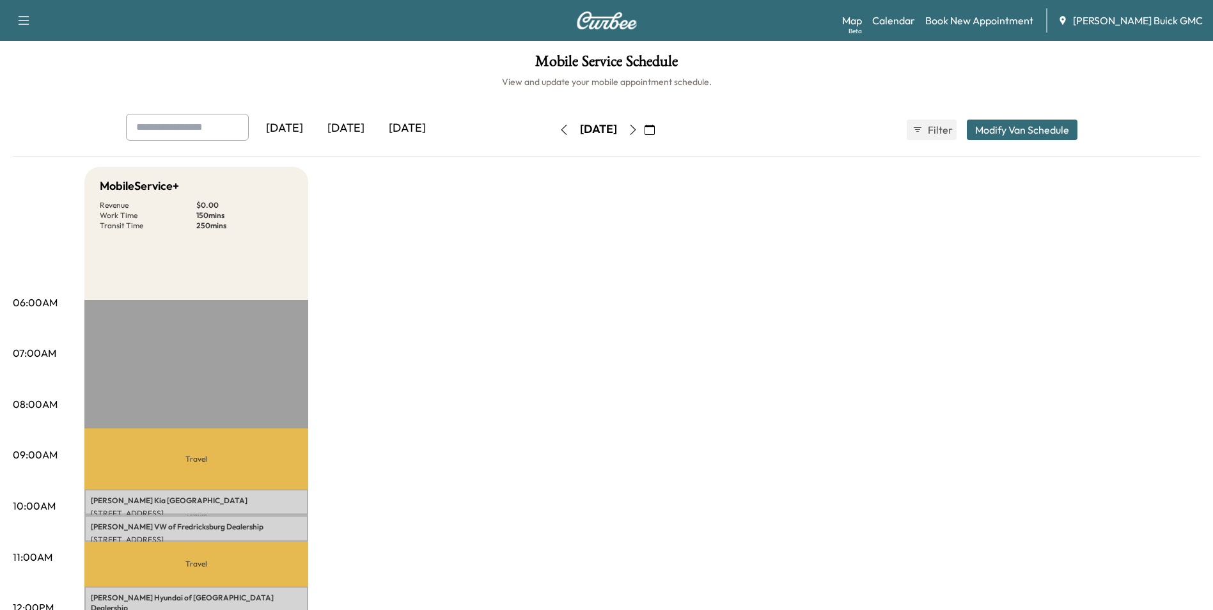
click at [638, 128] on icon "button" at bounding box center [633, 130] width 10 height 10
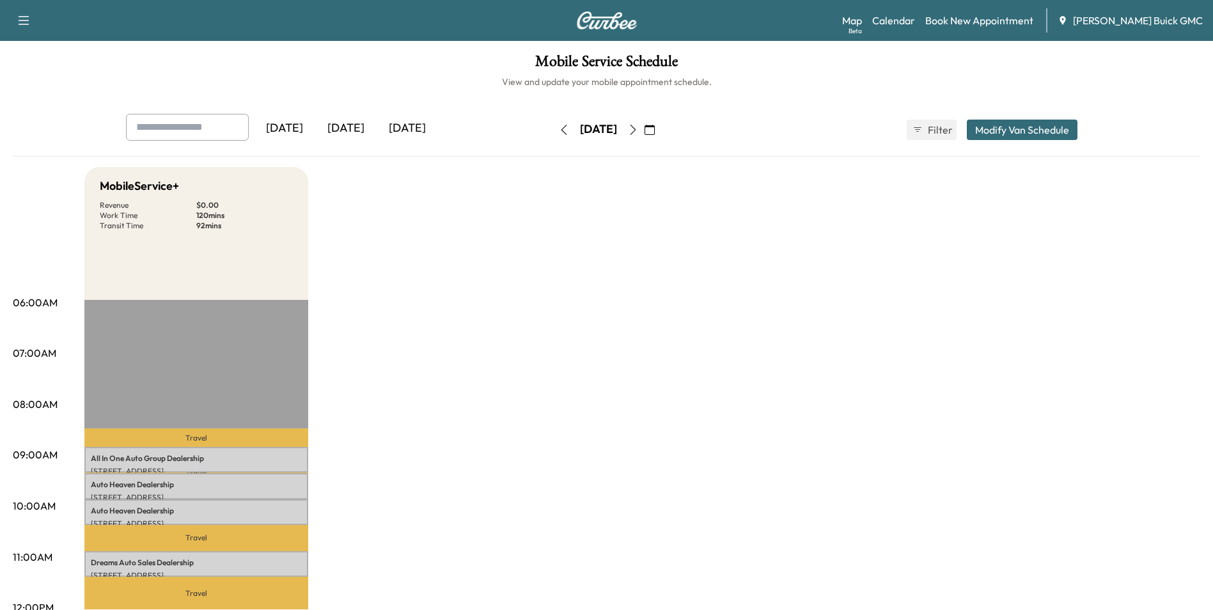
click at [561, 131] on icon "button" at bounding box center [564, 130] width 6 height 10
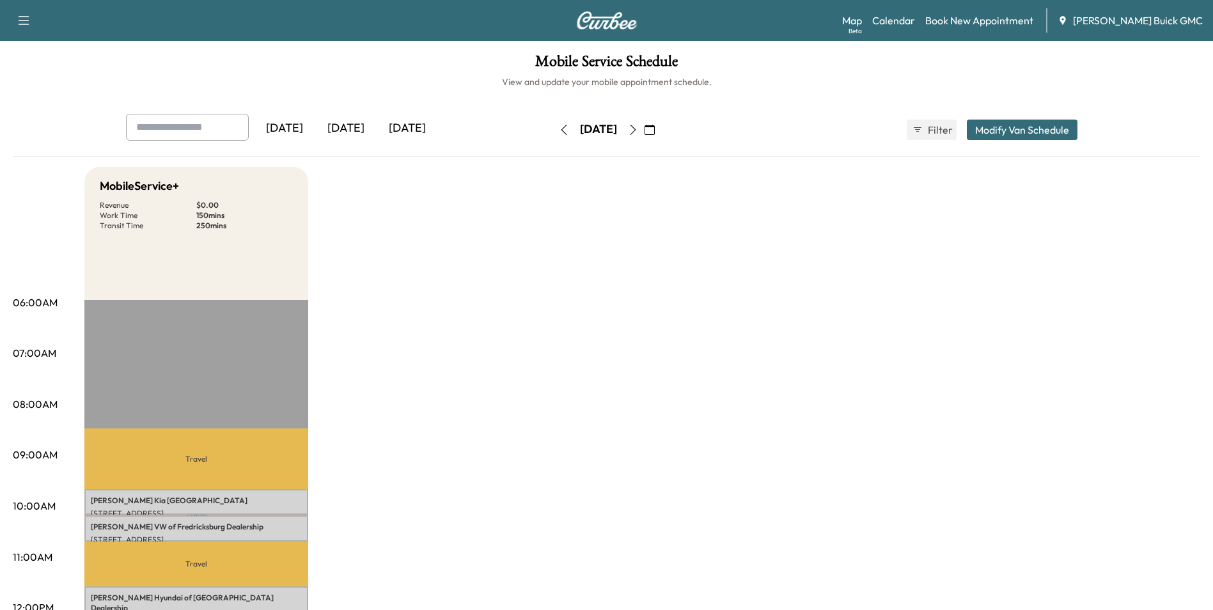
click at [559, 129] on icon "button" at bounding box center [564, 130] width 10 height 10
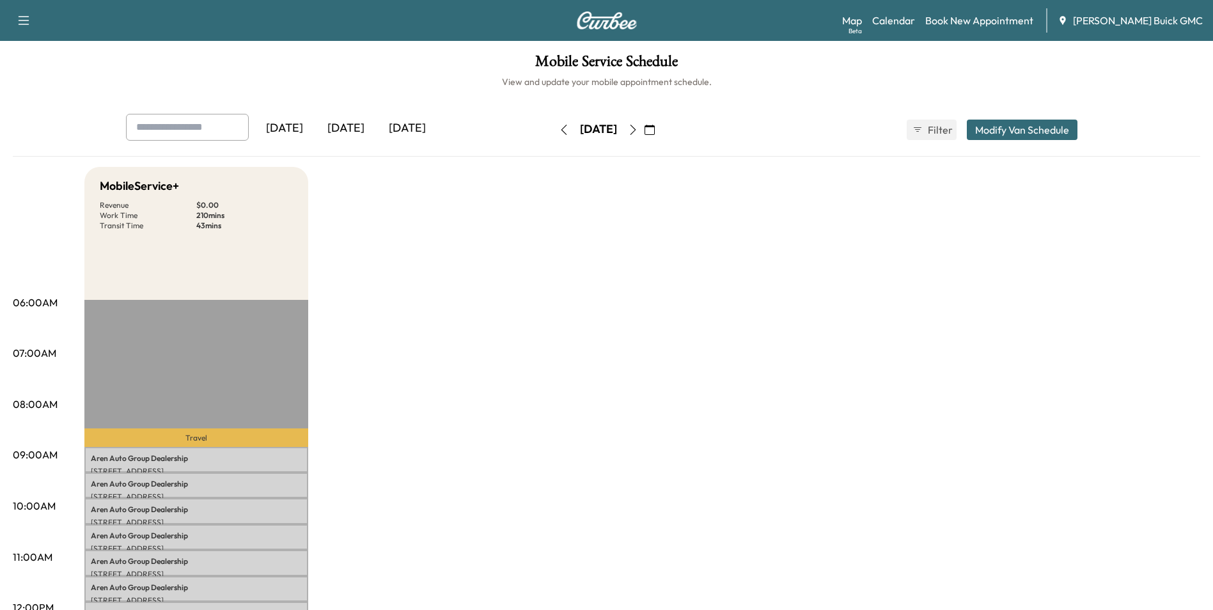
click at [636, 128] on icon "button" at bounding box center [633, 130] width 6 height 10
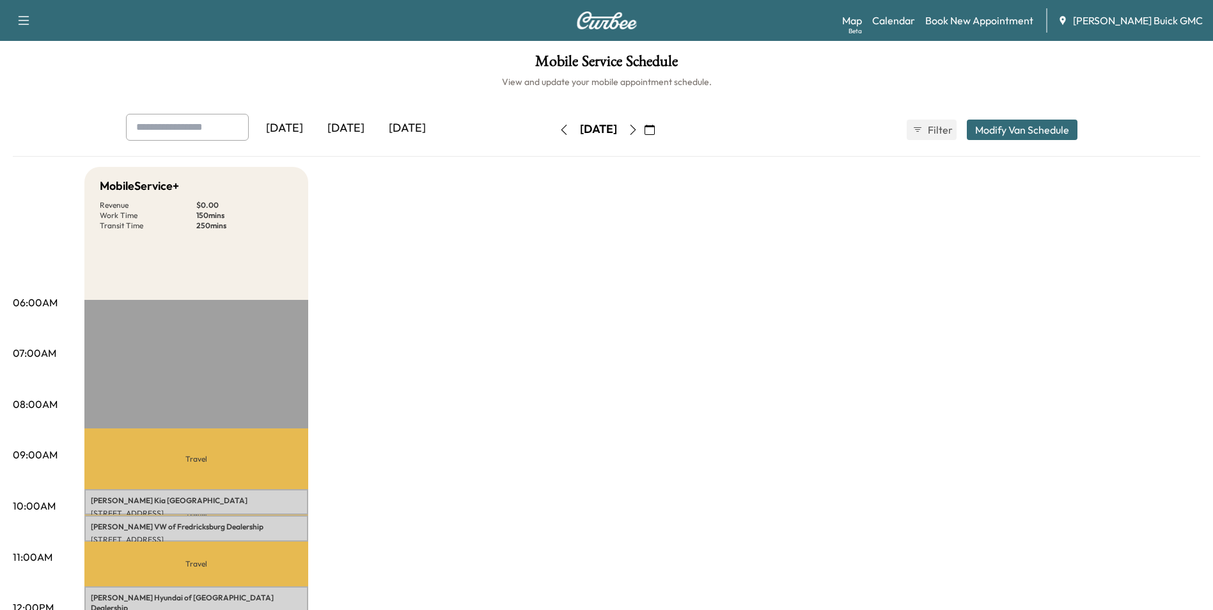
click at [638, 129] on icon "button" at bounding box center [633, 130] width 10 height 10
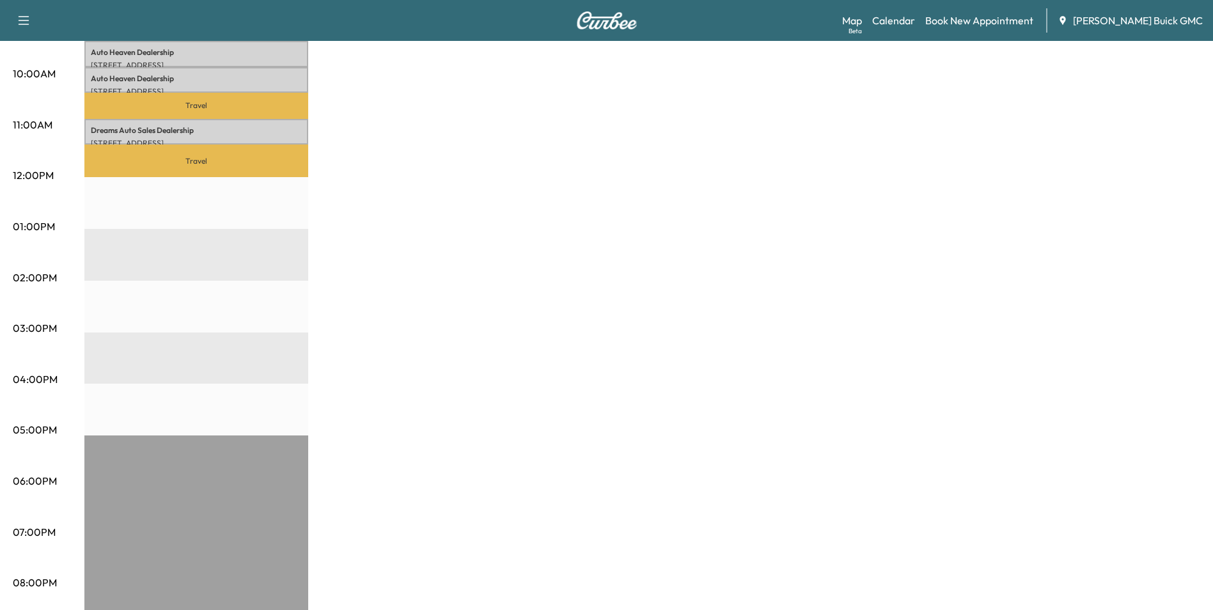
scroll to position [529, 0]
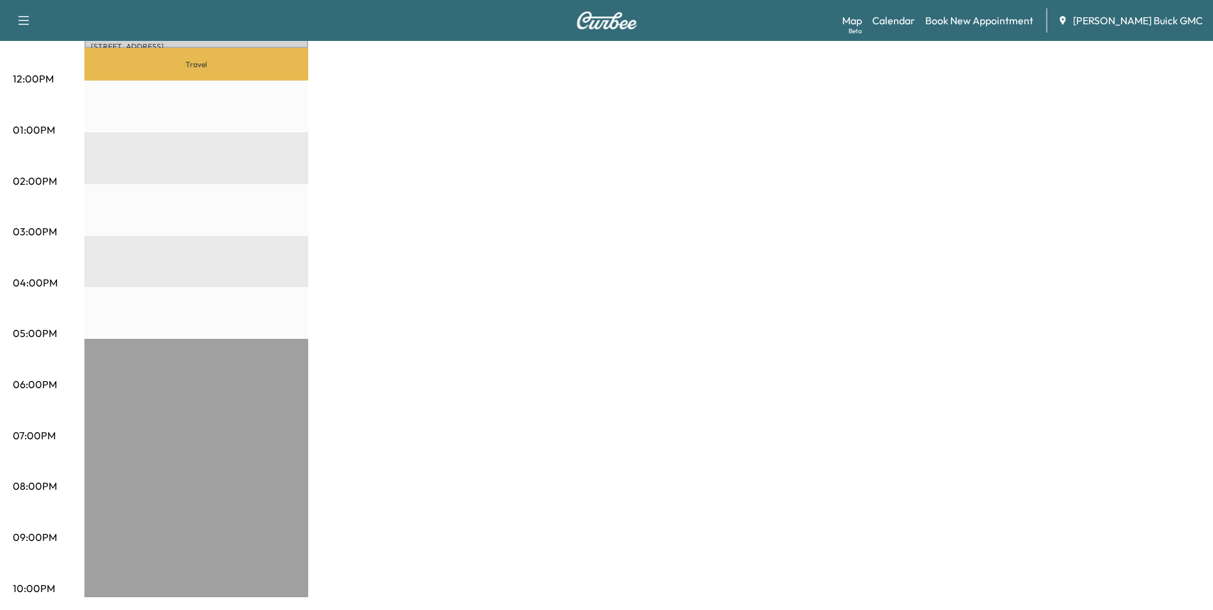
click at [1064, 223] on div "MobileService+ Revenue $ 0.00 Work Time 120 mins Transit Time 92 mins Travel Al…" at bounding box center [642, 117] width 1116 height 959
click at [881, 284] on div "MobileService+ Revenue $ 0.00 Work Time 120 mins Transit Time 92 mins Travel Al…" at bounding box center [642, 117] width 1116 height 959
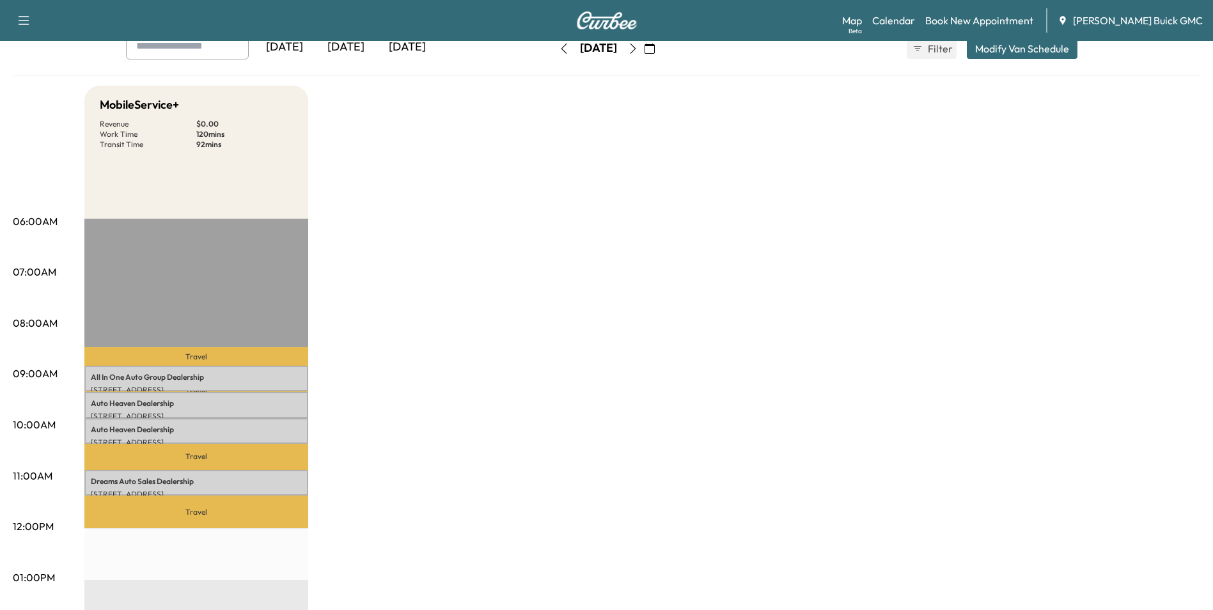
scroll to position [0, 0]
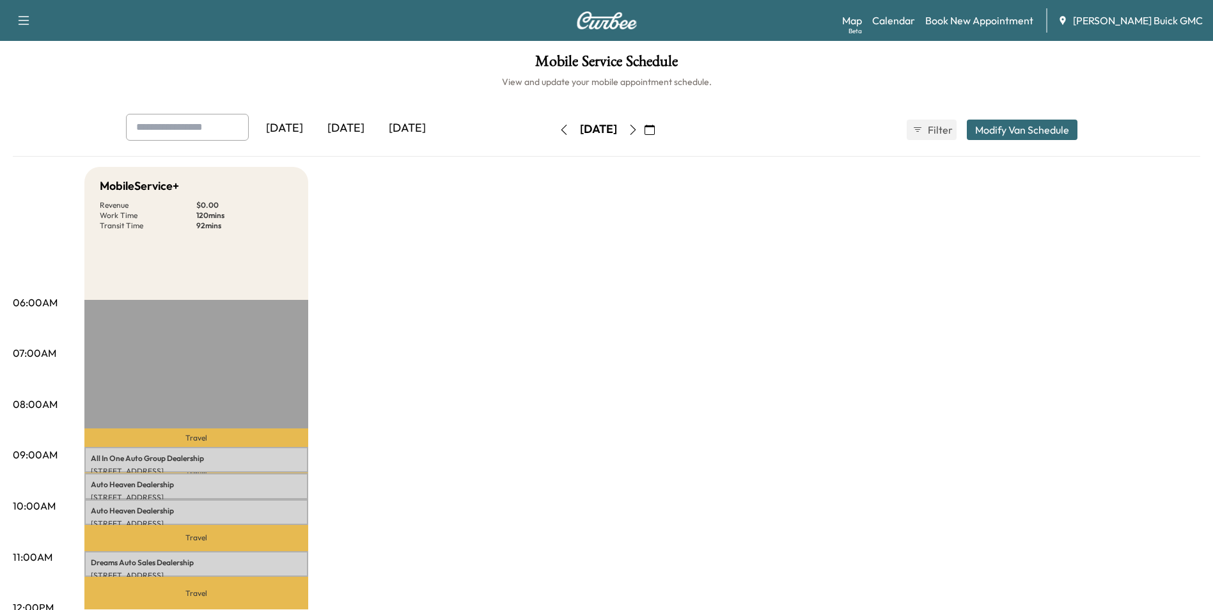
click at [559, 127] on icon "button" at bounding box center [564, 130] width 10 height 10
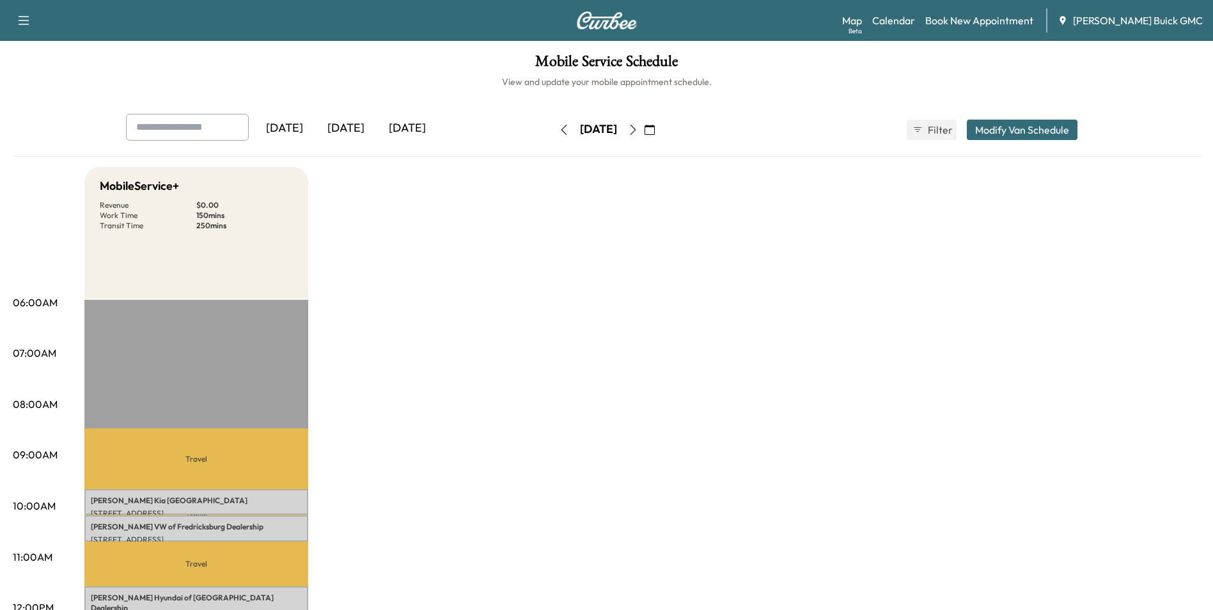
click at [559, 129] on icon "button" at bounding box center [564, 130] width 10 height 10
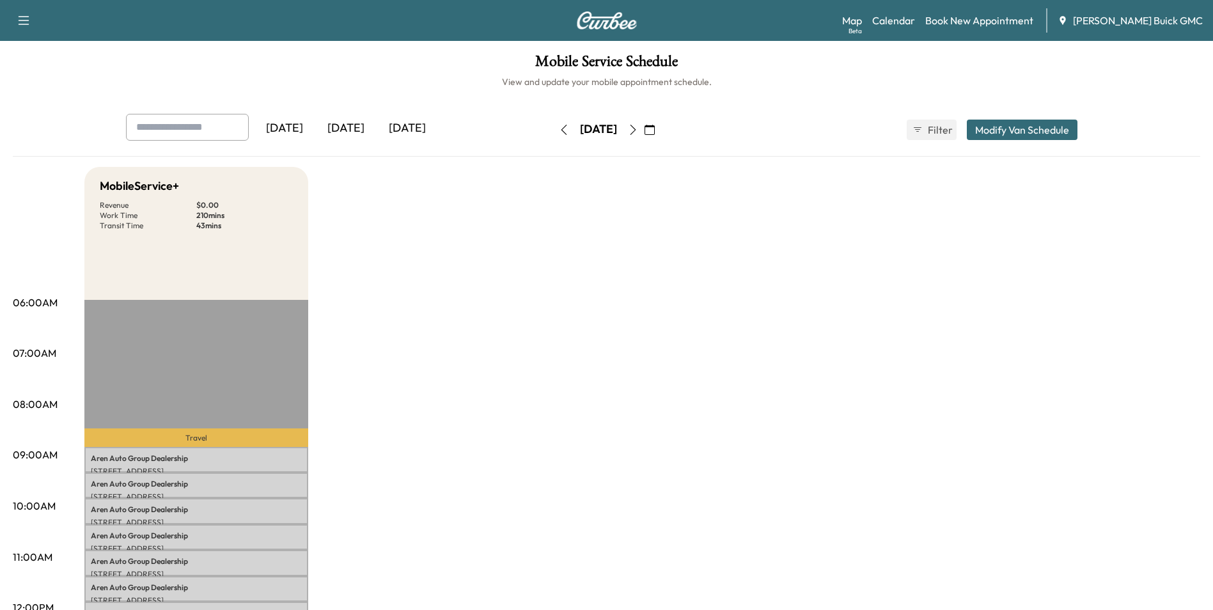
click at [559, 129] on icon "button" at bounding box center [564, 130] width 10 height 10
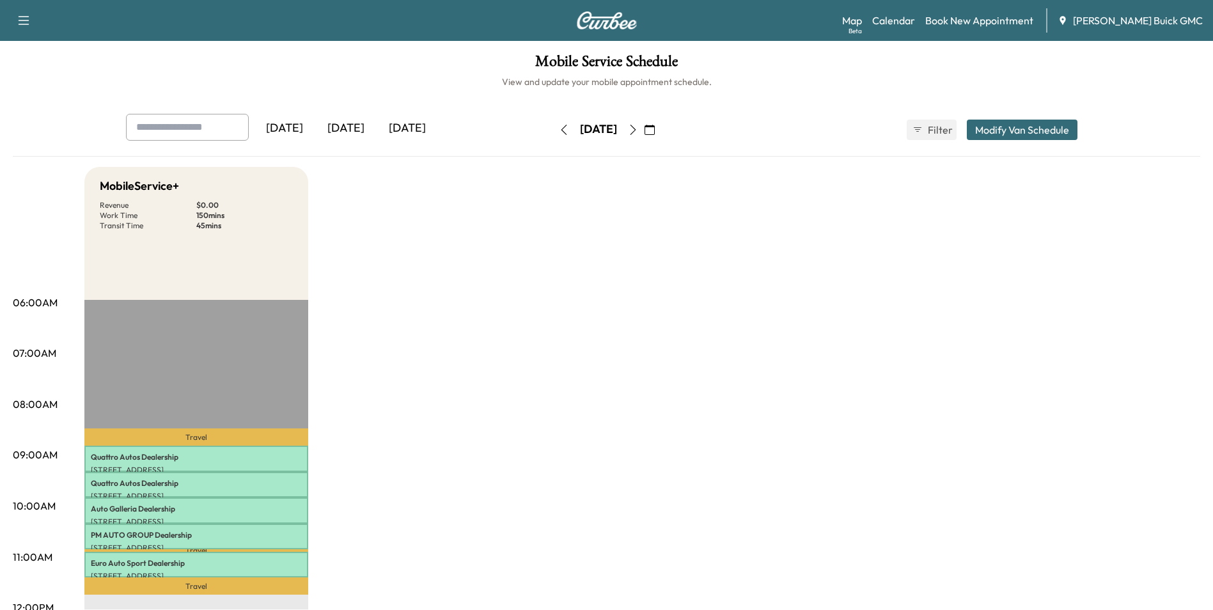
click at [559, 128] on icon "button" at bounding box center [564, 130] width 10 height 10
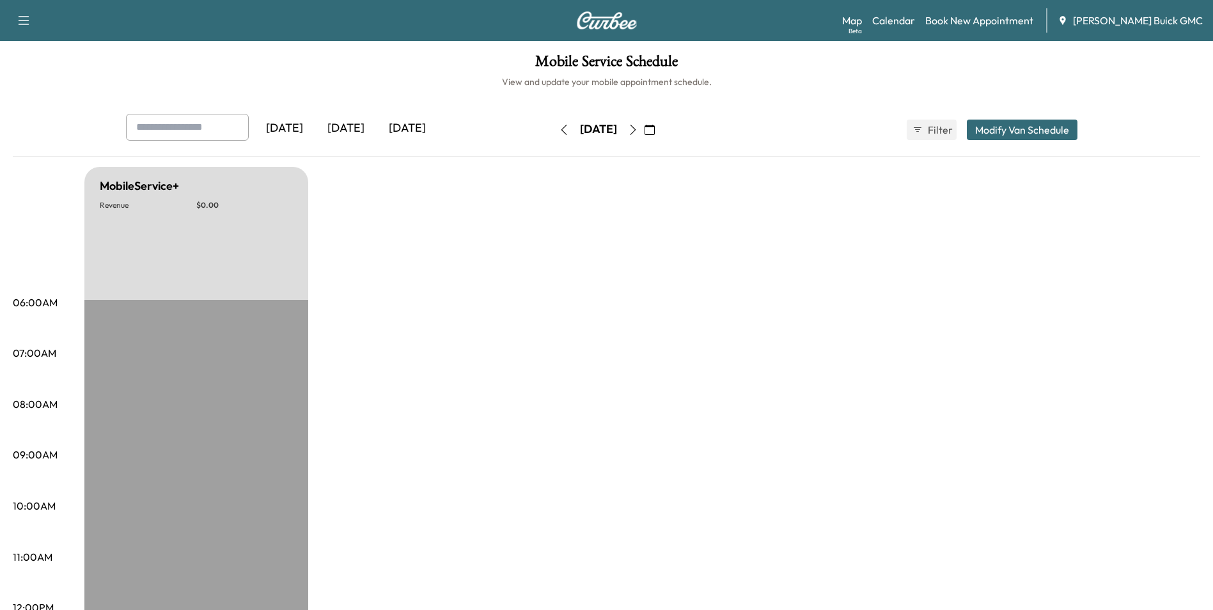
click at [559, 130] on icon "button" at bounding box center [564, 130] width 10 height 10
click at [561, 132] on icon "button" at bounding box center [564, 130] width 6 height 10
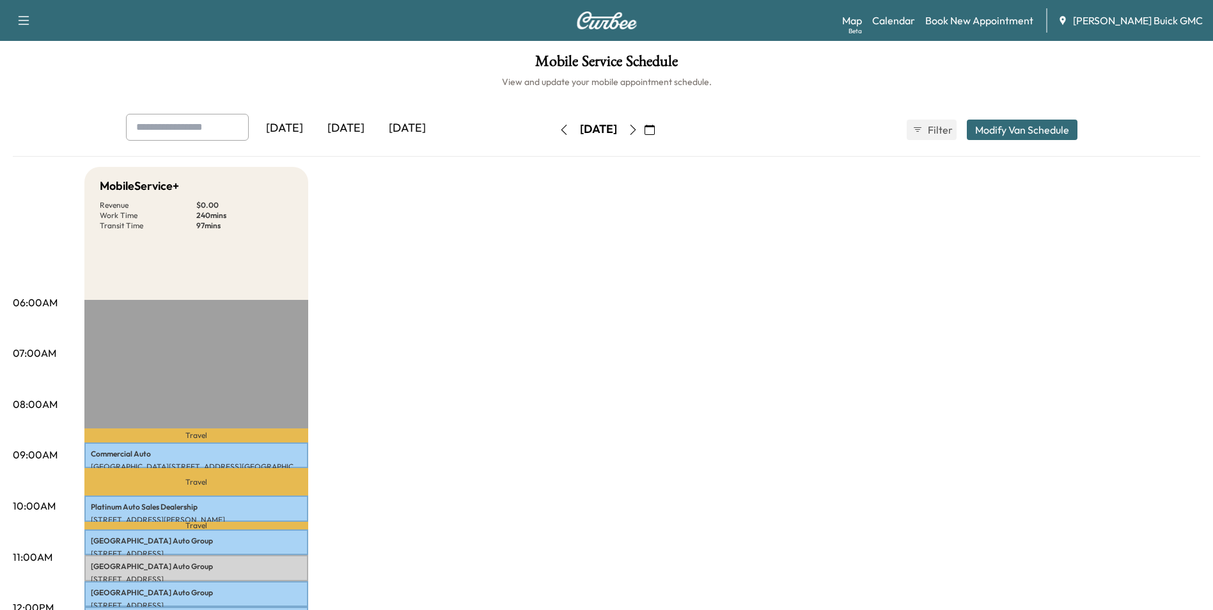
click at [559, 129] on icon "button" at bounding box center [564, 130] width 10 height 10
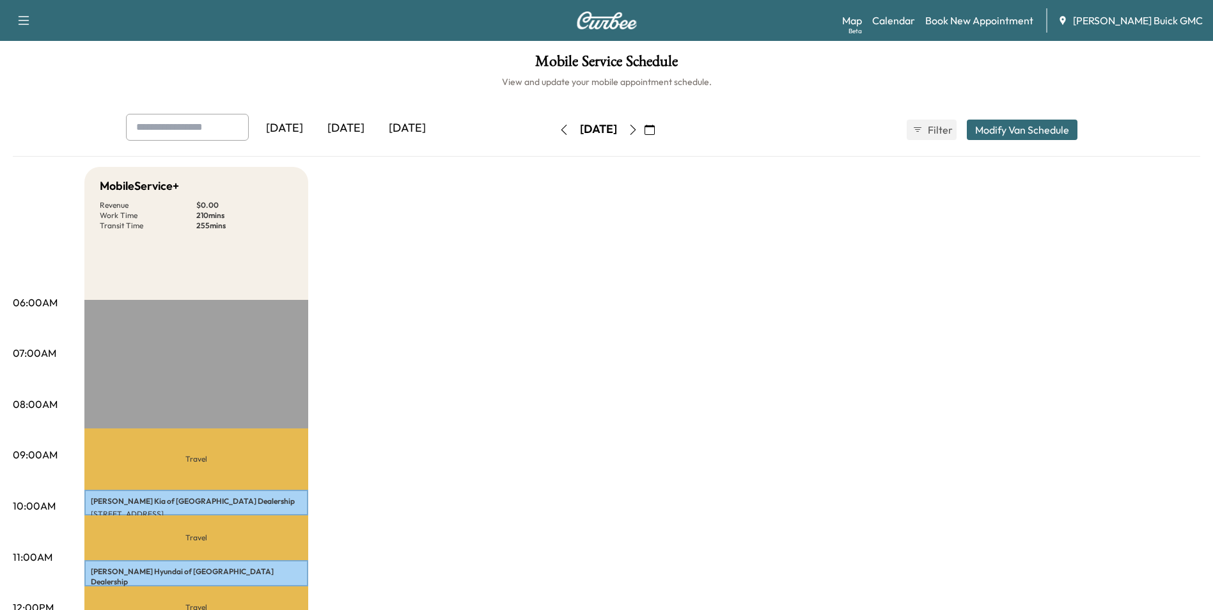
click at [559, 129] on icon "button" at bounding box center [564, 130] width 10 height 10
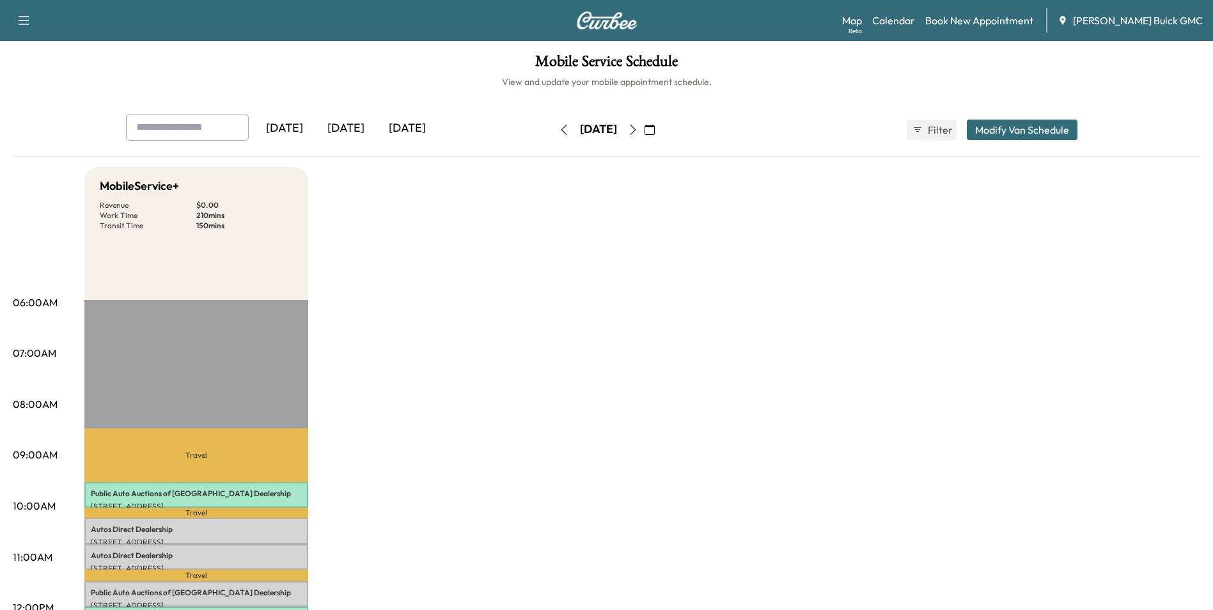
click at [559, 129] on icon "button" at bounding box center [564, 130] width 10 height 10
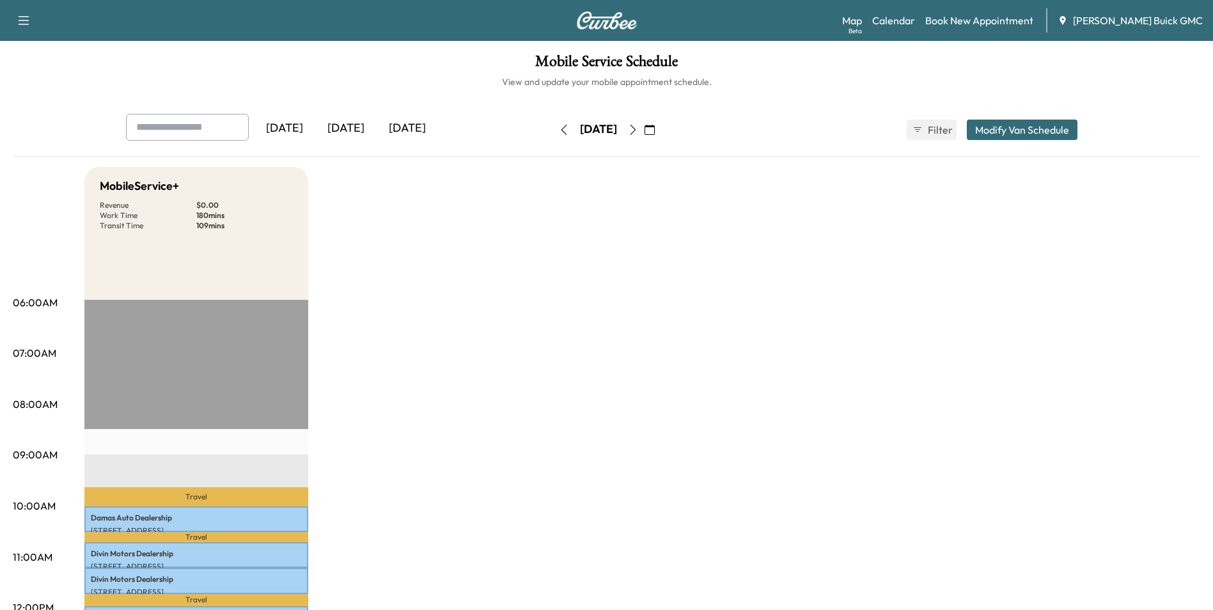
click at [559, 129] on icon "button" at bounding box center [564, 130] width 10 height 10
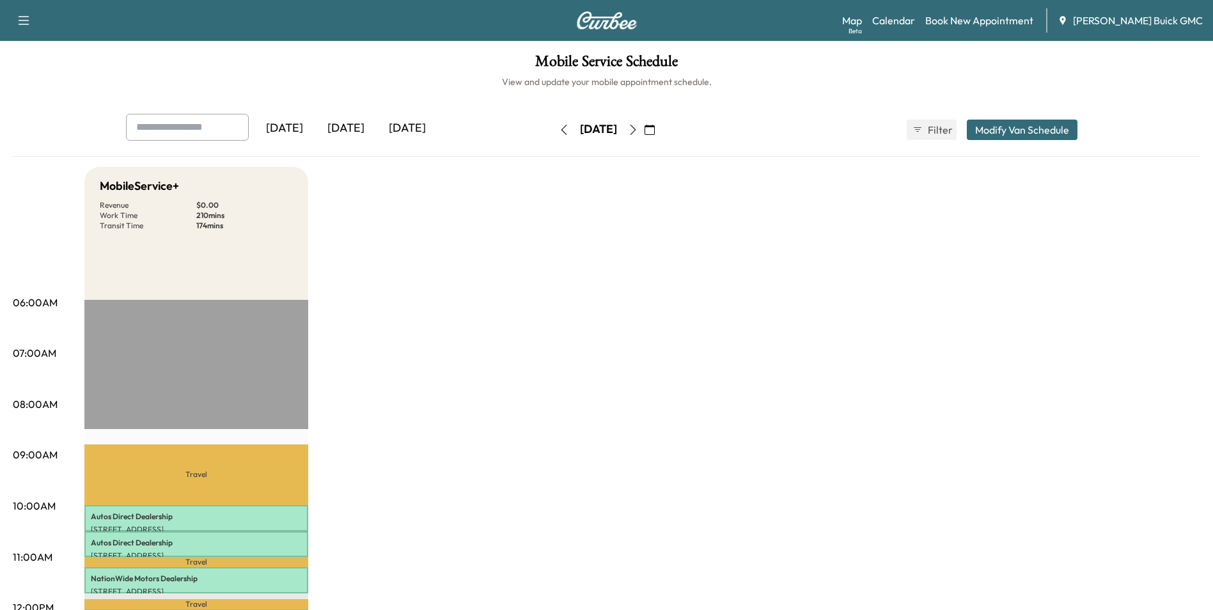
click at [561, 130] on icon "button" at bounding box center [564, 130] width 6 height 10
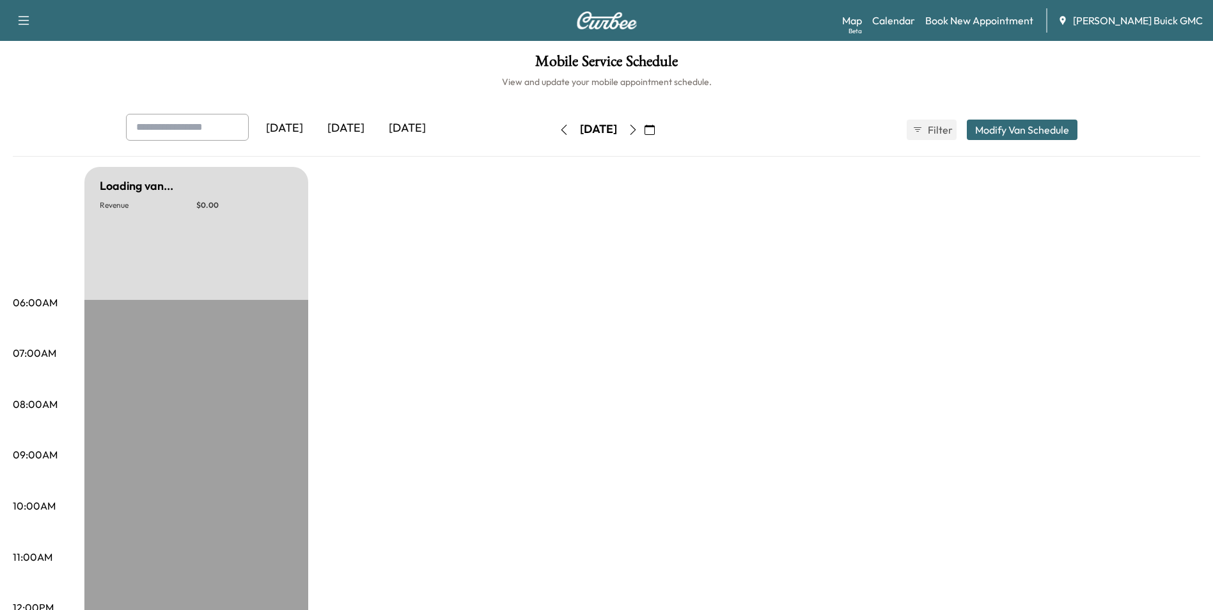
click at [559, 128] on icon "button" at bounding box center [564, 130] width 10 height 10
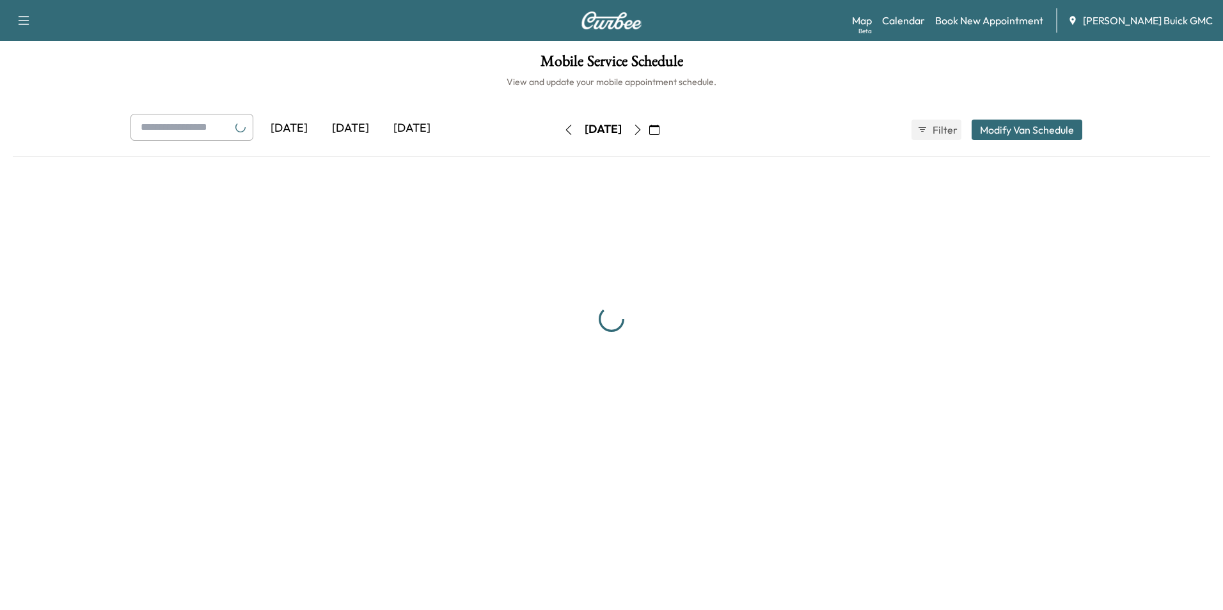
click at [563, 128] on icon "button" at bounding box center [568, 130] width 10 height 10
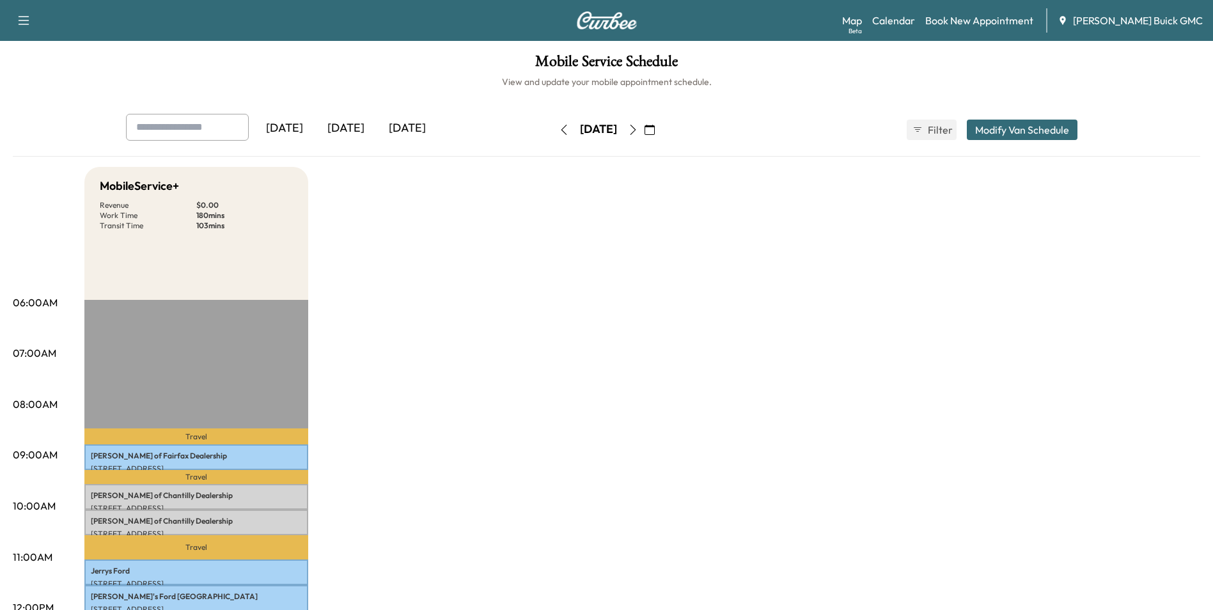
click at [559, 129] on icon "button" at bounding box center [564, 130] width 10 height 10
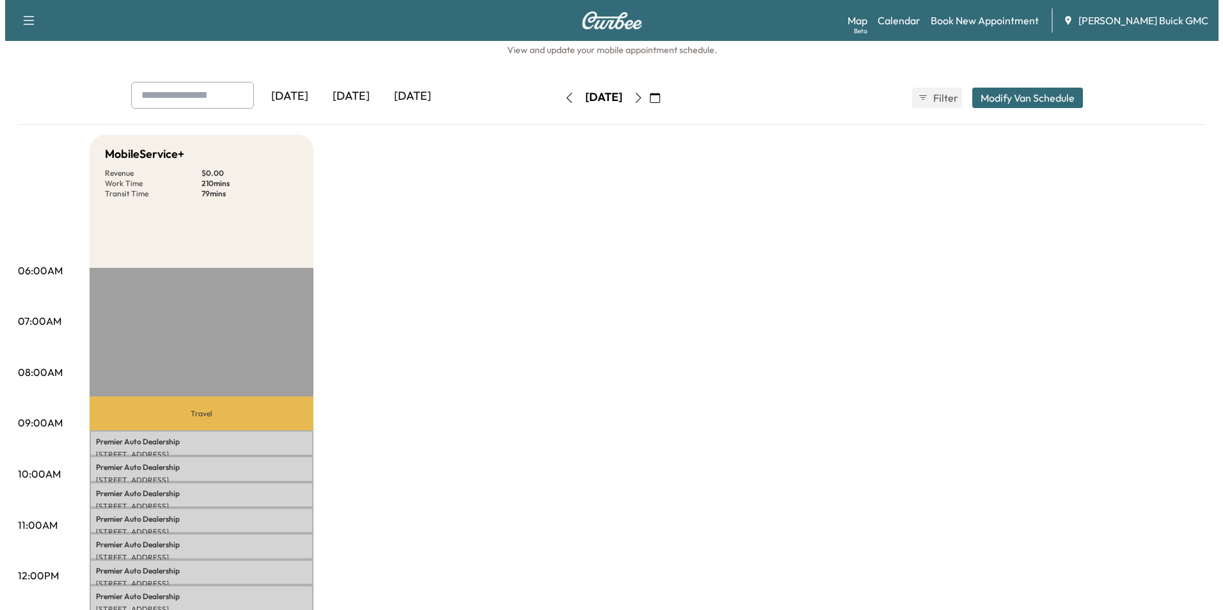
scroll to position [192, 0]
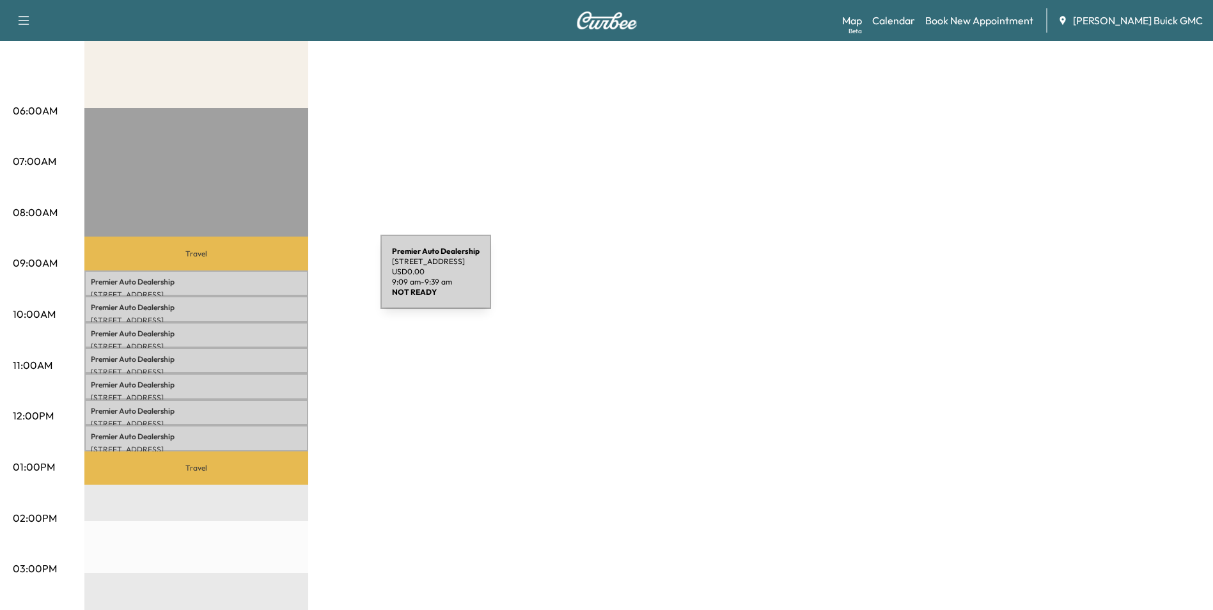
click at [285, 280] on p "Premier Auto Dealership" at bounding box center [196, 282] width 211 height 10
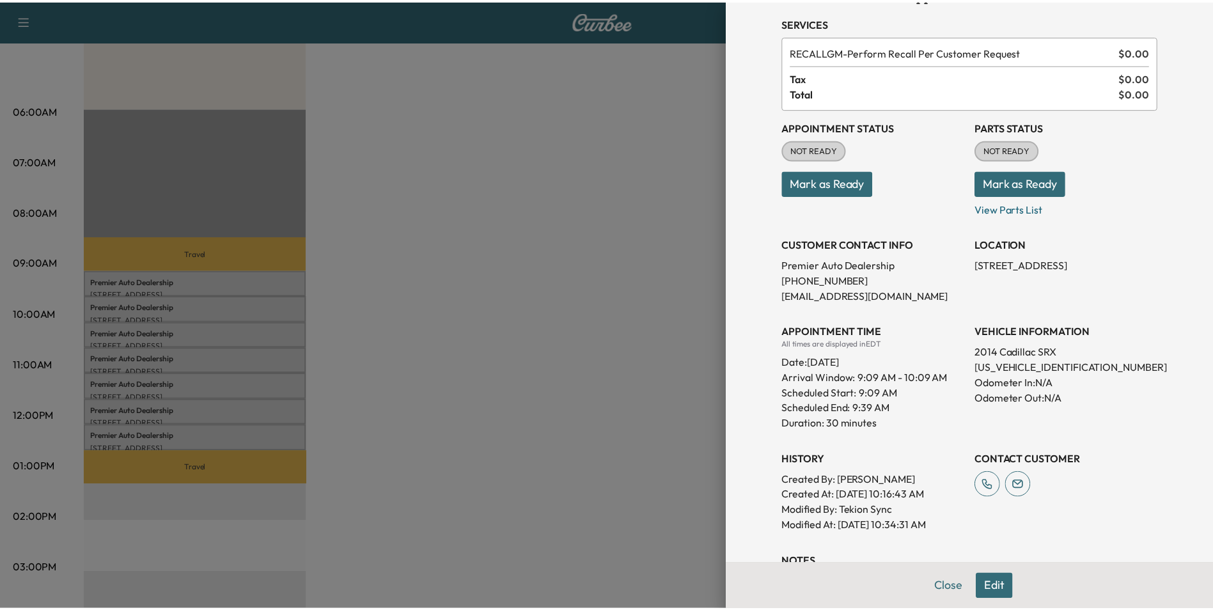
scroll to position [64, 0]
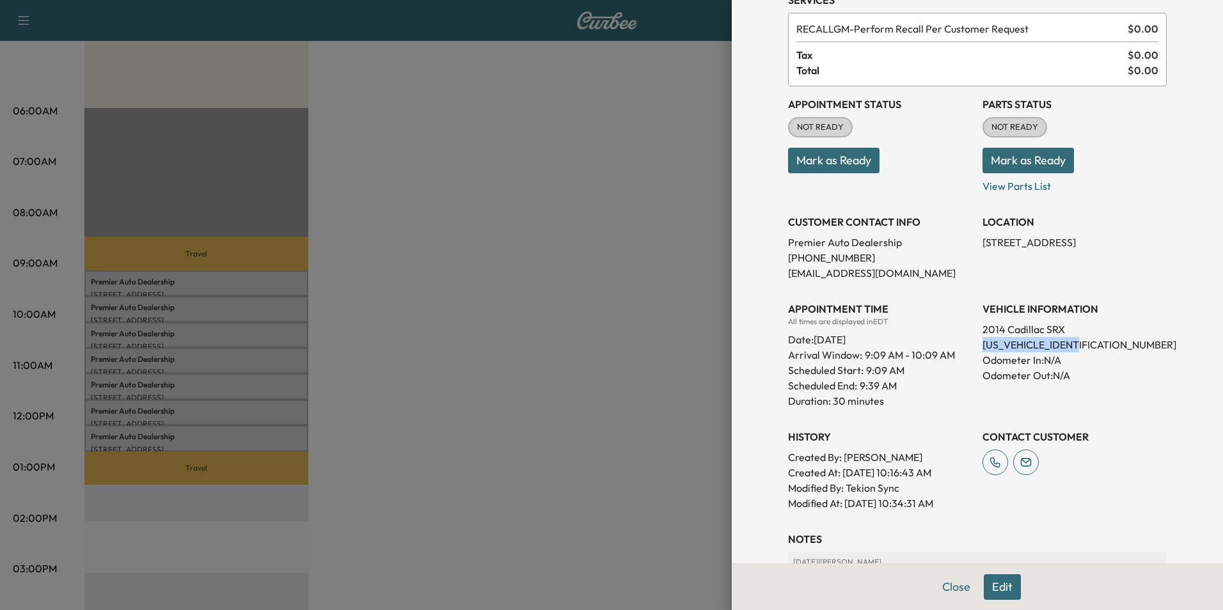
drag, startPoint x: 973, startPoint y: 342, endPoint x: 1075, endPoint y: 349, distance: 101.3
click at [1075, 349] on p "[US_VEHICLE_IDENTIFICATION_NUMBER]" at bounding box center [1074, 344] width 184 height 15
copy p "[US_VEHICLE_IDENTIFICATION_NUMBER]"
click at [632, 171] on div at bounding box center [611, 305] width 1223 height 610
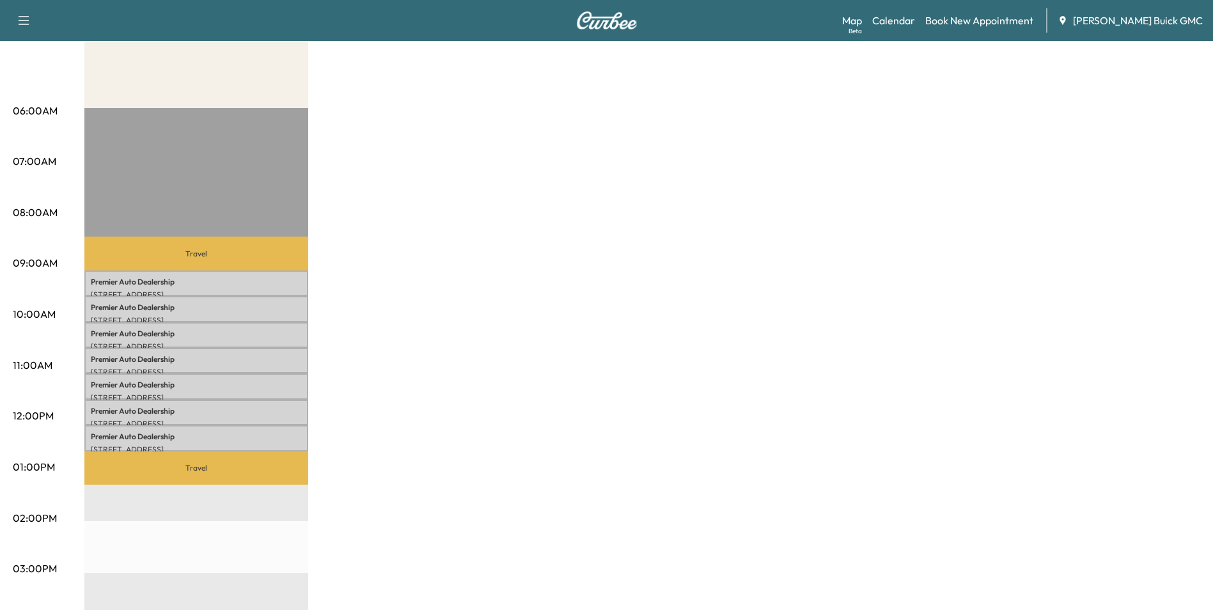
click at [405, 390] on div "MobileService+ Revenue $ 0.00 Work Time 210 mins Transit Time 79 mins Travel Pr…" at bounding box center [642, 454] width 1116 height 959
click at [224, 308] on p "Premier Auto Dealership" at bounding box center [196, 308] width 211 height 10
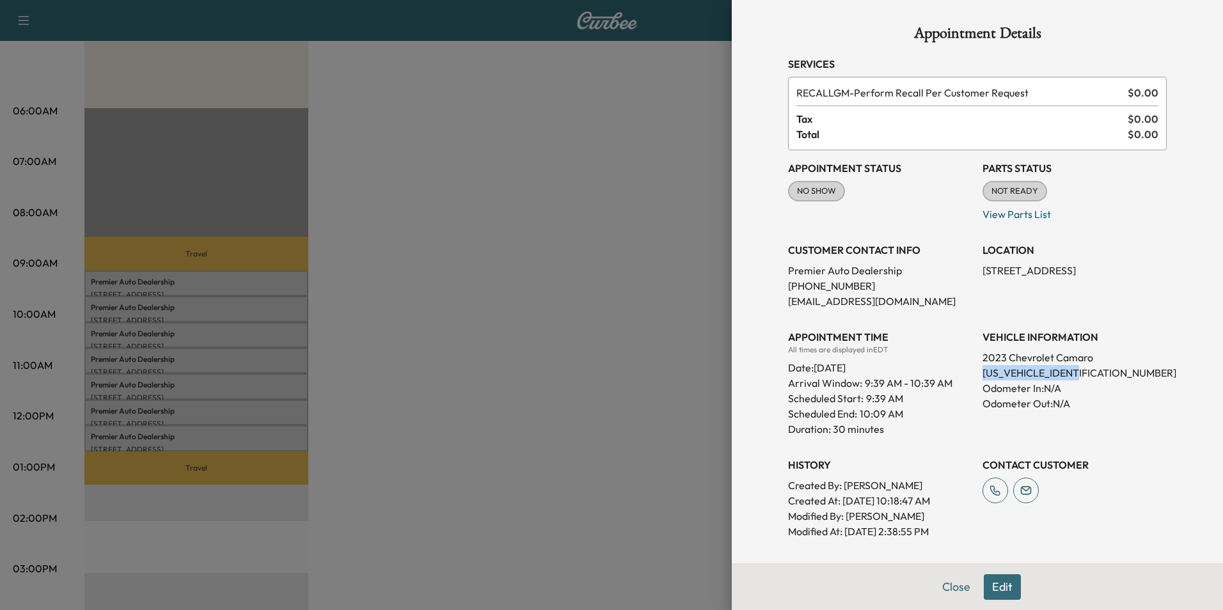
drag, startPoint x: 973, startPoint y: 371, endPoint x: 1075, endPoint y: 373, distance: 101.7
click at [1075, 373] on p "[US_VEHICLE_IDENTIFICATION_NUMBER]" at bounding box center [1074, 372] width 184 height 15
copy p "[US_VEHICLE_IDENTIFICATION_NUMBER]"
click at [513, 322] on div at bounding box center [611, 305] width 1223 height 610
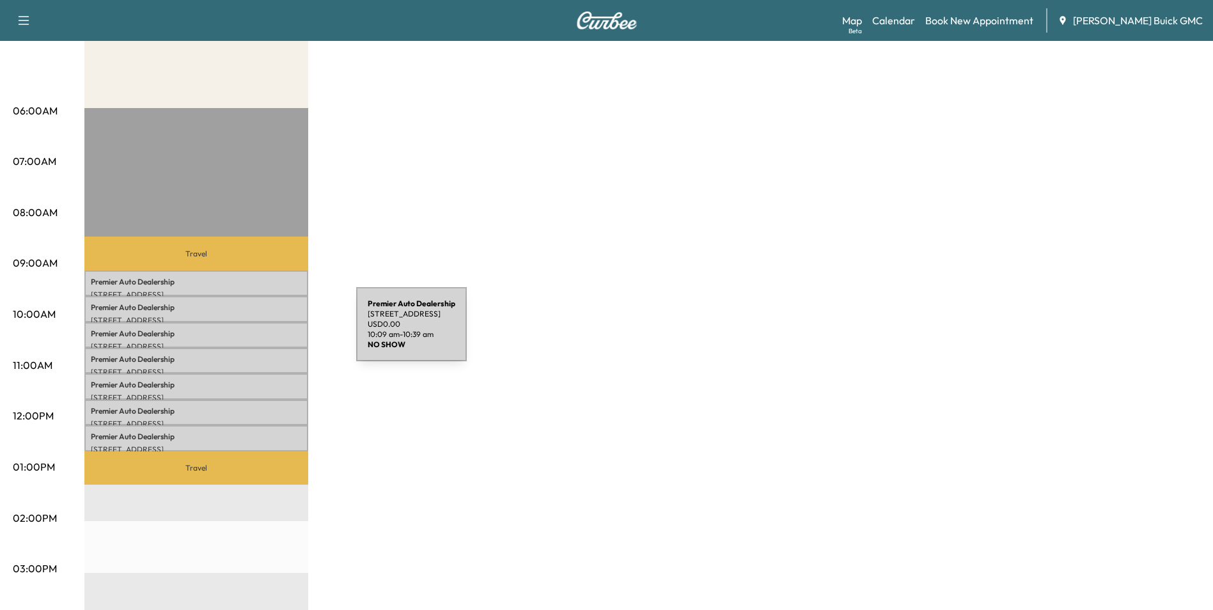
click at [260, 332] on p "Premier Auto Dealership" at bounding box center [196, 334] width 211 height 10
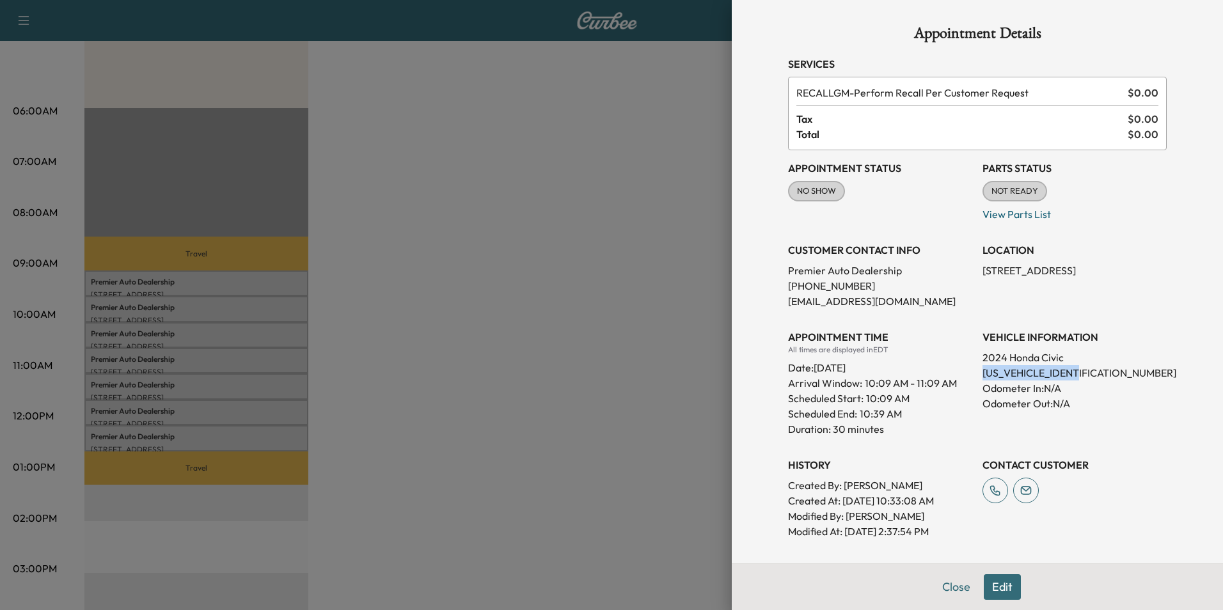
drag, startPoint x: 973, startPoint y: 368, endPoint x: 1083, endPoint y: 370, distance: 110.0
click at [1083, 370] on p "[US_VEHICLE_IDENTIFICATION_NUMBER]" at bounding box center [1074, 372] width 184 height 15
copy p "[US_VEHICLE_IDENTIFICATION_NUMBER]"
click at [571, 160] on div at bounding box center [611, 305] width 1223 height 610
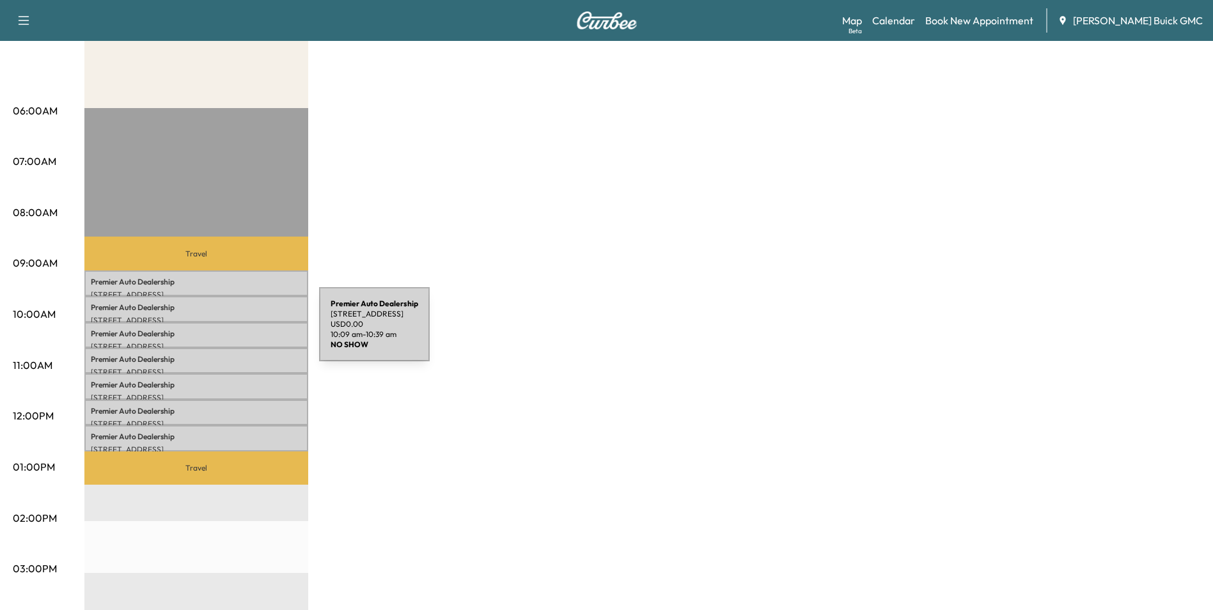
click at [223, 332] on p "Premier Auto Dealership" at bounding box center [196, 334] width 211 height 10
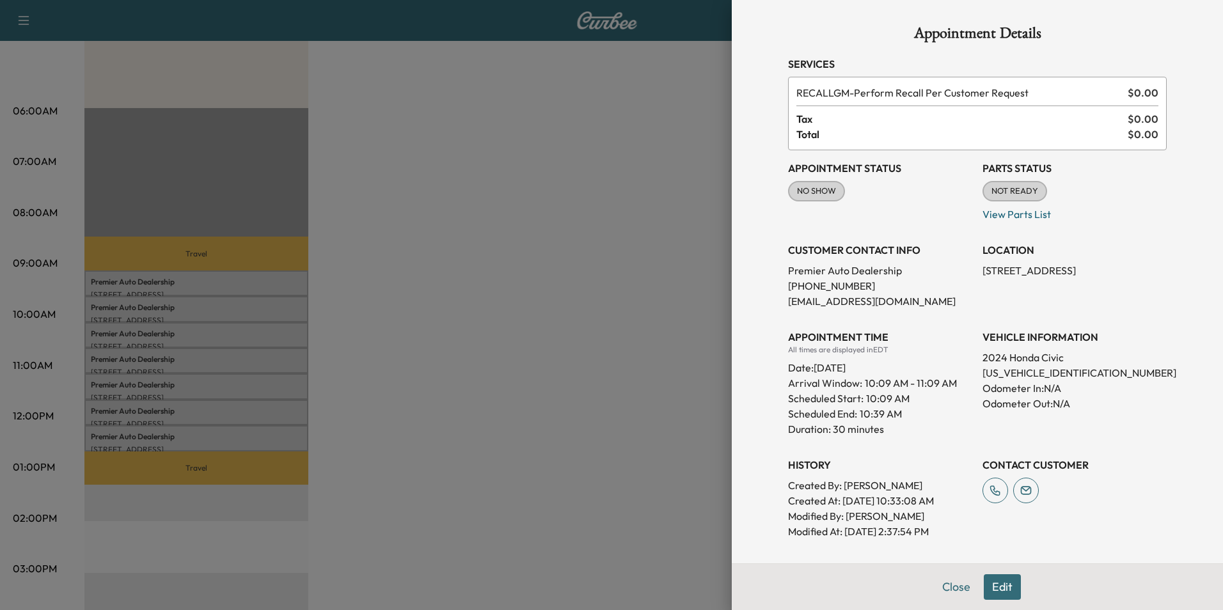
click at [526, 240] on div at bounding box center [611, 305] width 1223 height 610
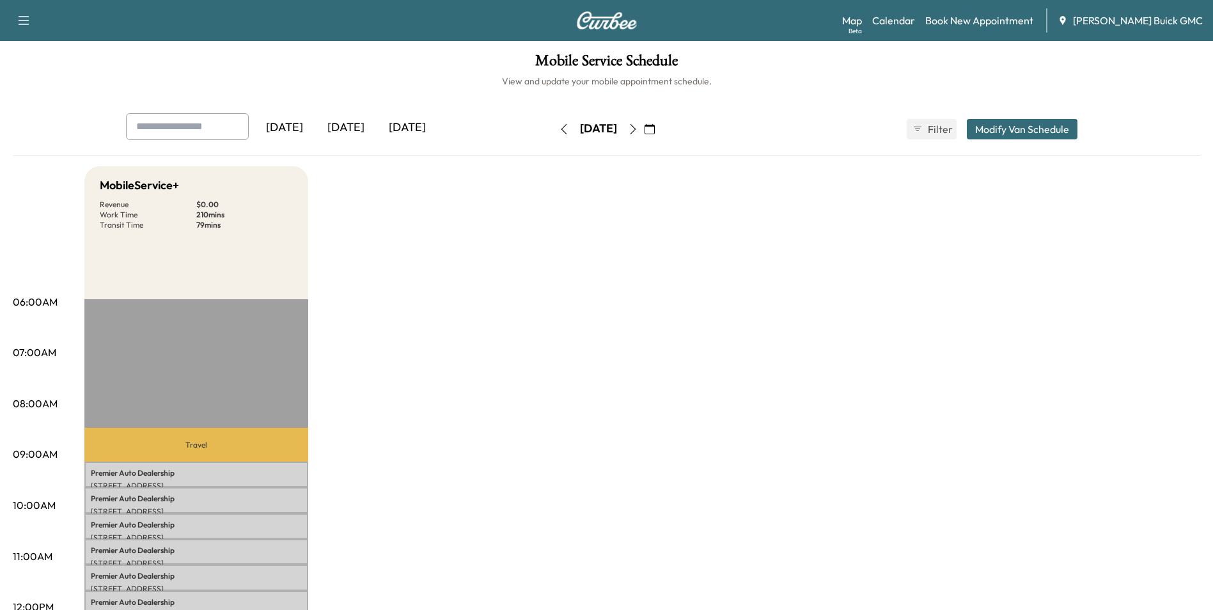
scroll to position [0, 0]
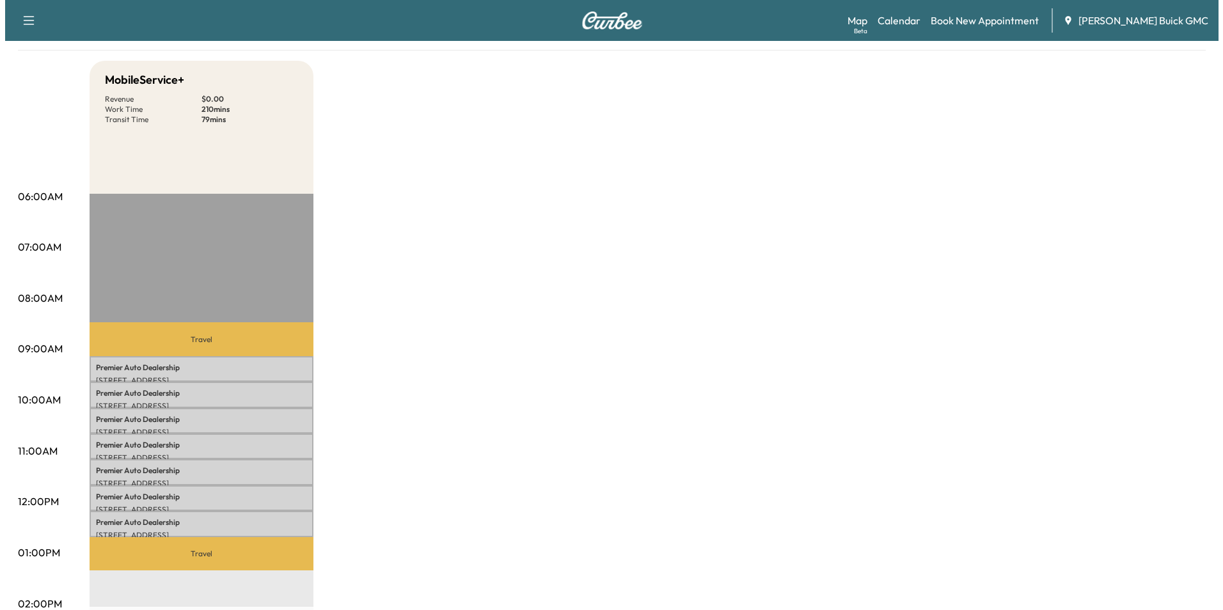
scroll to position [192, 0]
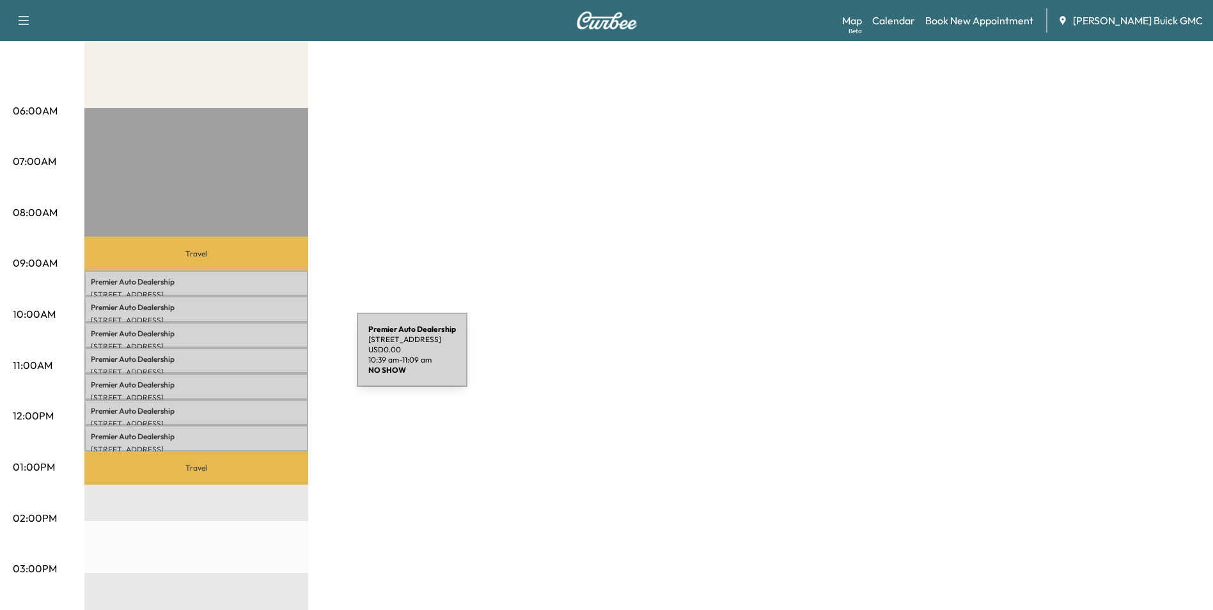
click at [261, 358] on p "Premier Auto Dealership" at bounding box center [196, 359] width 211 height 10
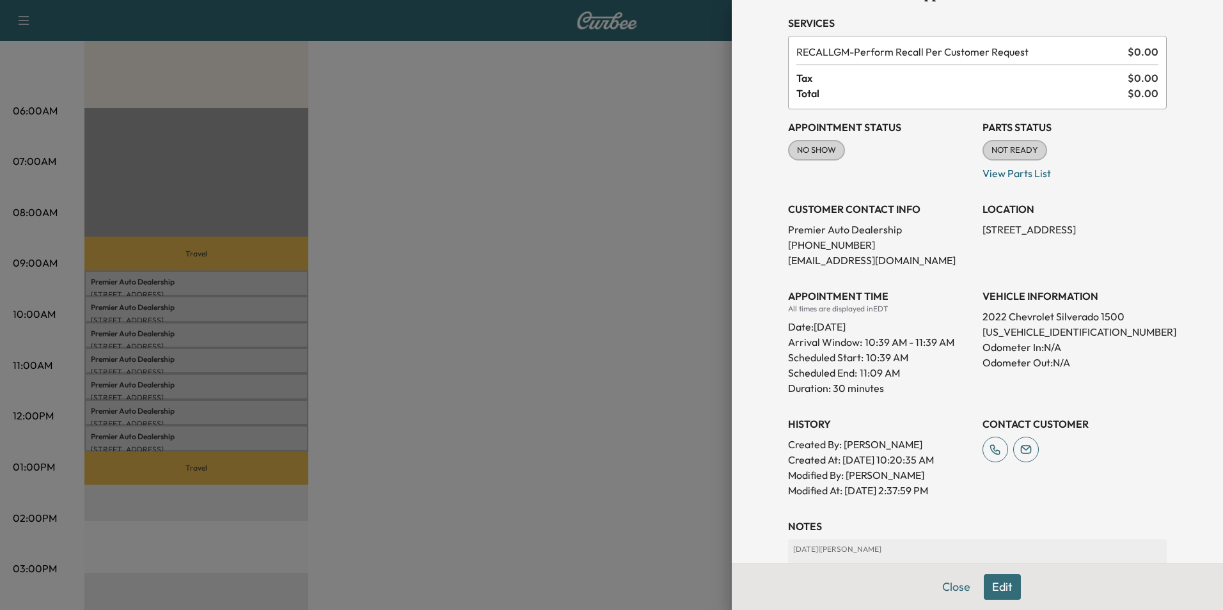
scroll to position [64, 0]
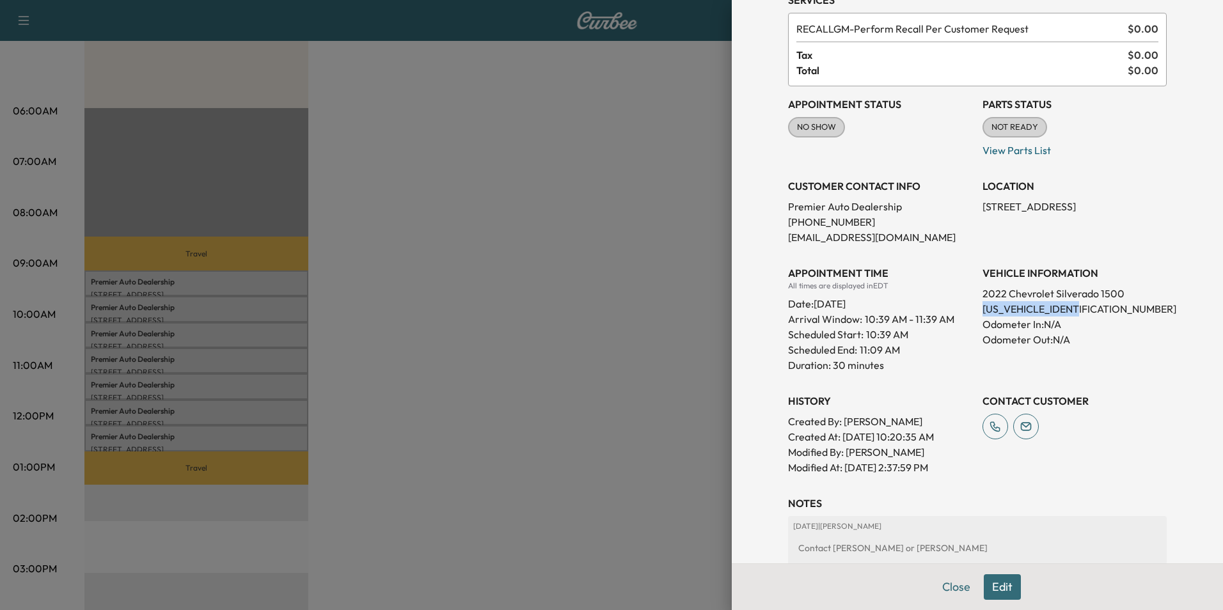
drag, startPoint x: 973, startPoint y: 307, endPoint x: 1103, endPoint y: 308, distance: 129.8
click at [1103, 308] on p "[US_VEHICLE_IDENTIFICATION_NUMBER]" at bounding box center [1074, 308] width 184 height 15
copy p "[US_VEHICLE_IDENTIFICATION_NUMBER]"
click at [556, 253] on div at bounding box center [611, 305] width 1223 height 610
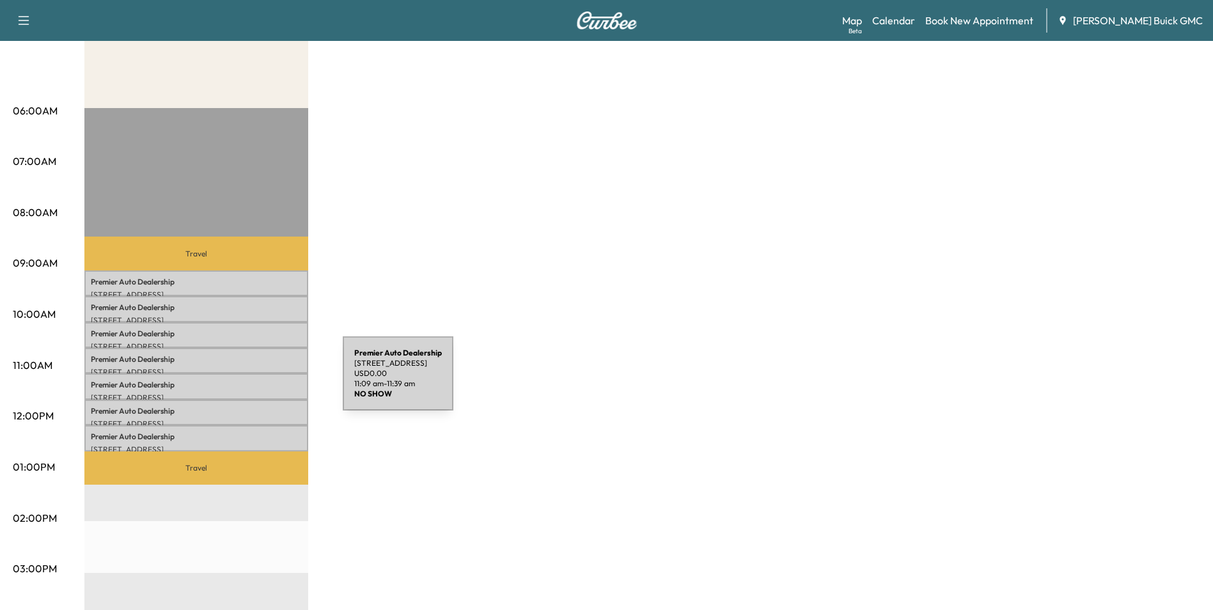
click at [247, 381] on p "Premier Auto Dealership" at bounding box center [196, 385] width 211 height 10
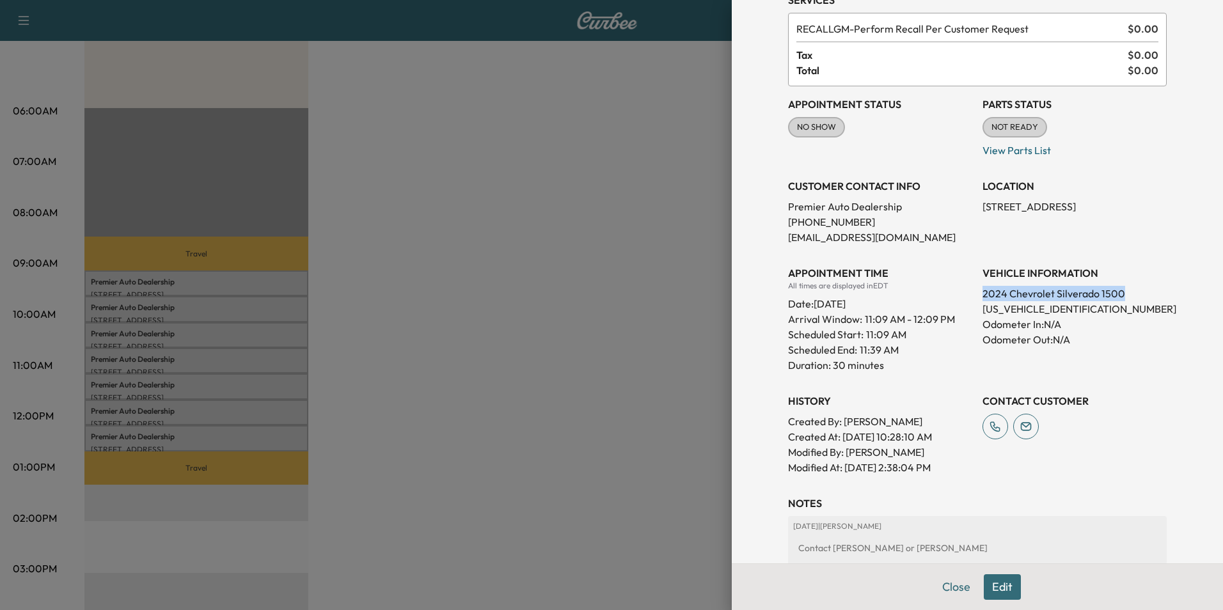
drag, startPoint x: 974, startPoint y: 291, endPoint x: 1127, endPoint y: 293, distance: 152.9
click at [1127, 293] on p "2024 Chevrolet Silverado 1500" at bounding box center [1074, 293] width 184 height 15
copy p "2024 Chevrolet Silverado 1500"
click at [472, 134] on div at bounding box center [611, 305] width 1223 height 610
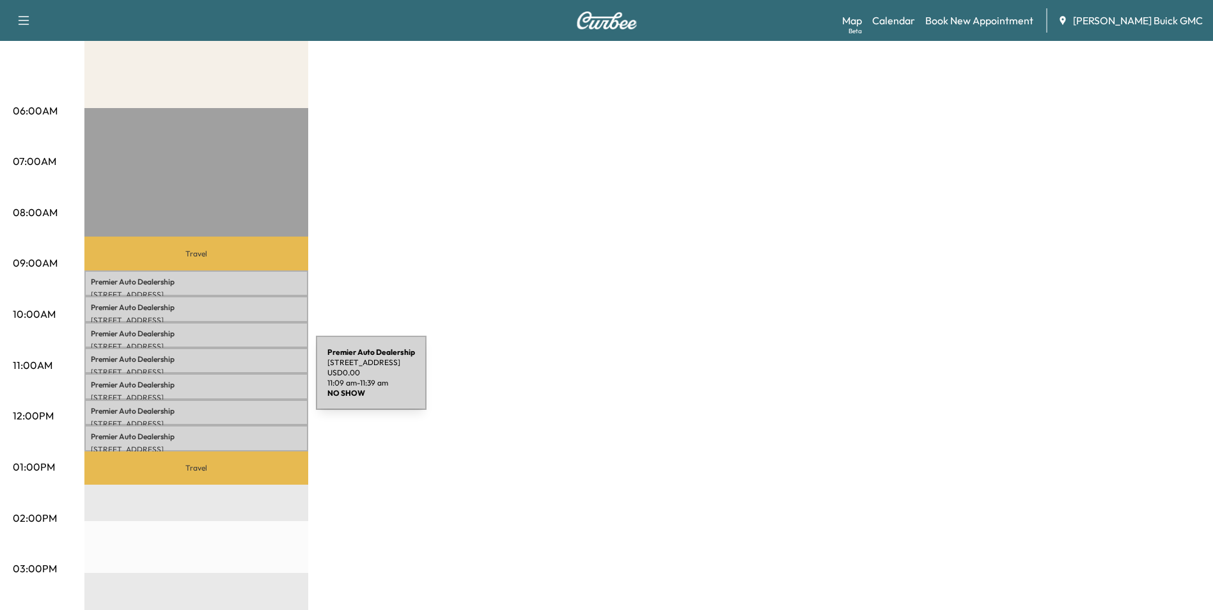
click at [220, 381] on p "Premier Auto Dealership" at bounding box center [196, 385] width 211 height 10
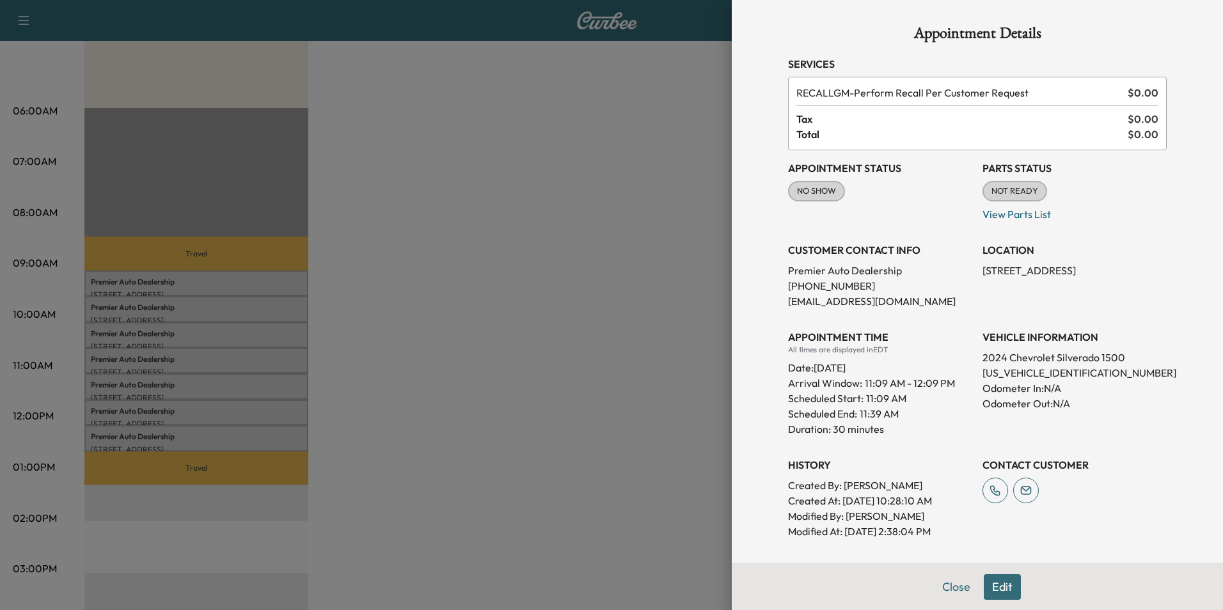
click at [640, 319] on div at bounding box center [611, 305] width 1223 height 610
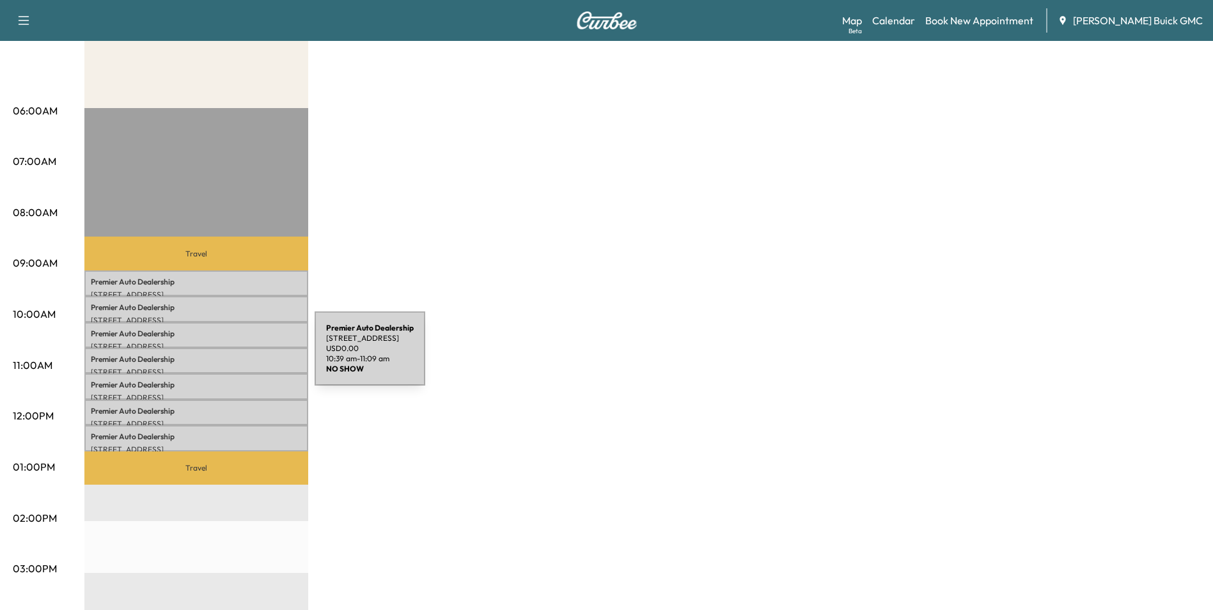
click at [219, 356] on p "Premier Auto Dealership" at bounding box center [196, 359] width 211 height 10
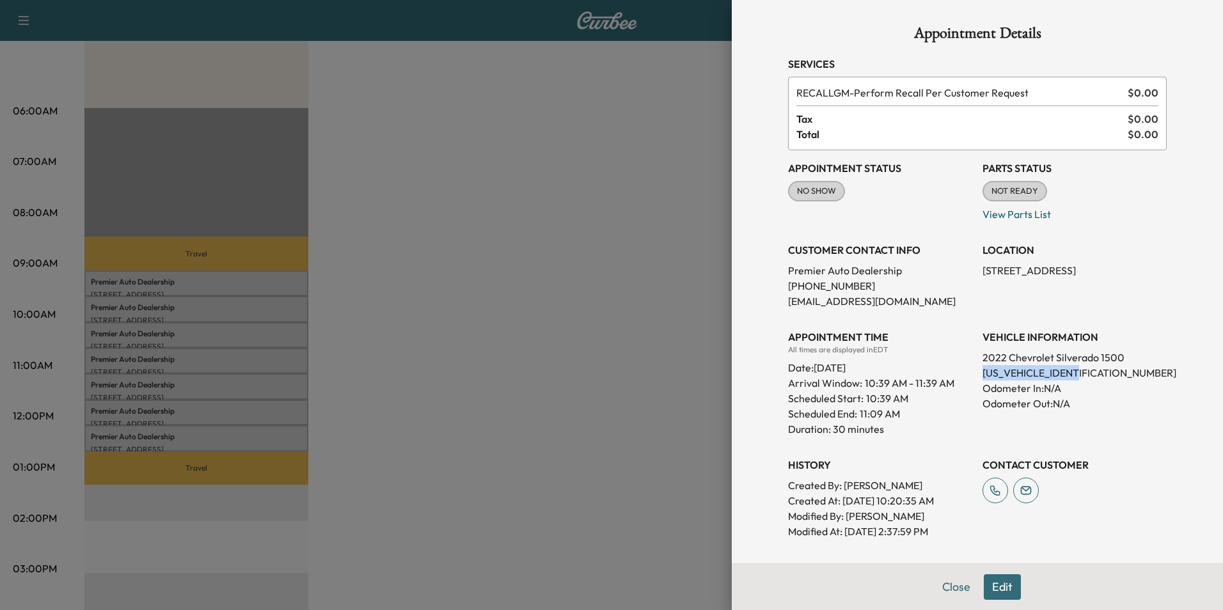
drag, startPoint x: 973, startPoint y: 371, endPoint x: 1098, endPoint y: 373, distance: 125.4
click at [1098, 373] on p "[US_VEHICLE_IDENTIFICATION_NUMBER]" at bounding box center [1074, 372] width 184 height 15
copy p "[US_VEHICLE_IDENTIFICATION_NUMBER]"
click at [487, 131] on div at bounding box center [611, 305] width 1223 height 610
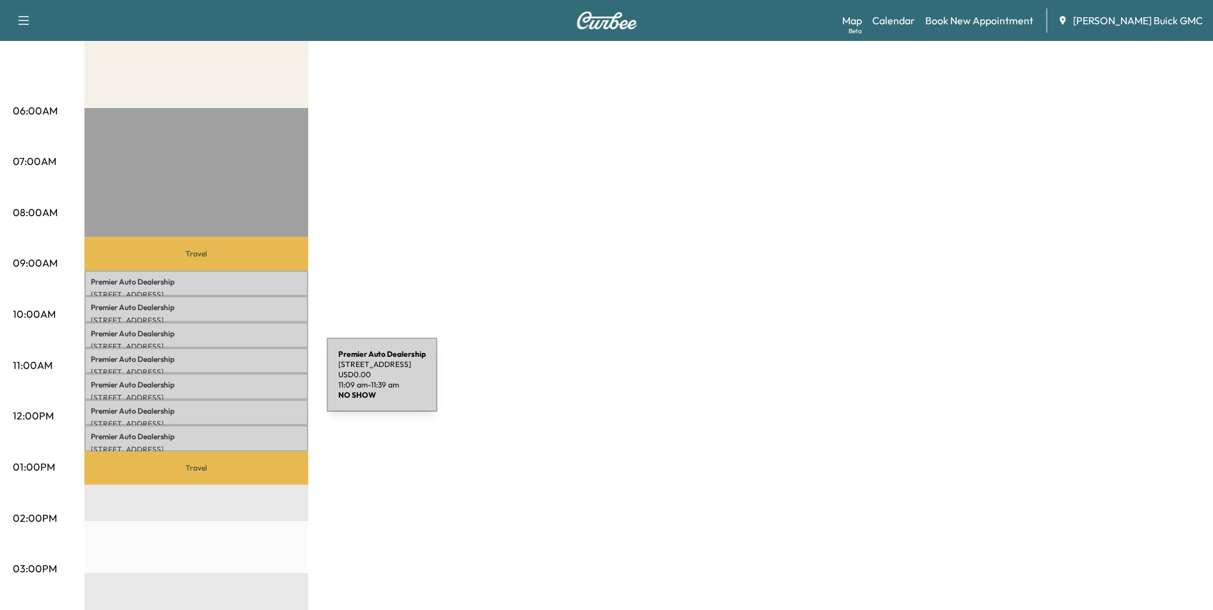
click at [231, 382] on p "Premier Auto Dealership" at bounding box center [196, 385] width 211 height 10
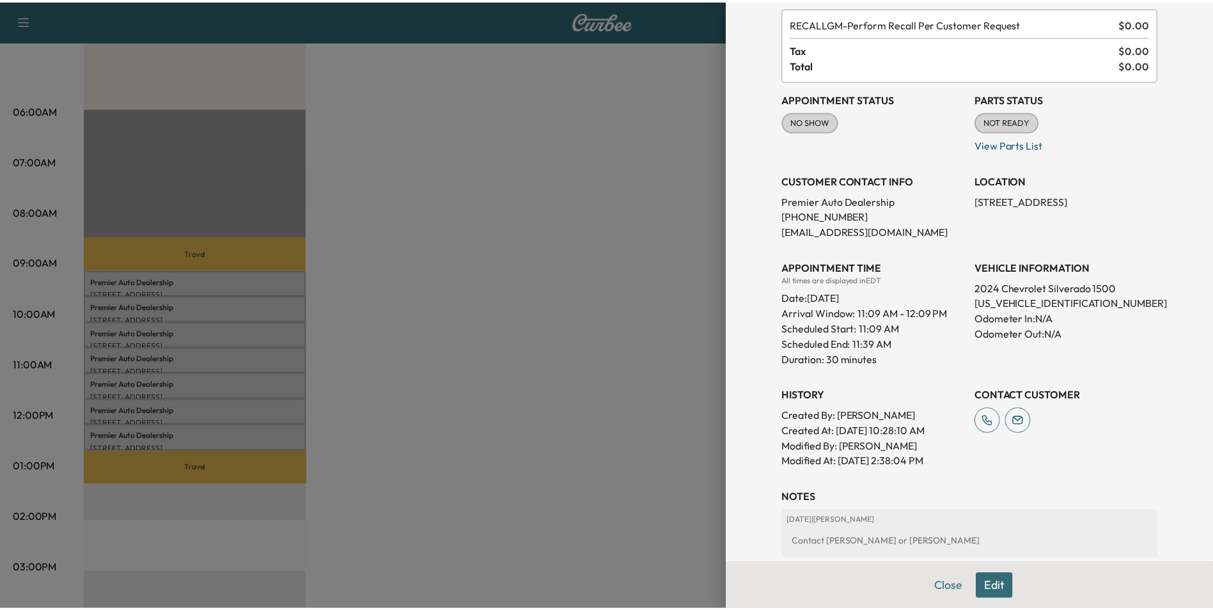
scroll to position [128, 0]
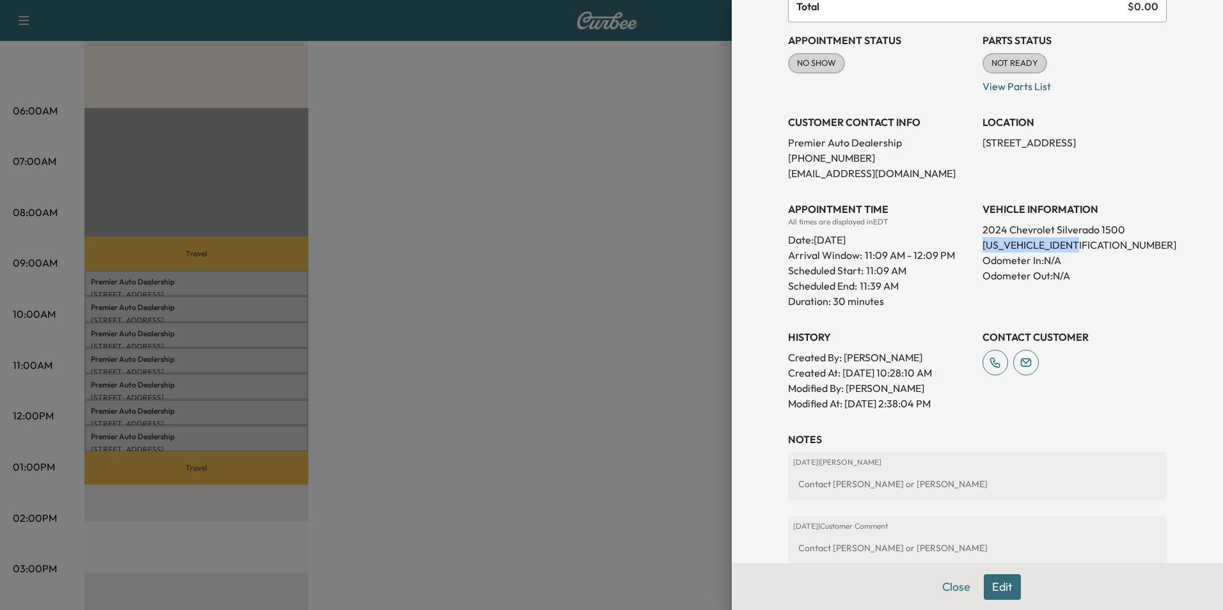
drag, startPoint x: 973, startPoint y: 244, endPoint x: 1091, endPoint y: 244, distance: 118.3
click at [1091, 244] on p "[US_VEHICLE_IDENTIFICATION_NUMBER]" at bounding box center [1074, 244] width 184 height 15
click at [611, 219] on div at bounding box center [611, 305] width 1223 height 610
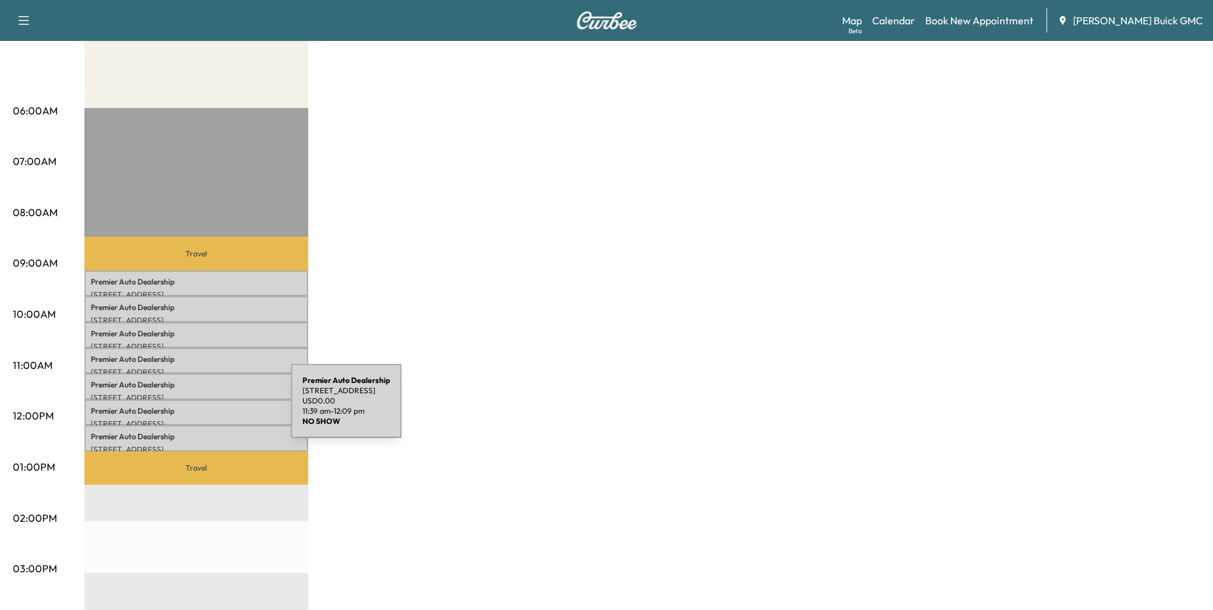
click at [195, 409] on p "Premier Auto Dealership" at bounding box center [196, 411] width 211 height 10
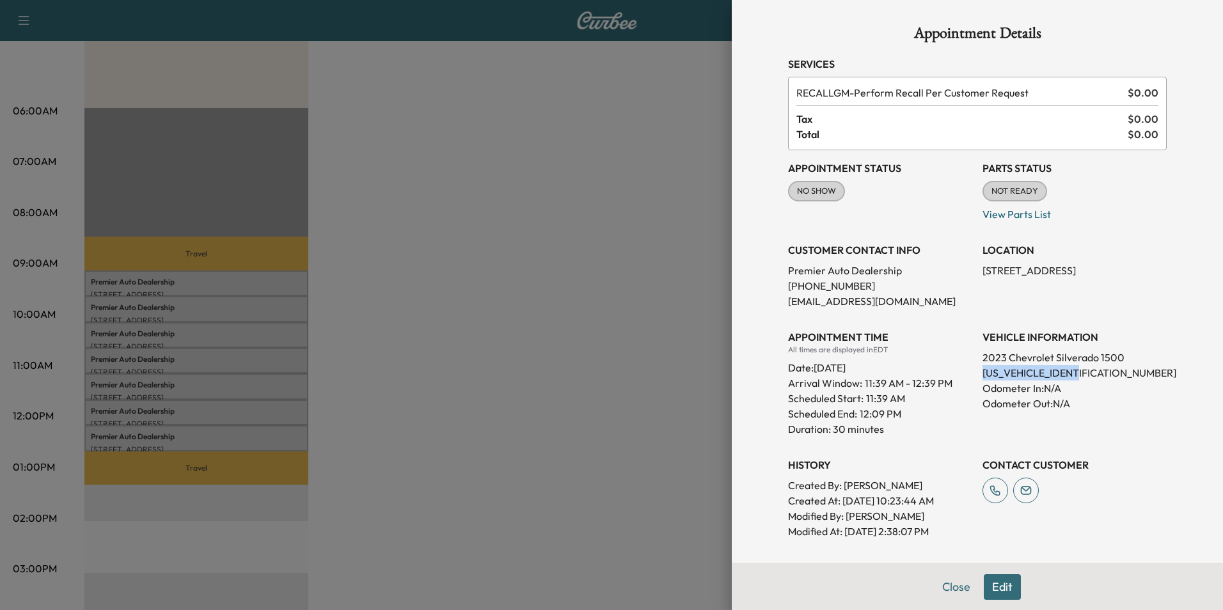
drag, startPoint x: 975, startPoint y: 370, endPoint x: 1089, endPoint y: 377, distance: 114.7
click at [1089, 377] on p "[US_VEHICLE_IDENTIFICATION_NUMBER]" at bounding box center [1074, 372] width 184 height 15
click at [453, 358] on div at bounding box center [611, 305] width 1223 height 610
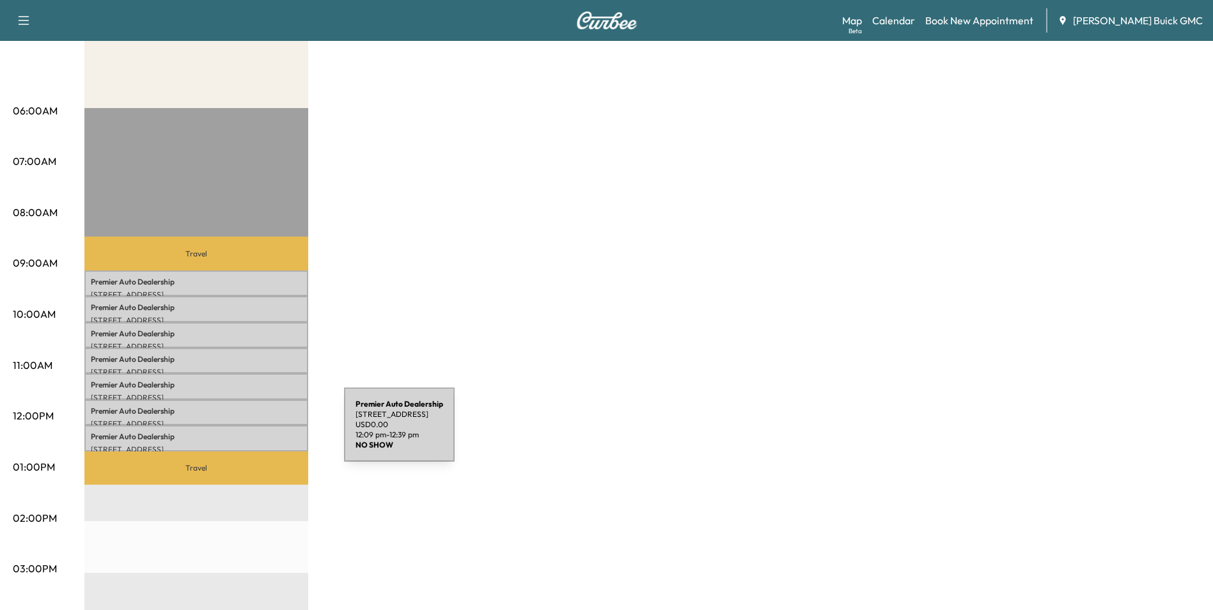
click at [248, 432] on p "Premier Auto Dealership" at bounding box center [196, 437] width 211 height 10
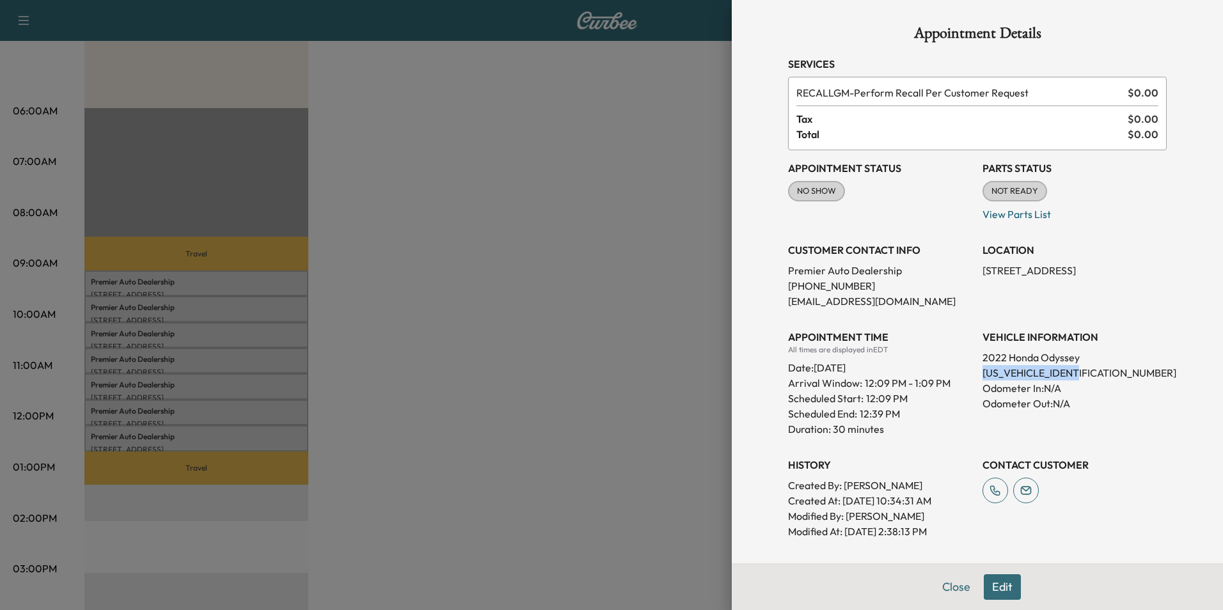
drag, startPoint x: 973, startPoint y: 371, endPoint x: 1108, endPoint y: 368, distance: 135.6
click at [1108, 368] on p "[US_VEHICLE_IDENTIFICATION_NUMBER]" at bounding box center [1074, 372] width 184 height 15
click at [645, 191] on div at bounding box center [611, 305] width 1223 height 610
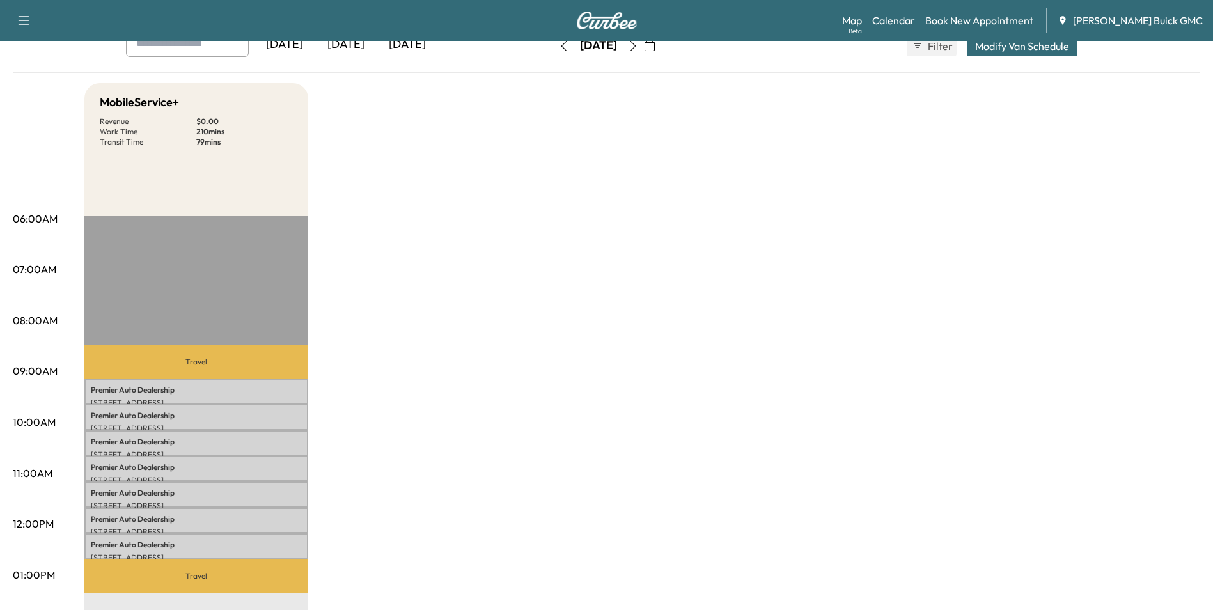
scroll to position [0, 0]
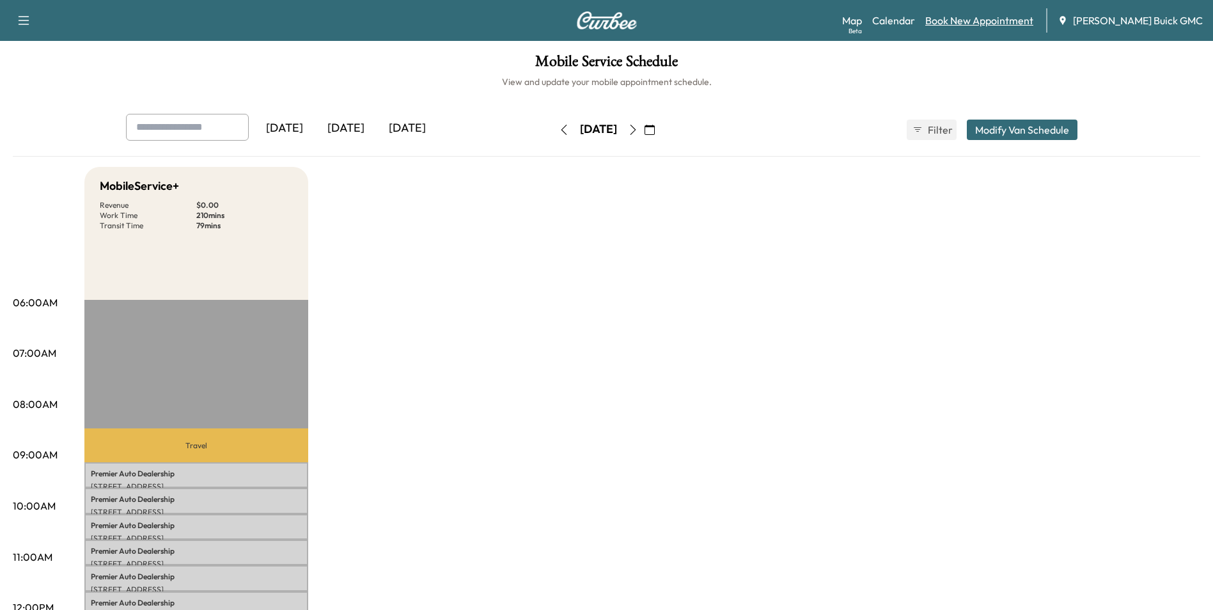
click at [1018, 18] on link "Book New Appointment" at bounding box center [979, 20] width 108 height 15
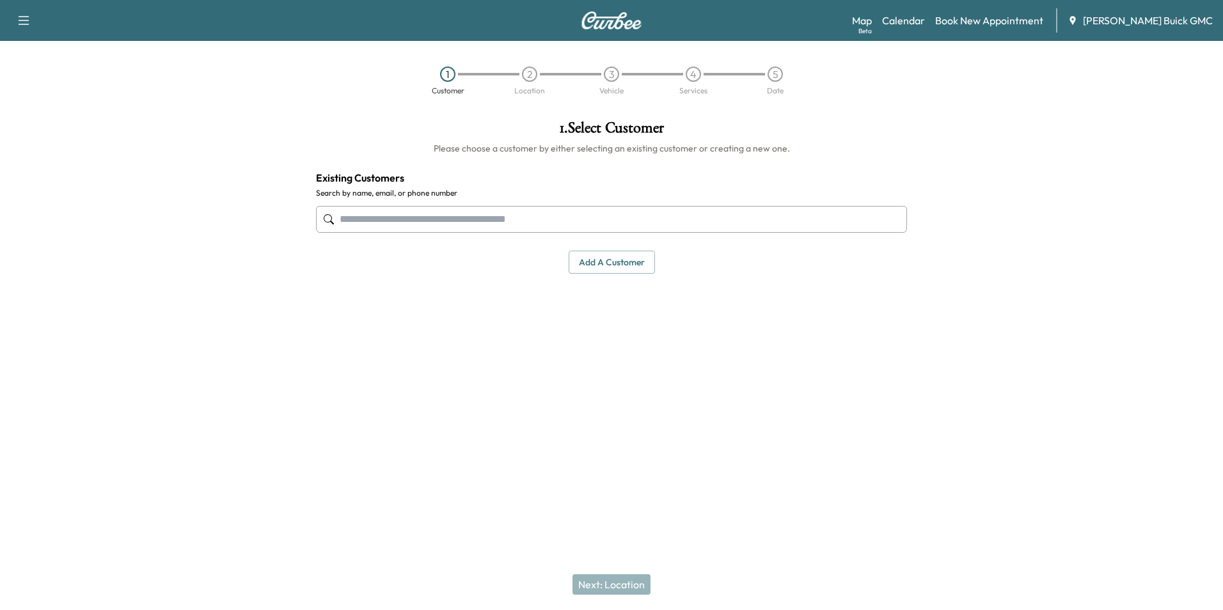
click at [550, 225] on input "text" at bounding box center [611, 219] width 591 height 27
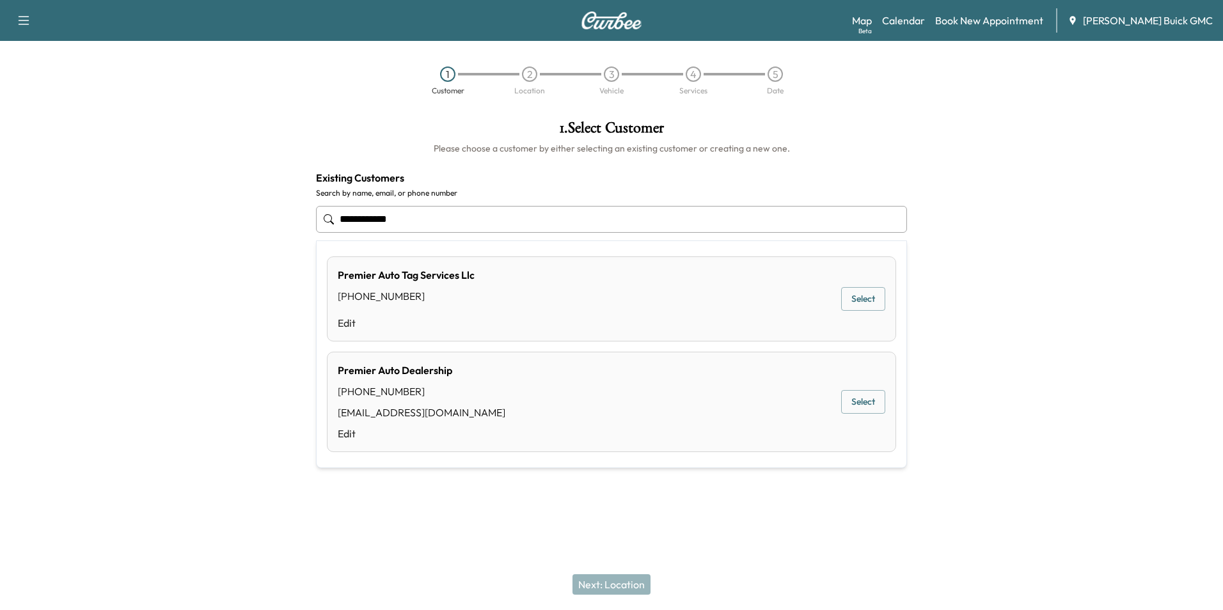
click at [862, 397] on button "Select" at bounding box center [863, 402] width 44 height 24
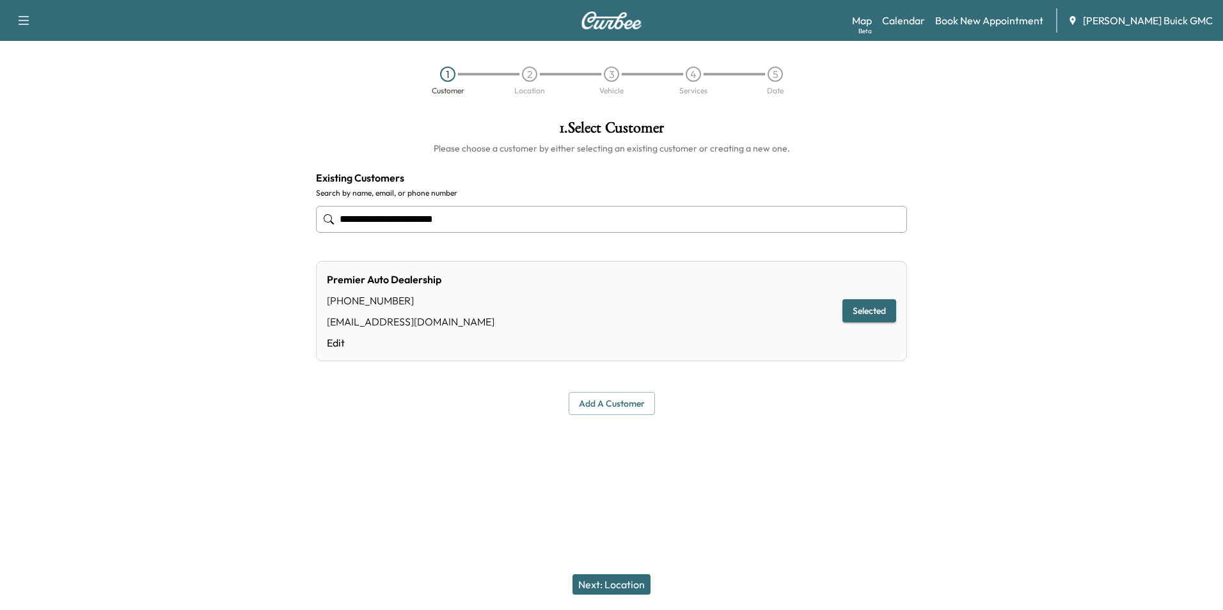
type input "**********"
click at [629, 583] on button "Next: Location" at bounding box center [611, 584] width 78 height 20
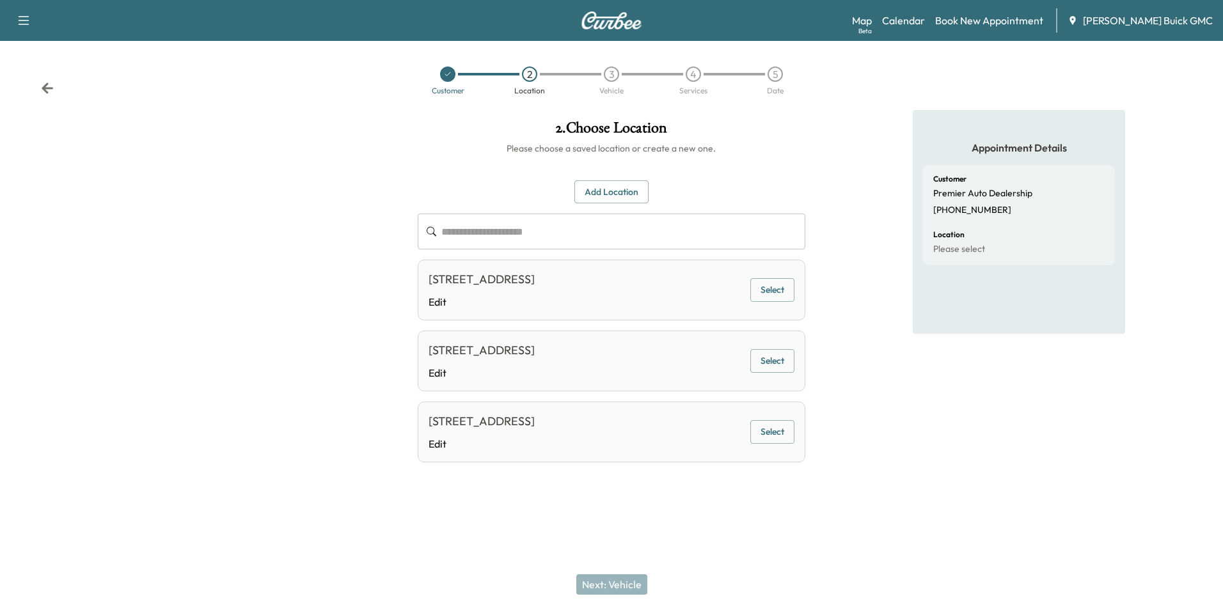
click at [872, 328] on div "Appointment Details Customer Premier Auto Dealership [PHONE_NUMBER] Location Pl…" at bounding box center [1018, 304] width 407 height 388
click at [777, 288] on button "Select" at bounding box center [772, 290] width 44 height 24
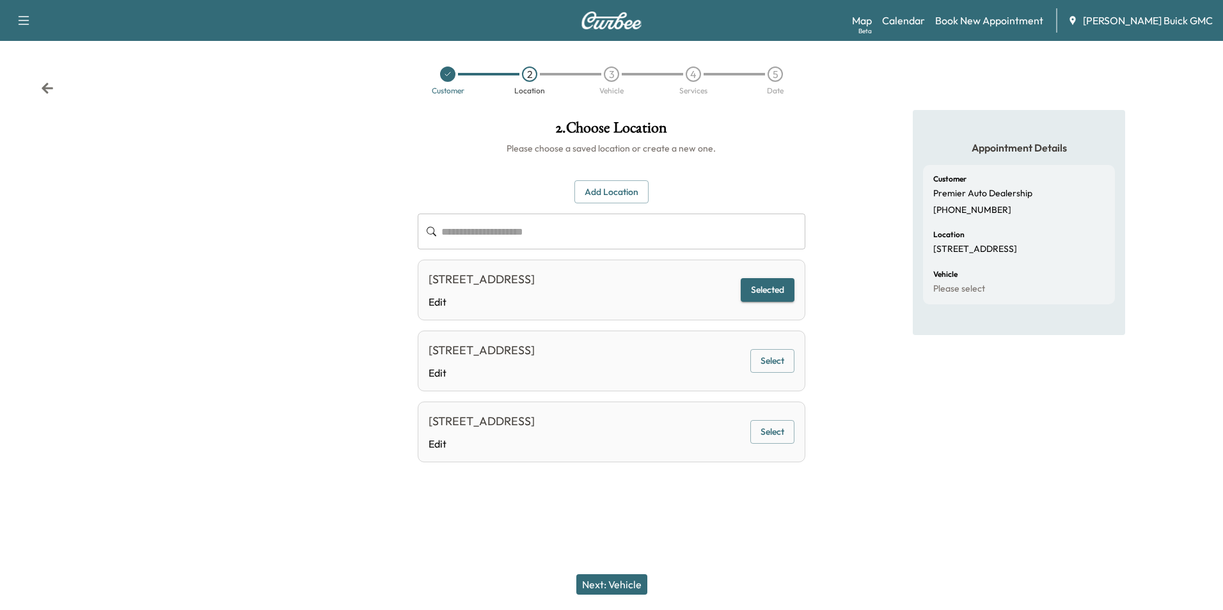
click at [631, 582] on button "Next: Vehicle" at bounding box center [611, 584] width 71 height 20
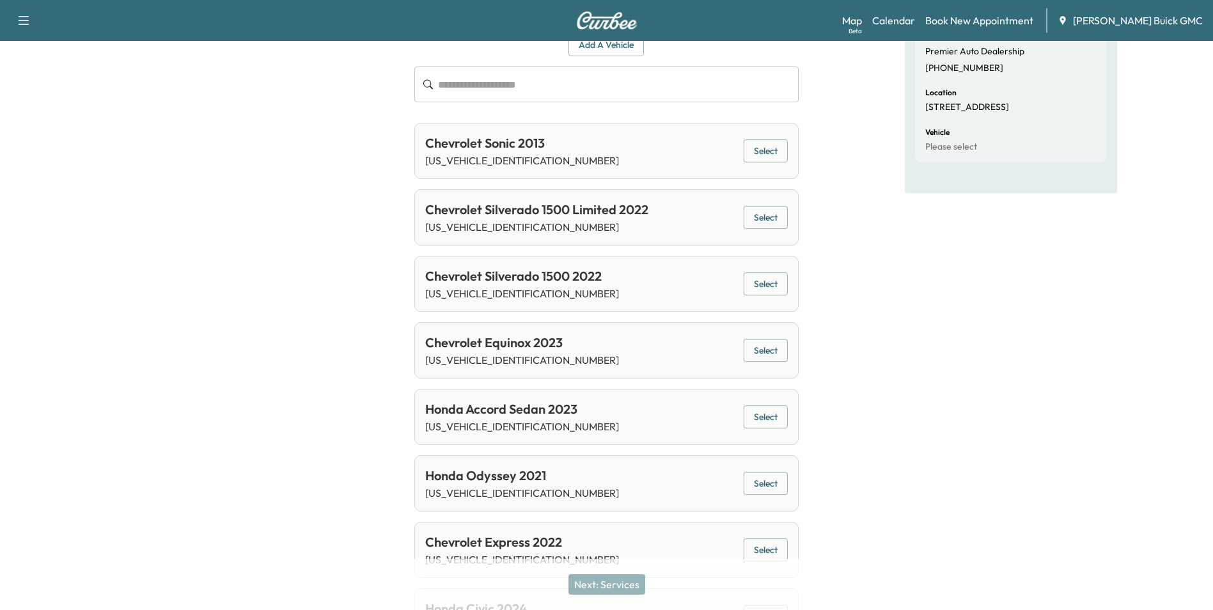
scroll to position [128, 0]
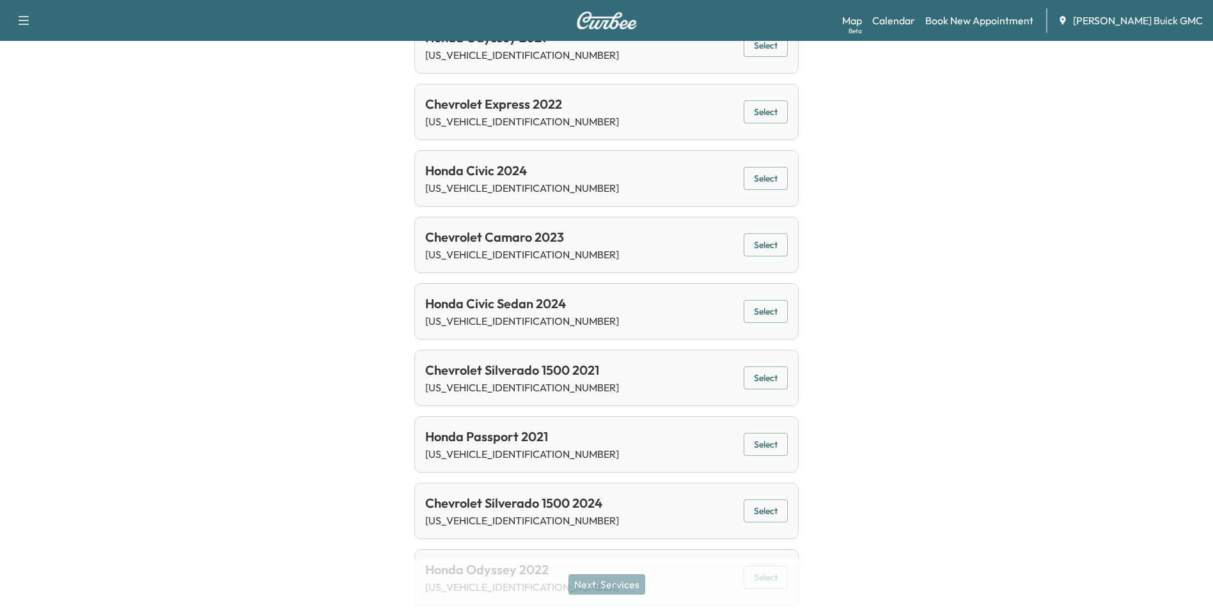
scroll to position [576, 0]
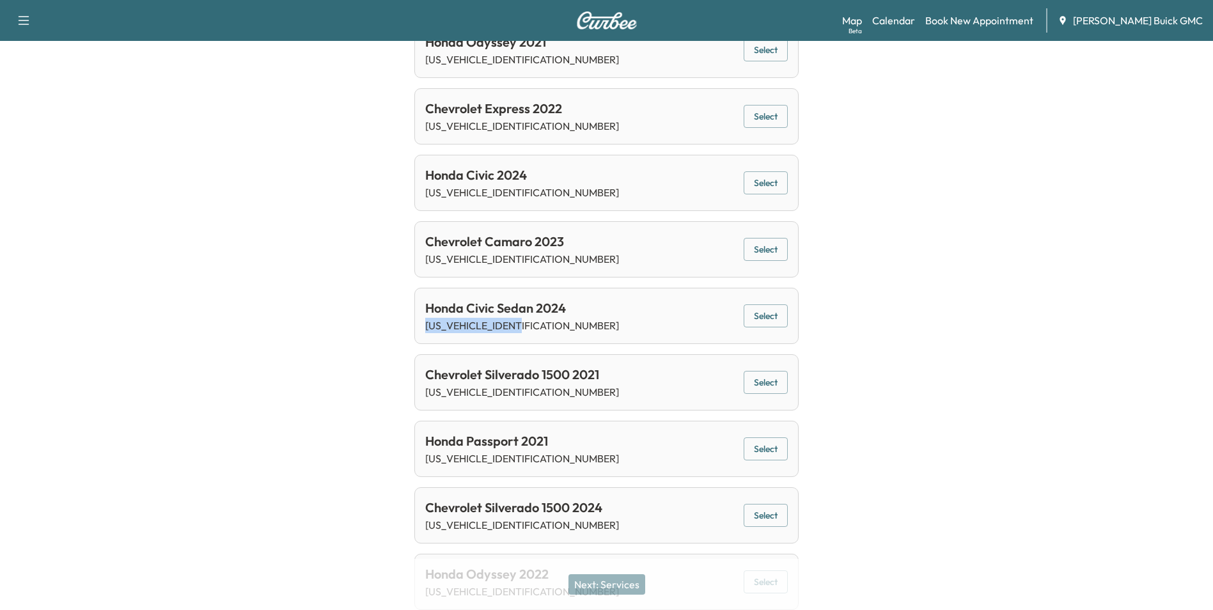
drag, startPoint x: 425, startPoint y: 324, endPoint x: 560, endPoint y: 328, distance: 134.4
click at [560, 328] on p "[US_VEHICLE_IDENTIFICATION_NUMBER]" at bounding box center [522, 325] width 194 height 15
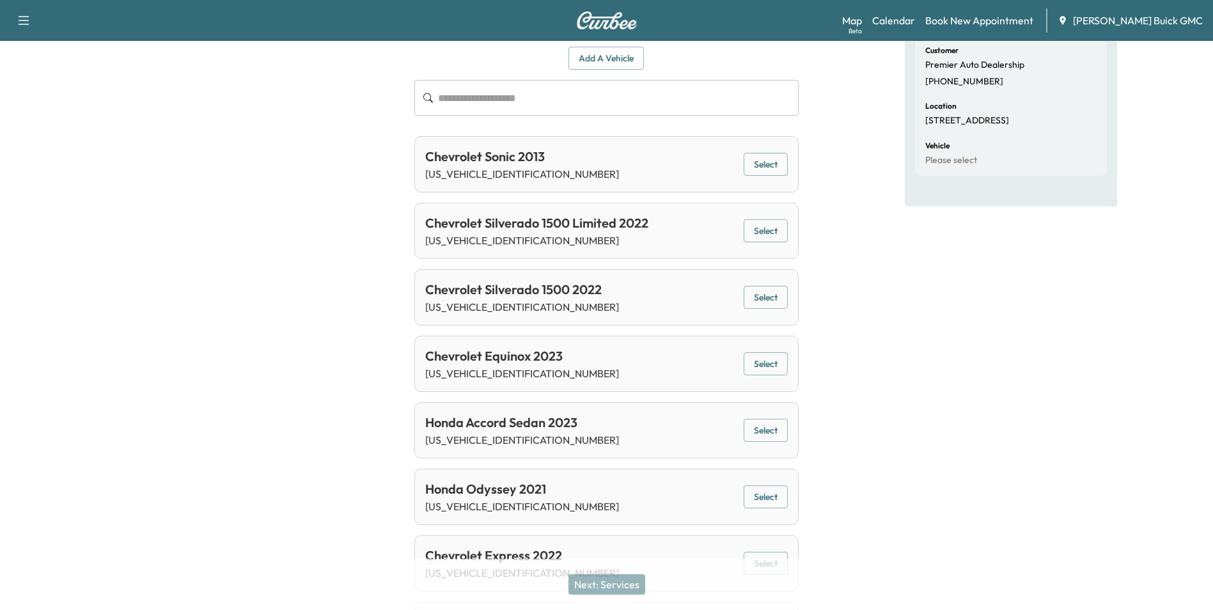
scroll to position [123, 0]
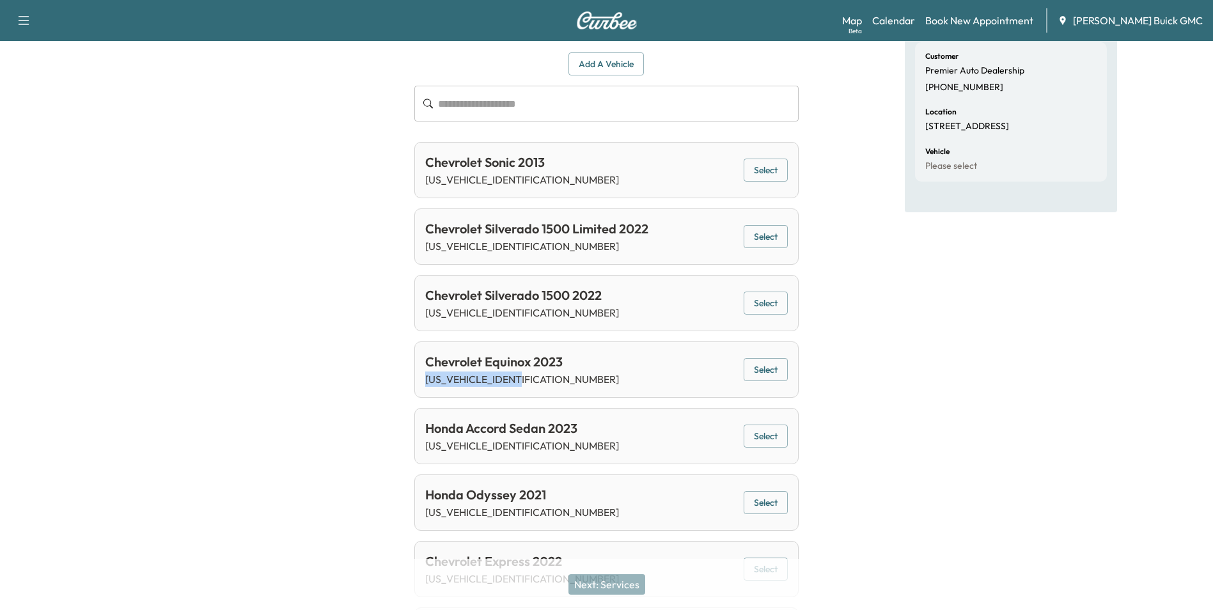
drag, startPoint x: 425, startPoint y: 378, endPoint x: 547, endPoint y: 378, distance: 122.2
click at [547, 378] on p "[US_VEHICLE_IDENTIFICATION_NUMBER]" at bounding box center [522, 379] width 194 height 15
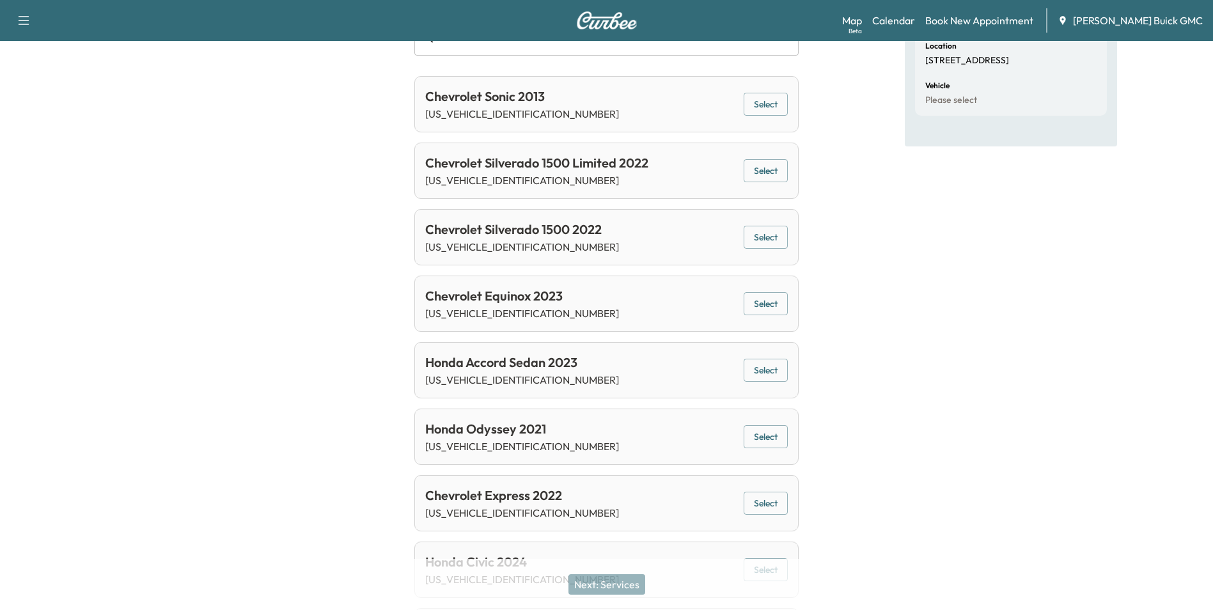
scroll to position [187, 0]
drag, startPoint x: 426, startPoint y: 377, endPoint x: 552, endPoint y: 378, distance: 126.0
click at [552, 378] on p "[US_VEHICLE_IDENTIFICATION_NUMBER]" at bounding box center [522, 381] width 194 height 15
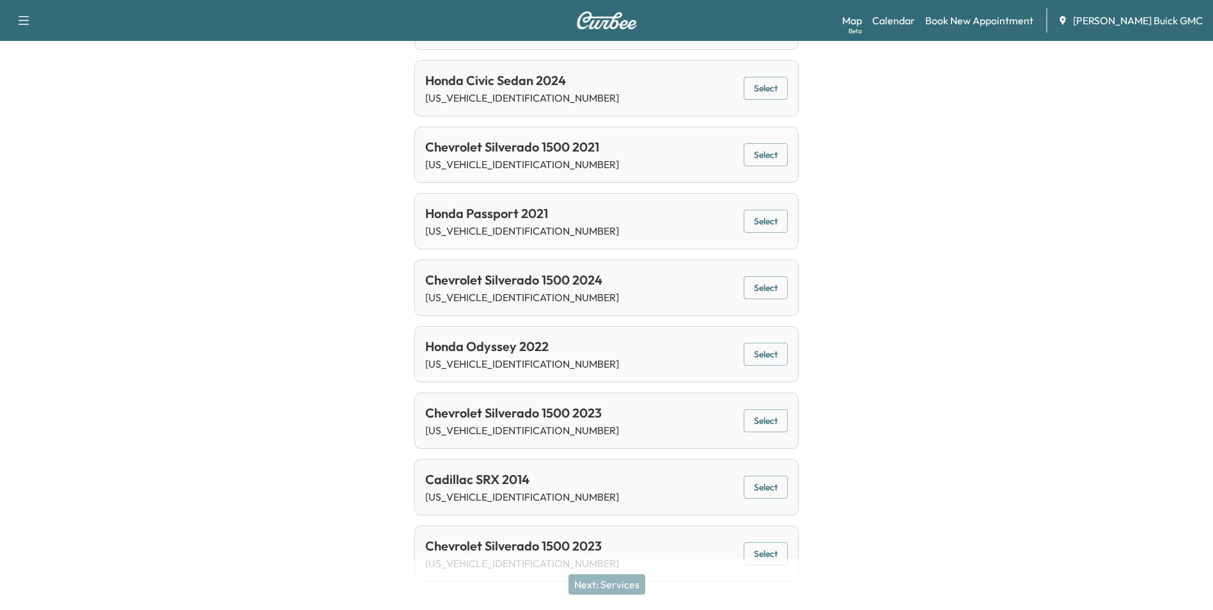
scroll to position [826, 0]
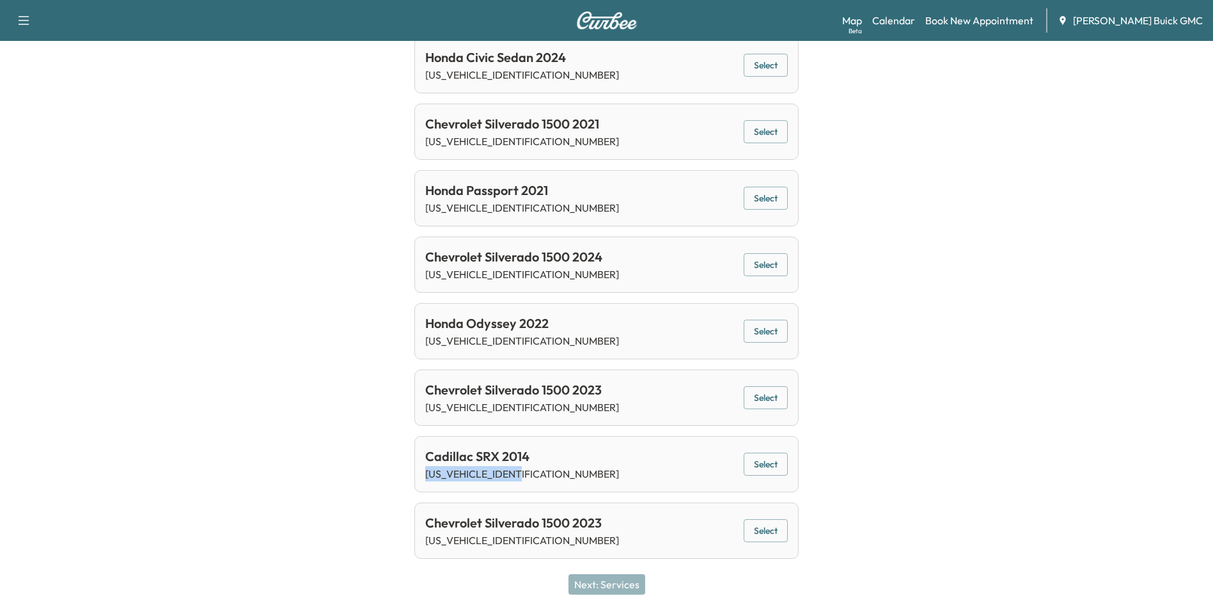
drag, startPoint x: 425, startPoint y: 473, endPoint x: 572, endPoint y: 473, distance: 147.1
click at [572, 473] on div "Cadillac SRX 2014 [US_VEHICLE_IDENTIFICATION_NUMBER] Select" at bounding box center [606, 464] width 384 height 56
